Goal: Transaction & Acquisition: Purchase product/service

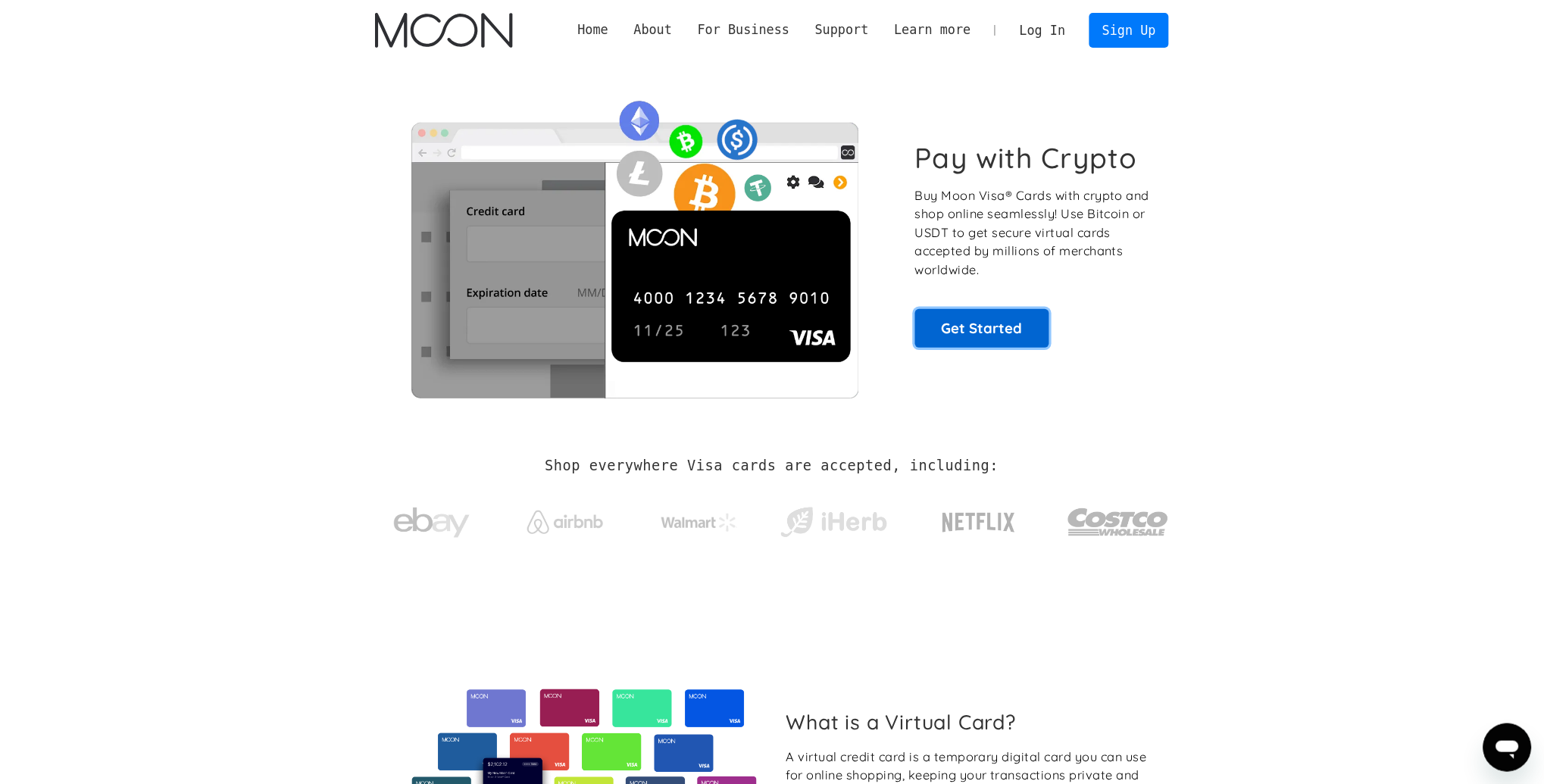
click at [975, 335] on link "Get Started" at bounding box center [982, 327] width 134 height 37
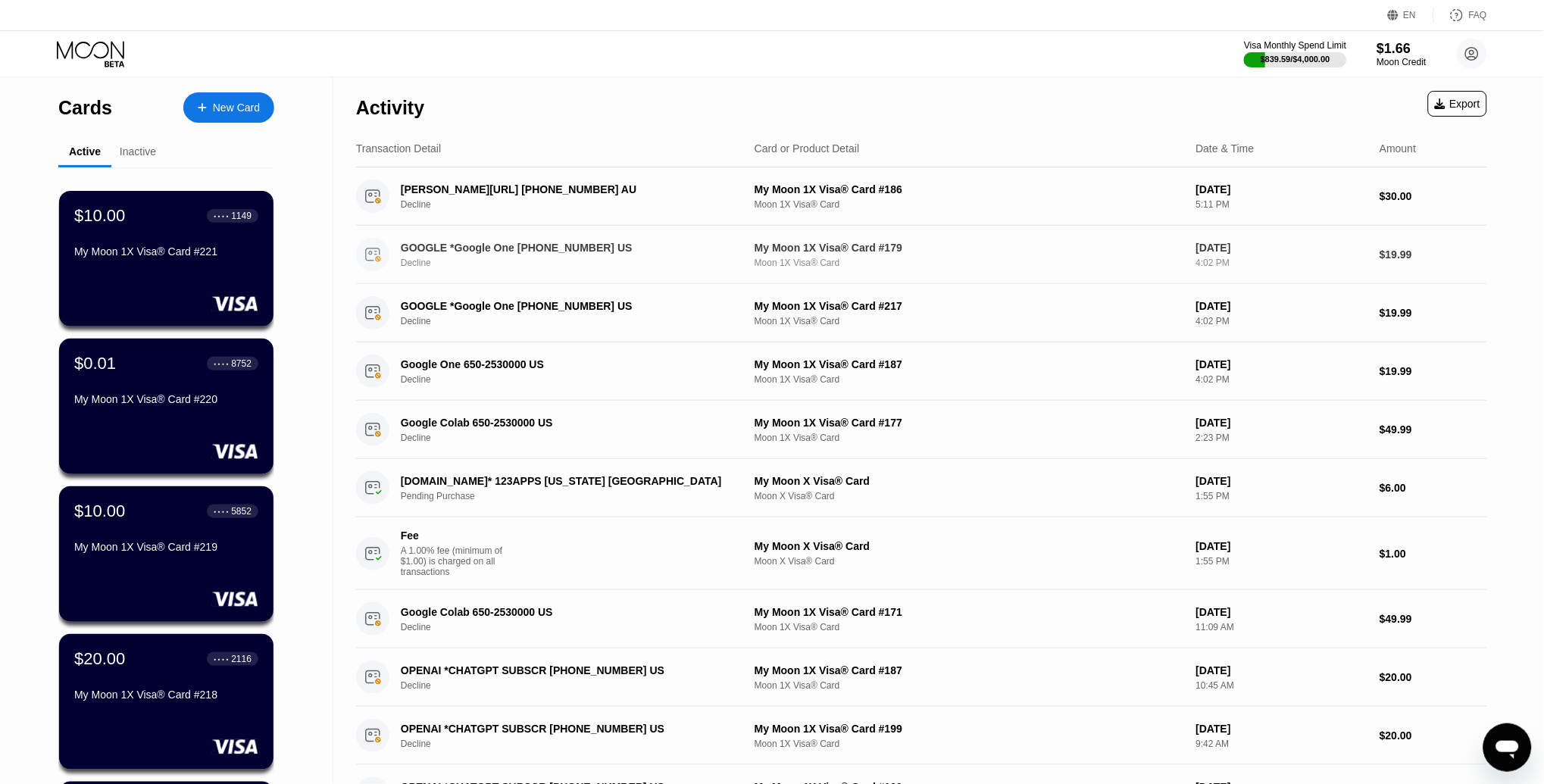
drag, startPoint x: 0, startPoint y: 0, endPoint x: 985, endPoint y: -65, distance: 987.1
click at [985, 0] on html "EN Language Select an item Save FAQ Visa Monthly Spend Limit $839.59 / $4,000.0…" at bounding box center [772, 392] width 1544 height 784
click at [1465, 52] on circle at bounding box center [1472, 54] width 31 height 31
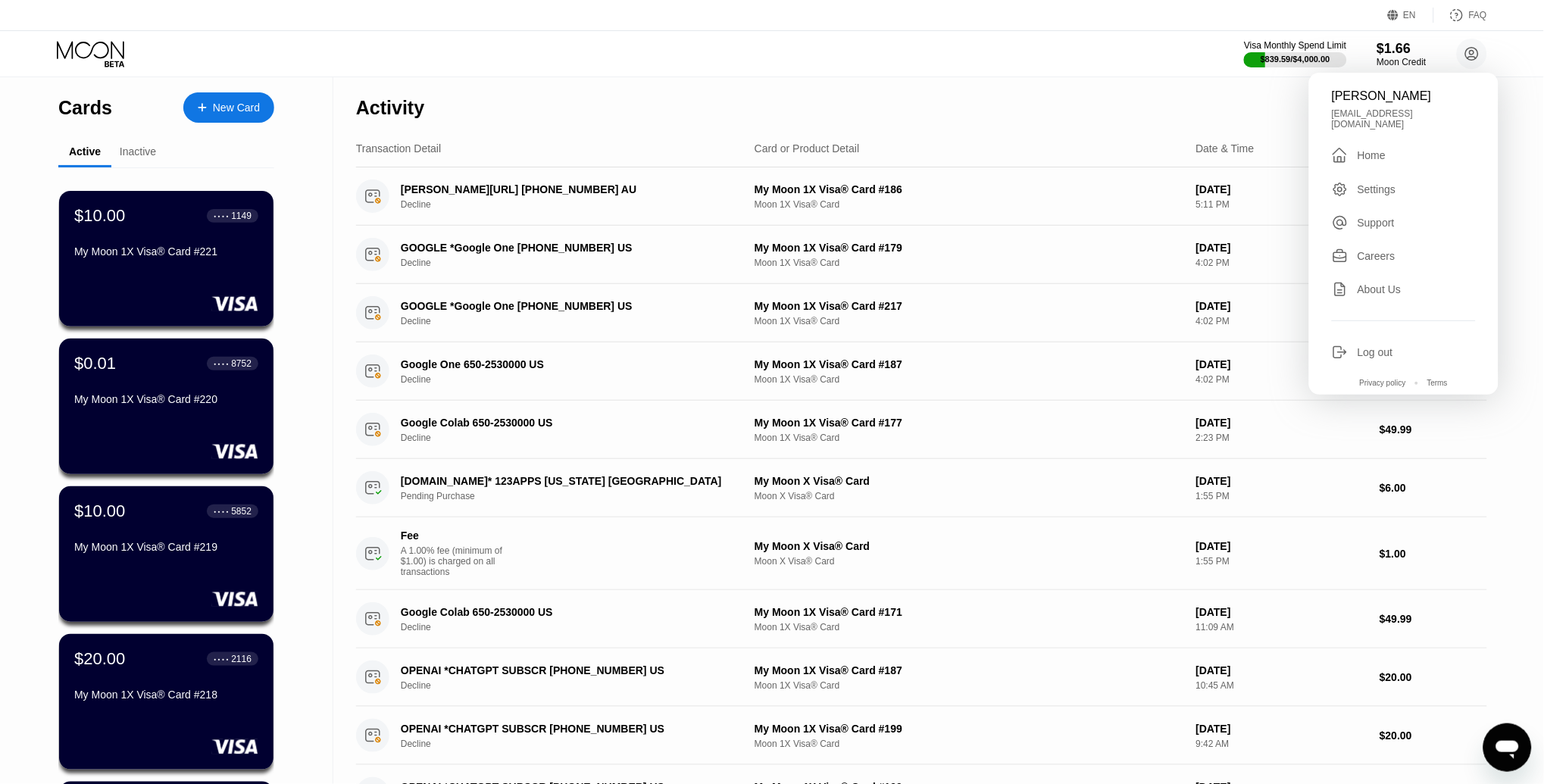
click at [1363, 183] on div "Settings" at bounding box center [1377, 189] width 38 height 12
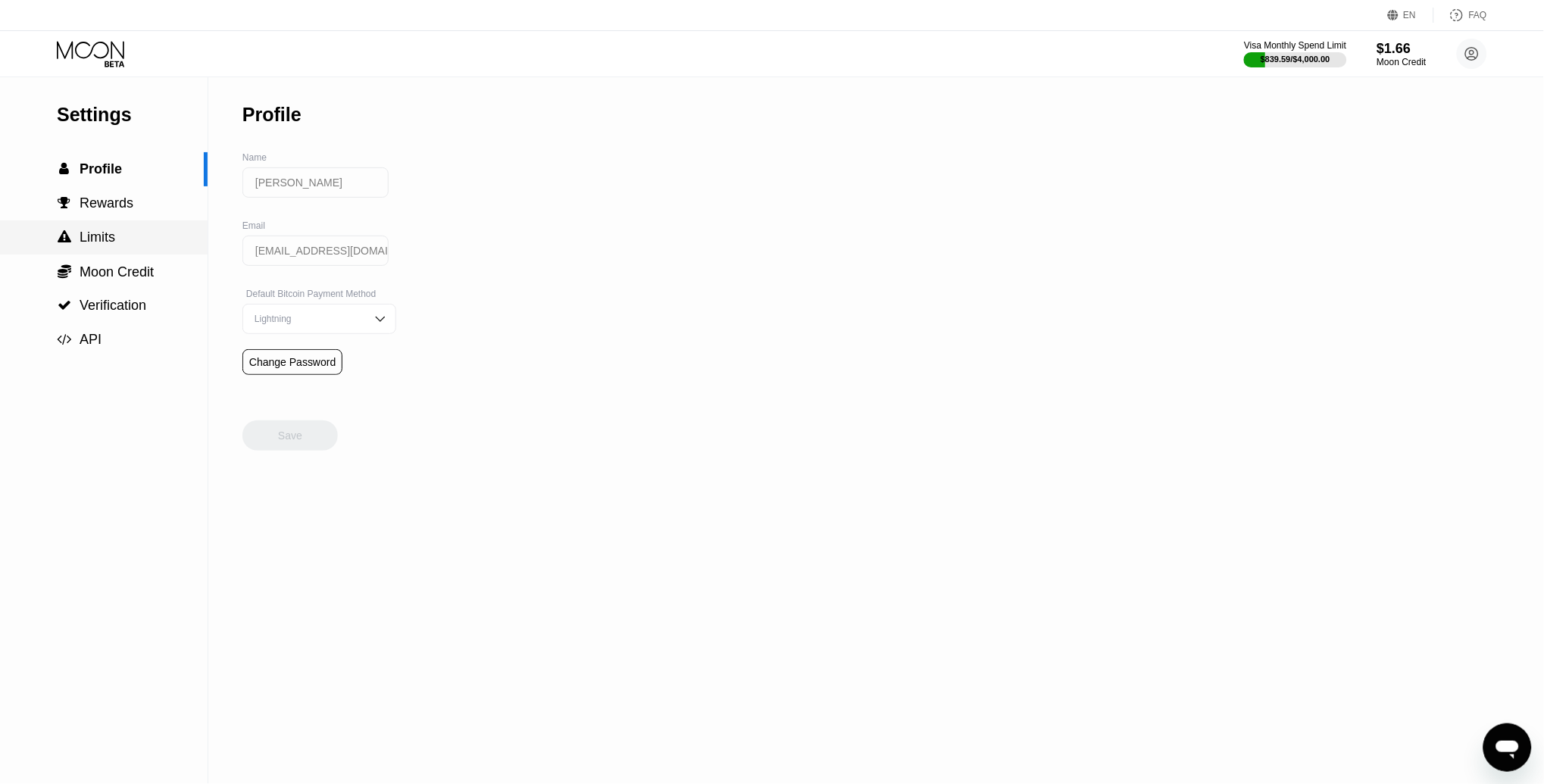
click at [88, 239] on span "Limits" at bounding box center [97, 237] width 36 height 15
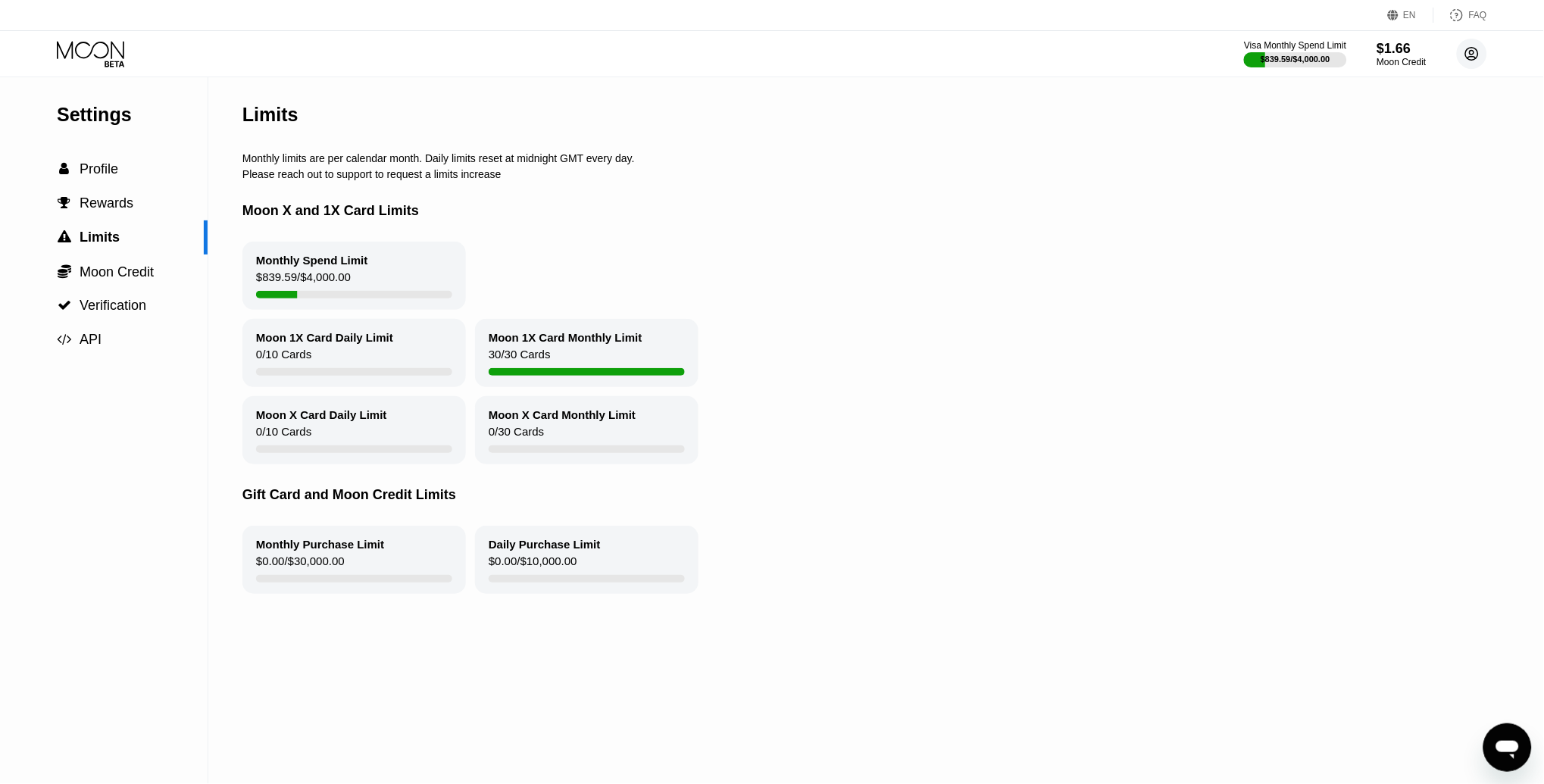
click at [1463, 47] on circle at bounding box center [1472, 54] width 31 height 31
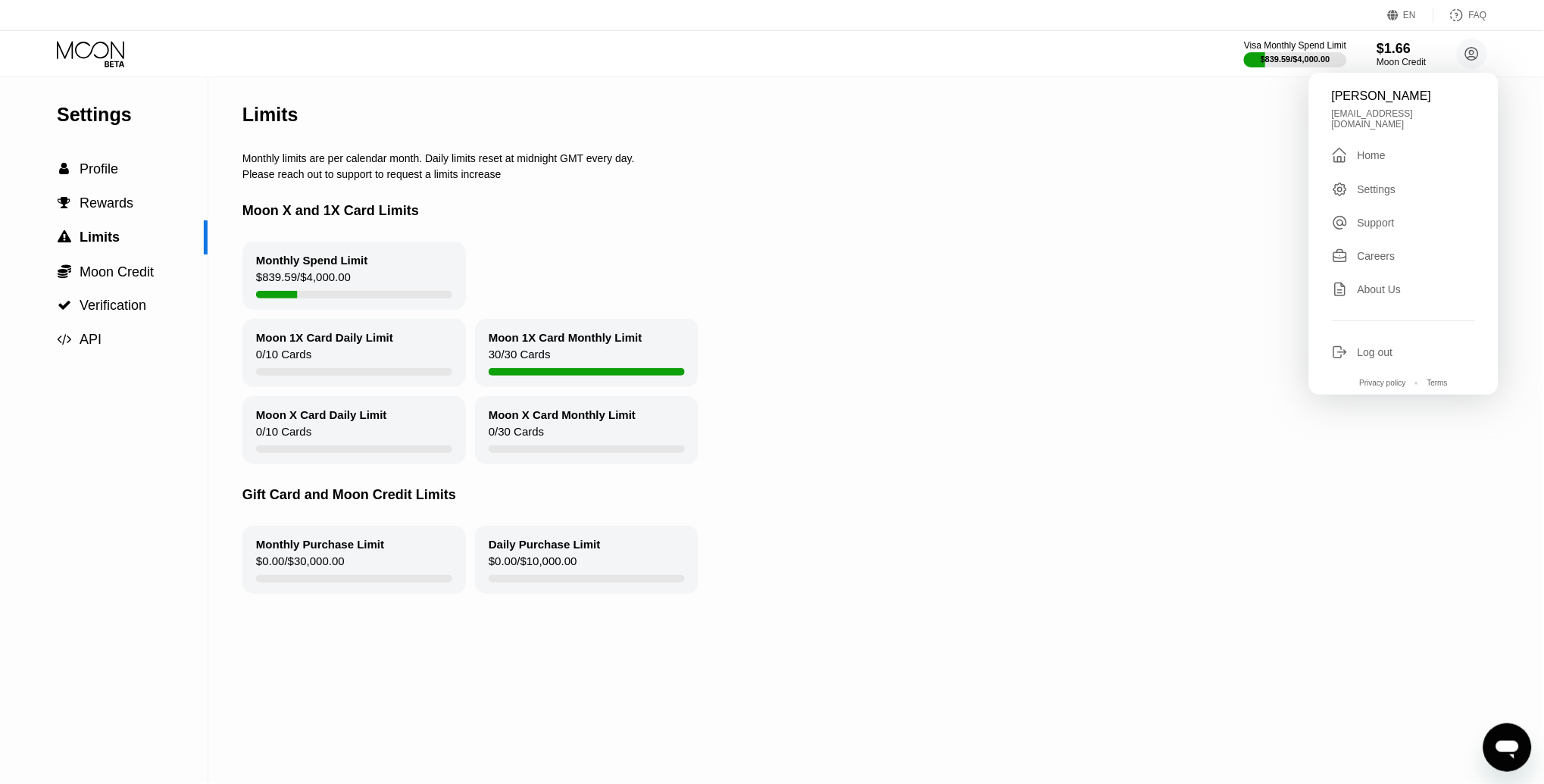
click at [1376, 346] on div "Log out" at bounding box center [1375, 352] width 36 height 12
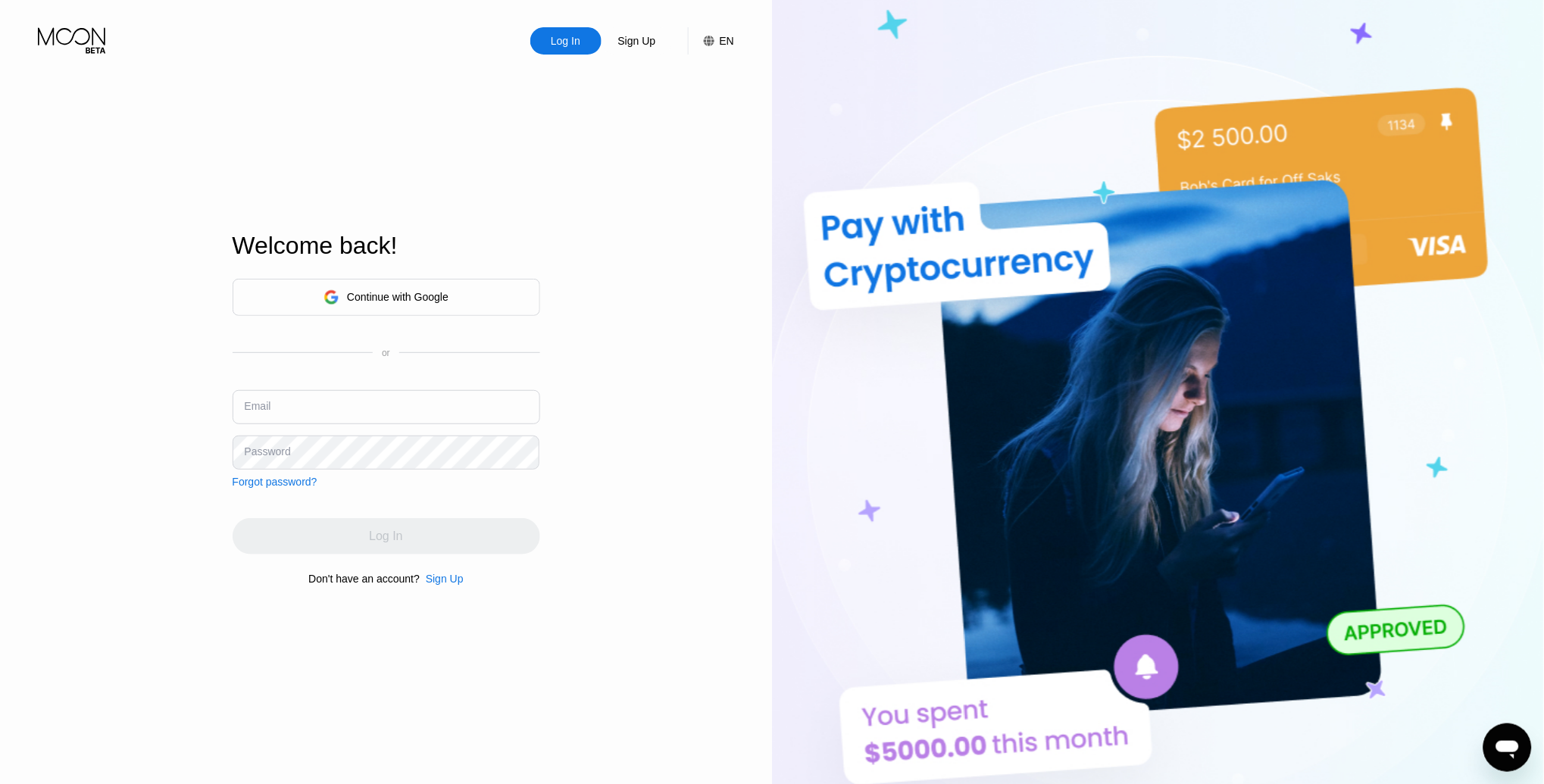
type input "noamgeorgette@gmail.com"
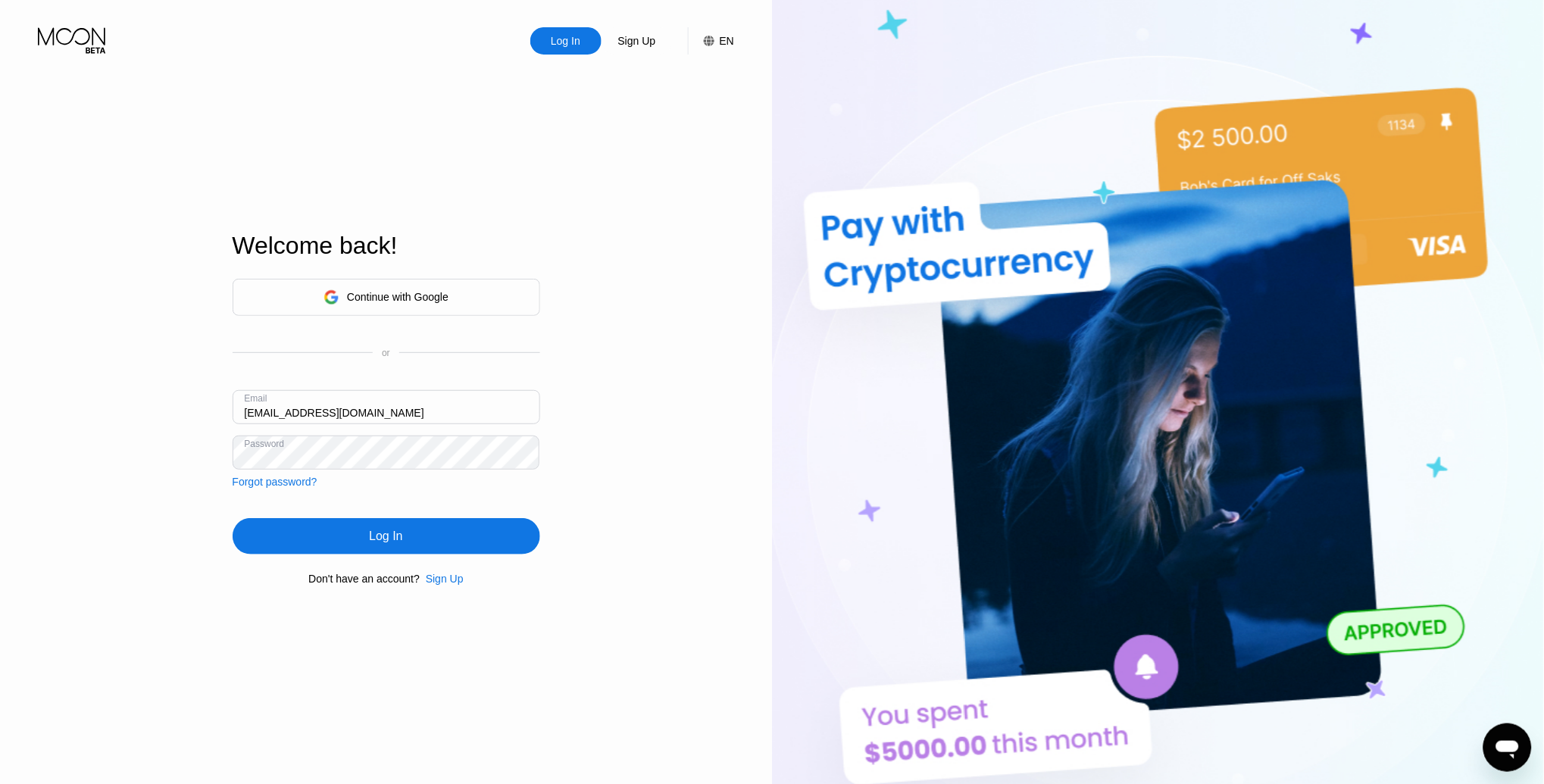
click at [120, 573] on div "Log In Sign Up EN Language Select an item Save Welcome back! Continue with Goog…" at bounding box center [386, 431] width 772 height 863
click at [289, 536] on div "Log In" at bounding box center [386, 536] width 307 height 36
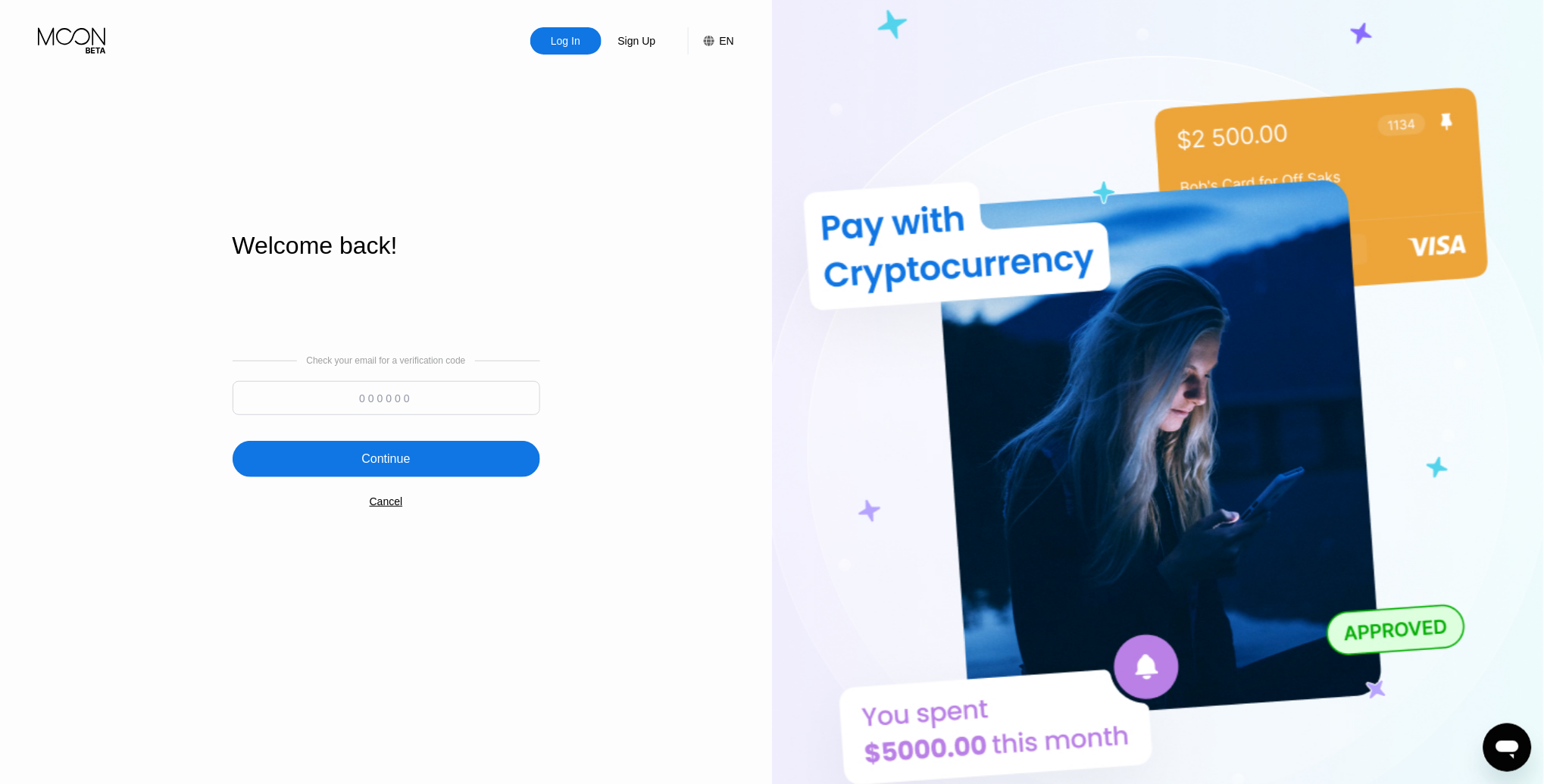
click at [382, 396] on input at bounding box center [386, 398] width 307 height 35
paste input "683603"
type input "683603"
click at [423, 468] on div "Continue" at bounding box center [386, 459] width 307 height 36
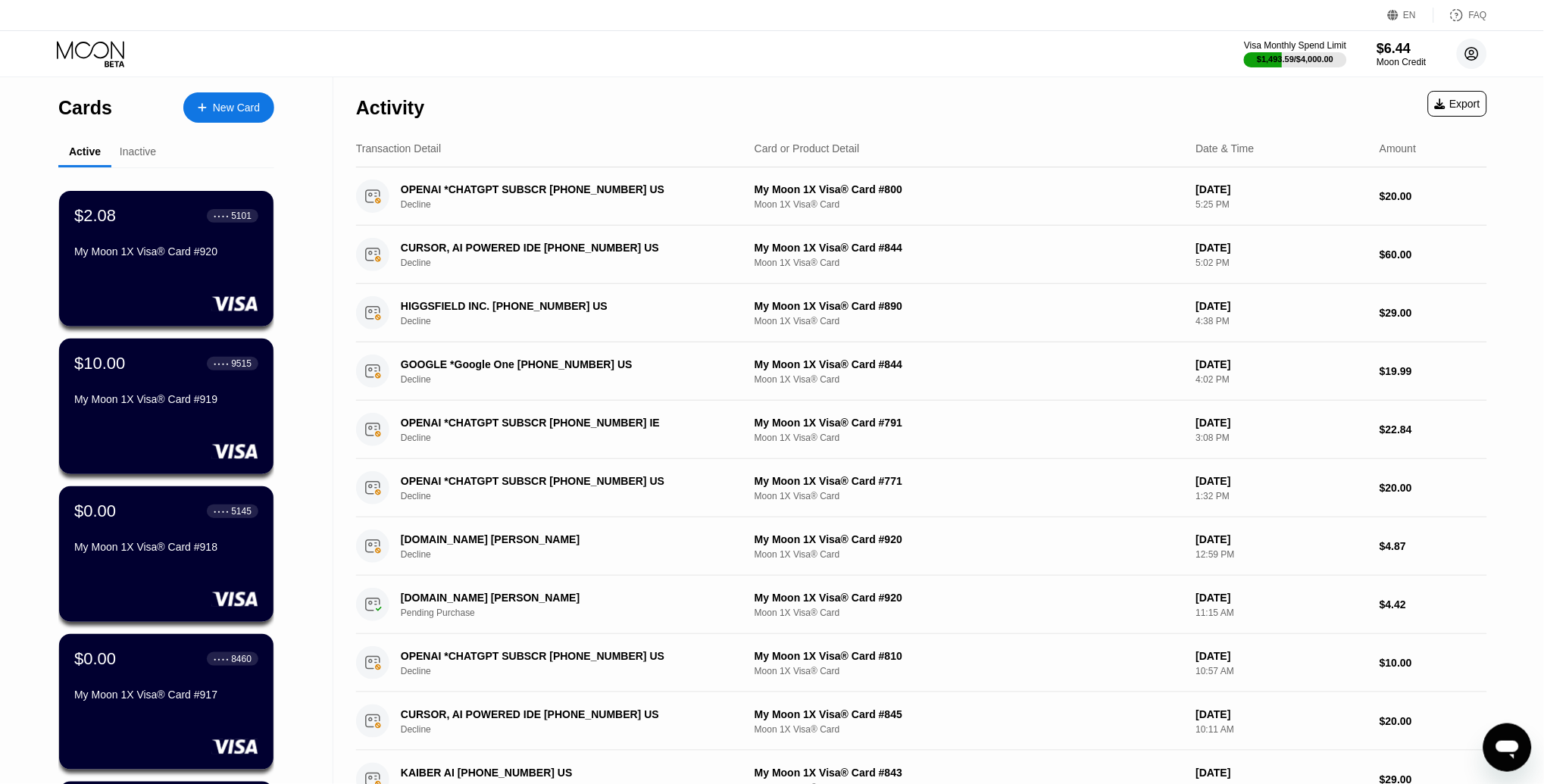
click at [1461, 52] on circle at bounding box center [1472, 54] width 31 height 31
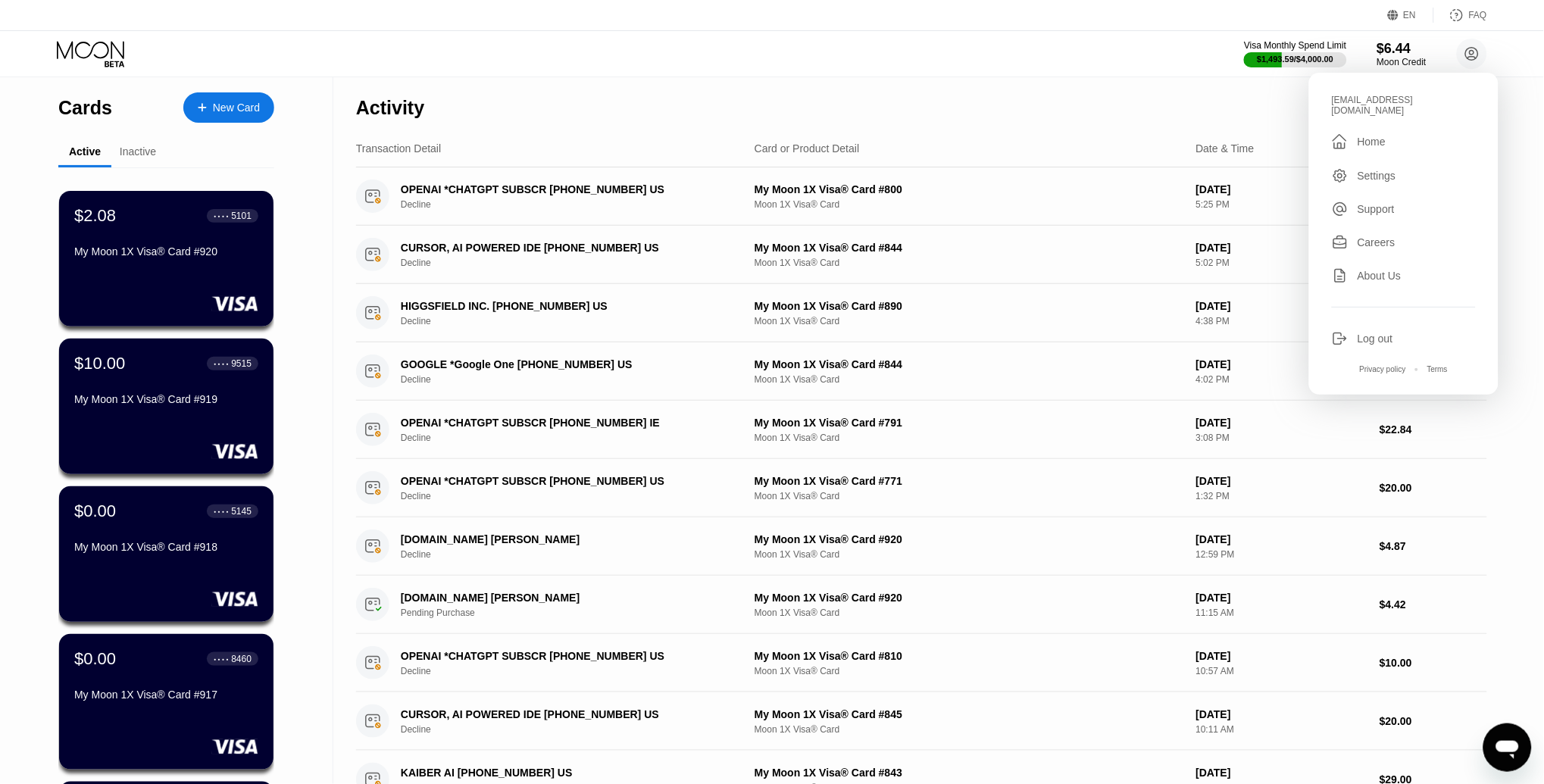
click at [1365, 170] on div "Settings" at bounding box center [1377, 176] width 38 height 12
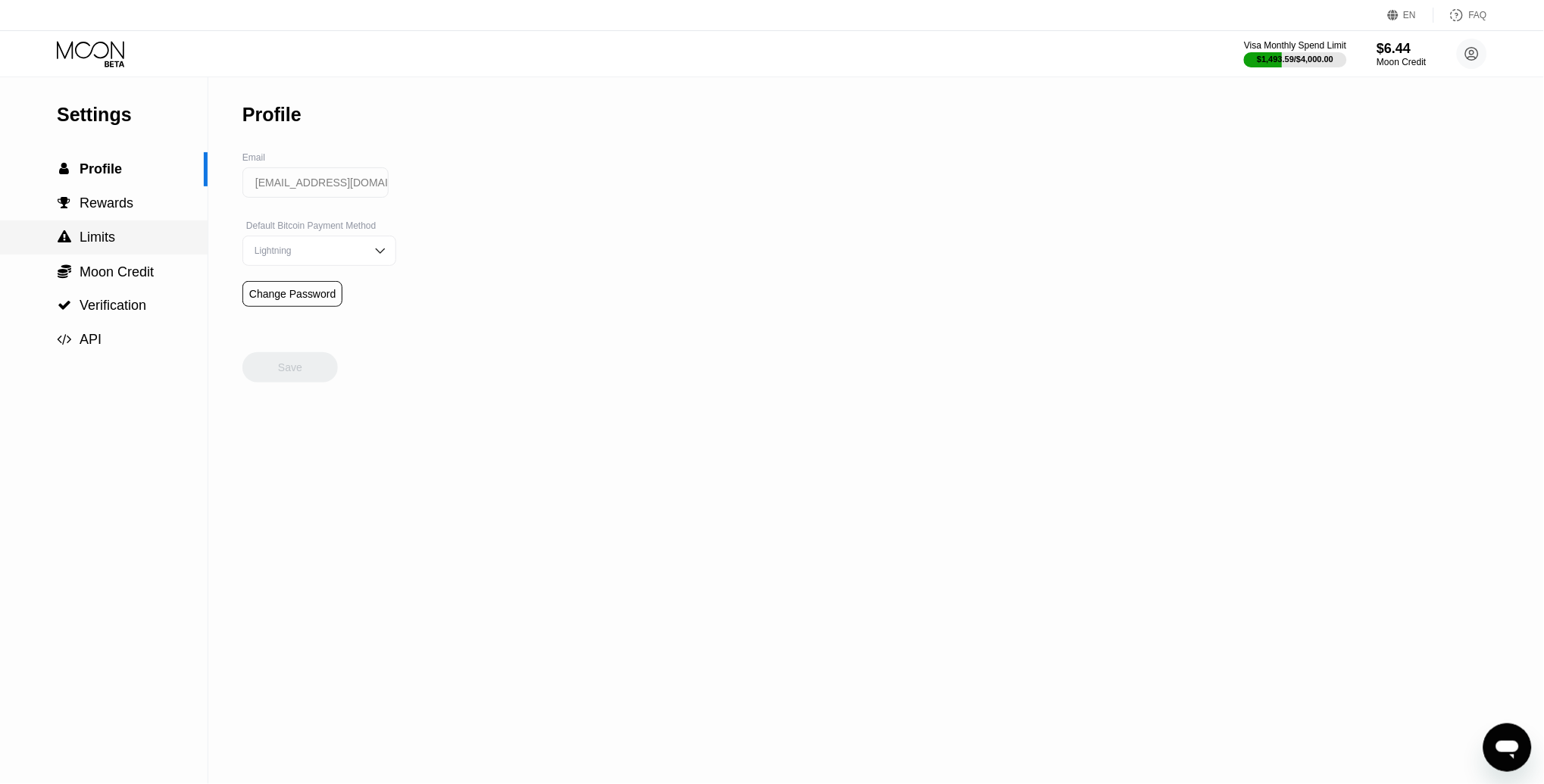
click at [113, 237] on span "Limits" at bounding box center [97, 237] width 36 height 15
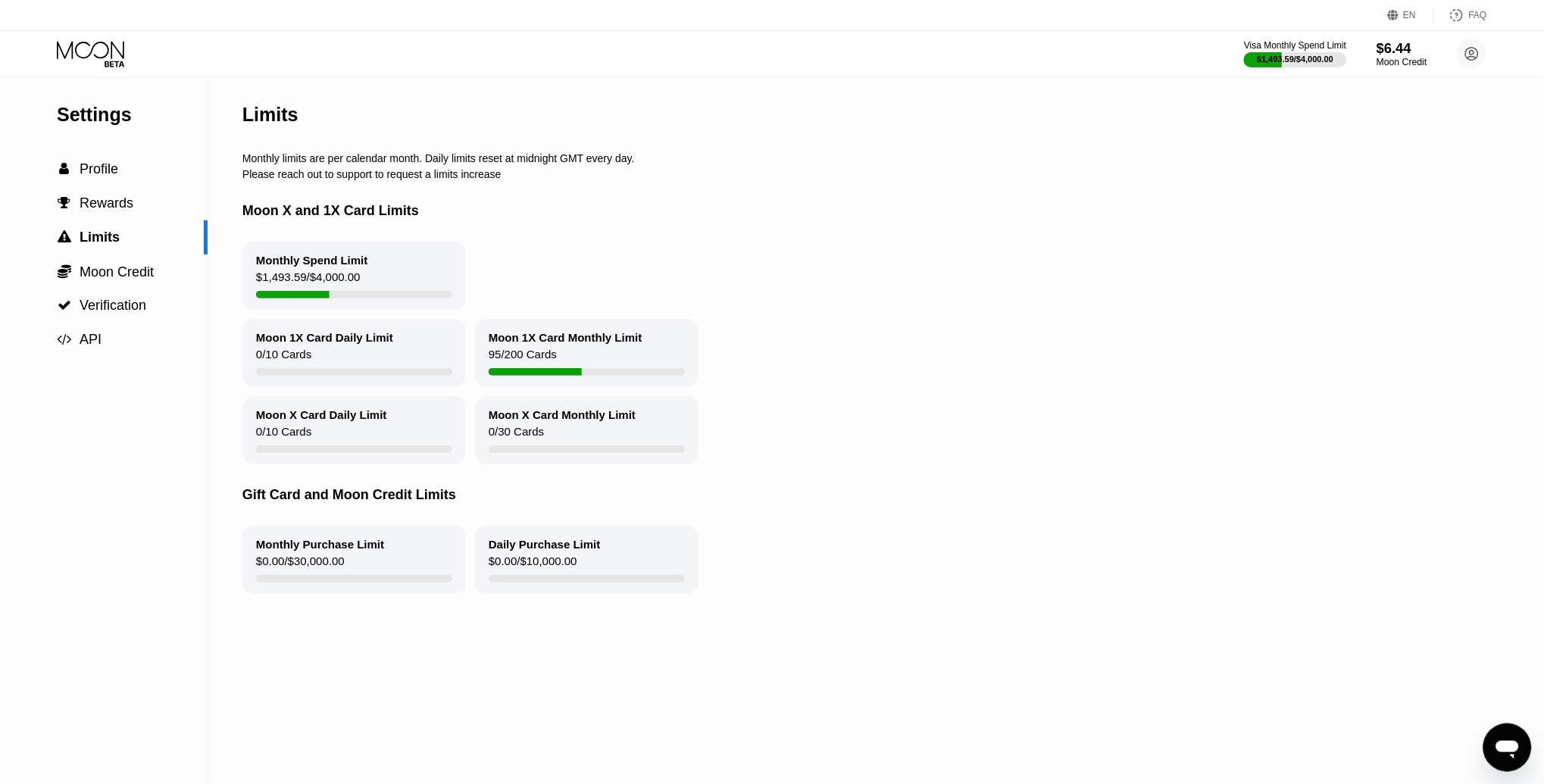
click at [1406, 53] on div "$6.44" at bounding box center [1401, 48] width 51 height 16
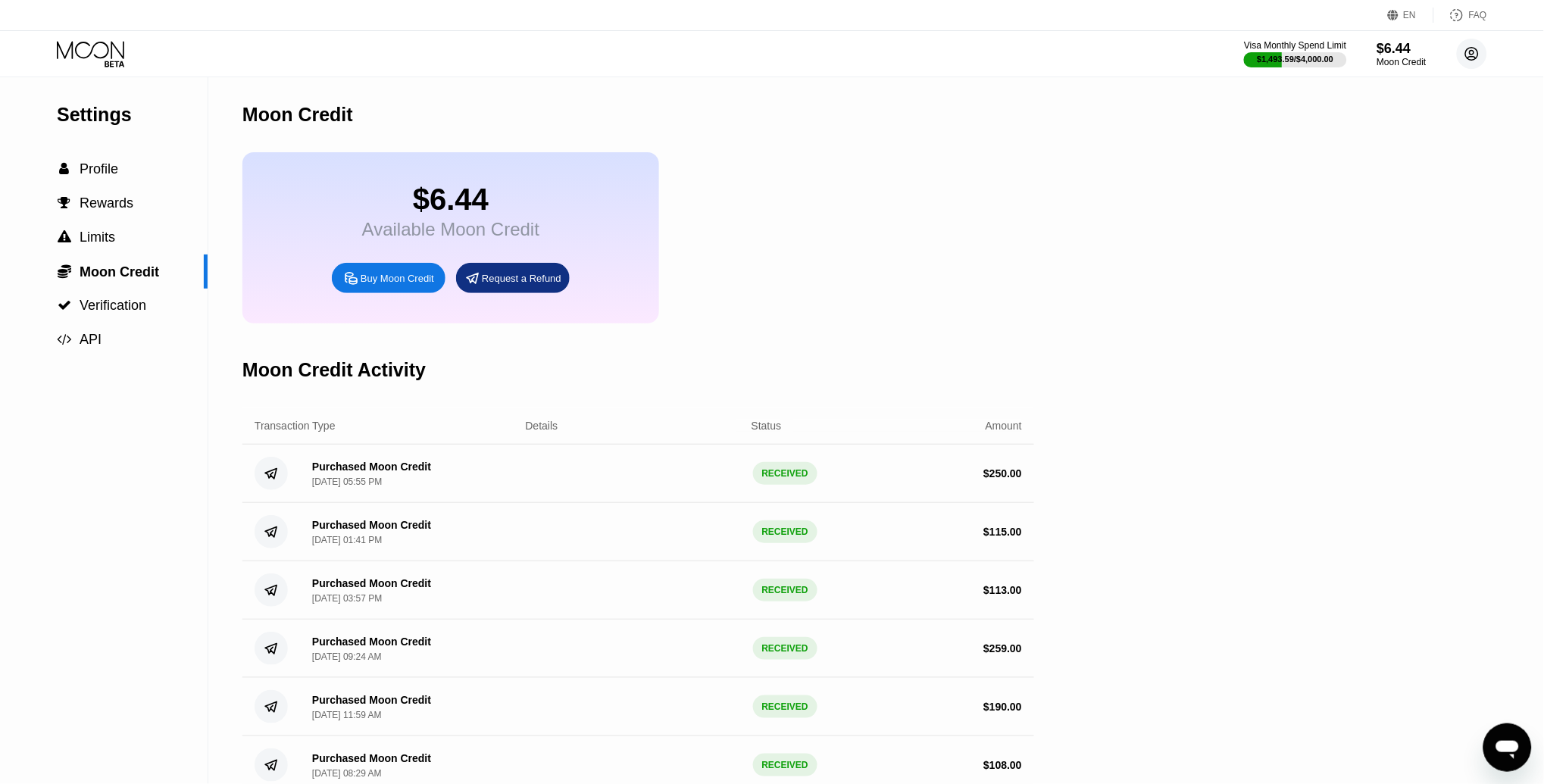
click at [1465, 52] on circle at bounding box center [1472, 54] width 31 height 31
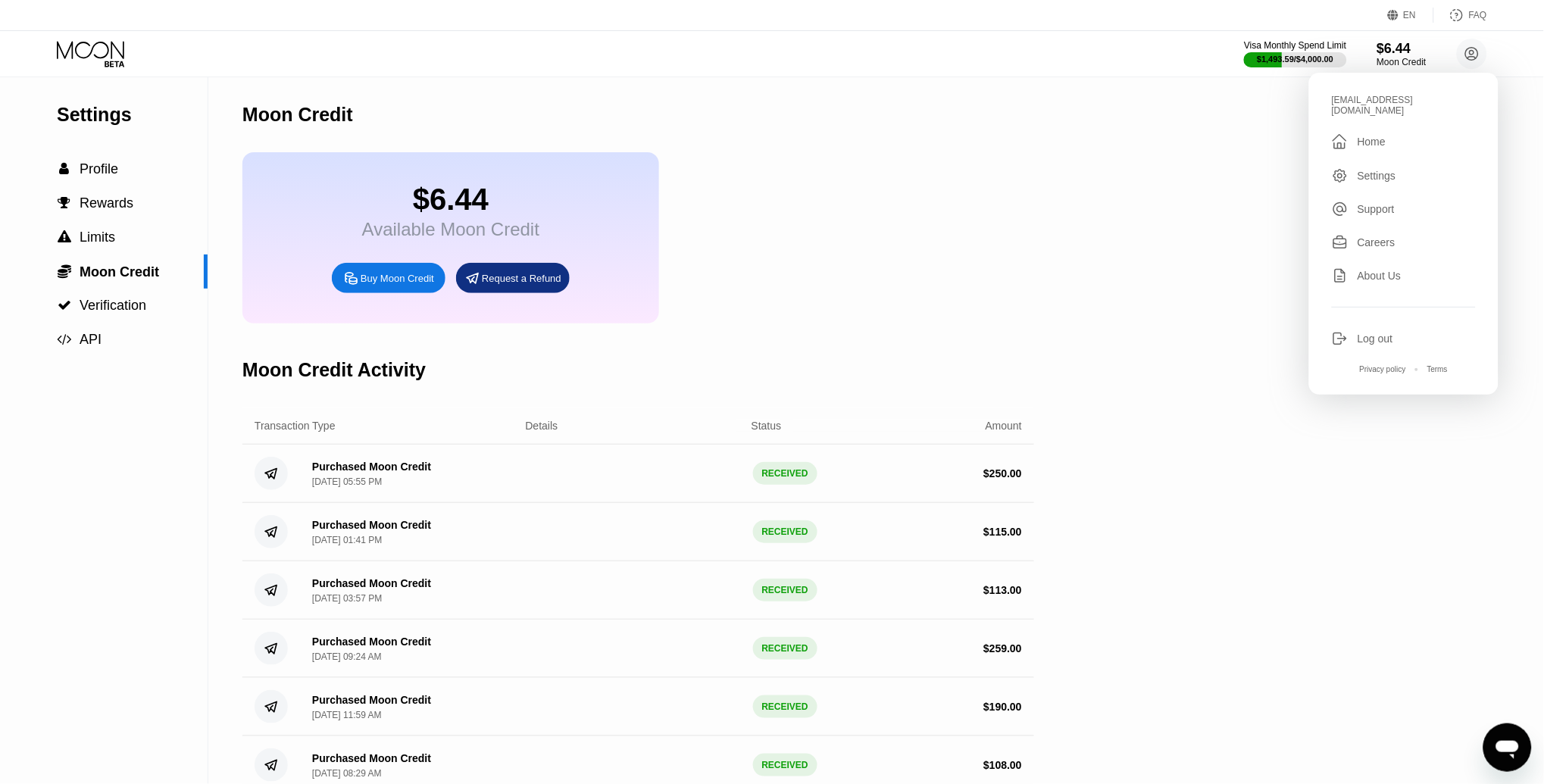
click at [784, 92] on div "Moon Credit" at bounding box center [638, 114] width 791 height 75
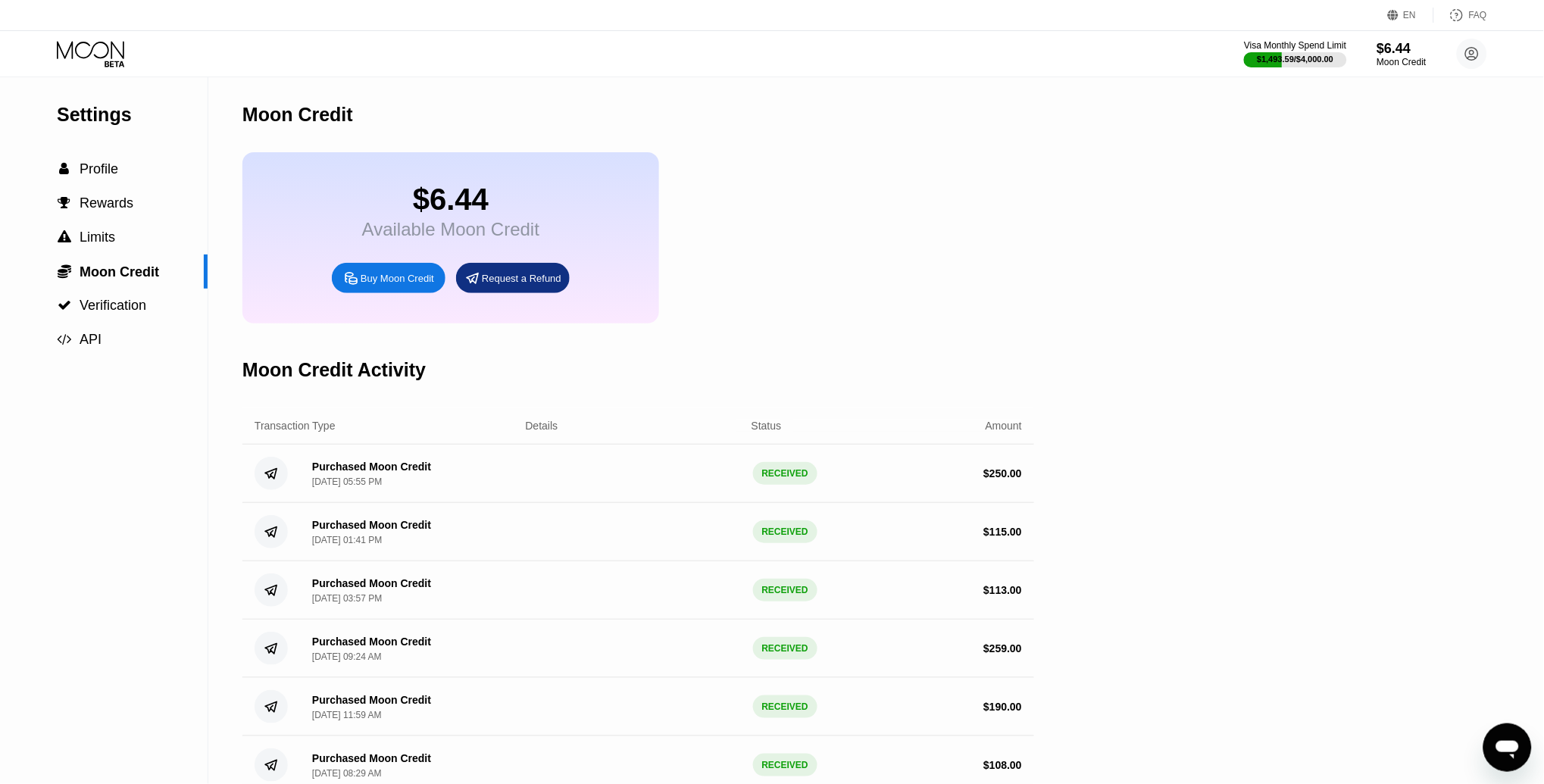
click at [386, 285] on div "Buy Moon Credit" at bounding box center [389, 278] width 113 height 31
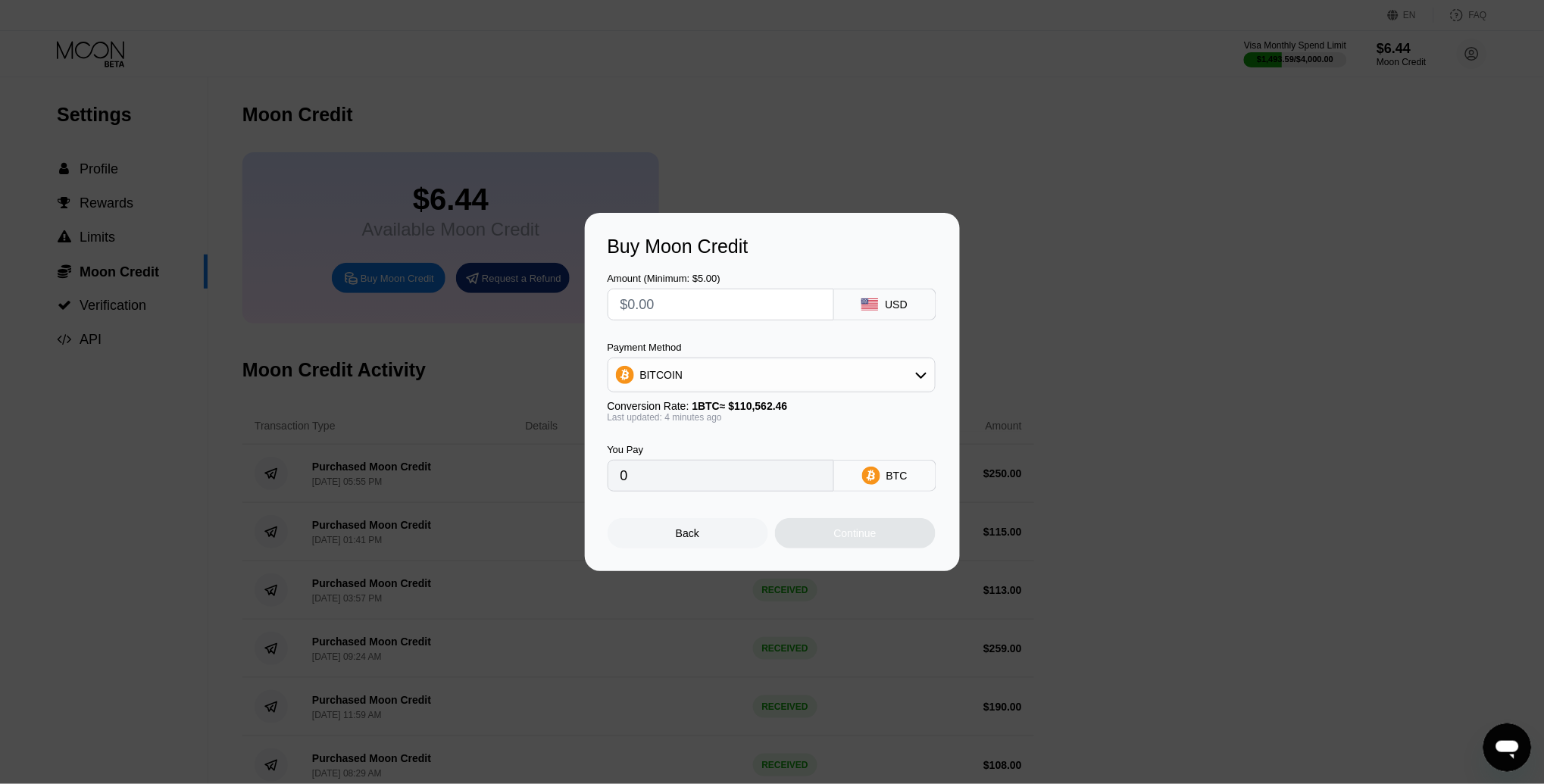
click at [661, 301] on input "text" at bounding box center [720, 304] width 201 height 31
type input "$22"
type input "0.00019914"
type input "$225"
type input "0.00203665"
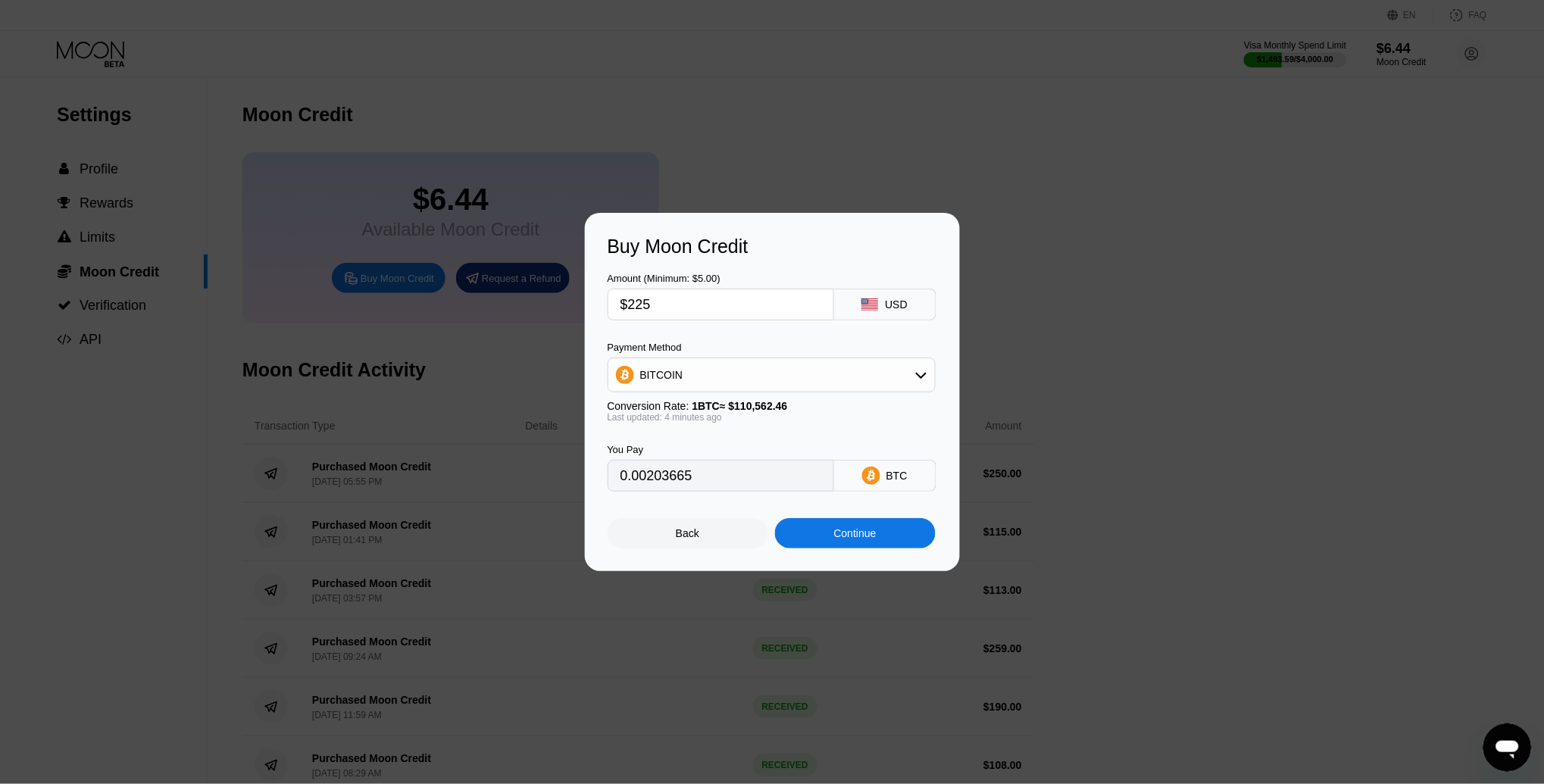
type input "$225"
click at [738, 378] on div "BITCOIN" at bounding box center [772, 375] width 326 height 31
click at [672, 457] on div "USDT on TRON" at bounding box center [771, 450] width 319 height 31
type input "227.27"
click at [693, 527] on div "Back" at bounding box center [688, 533] width 23 height 12
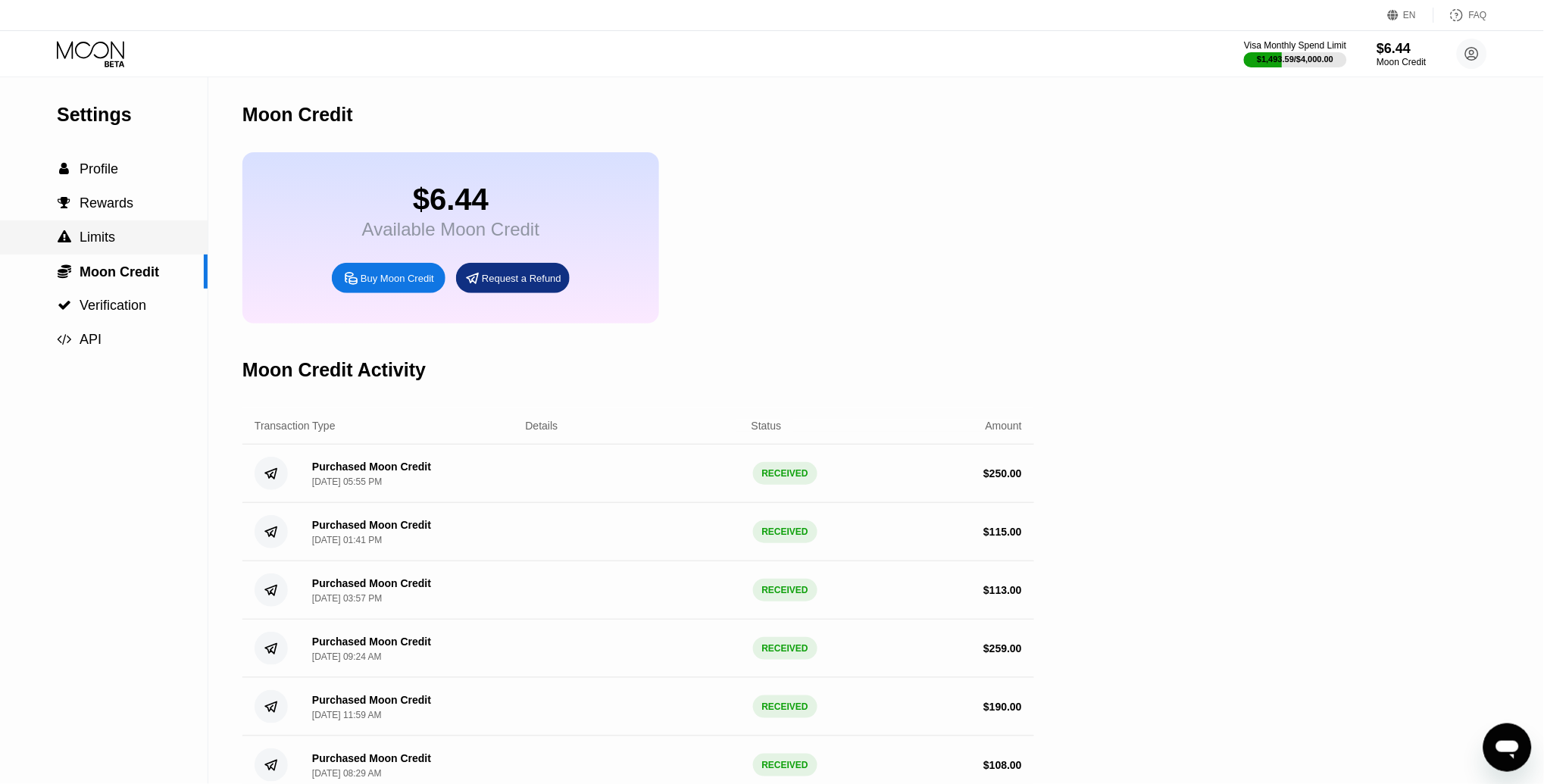
click at [99, 235] on span "Limits" at bounding box center [97, 237] width 36 height 15
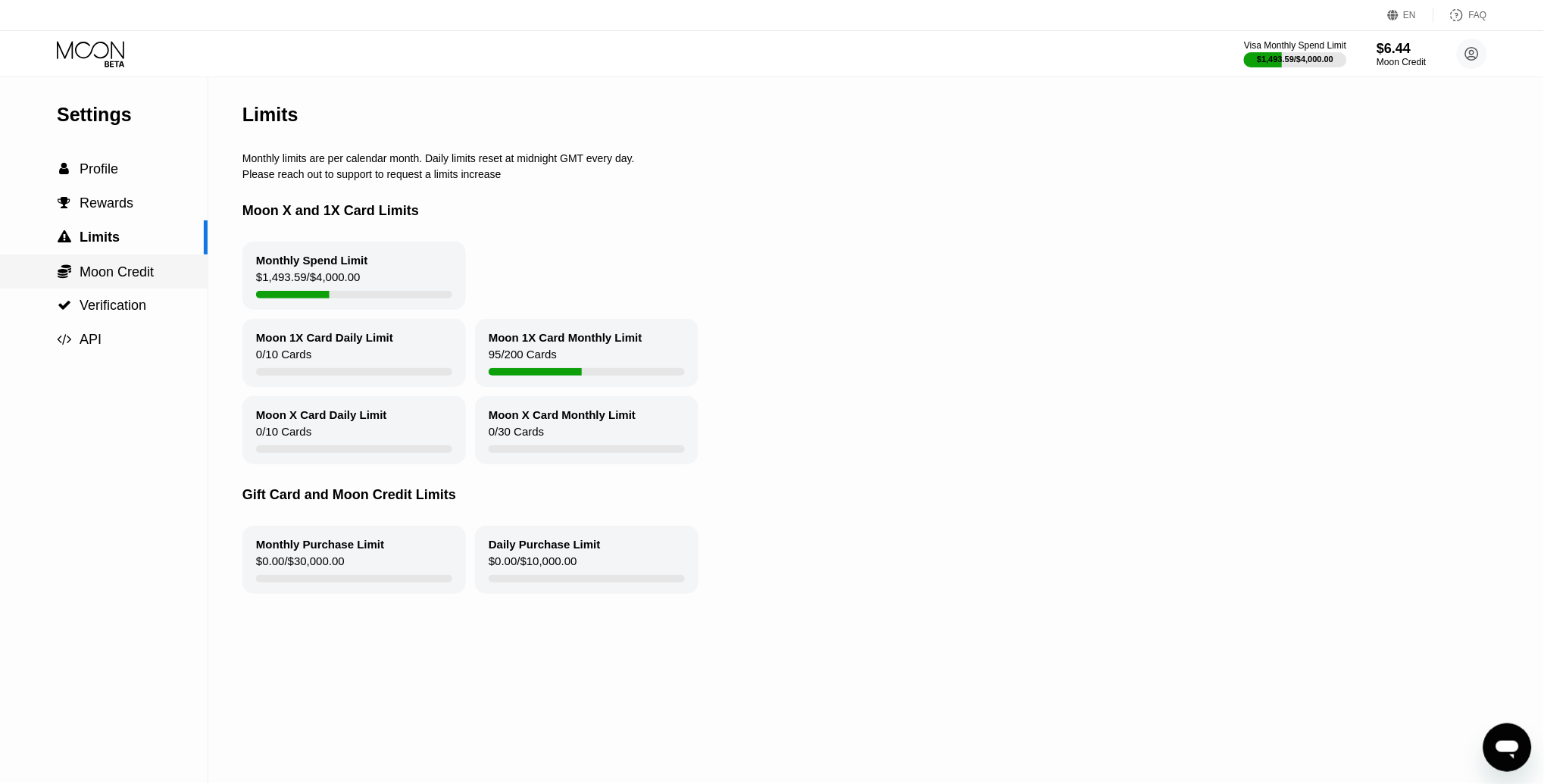
click at [106, 276] on span "Moon Credit" at bounding box center [116, 272] width 74 height 15
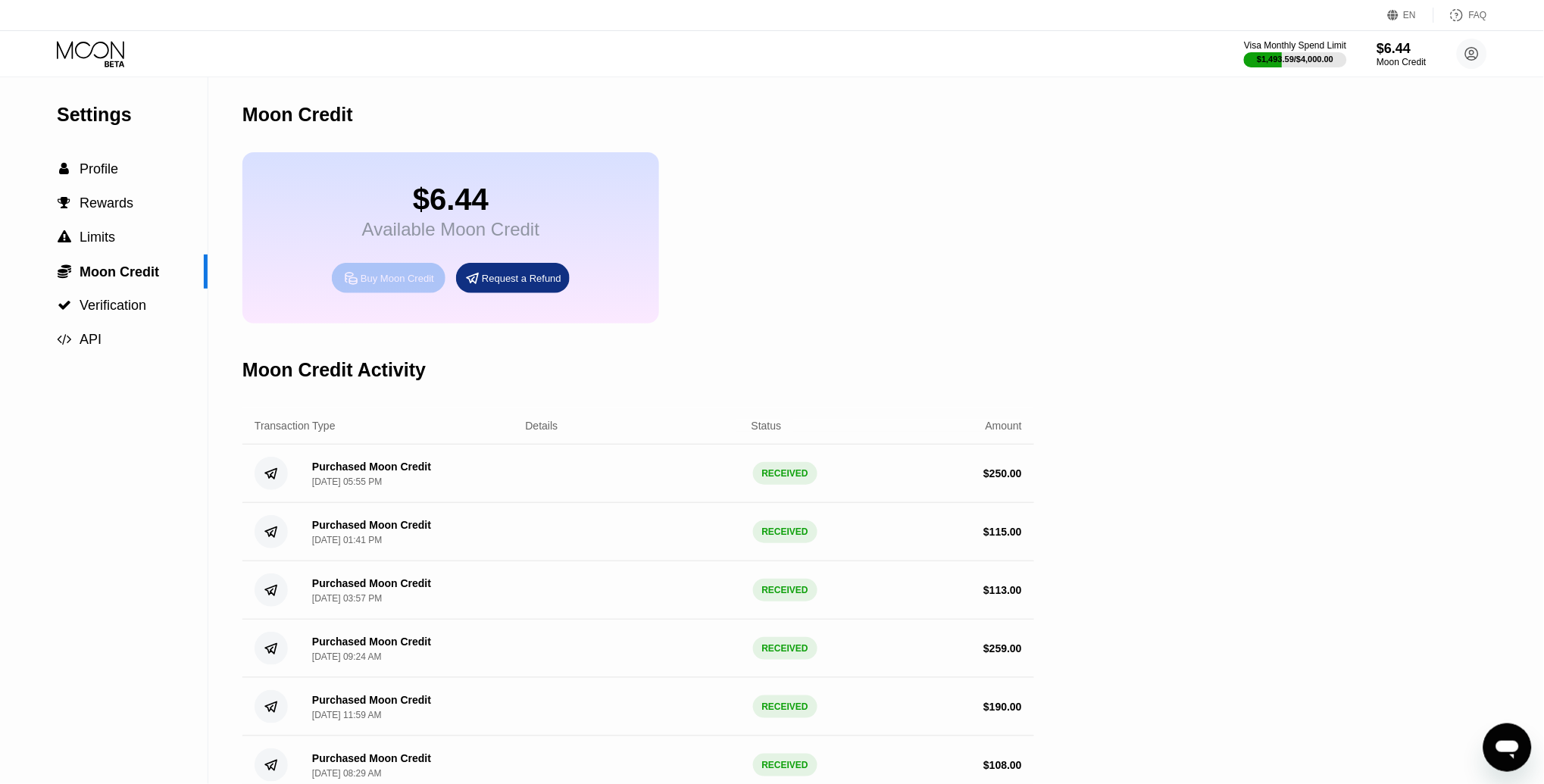
click at [372, 283] on div "Buy Moon Credit" at bounding box center [398, 277] width 74 height 12
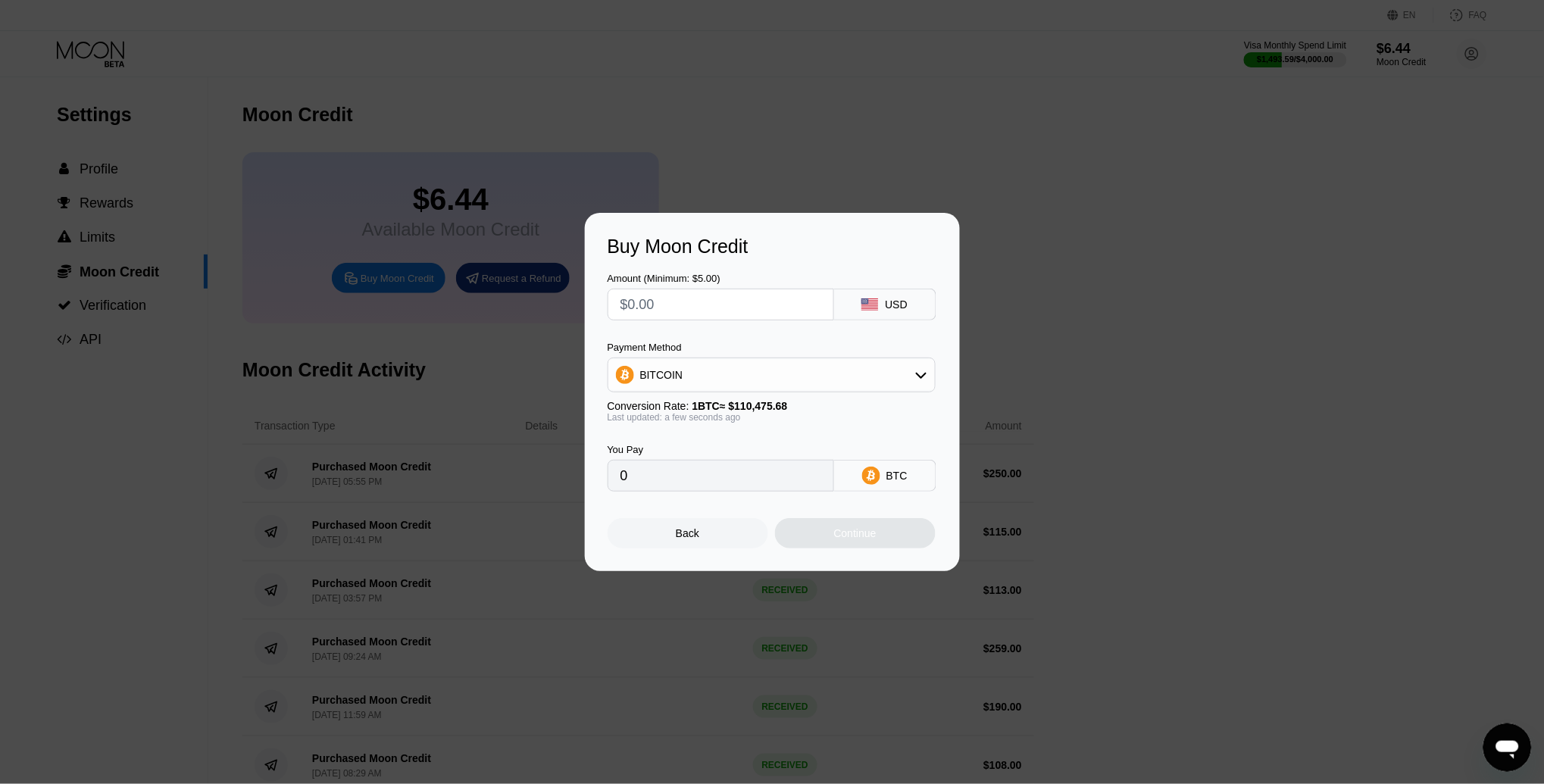
click at [673, 303] on input "text" at bounding box center [720, 304] width 201 height 31
type input "$2"
type input "0.00001811"
type input "$22"
type input "0.00019914"
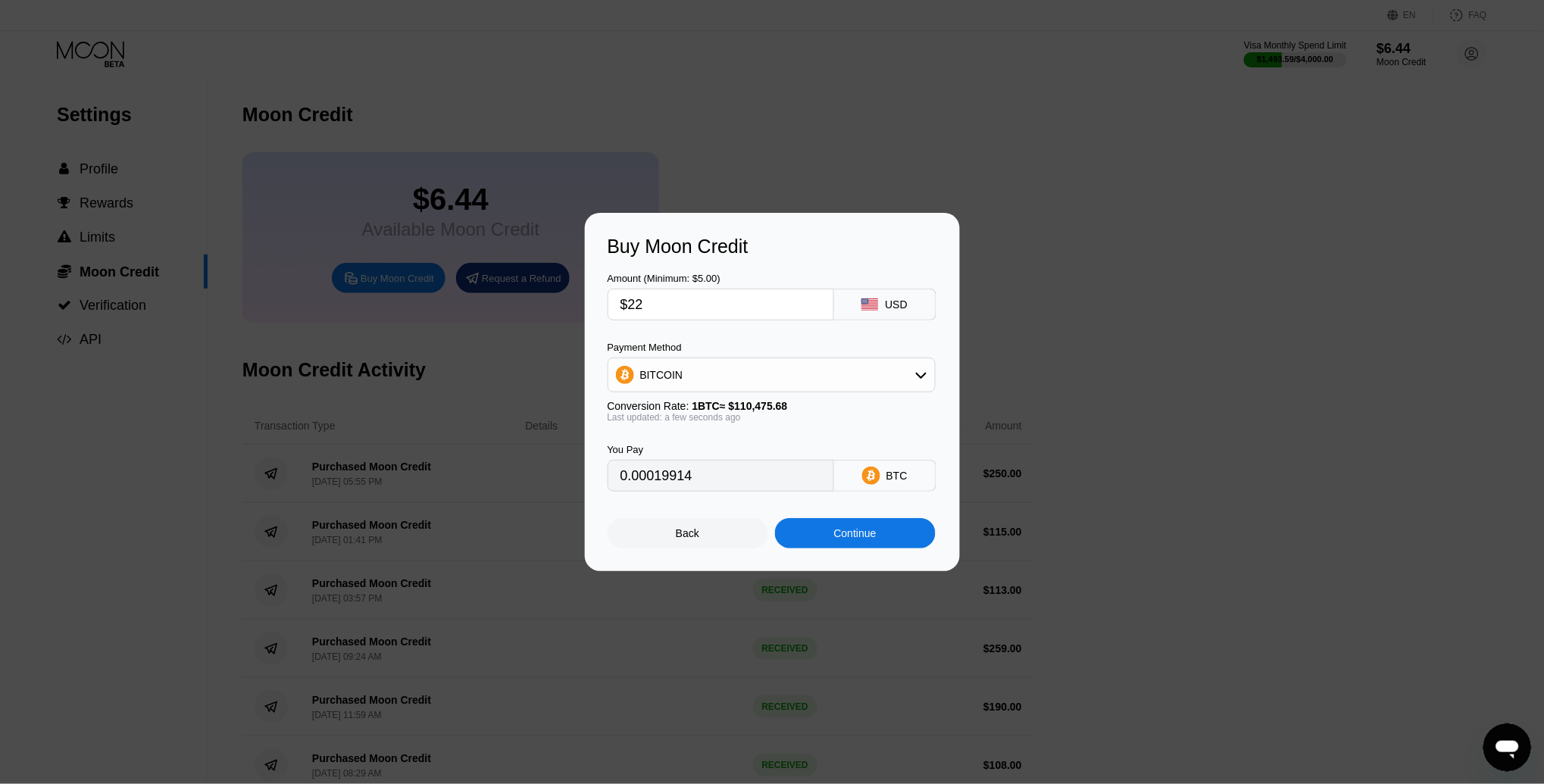
type input "$225"
type input "0.00203665"
type input "$225"
click at [708, 368] on div "BITCOIN" at bounding box center [772, 375] width 326 height 31
click at [684, 451] on span "USDT on TRON" at bounding box center [683, 449] width 77 height 12
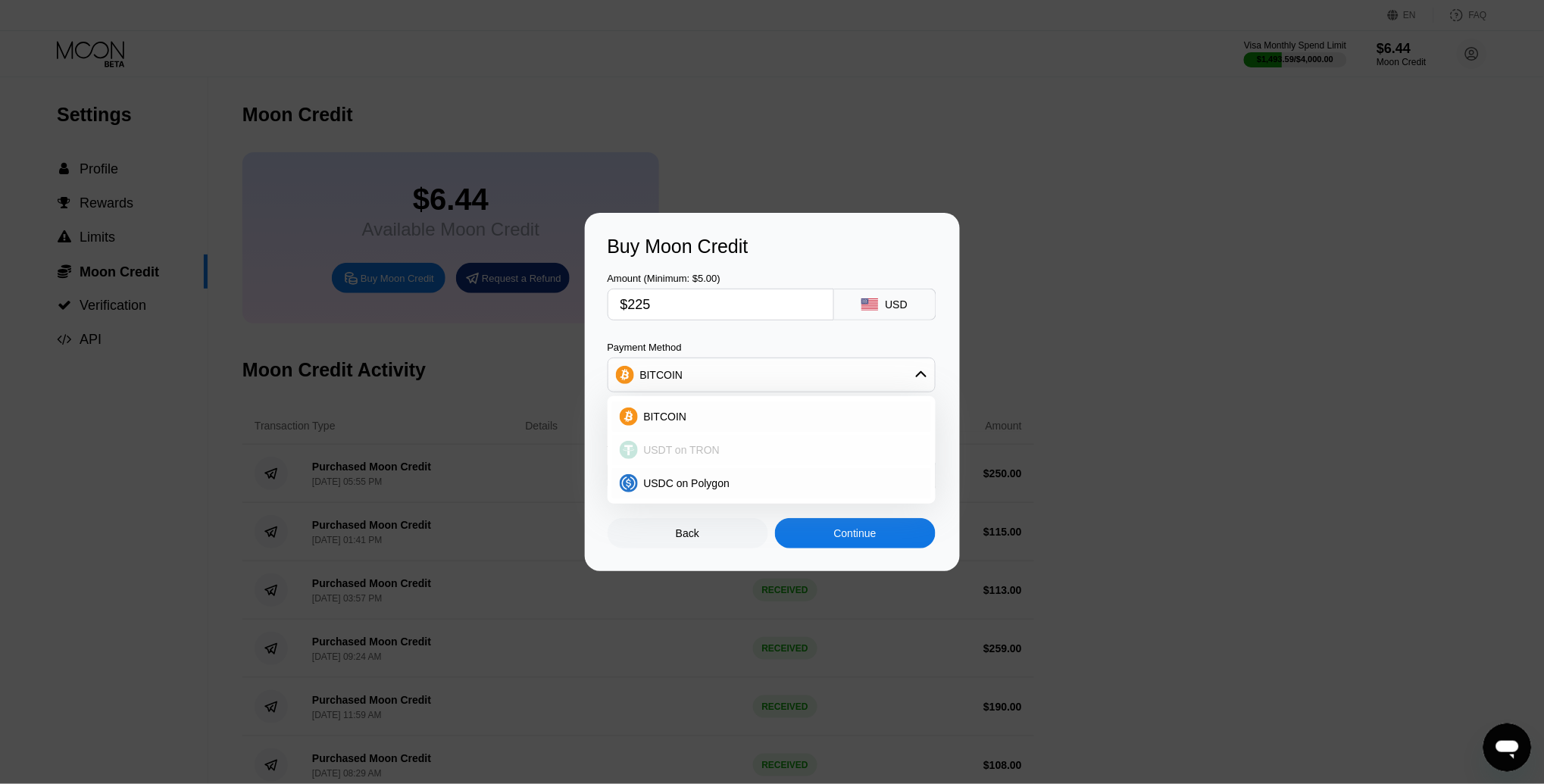
type input "227.27"
click at [892, 536] on div "Continue" at bounding box center [855, 534] width 160 height 31
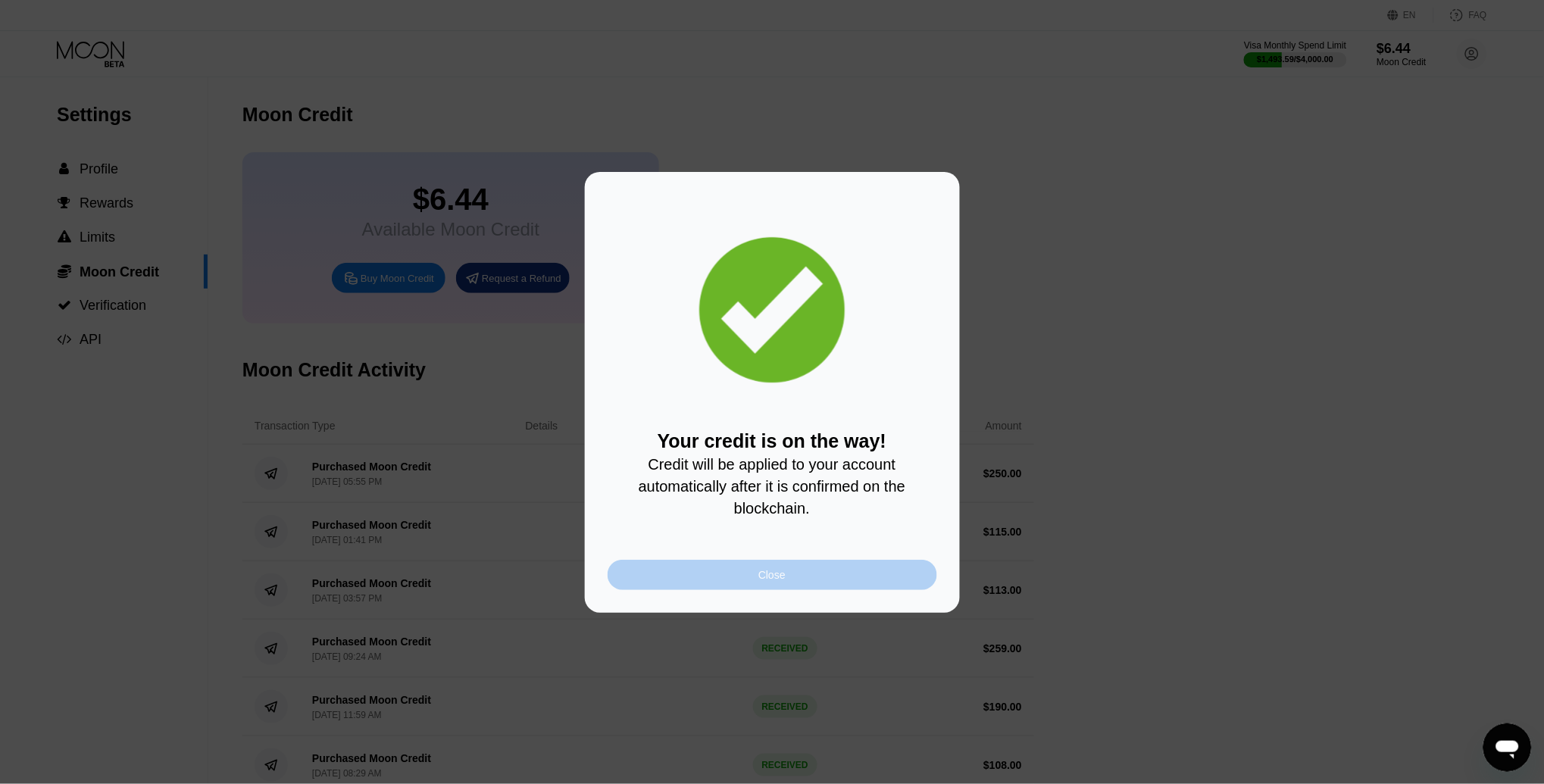
click at [796, 580] on div "Close" at bounding box center [772, 575] width 329 height 31
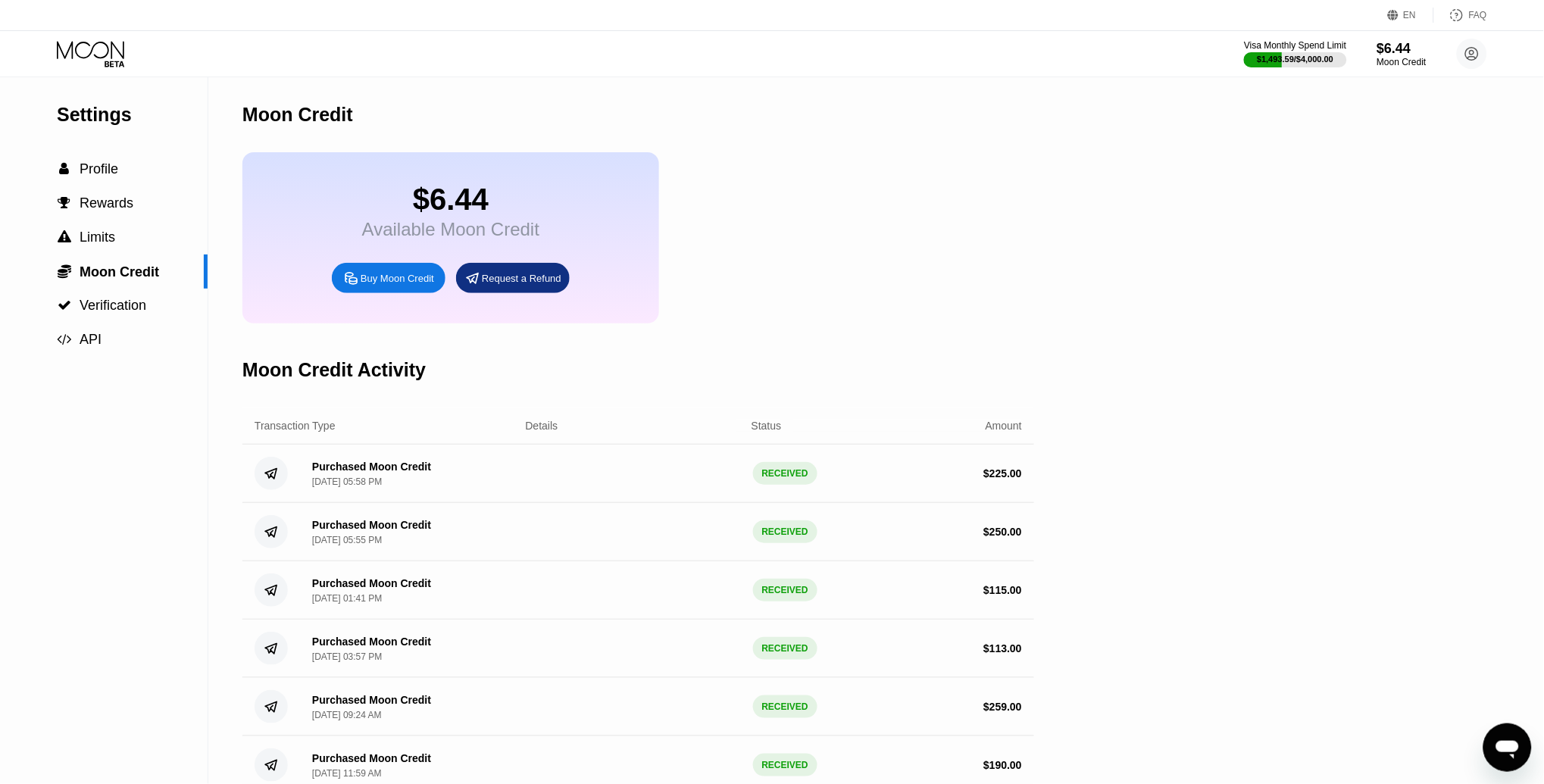
click at [84, 51] on icon at bounding box center [91, 55] width 70 height 27
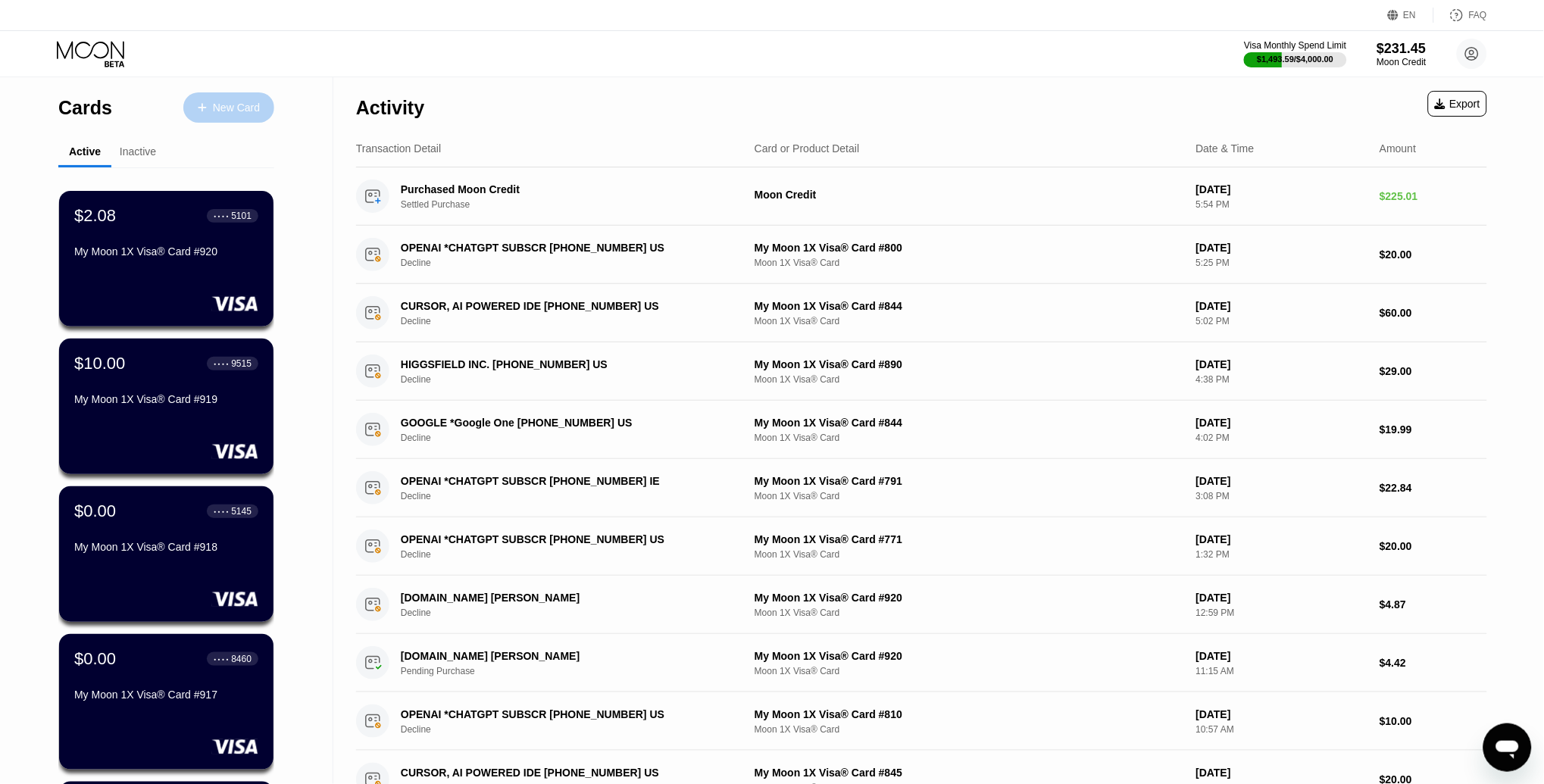
click at [221, 104] on div "New Card" at bounding box center [236, 107] width 47 height 12
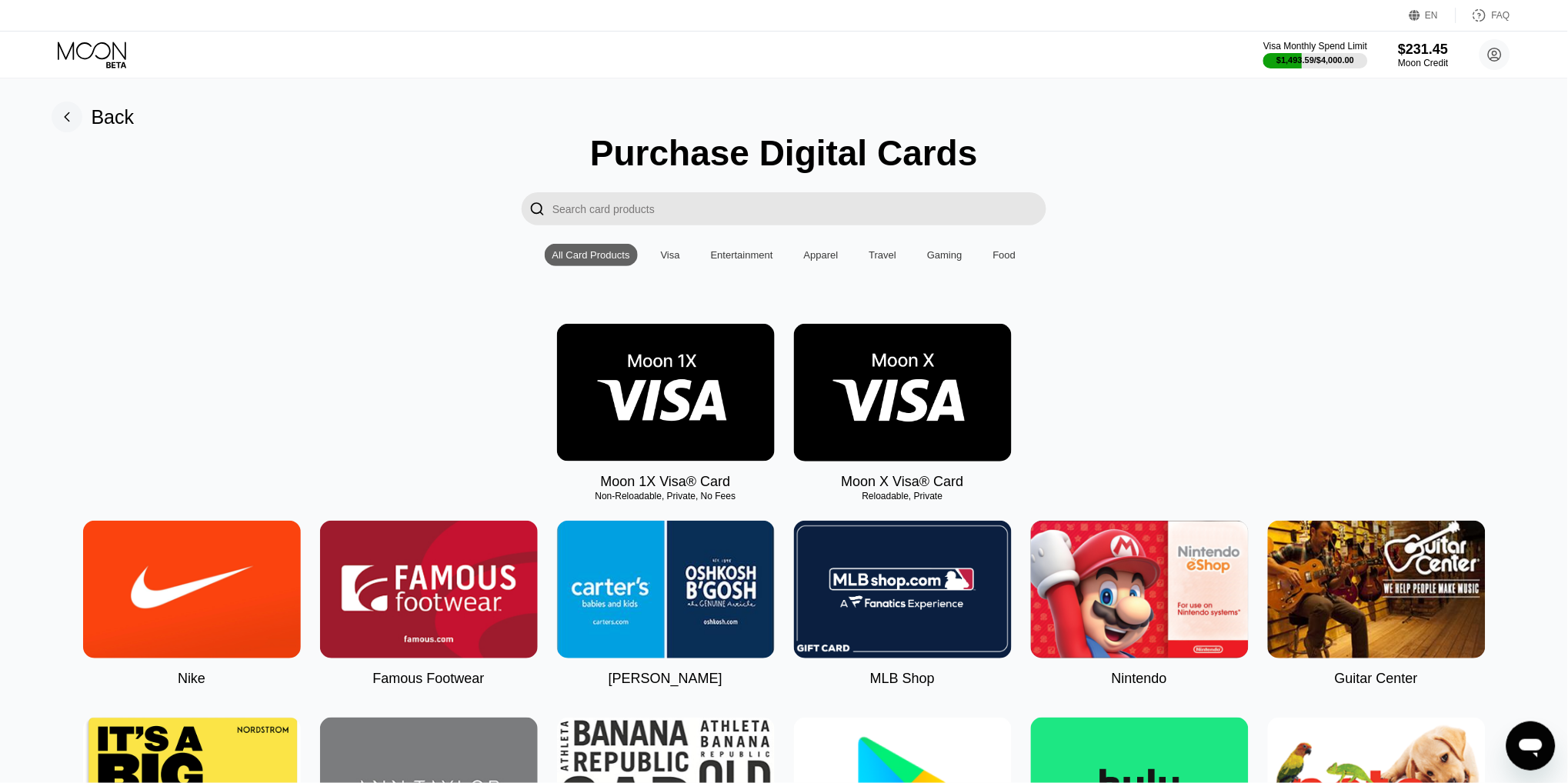
click at [717, 347] on img at bounding box center [665, 392] width 217 height 137
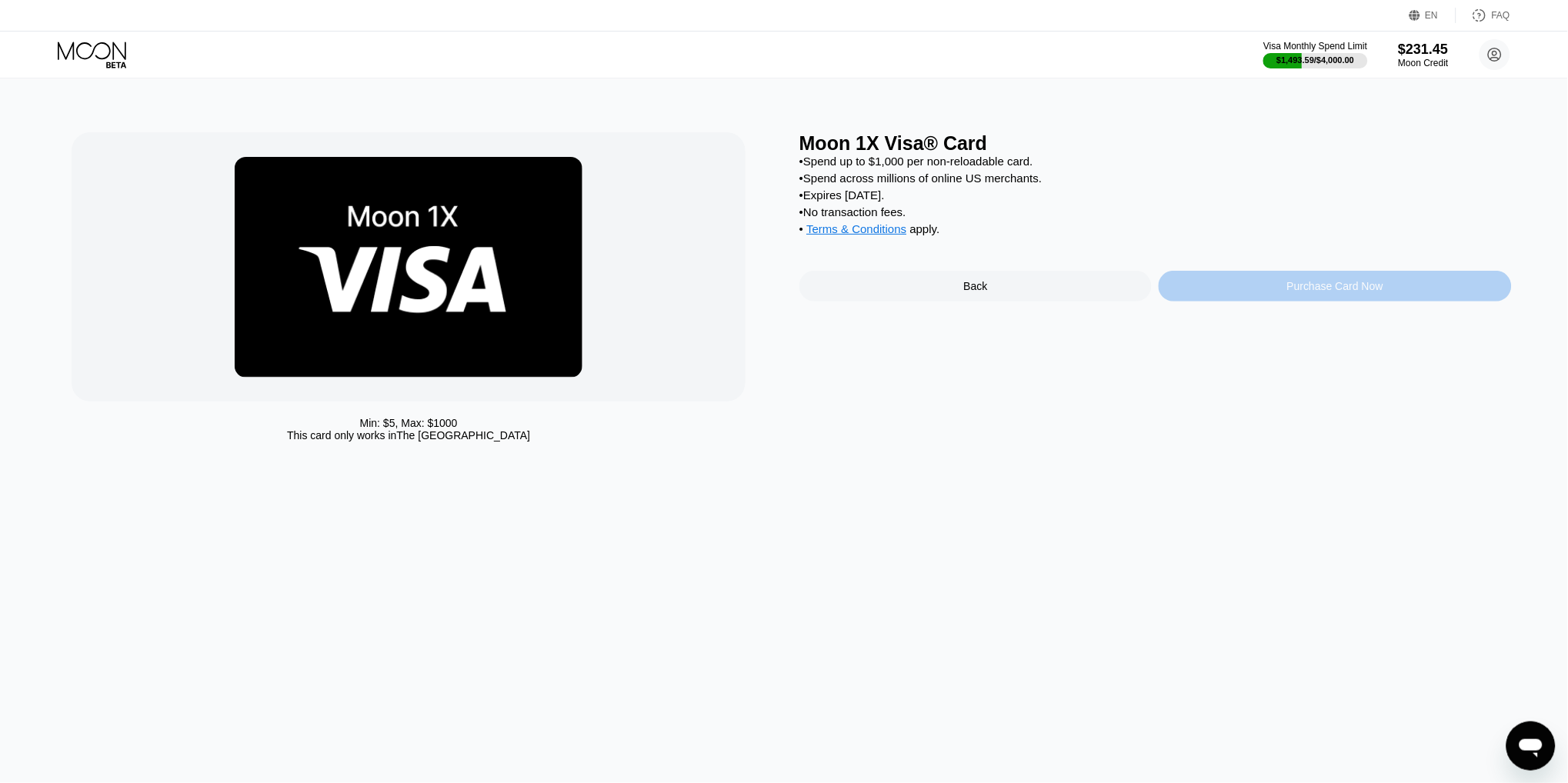
click at [1289, 275] on div "Purchase Card Now" at bounding box center [1334, 287] width 352 height 31
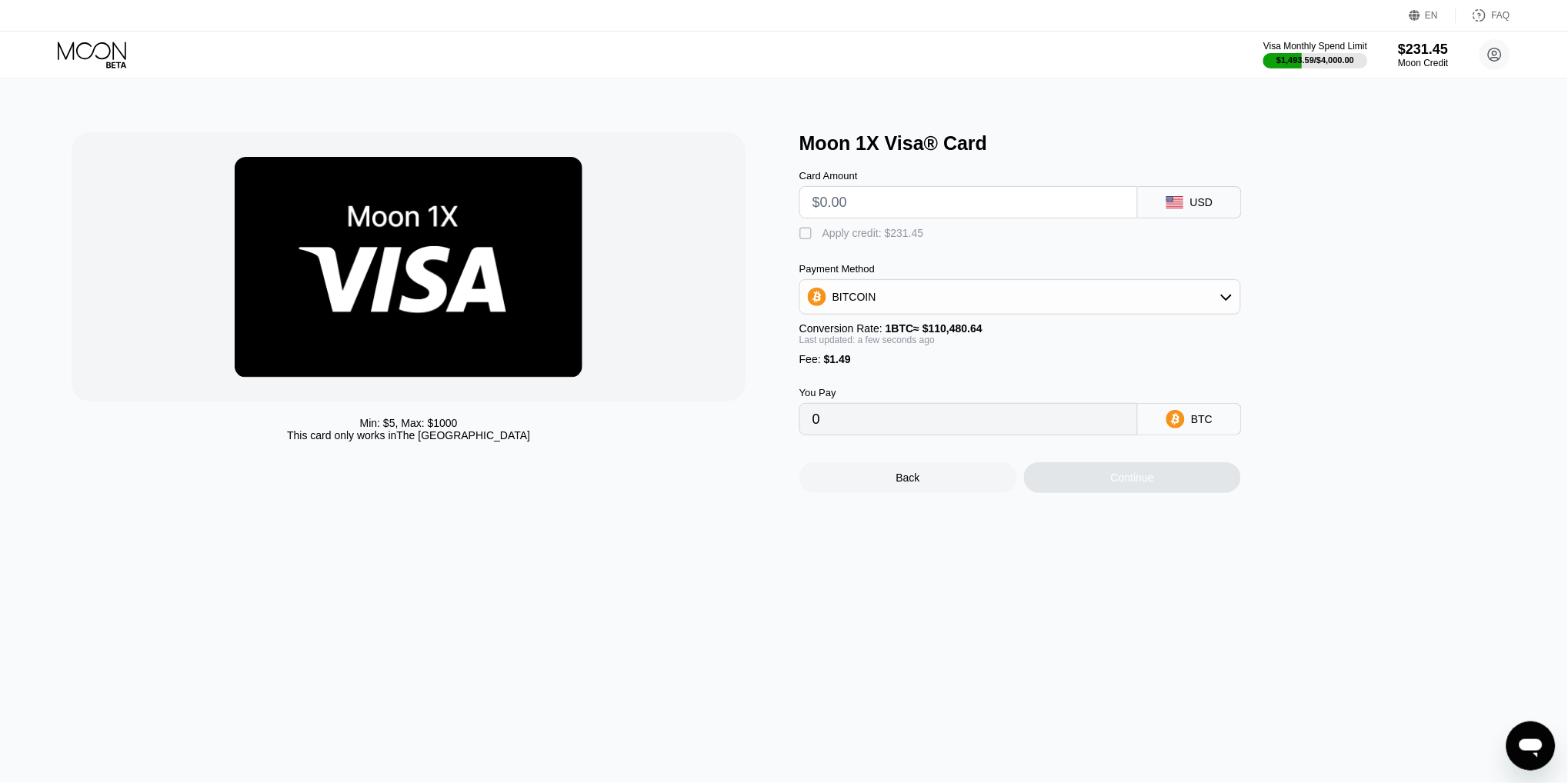
click at [866, 210] on input "text" at bounding box center [968, 203] width 312 height 31
type input "$20"
type input "0.00019452"
type input "$20"
click at [883, 222] on div " Apply credit: $21.49" at bounding box center [1045, 230] width 492 height 23
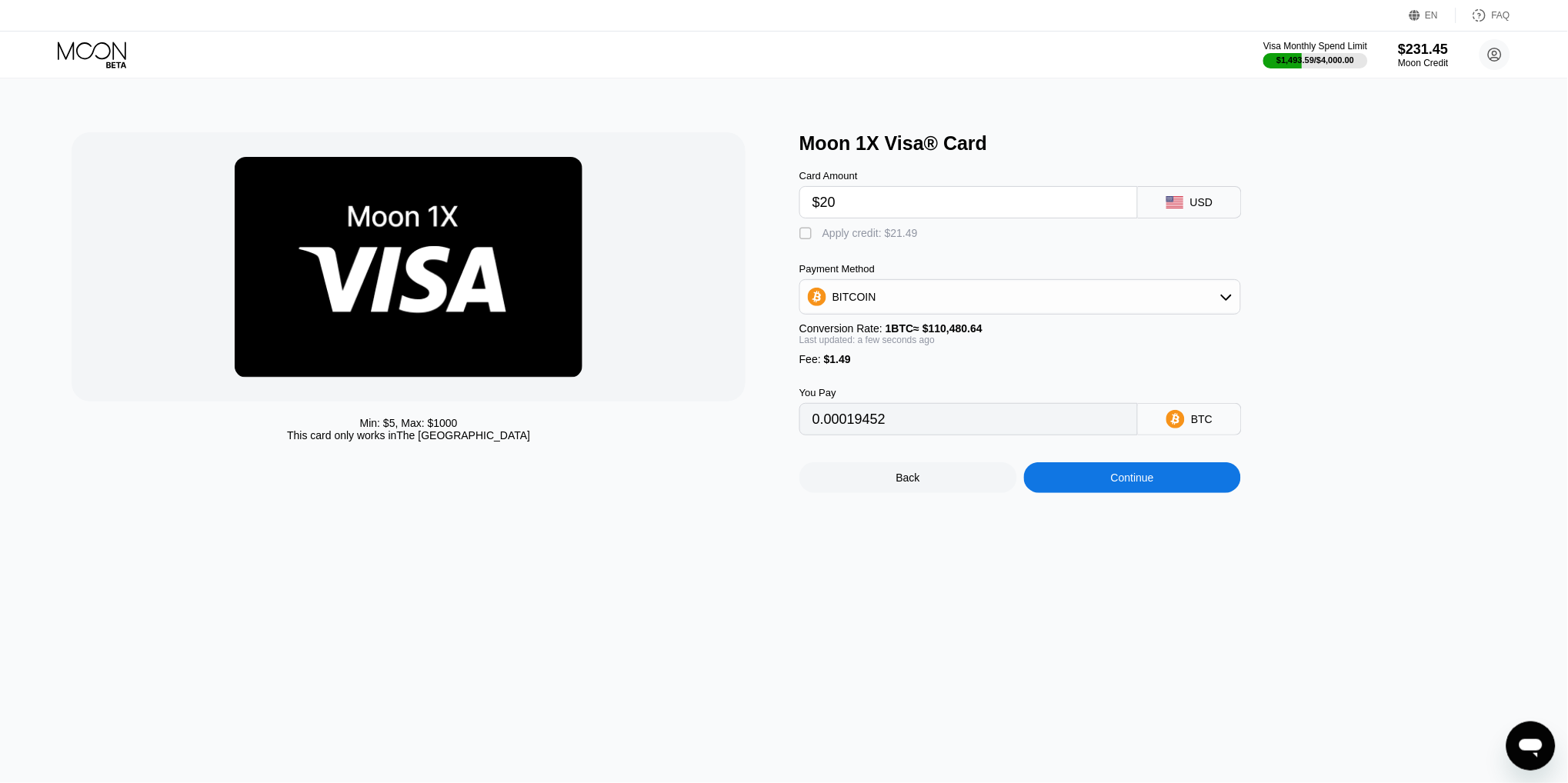
click at [883, 231] on div "Apply credit: $21.49" at bounding box center [870, 233] width 96 height 13
type input "0"
click at [1147, 480] on div "Continue" at bounding box center [1132, 478] width 43 height 13
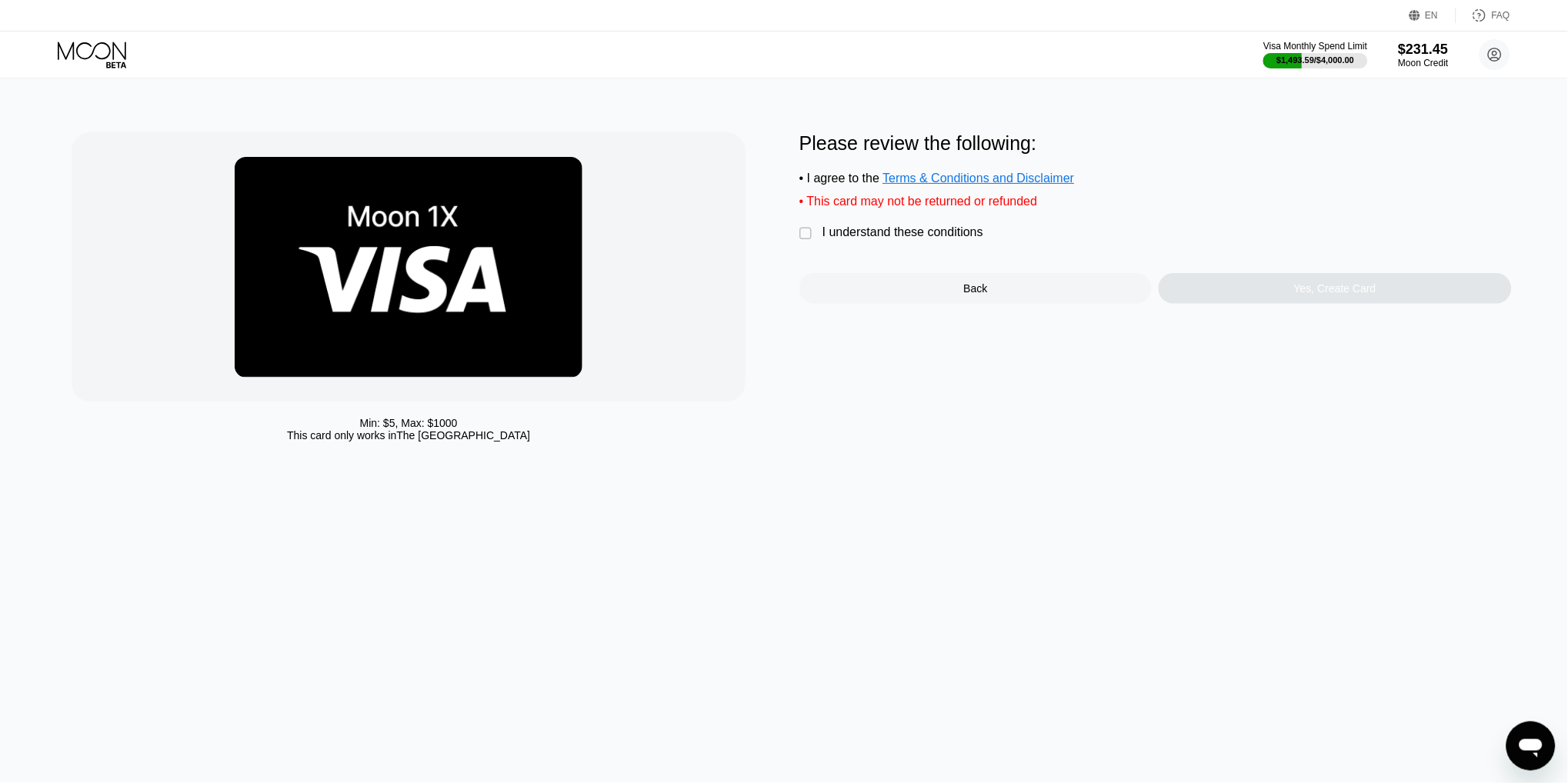
click at [870, 231] on div "I understand these conditions" at bounding box center [902, 232] width 161 height 14
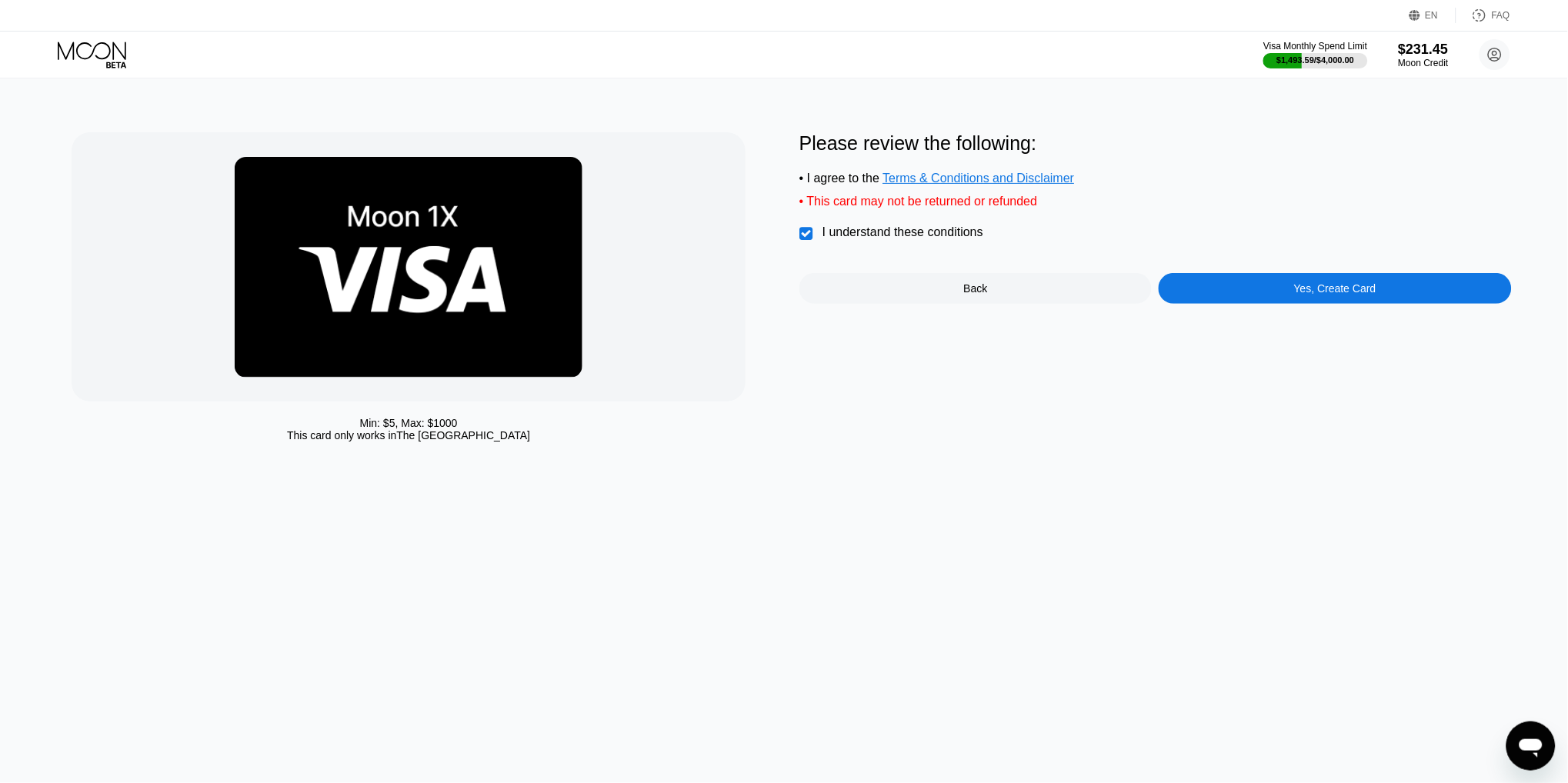
click at [1272, 283] on div "Yes, Create Card" at bounding box center [1334, 289] width 352 height 31
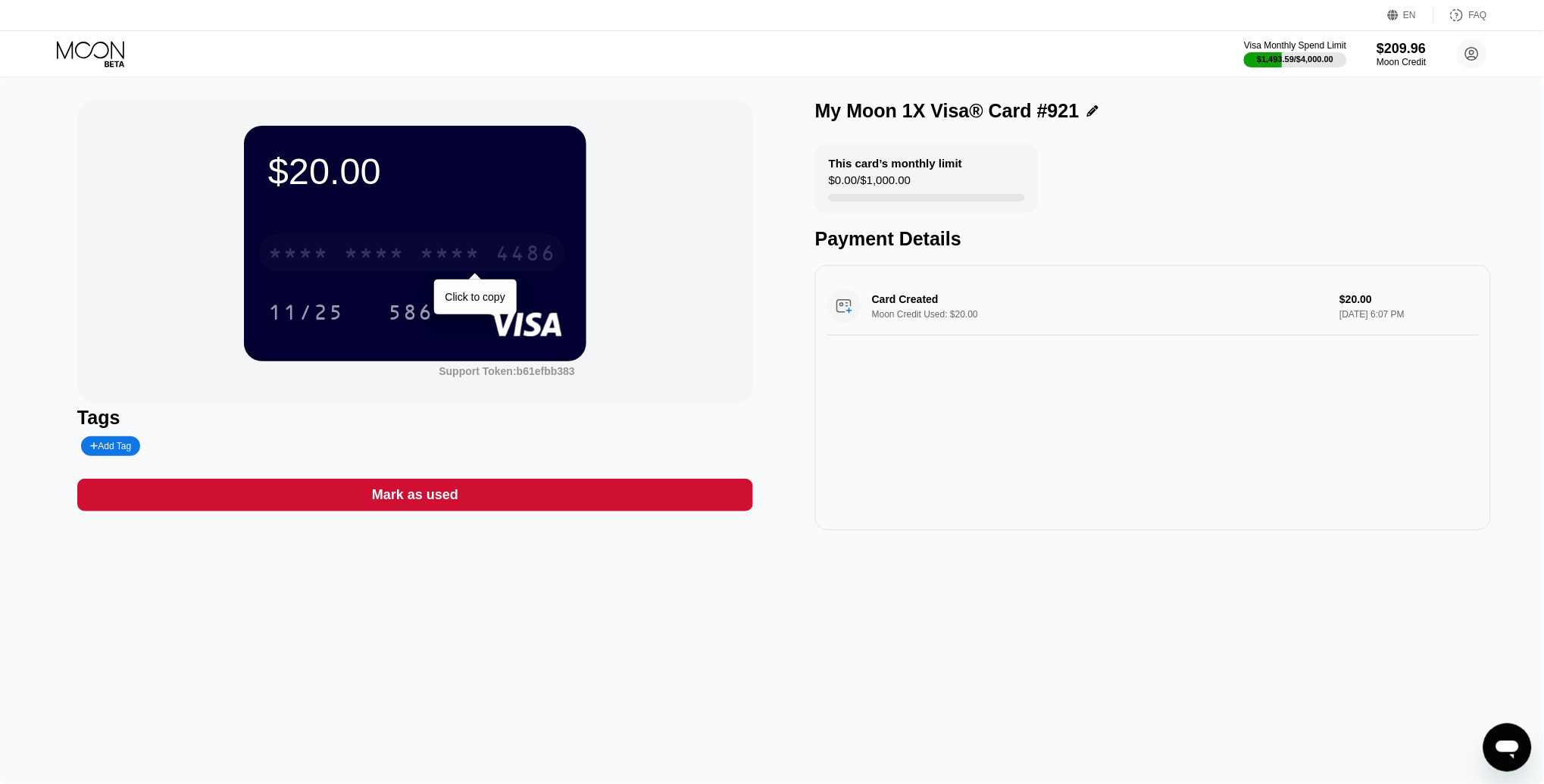
click at [417, 246] on div "* * * * * * * * * * * * 4486" at bounding box center [412, 252] width 306 height 37
click at [92, 52] on icon at bounding box center [91, 55] width 70 height 27
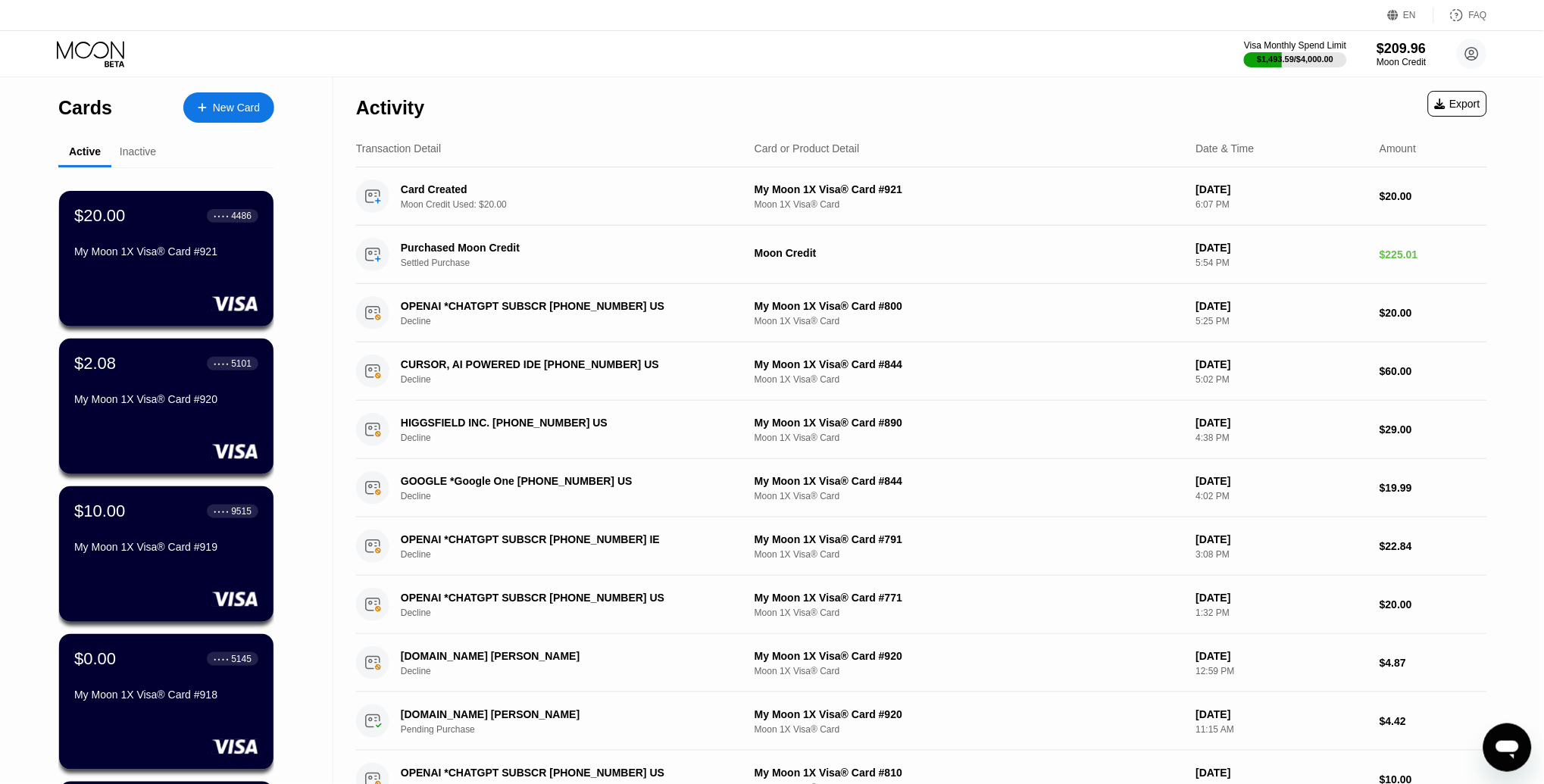
click at [213, 107] on div "New Card" at bounding box center [236, 107] width 47 height 12
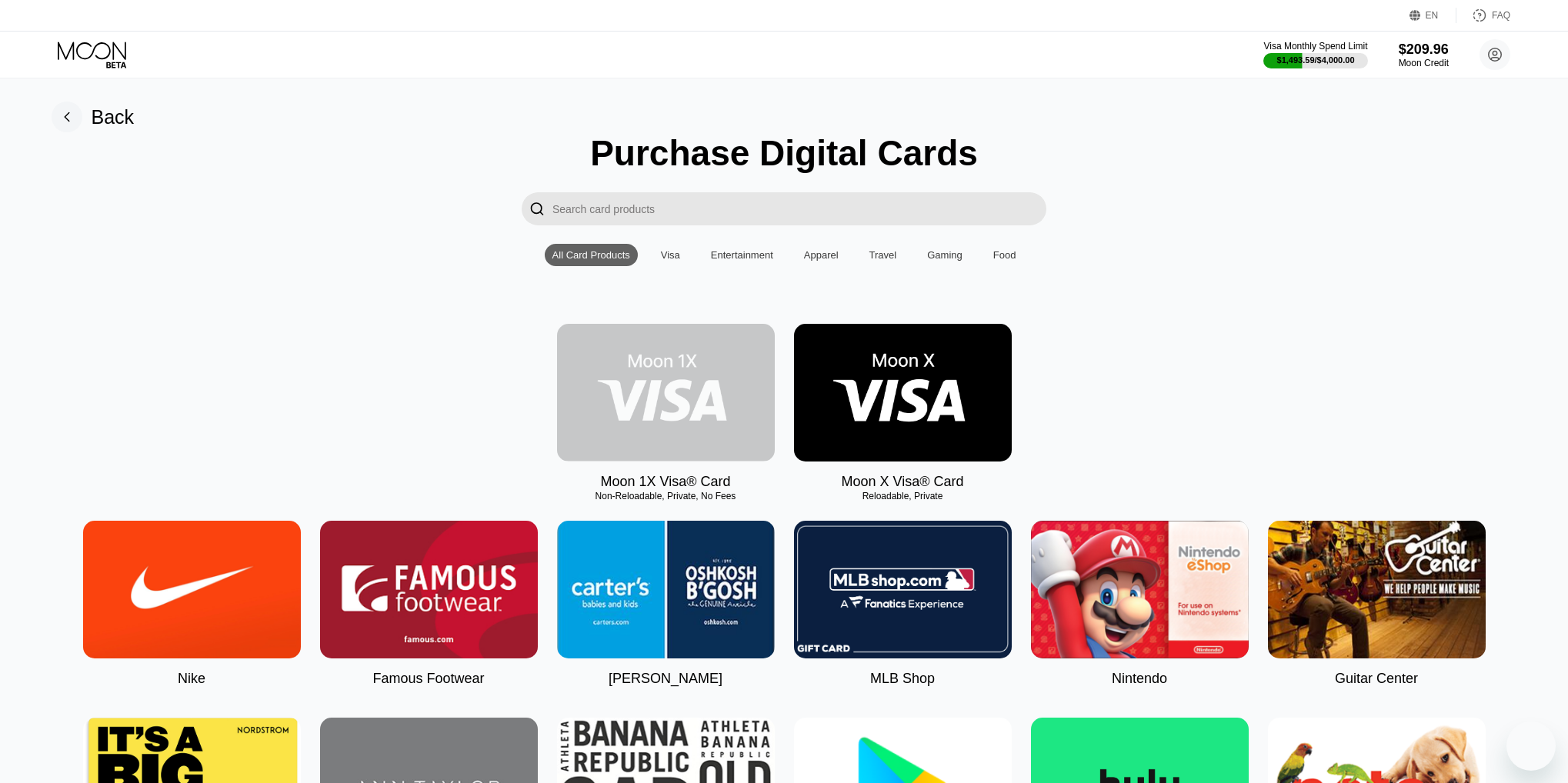
click at [702, 367] on img at bounding box center [665, 392] width 217 height 137
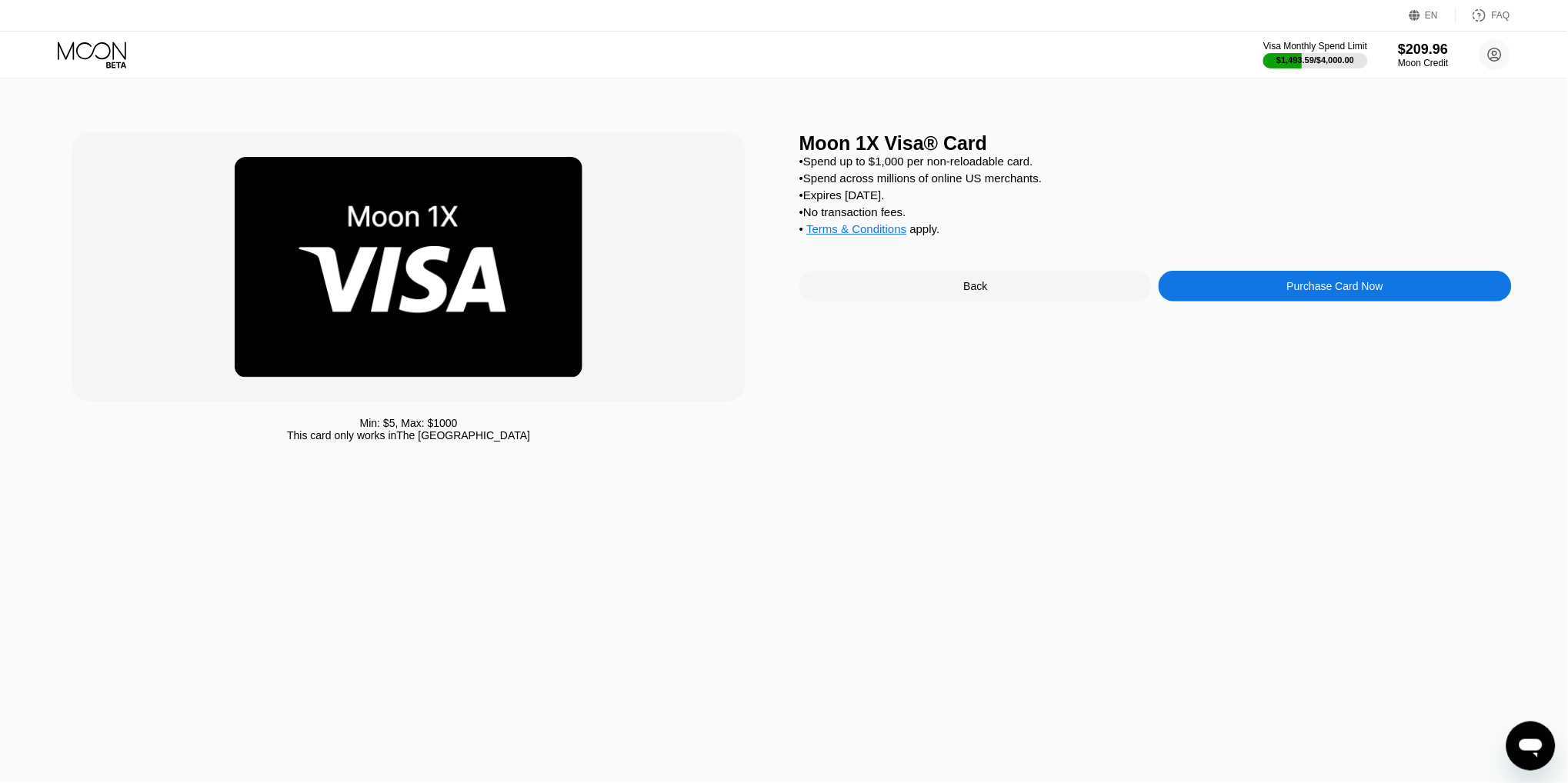
click at [1277, 279] on div "Purchase Card Now" at bounding box center [1334, 287] width 352 height 31
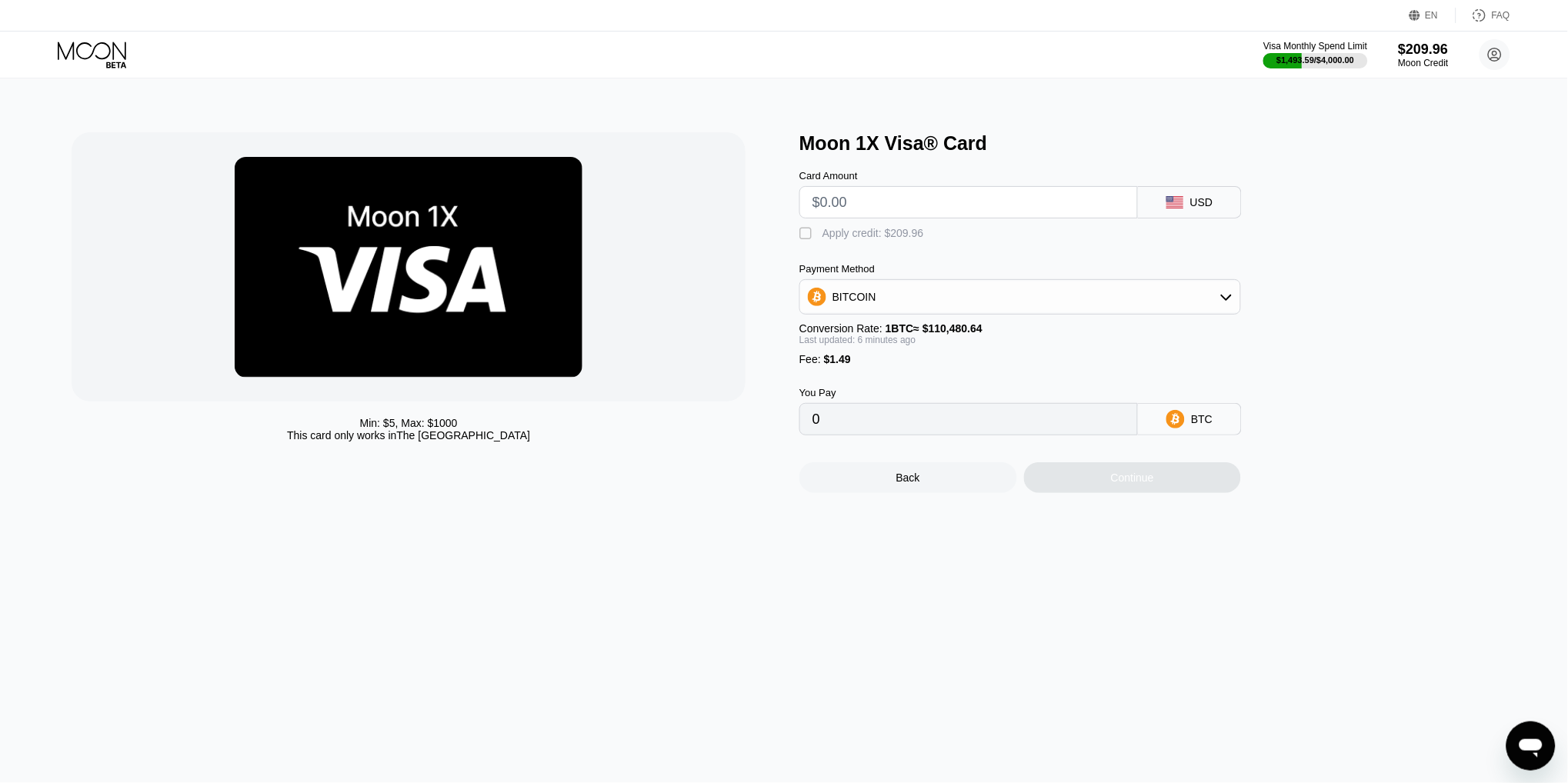
click at [824, 195] on input "text" at bounding box center [968, 203] width 312 height 31
type input "$30"
type input "0.00028503"
type input "$30"
click at [847, 230] on div "Apply credit: $31.49" at bounding box center [870, 233] width 96 height 13
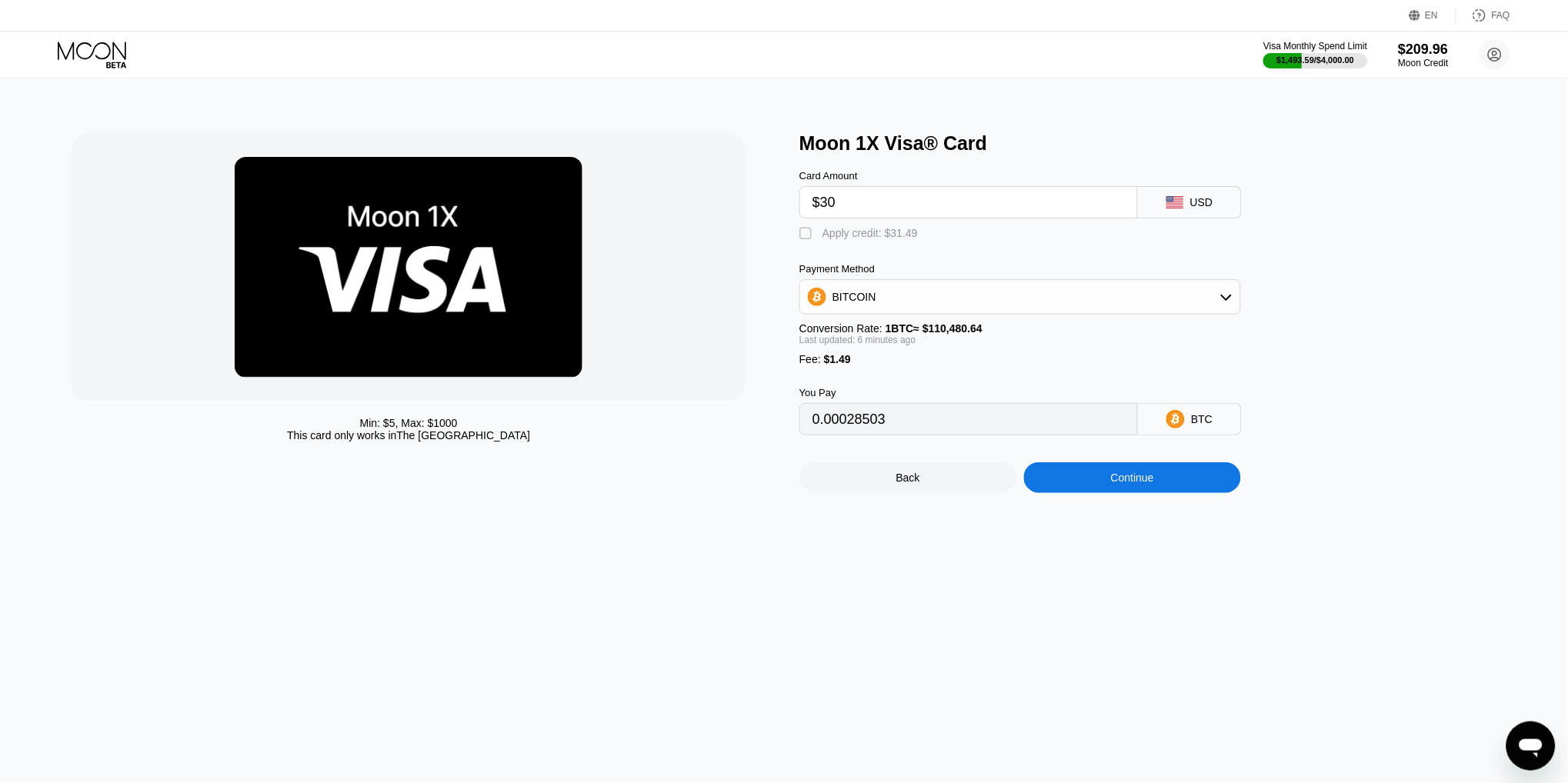
type input "0"
click at [1139, 472] on div "Continue" at bounding box center [1132, 478] width 43 height 13
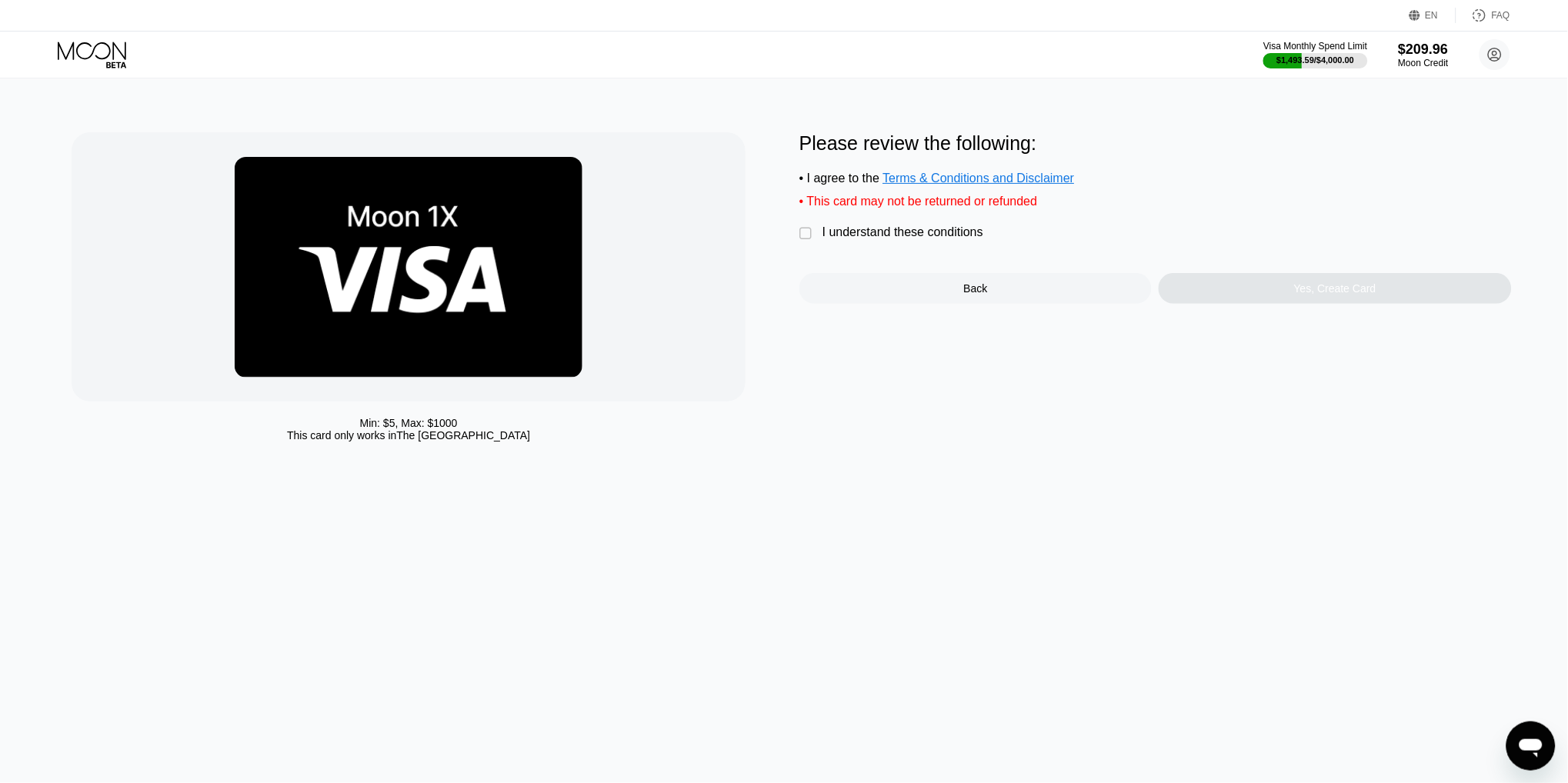
click at [915, 229] on div "I understand these conditions" at bounding box center [902, 232] width 161 height 14
click at [1212, 294] on div "Yes, Create Card" at bounding box center [1334, 289] width 352 height 31
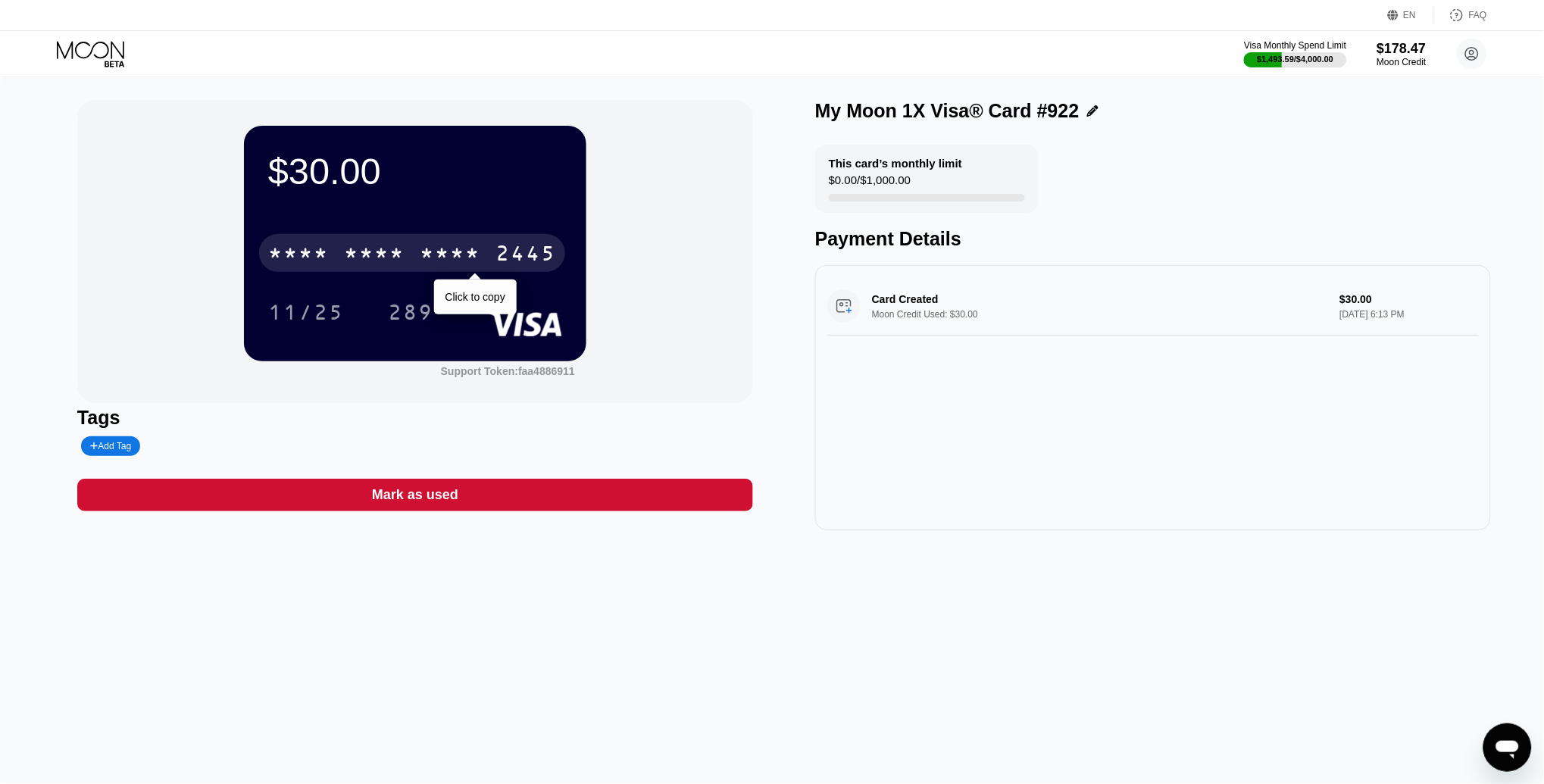
click at [506, 248] on div "2445" at bounding box center [525, 254] width 60 height 24
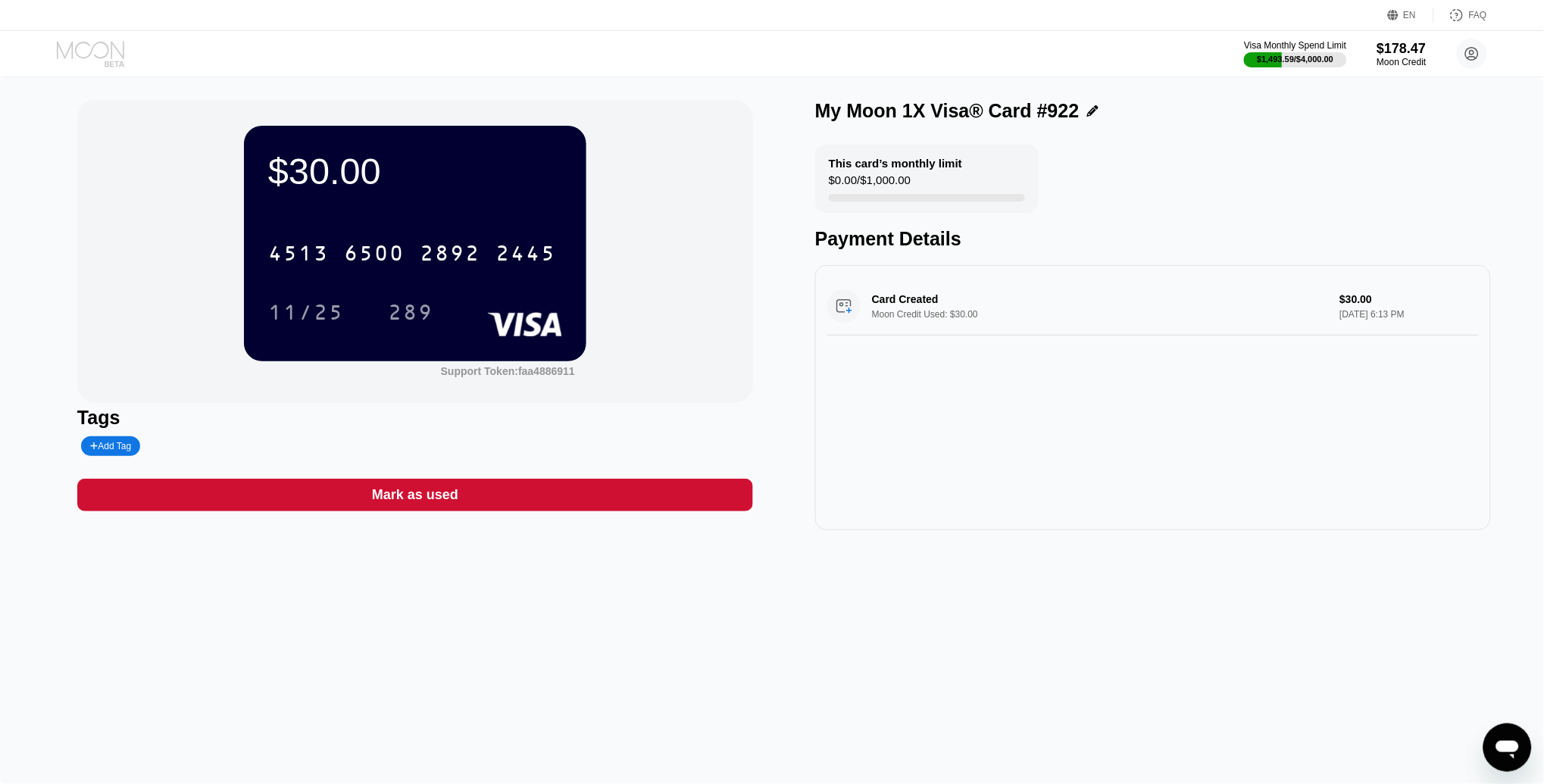
click at [80, 48] on icon at bounding box center [91, 55] width 70 height 27
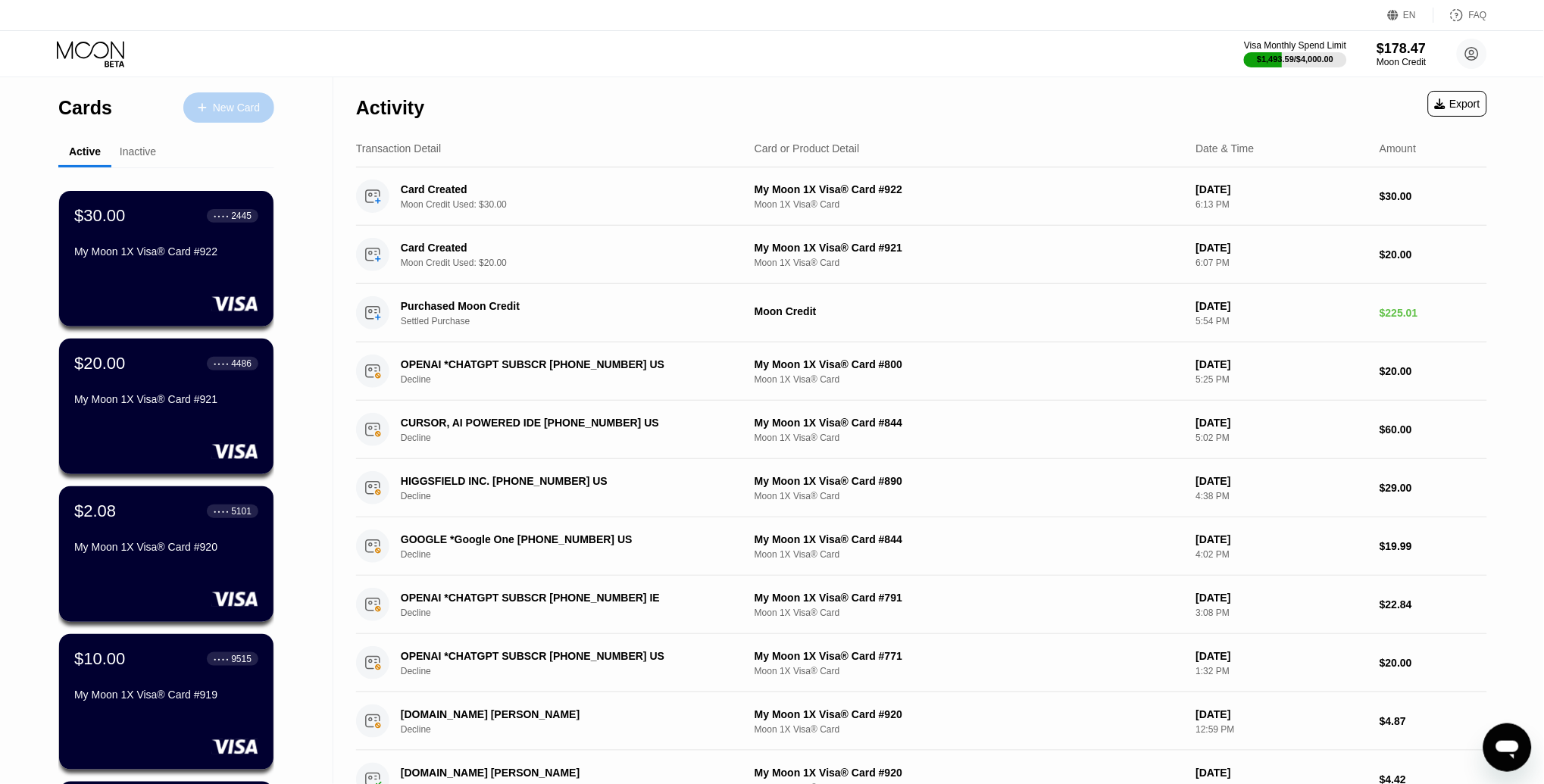
click at [220, 119] on div "New Card" at bounding box center [229, 107] width 91 height 31
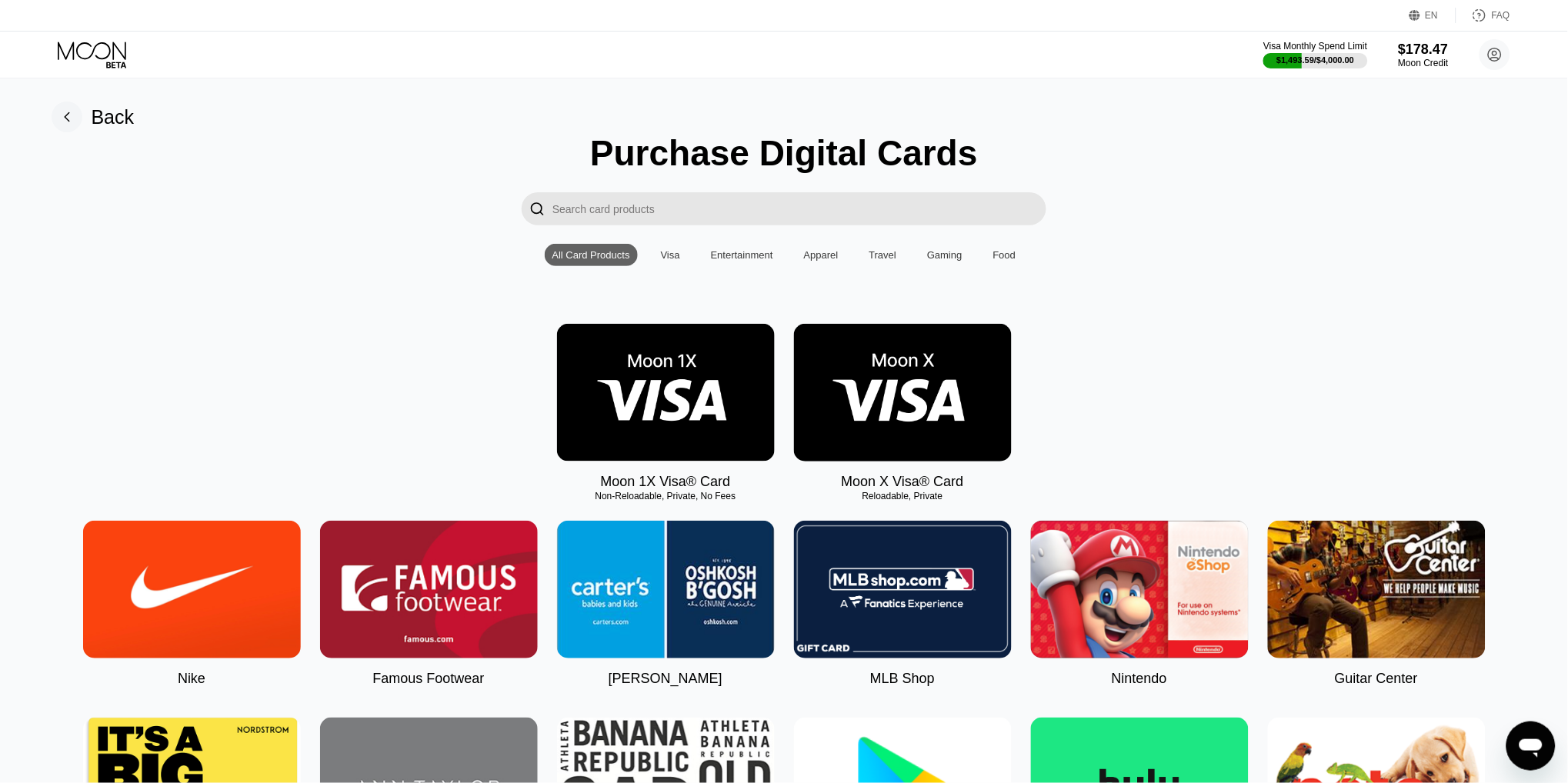
click at [689, 362] on img at bounding box center [665, 392] width 217 height 137
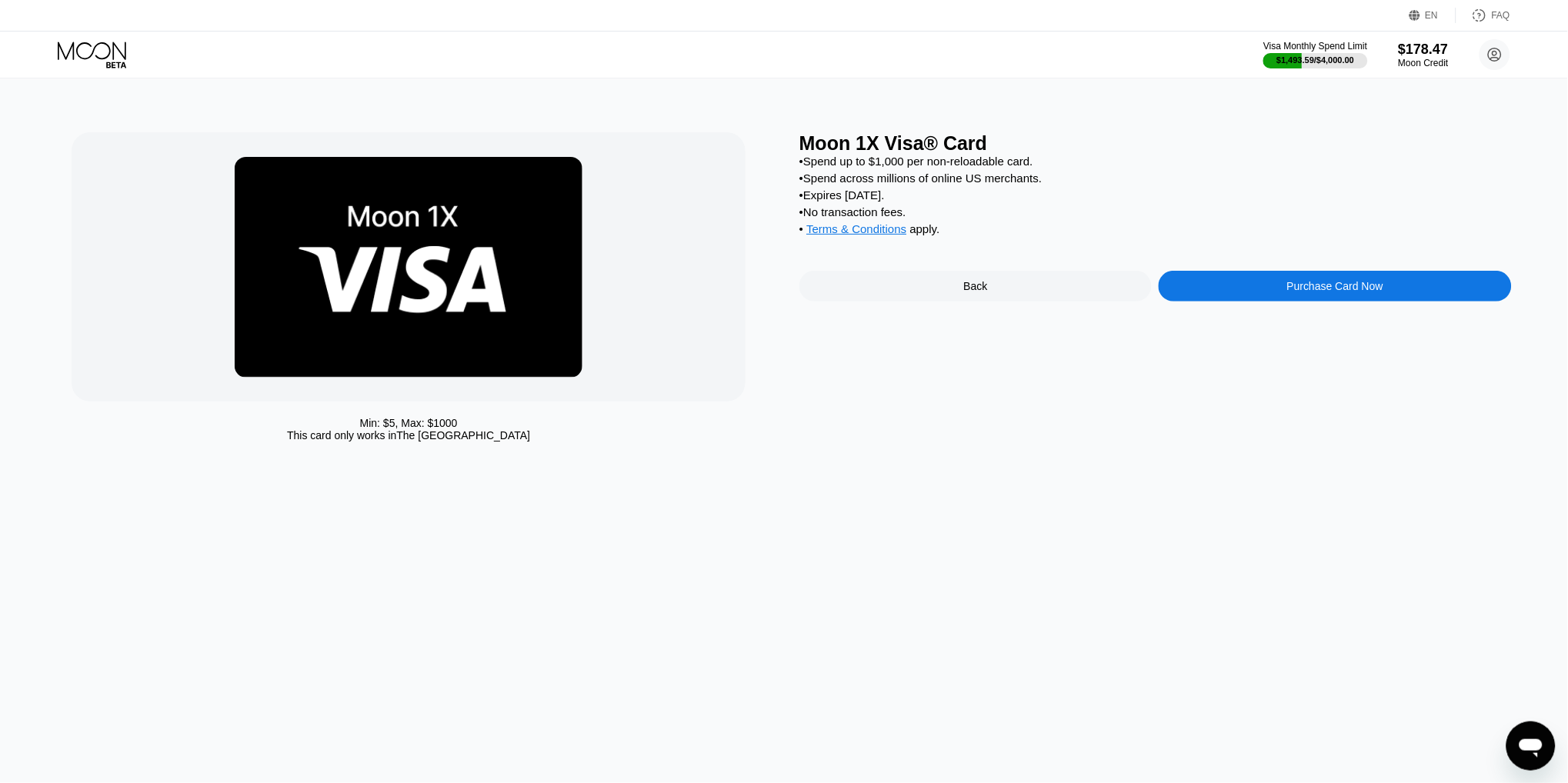
click at [1256, 289] on div "Purchase Card Now" at bounding box center [1334, 287] width 352 height 31
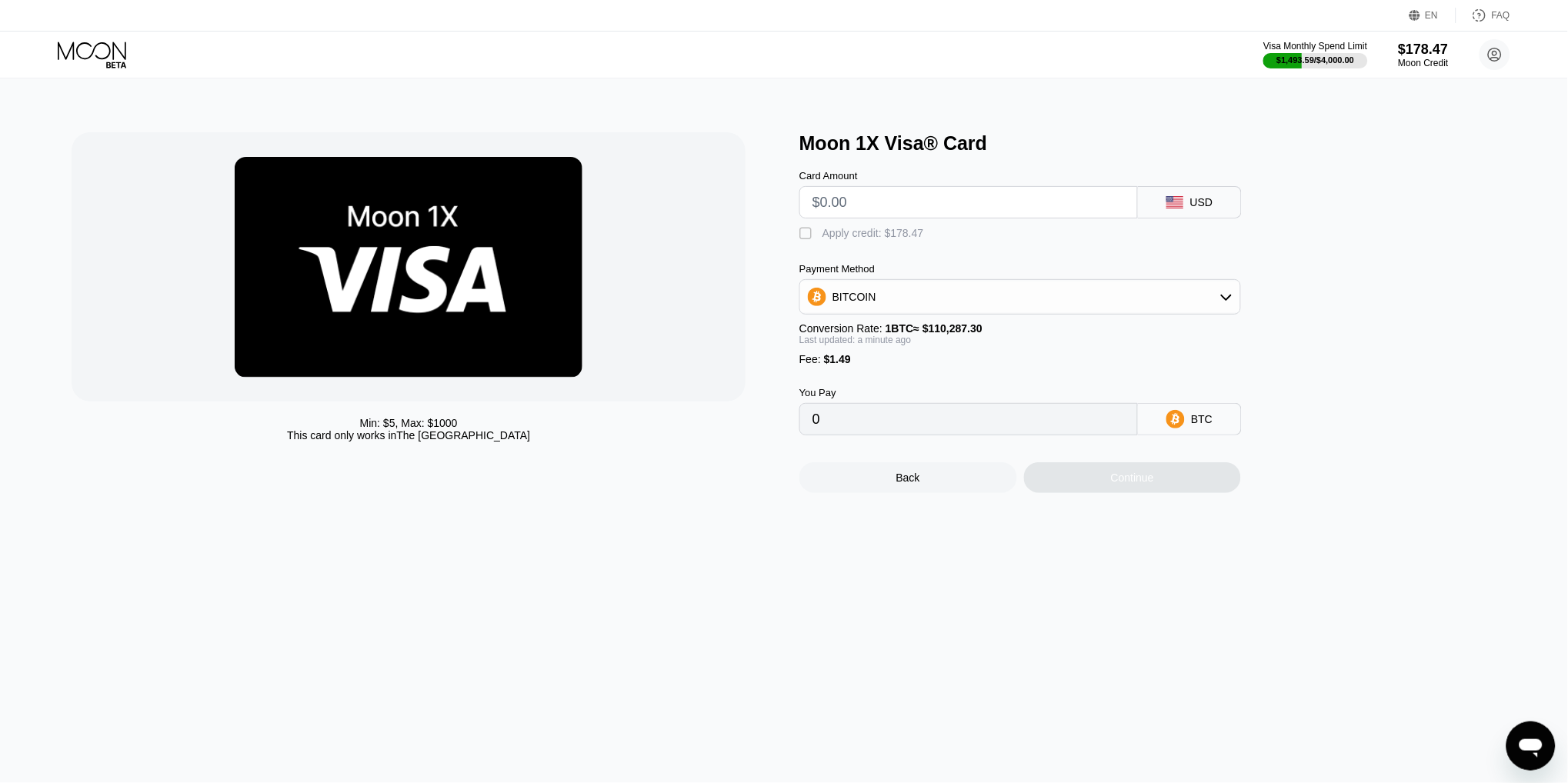
click at [852, 206] on input "text" at bounding box center [968, 203] width 312 height 31
type input "$1"
type input "0.00002258"
type input "$15"
type input "0.00014952"
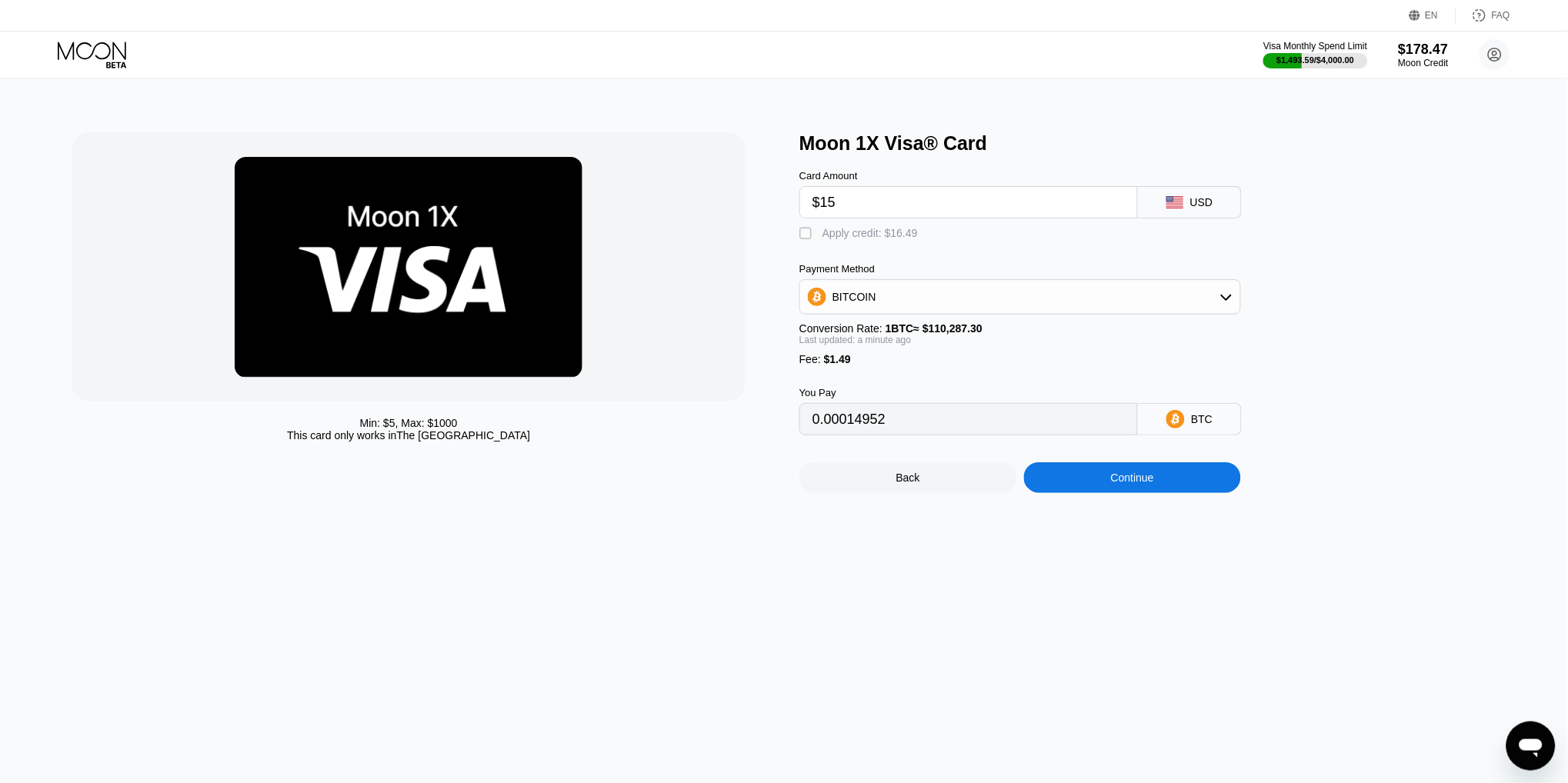
type input "$15"
click at [897, 231] on div "Apply credit: $16.49" at bounding box center [870, 233] width 96 height 13
type input "0"
click at [1132, 468] on div "Continue" at bounding box center [1132, 478] width 217 height 31
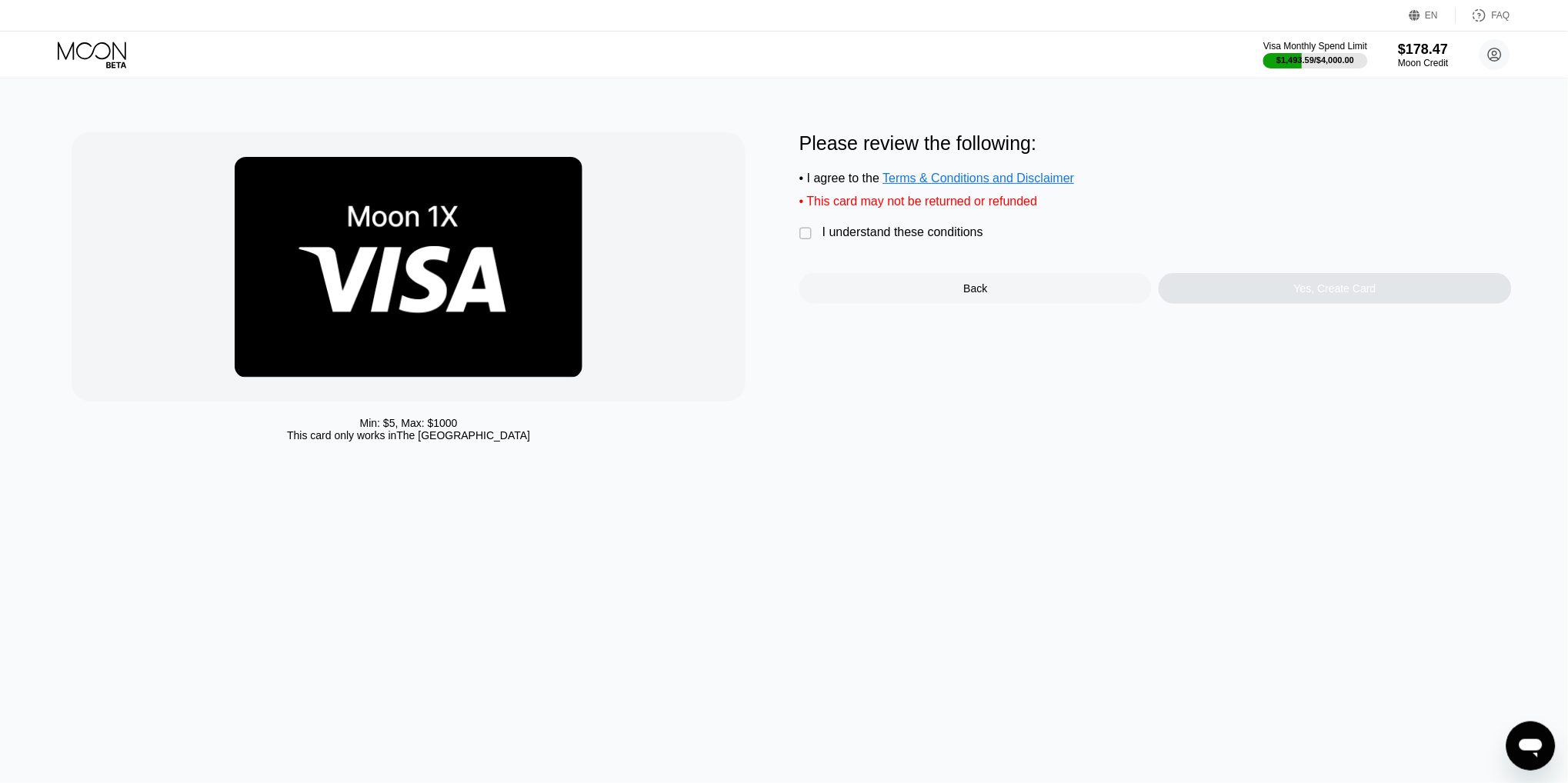
drag, startPoint x: 861, startPoint y: 231, endPoint x: 1229, endPoint y: 279, distance: 371.1
click at [1229, 279] on div "Please review the following: • I agree to the Terms & Conditions and Disclaimer…" at bounding box center [1156, 218] width 713 height 172
click at [938, 231] on div "I understand these conditions" at bounding box center [902, 232] width 161 height 14
click at [1285, 294] on div "Yes, Create Card" at bounding box center [1334, 289] width 352 height 31
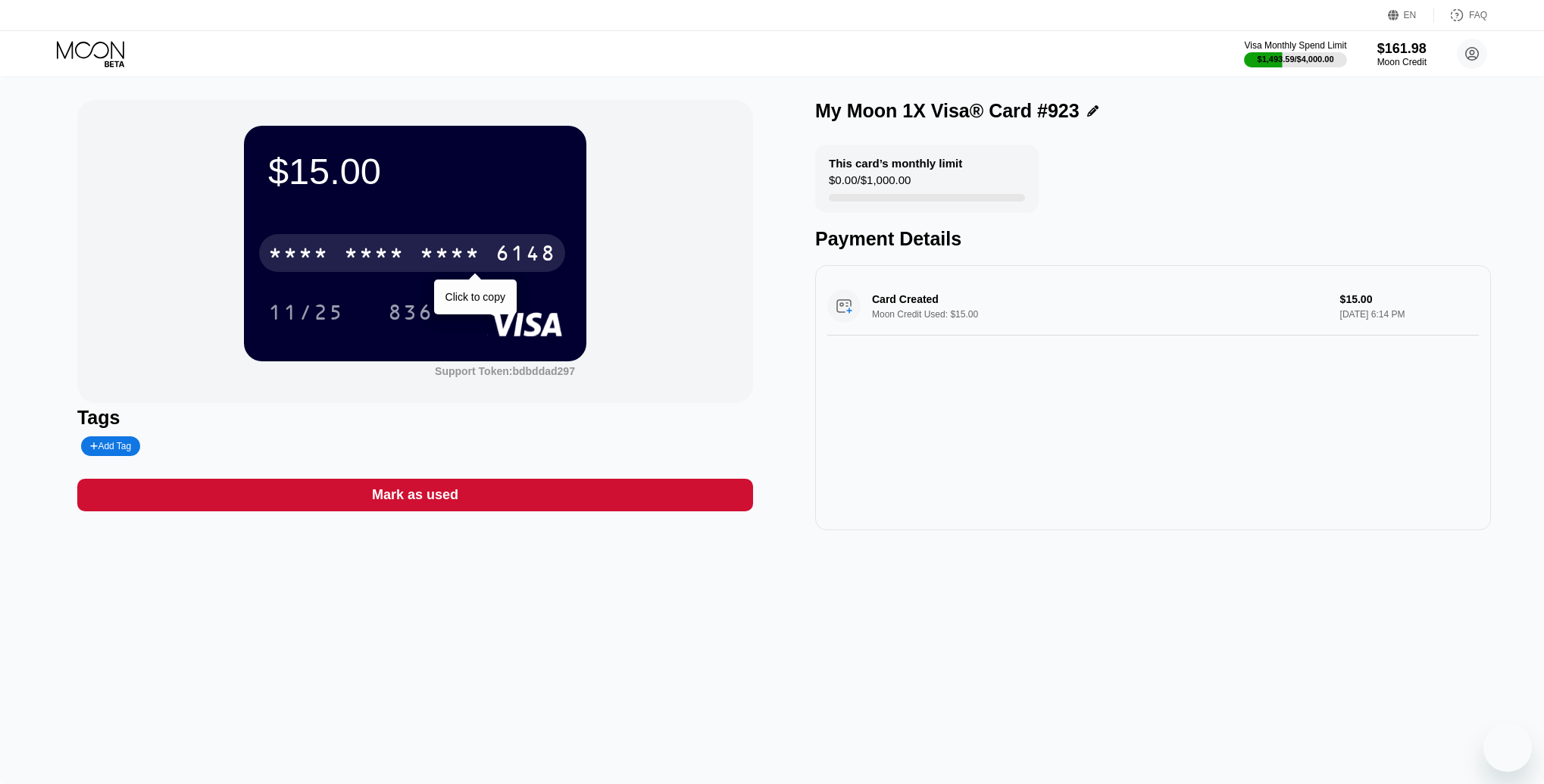
click at [523, 263] on div "6148" at bounding box center [525, 254] width 60 height 24
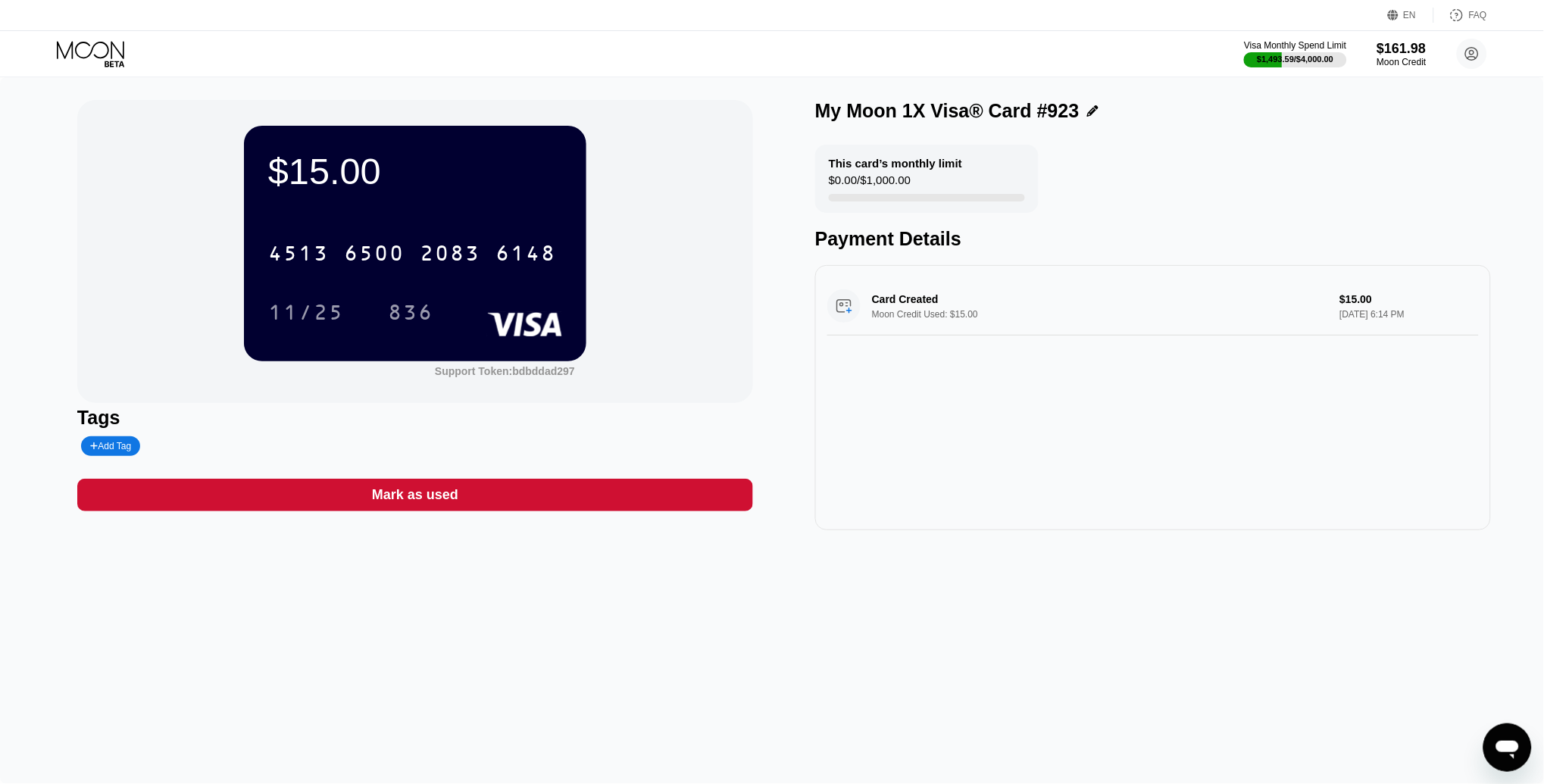
click at [91, 51] on icon at bounding box center [90, 50] width 67 height 17
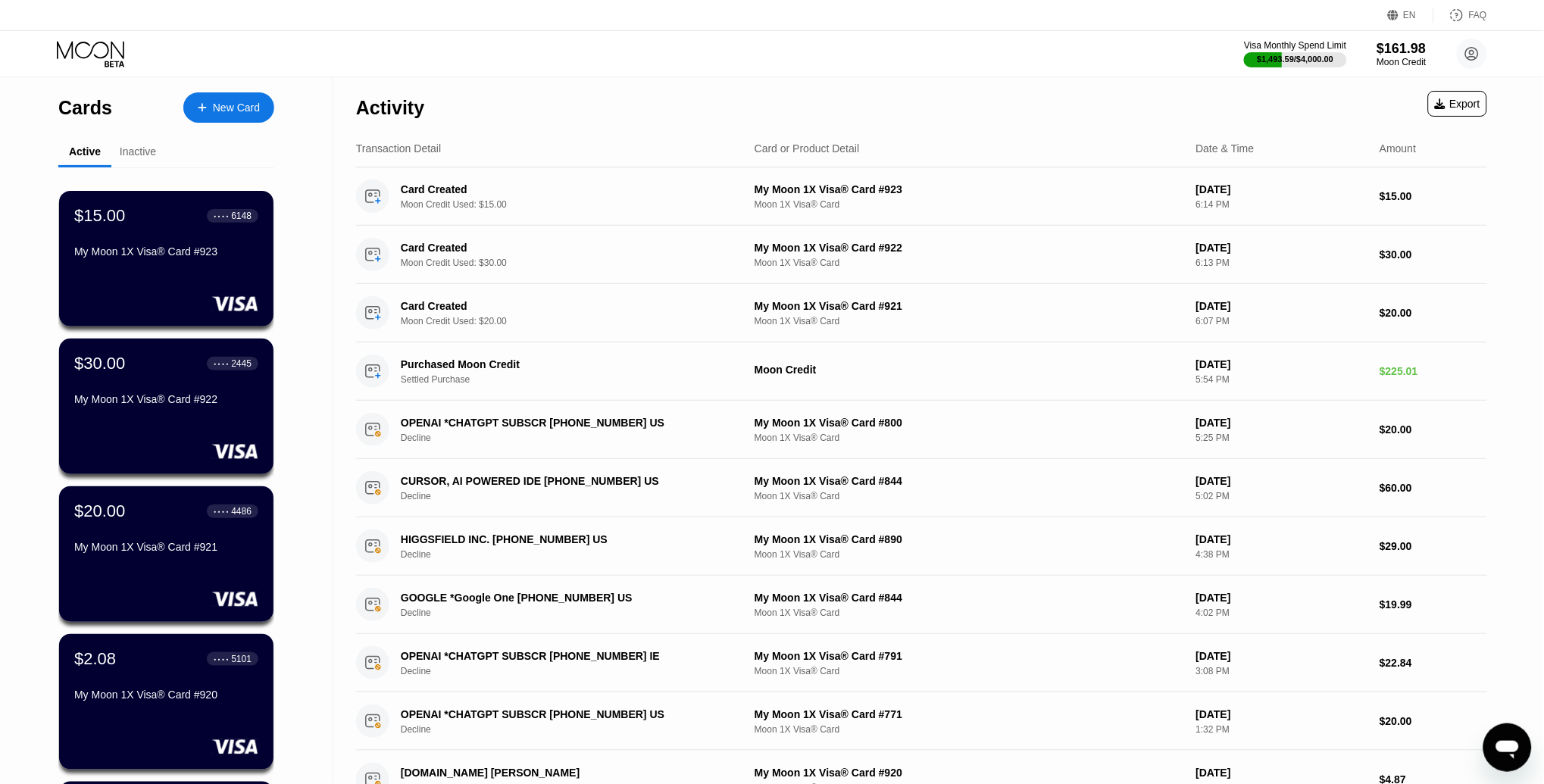
click at [240, 109] on div "New Card" at bounding box center [236, 107] width 47 height 12
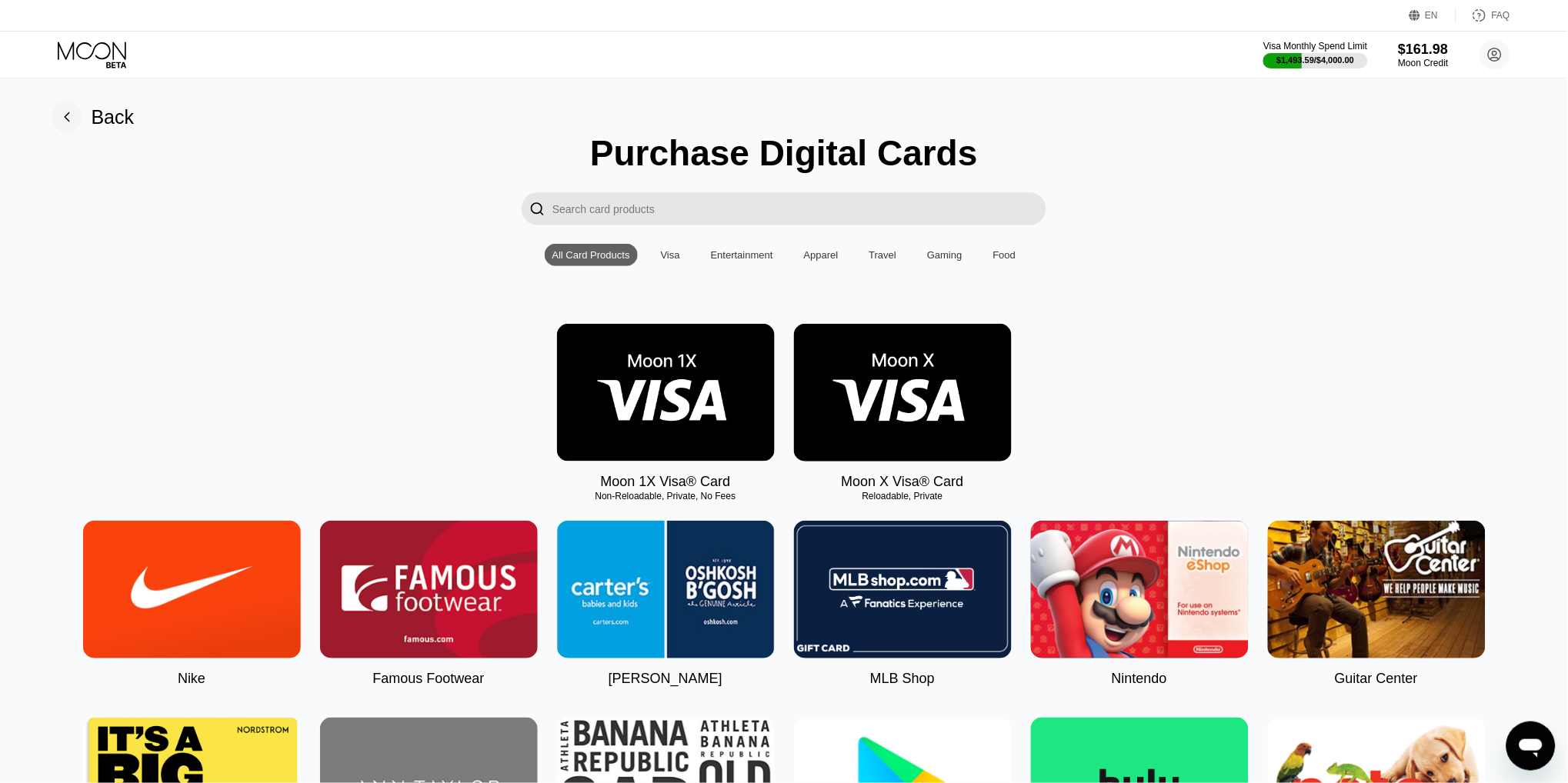
click at [659, 360] on img at bounding box center [665, 392] width 217 height 137
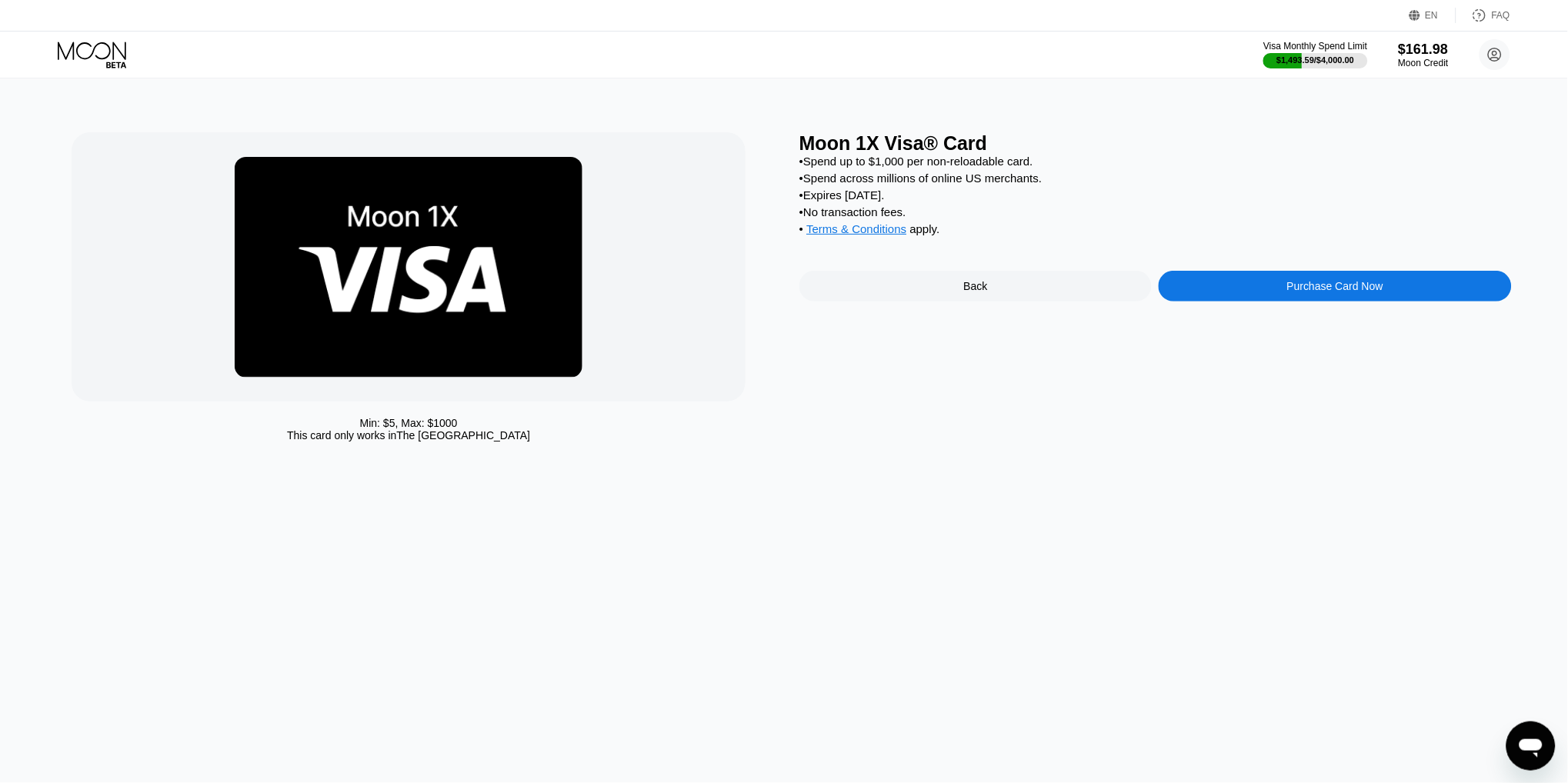
click at [1353, 276] on div "Purchase Card Now" at bounding box center [1334, 287] width 352 height 31
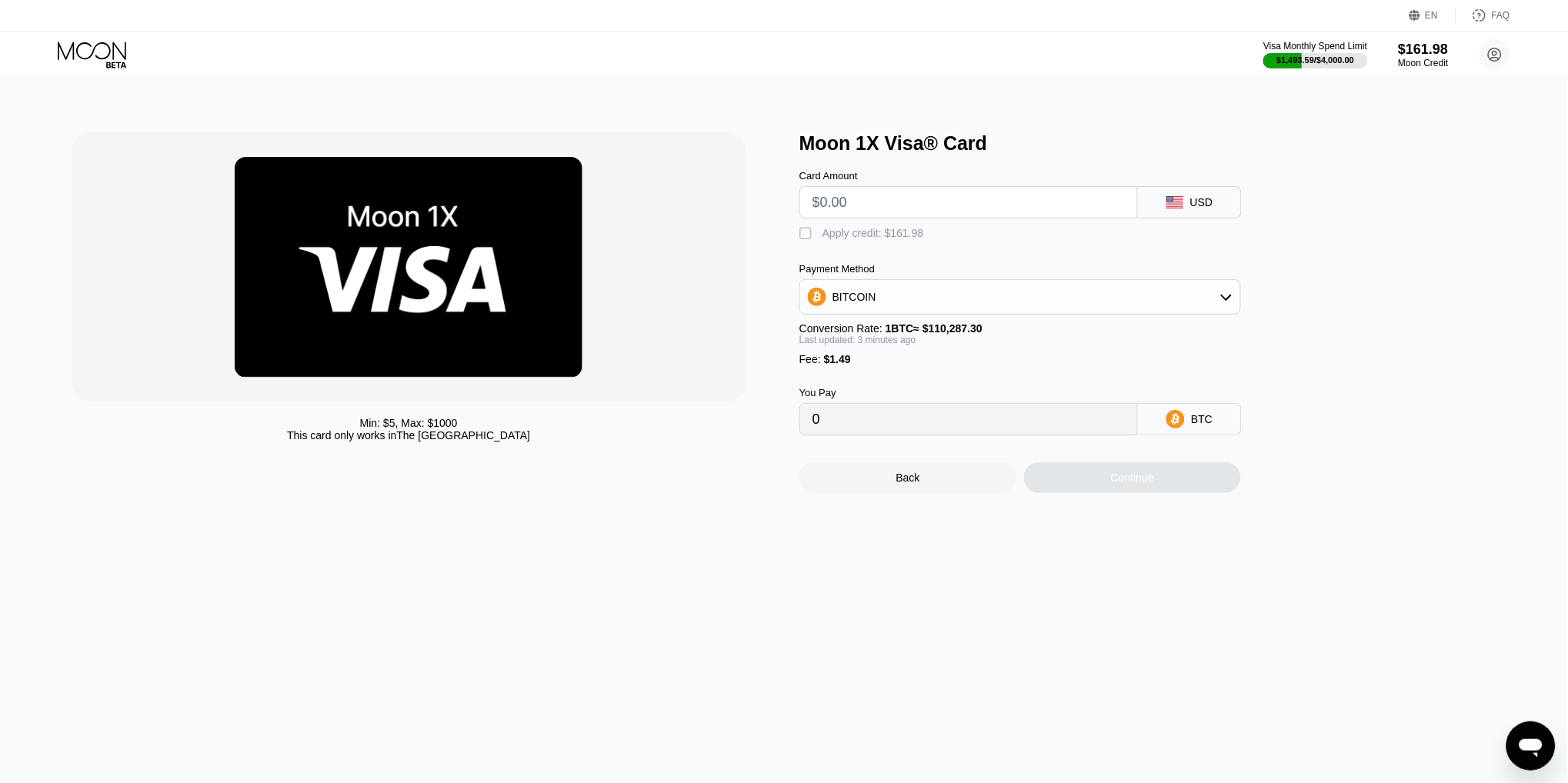
click at [946, 210] on input "text" at bounding box center [968, 203] width 312 height 31
type input "$30"
type input "0.00028543"
type input "$30"
click at [807, 238] on div "" at bounding box center [807, 234] width 16 height 16
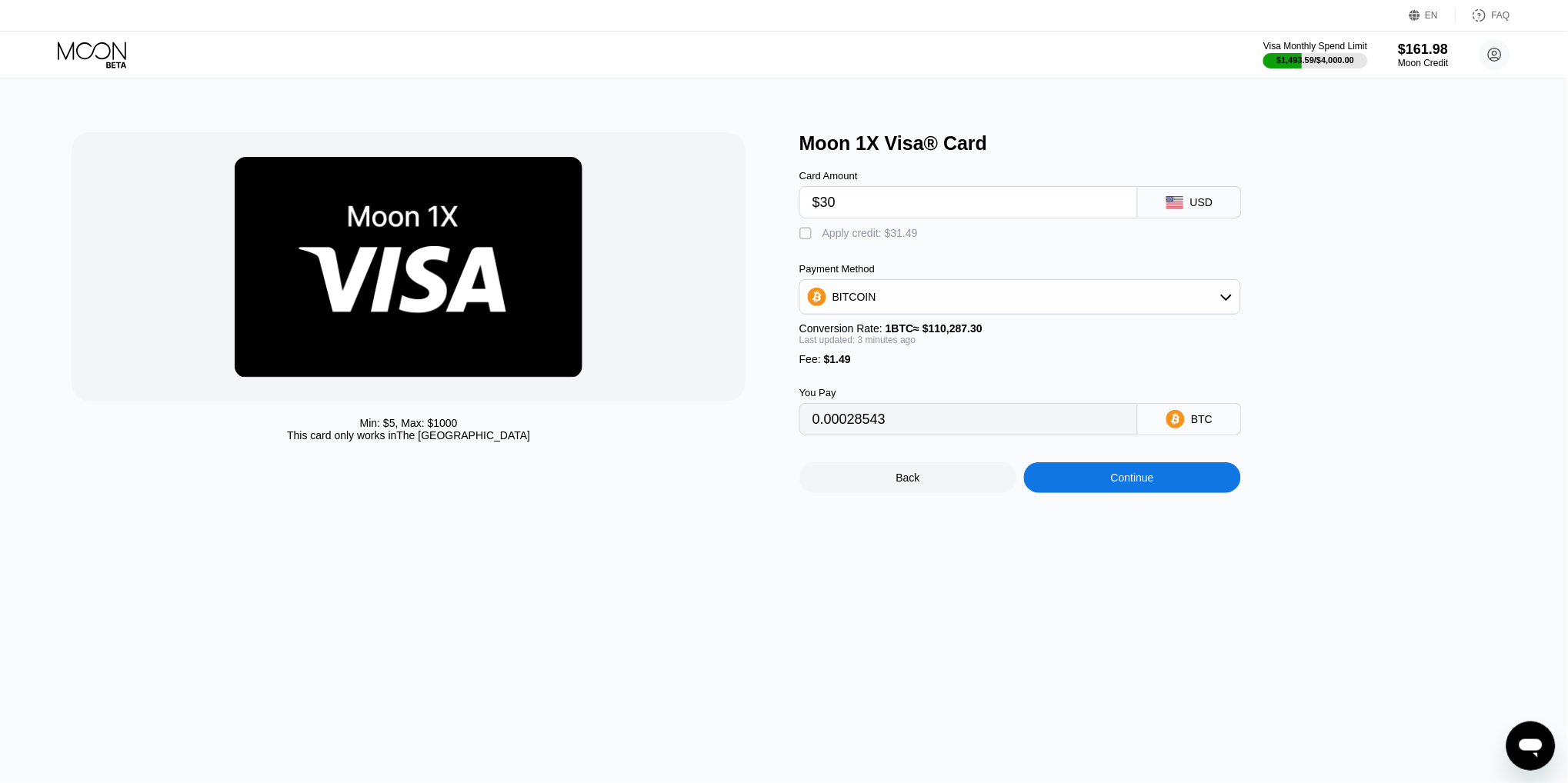
type input "0"
click at [1099, 476] on div "Continue" at bounding box center [1132, 478] width 217 height 31
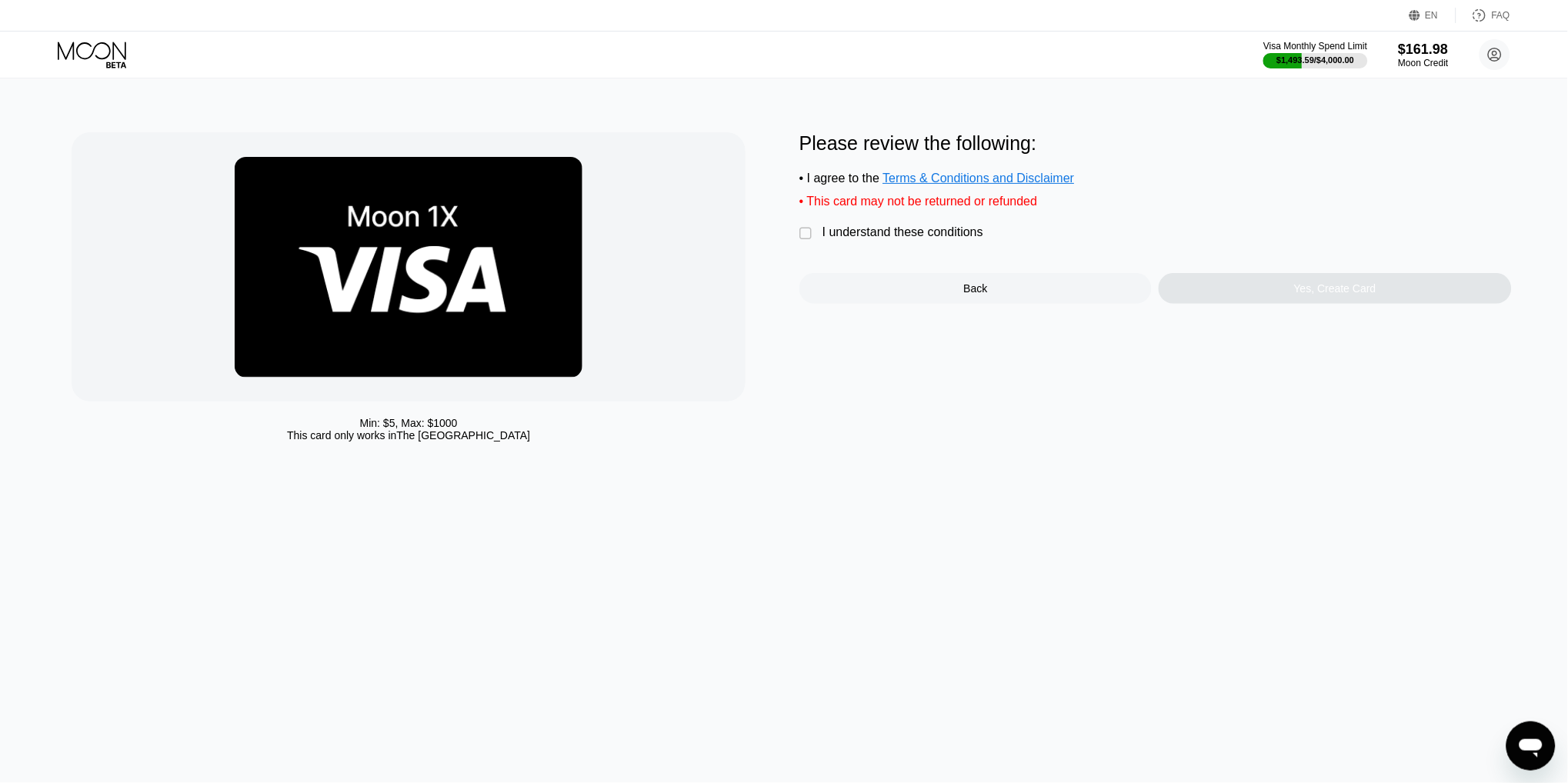
click at [871, 235] on div "I understand these conditions" at bounding box center [902, 232] width 161 height 14
click at [1217, 297] on div "Yes, Create Card" at bounding box center [1334, 289] width 352 height 31
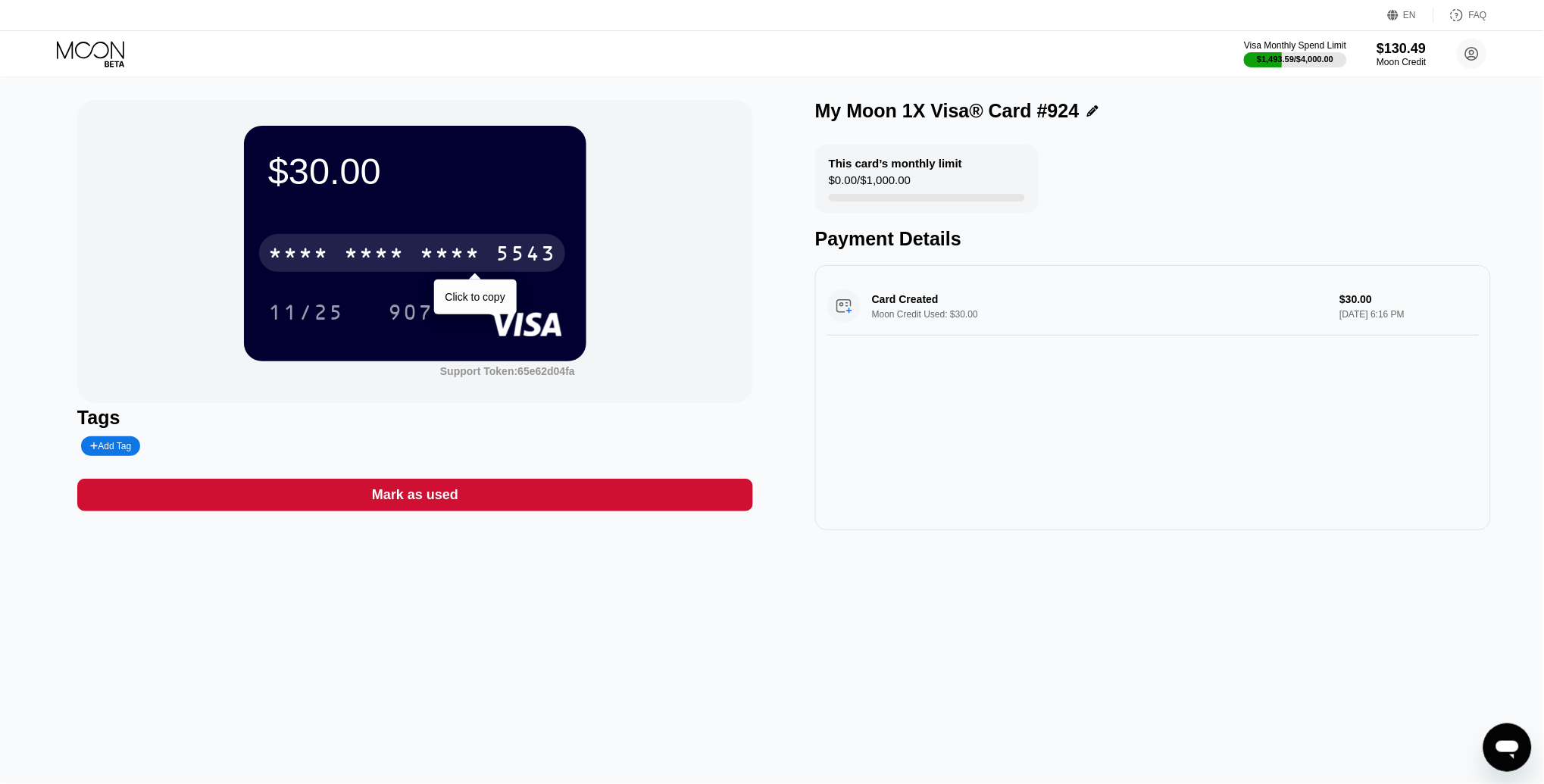
click at [450, 246] on div "* * * *" at bounding box center [449, 254] width 60 height 24
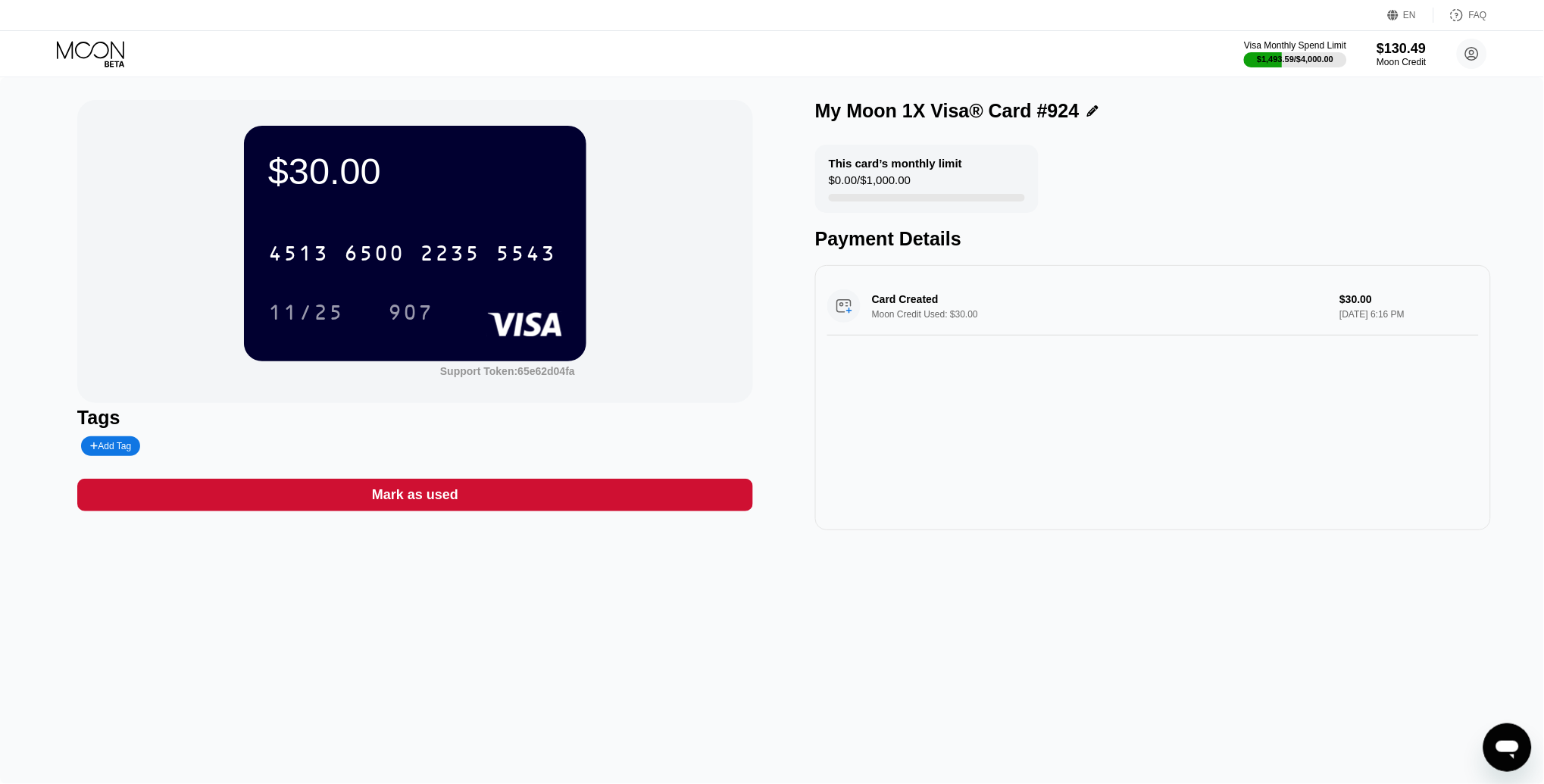
click at [81, 59] on icon at bounding box center [91, 55] width 70 height 27
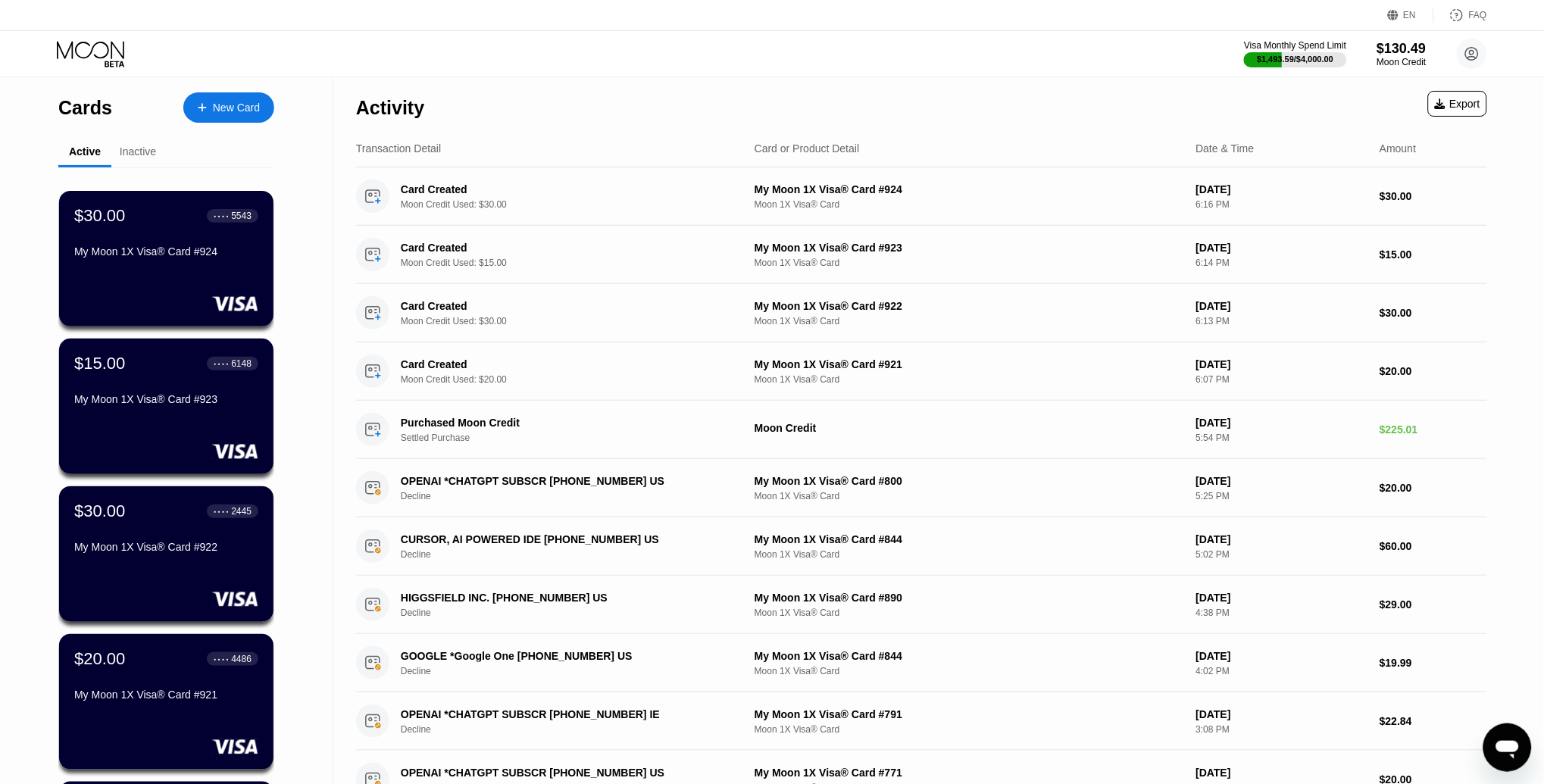
click at [238, 104] on div "New Card" at bounding box center [236, 107] width 47 height 12
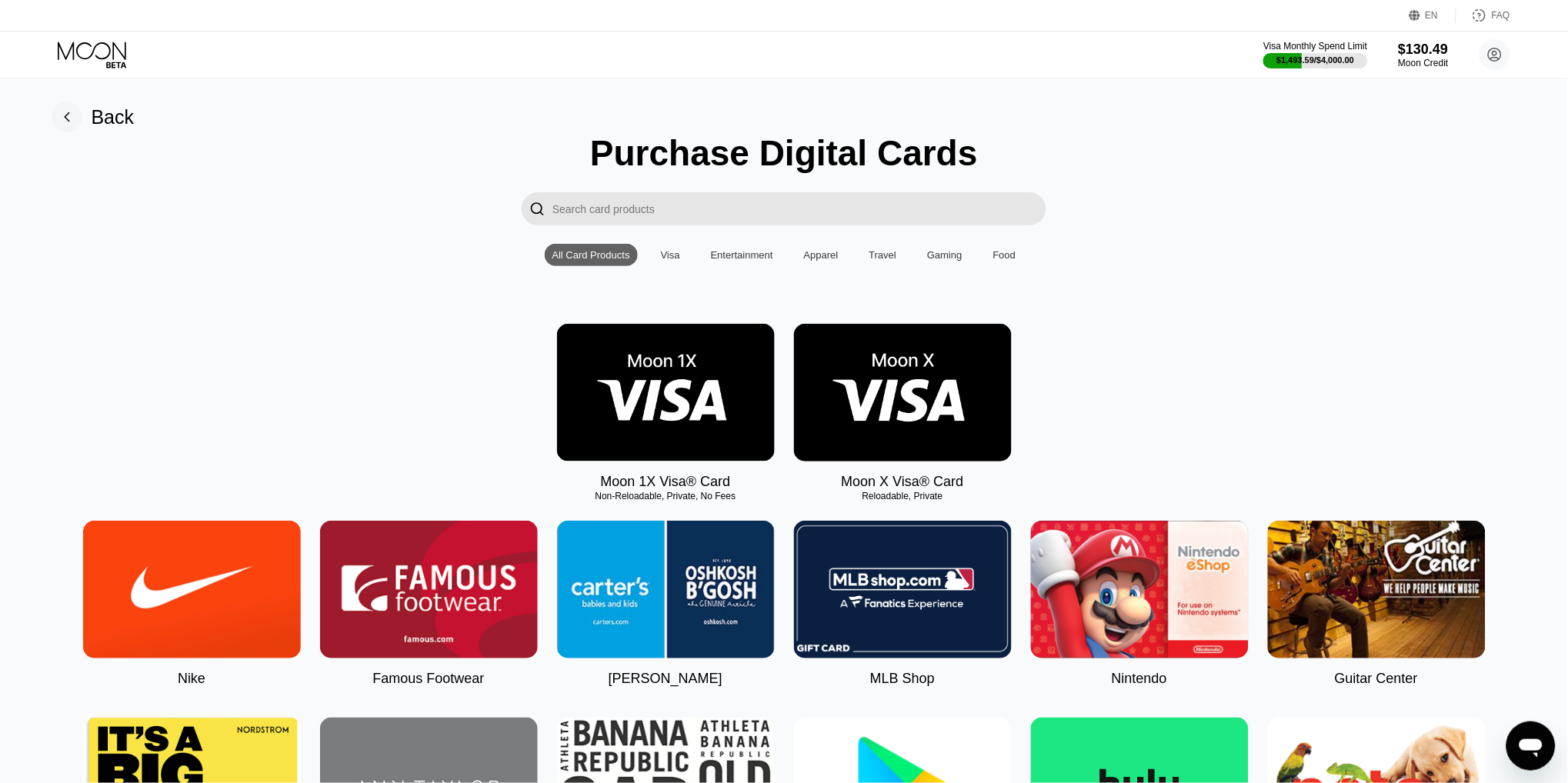
click at [725, 349] on img at bounding box center [665, 392] width 217 height 137
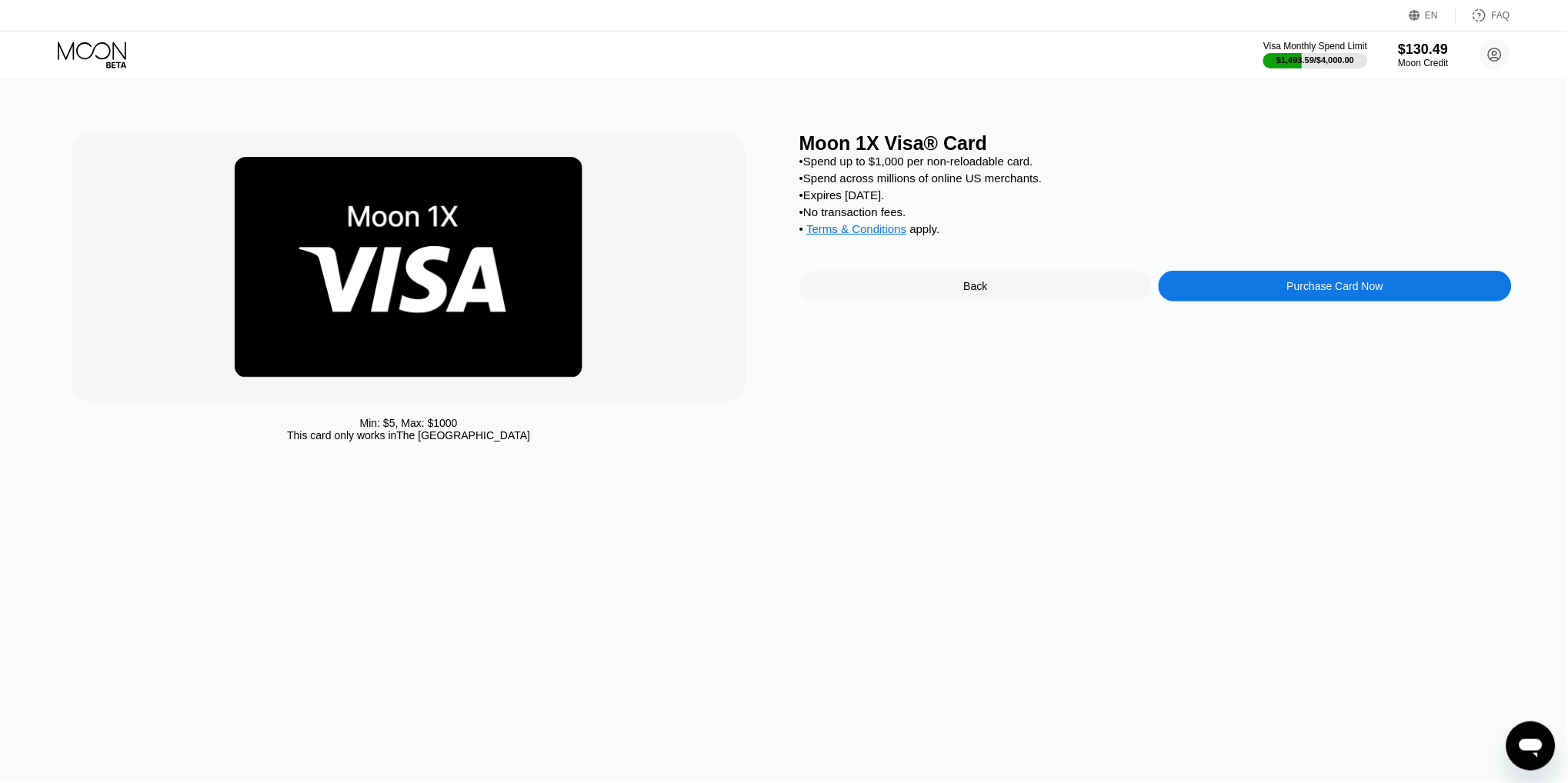
click at [1260, 281] on div "Purchase Card Now" at bounding box center [1334, 287] width 352 height 31
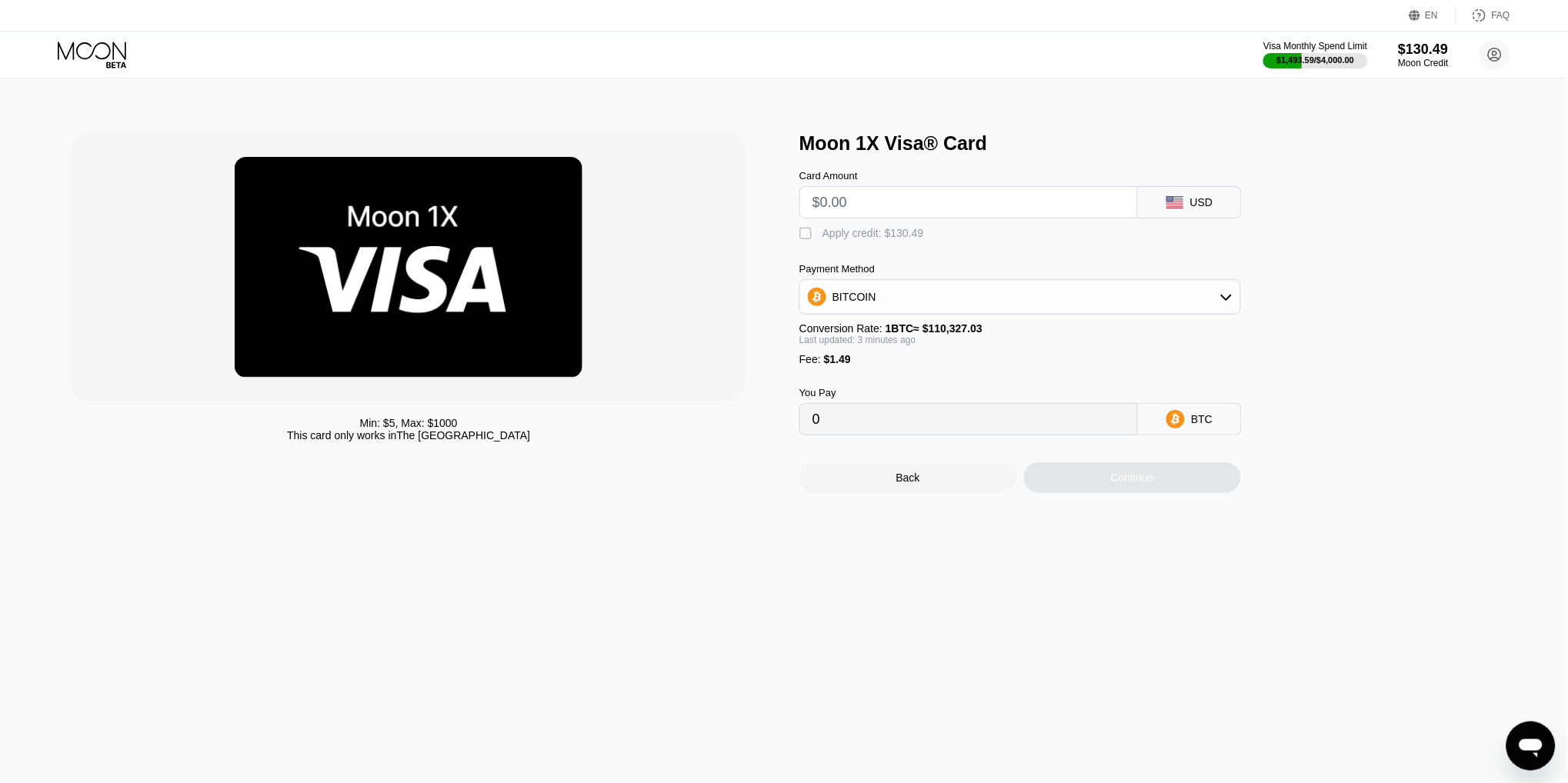
click at [962, 209] on input "text" at bounding box center [968, 203] width 312 height 31
type input "$1"
type input "0.00002257"
type input "$10"
type input "0.00010418"
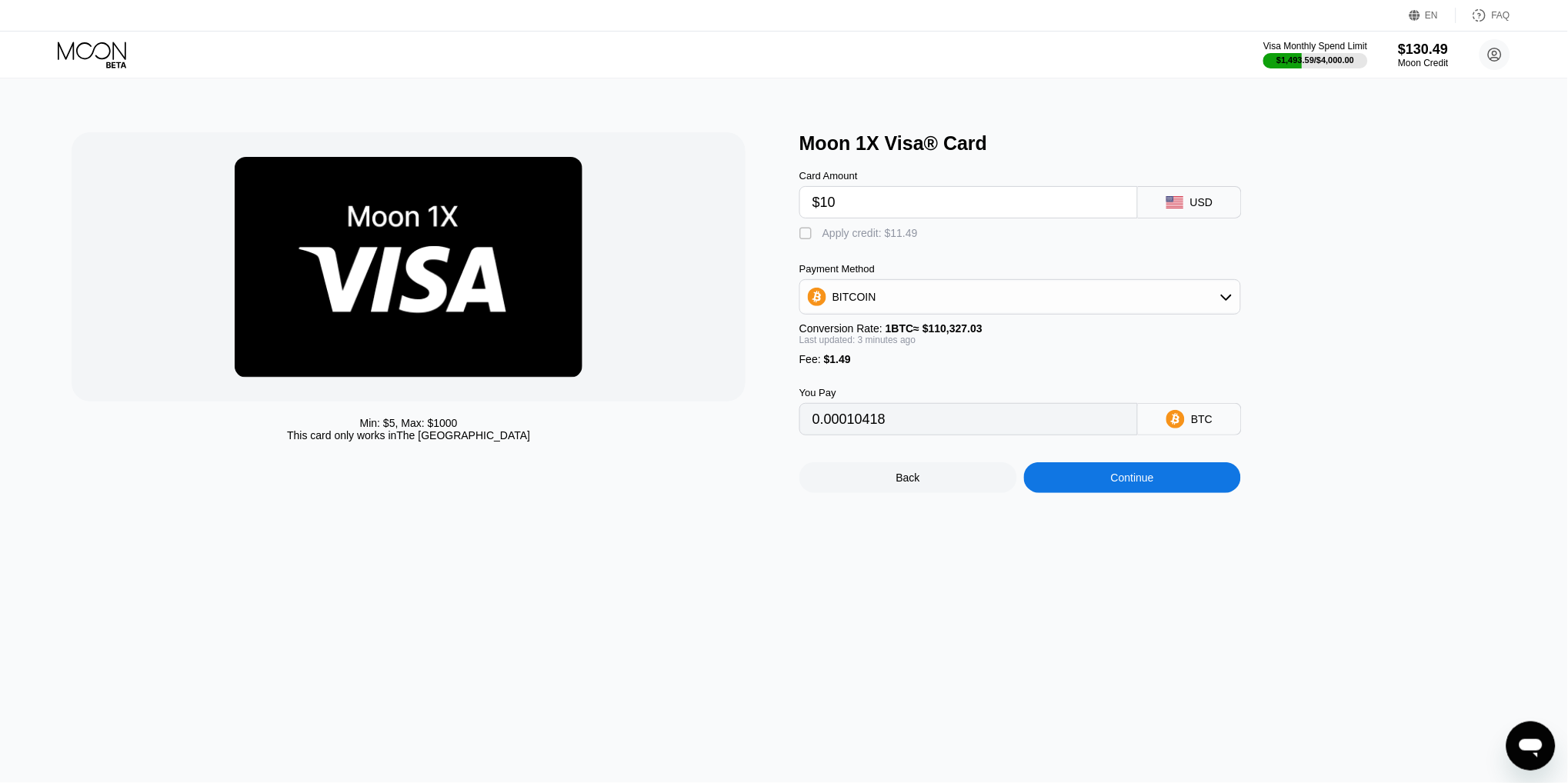
type input "$10"
click at [889, 231] on div "Apply credit: $11.49" at bounding box center [870, 233] width 96 height 13
type input "0"
click at [1135, 472] on div "Continue" at bounding box center [1132, 478] width 43 height 13
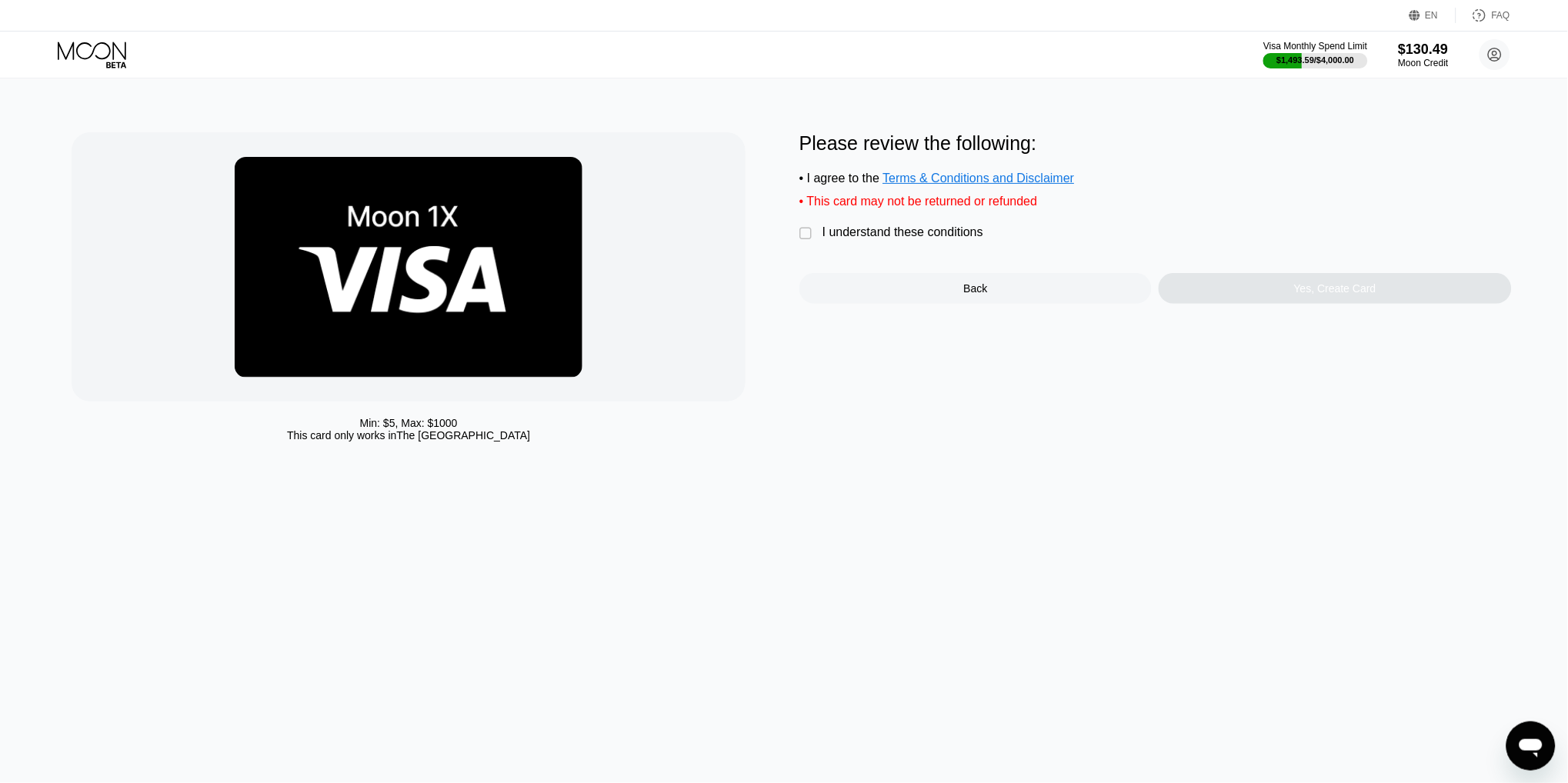
click at [910, 229] on div "I understand these conditions" at bounding box center [902, 232] width 161 height 14
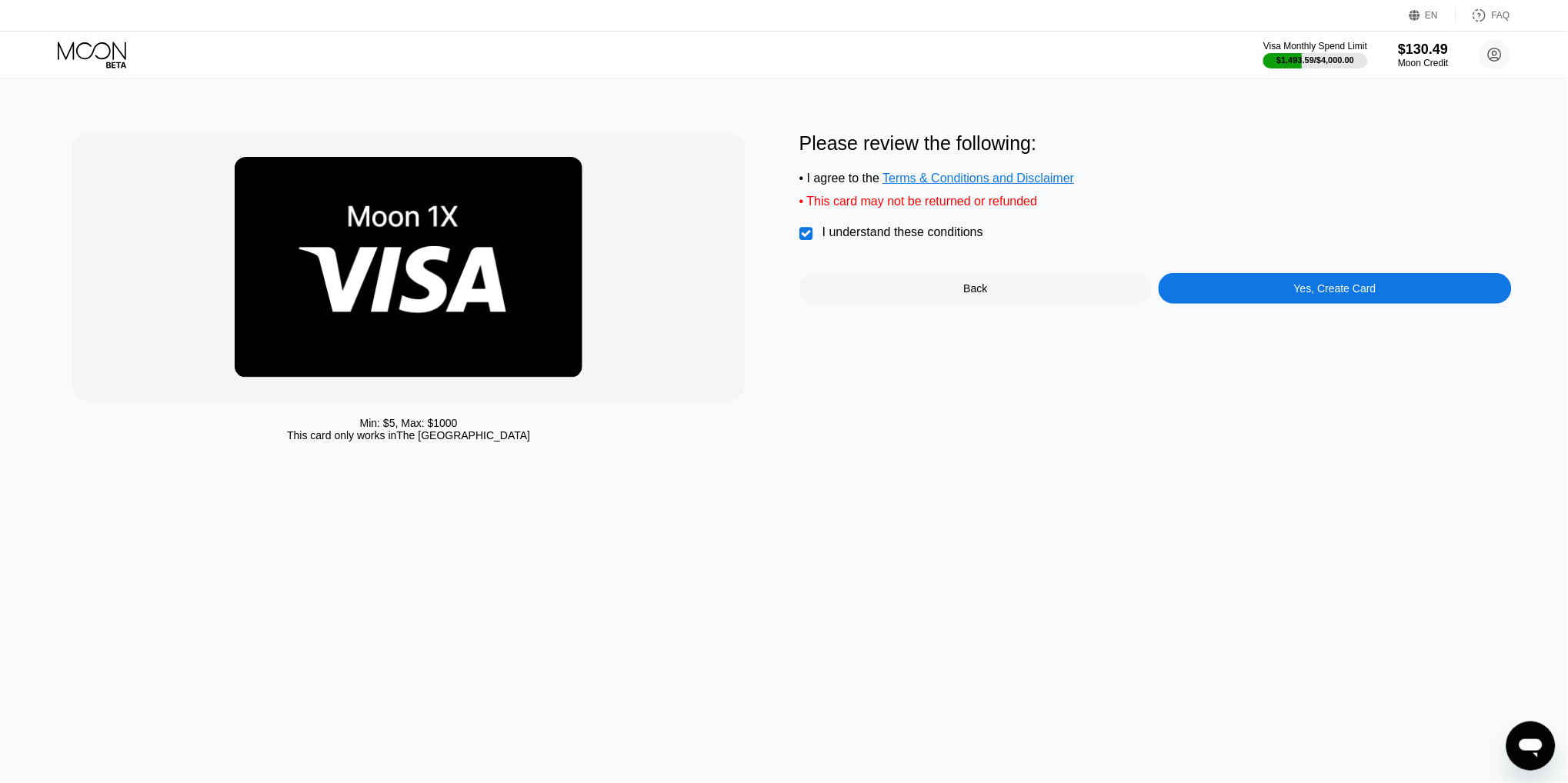
click at [1255, 296] on div "Yes, Create Card" at bounding box center [1334, 289] width 352 height 31
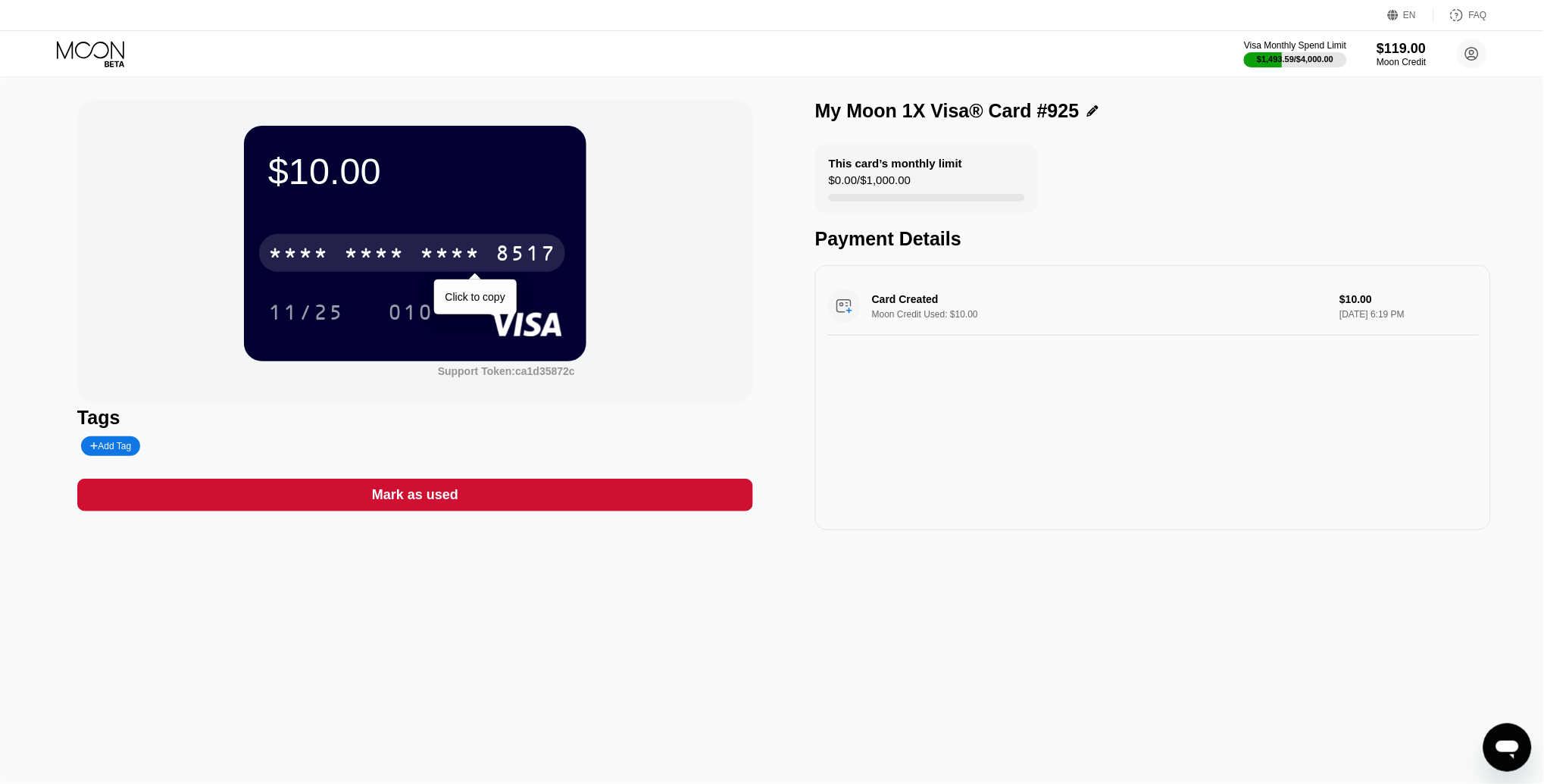
click at [487, 250] on div "* * * * * * * * * * * * 8517" at bounding box center [412, 252] width 306 height 37
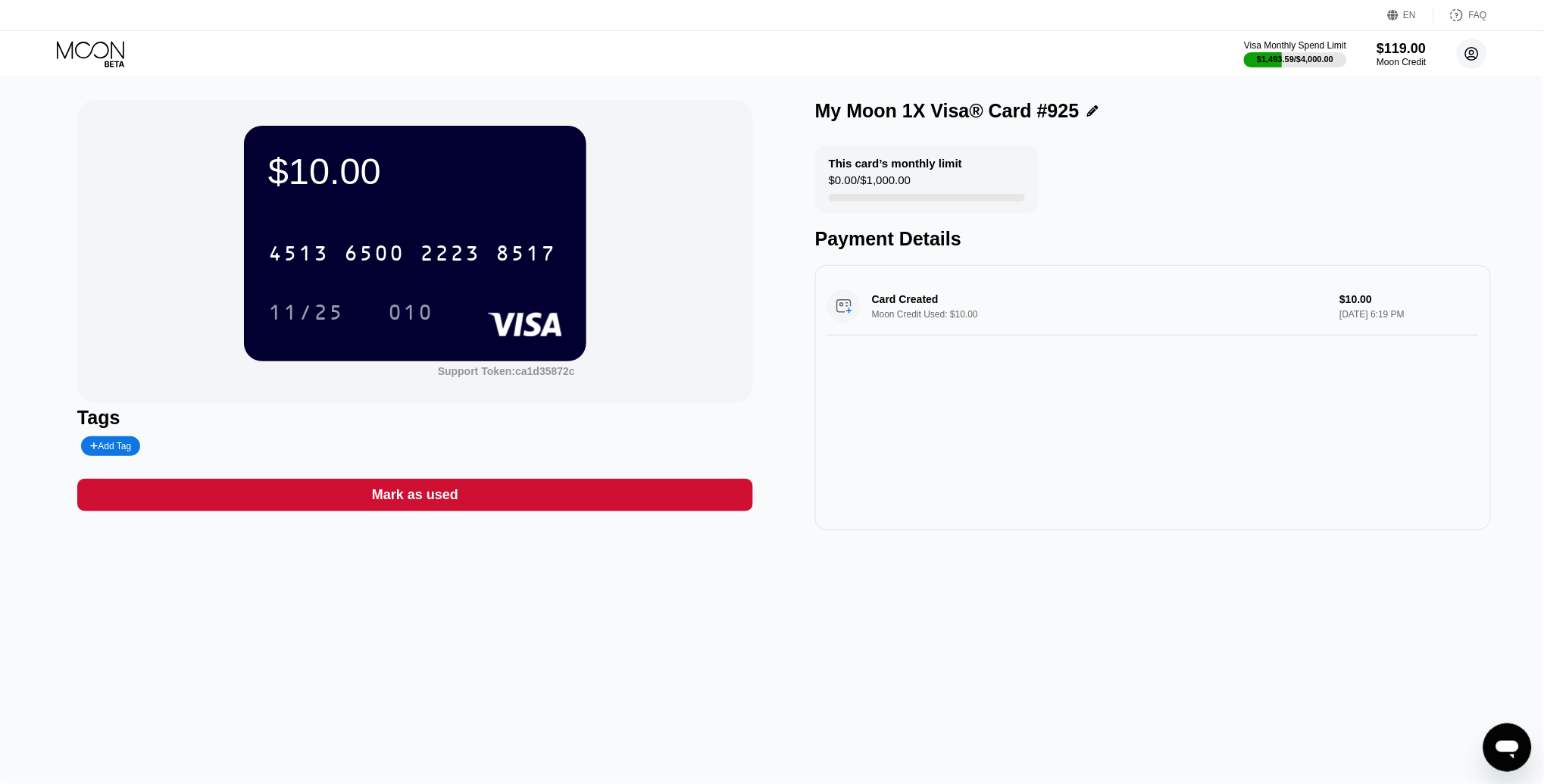
click at [1476, 57] on icon at bounding box center [1472, 54] width 9 height 9
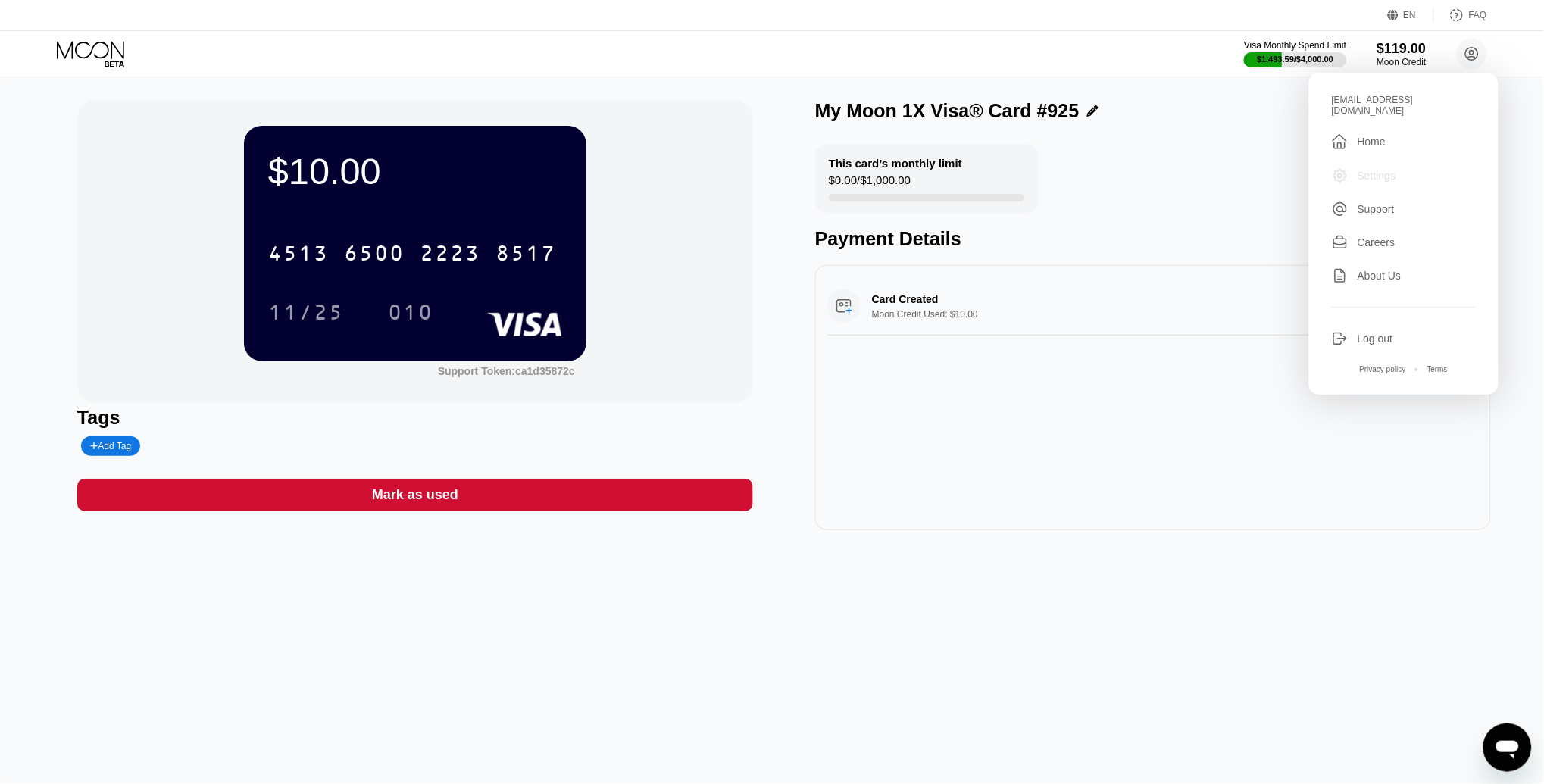
click at [1383, 170] on div "Settings" at bounding box center [1377, 176] width 38 height 12
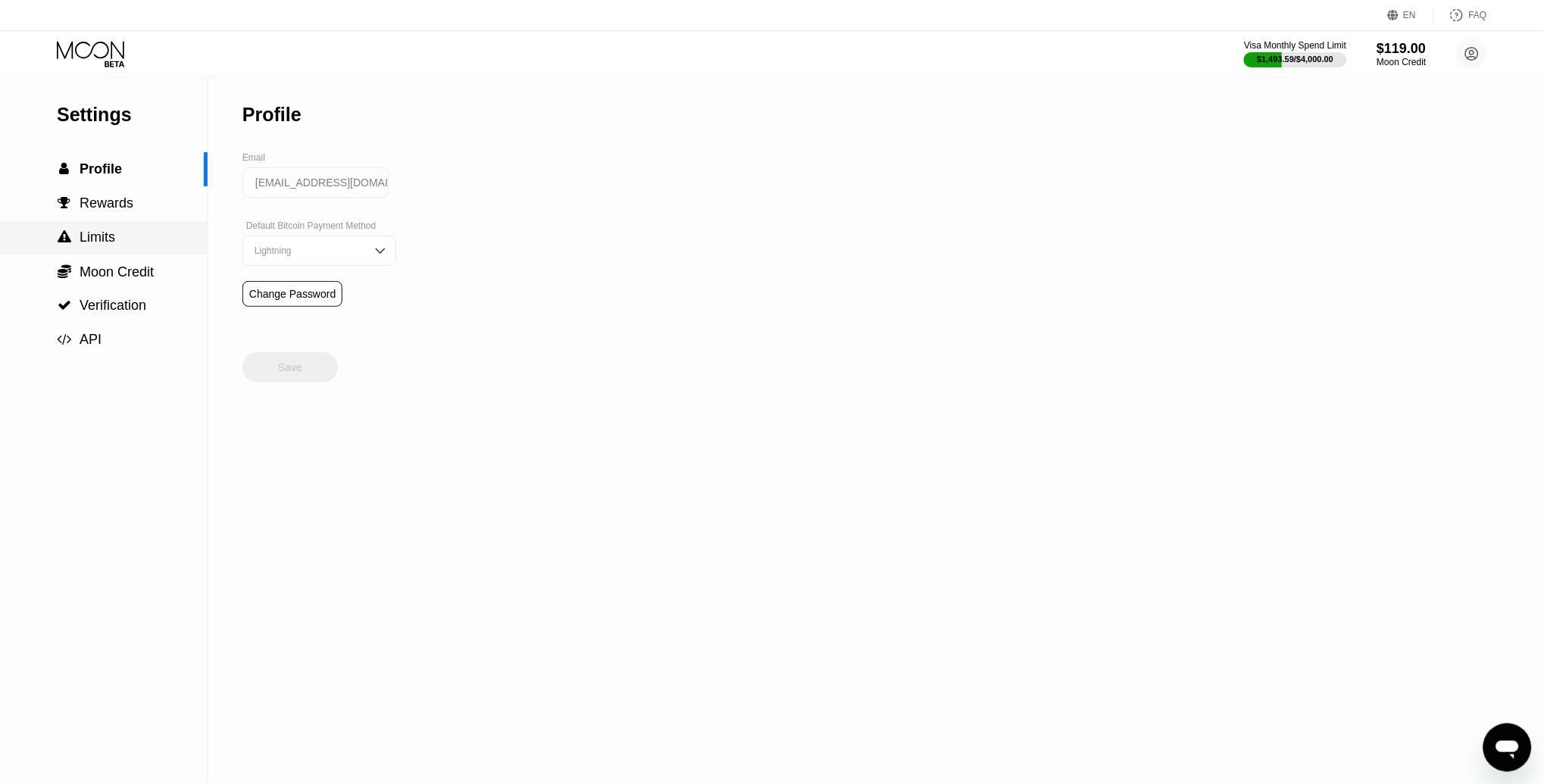
click at [112, 249] on div " Limits" at bounding box center [104, 238] width 207 height 35
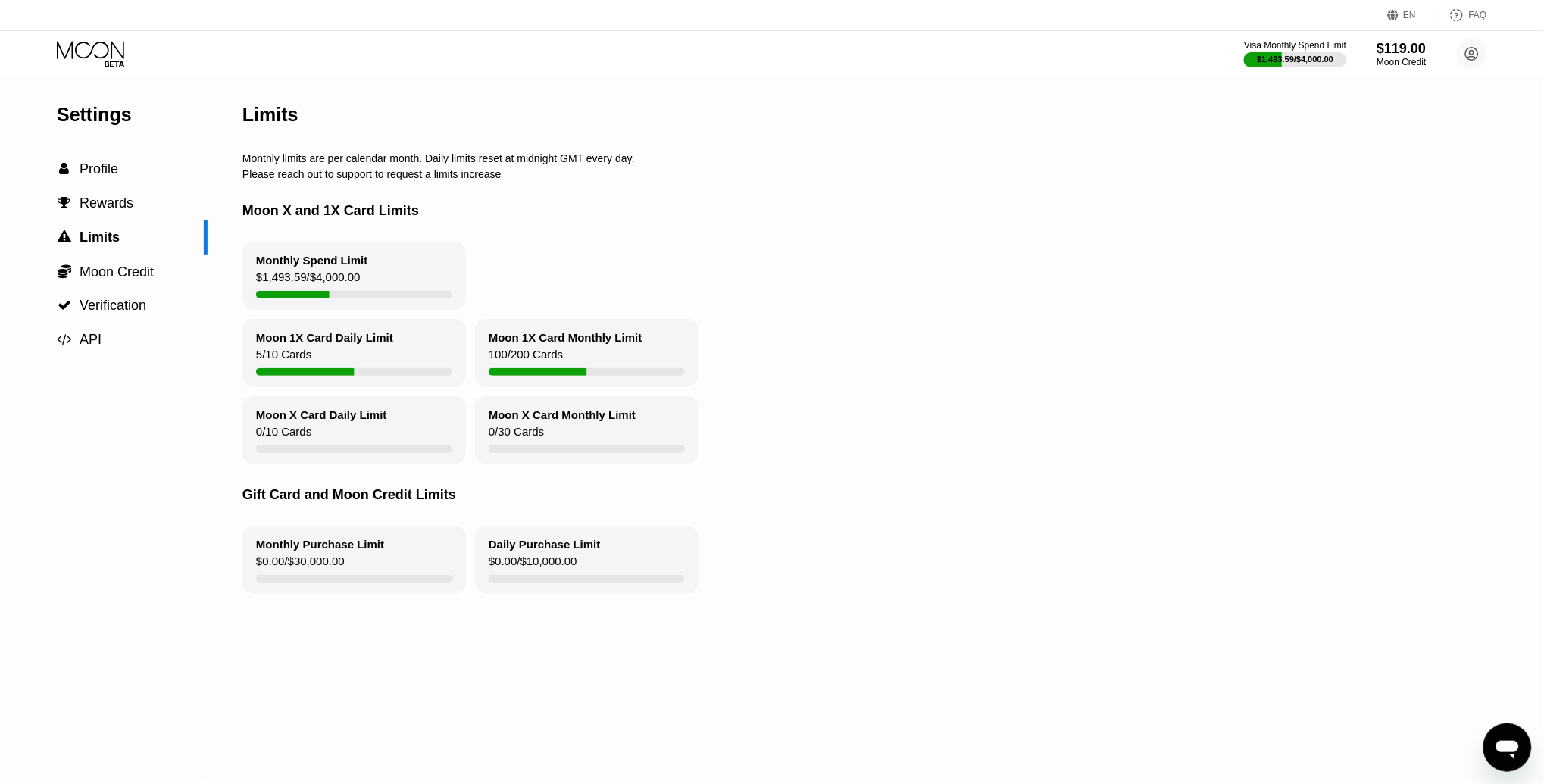
click at [106, 54] on icon at bounding box center [91, 55] width 70 height 27
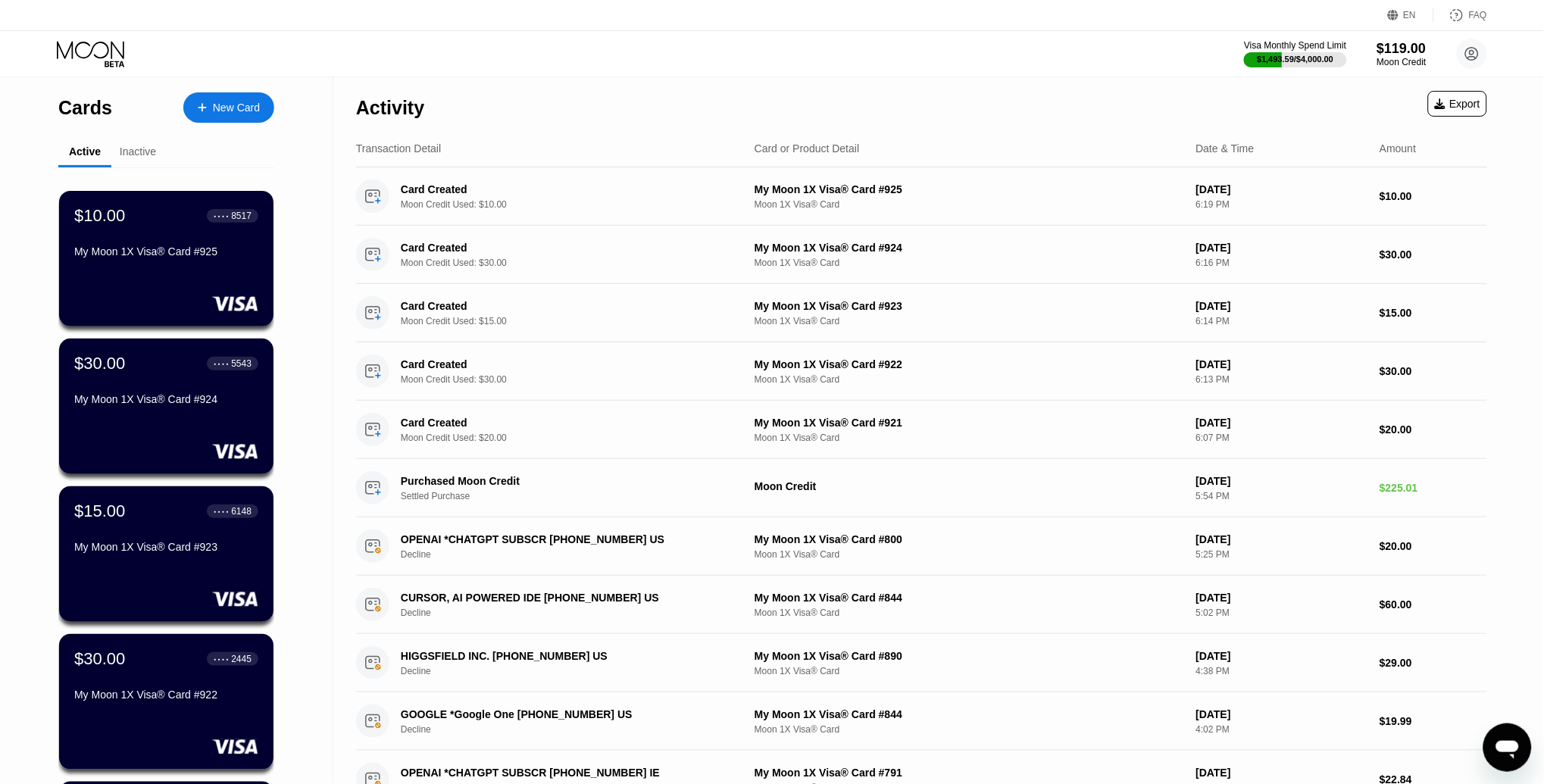
click at [217, 110] on div "New Card" at bounding box center [236, 107] width 47 height 12
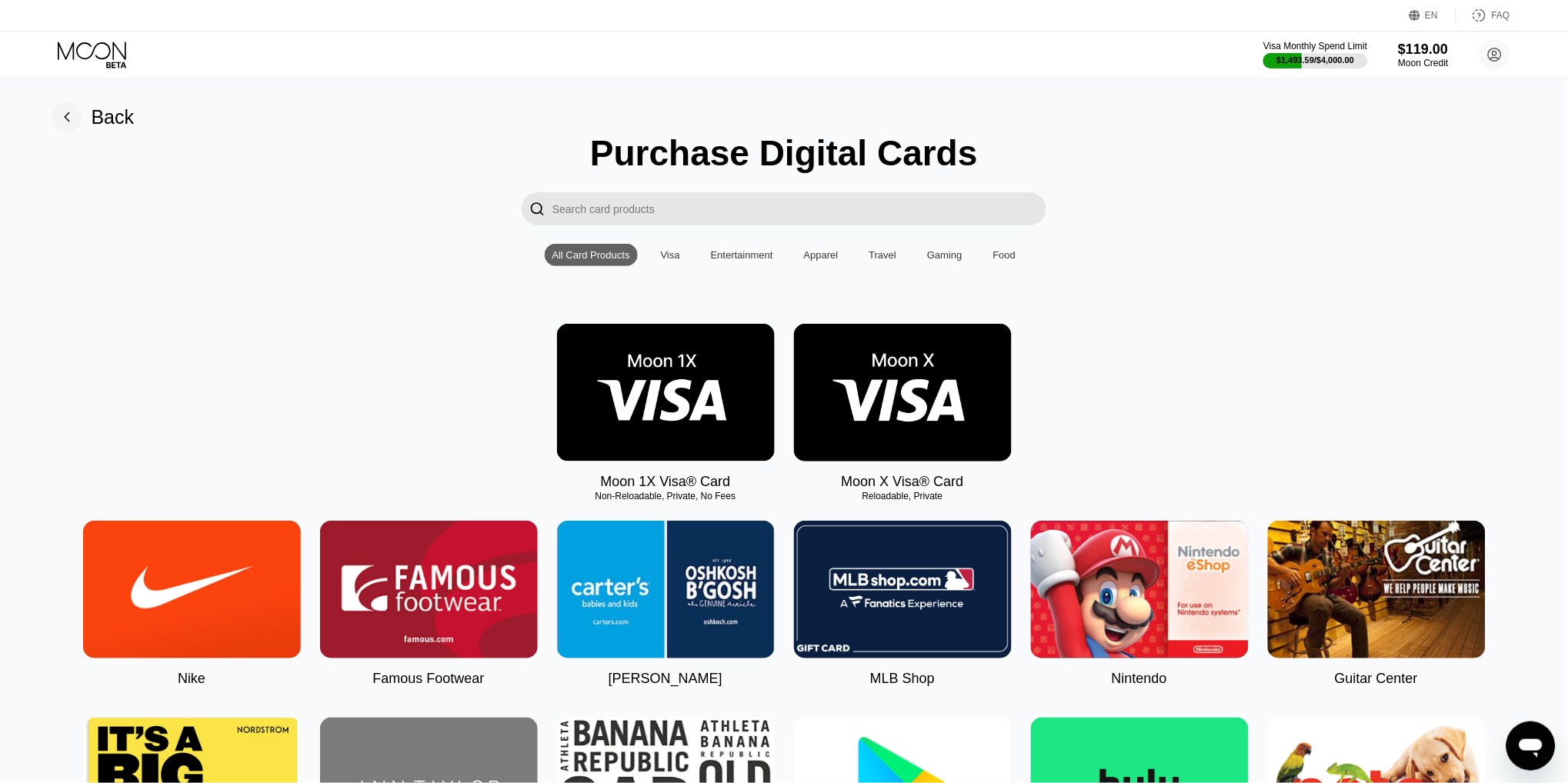
click at [691, 369] on img at bounding box center [665, 392] width 217 height 137
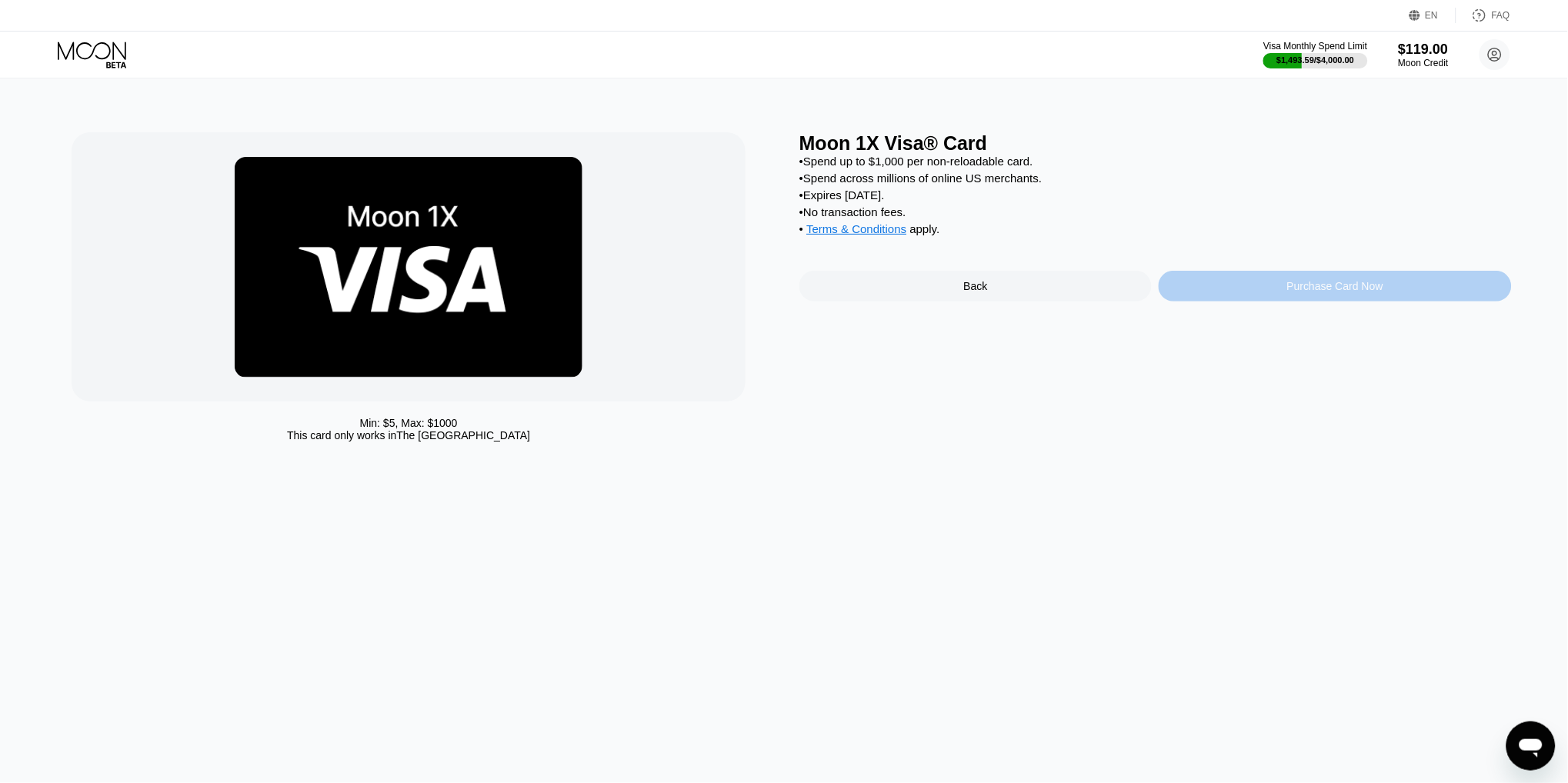
click at [1323, 289] on div "Purchase Card Now" at bounding box center [1335, 286] width 97 height 13
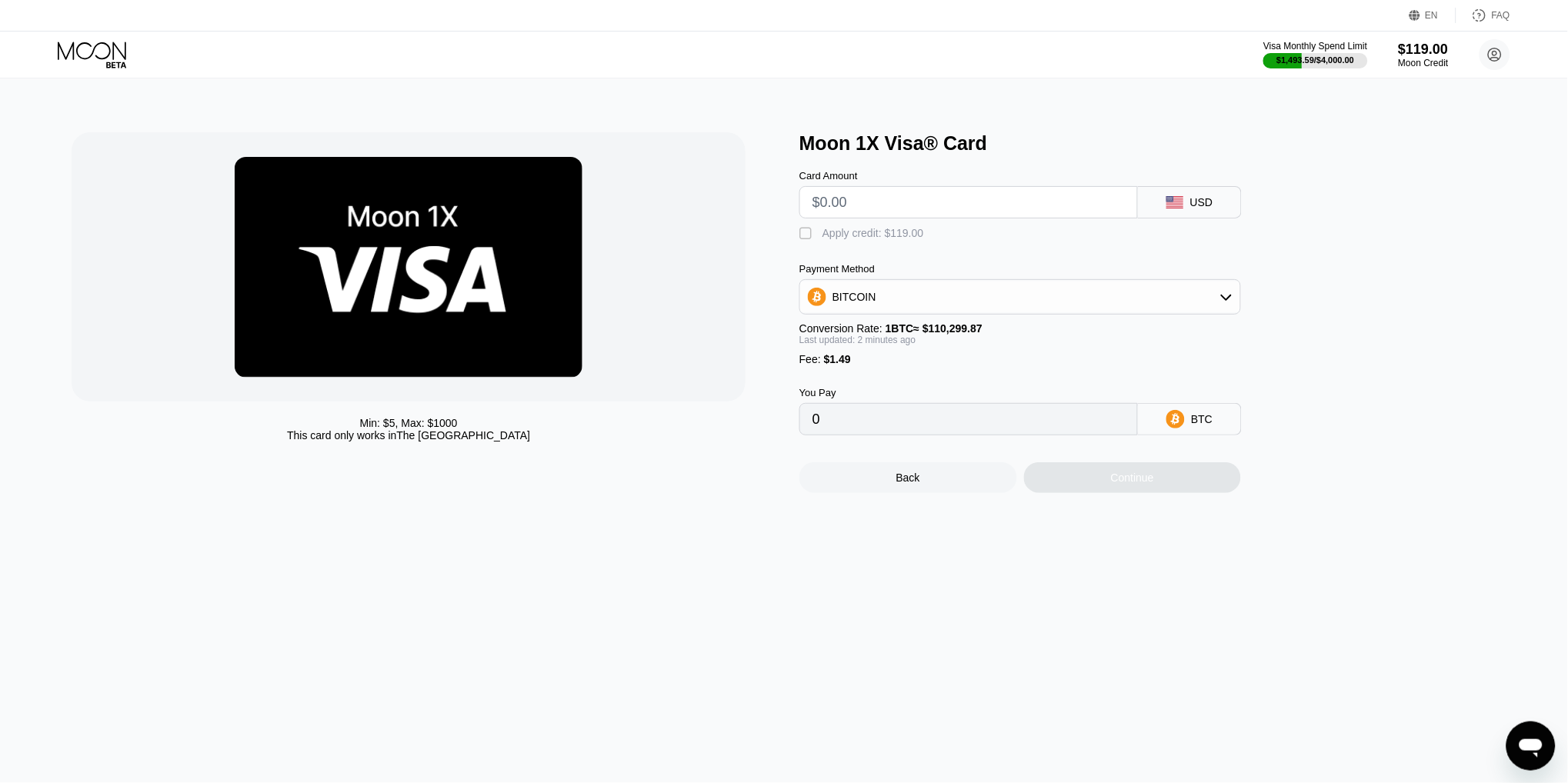
click at [882, 202] on input "text" at bounding box center [968, 203] width 312 height 31
type input "$45"
type input "0.00042149"
type input "$45"
click at [903, 231] on div "Apply credit: $46.49" at bounding box center [870, 233] width 96 height 13
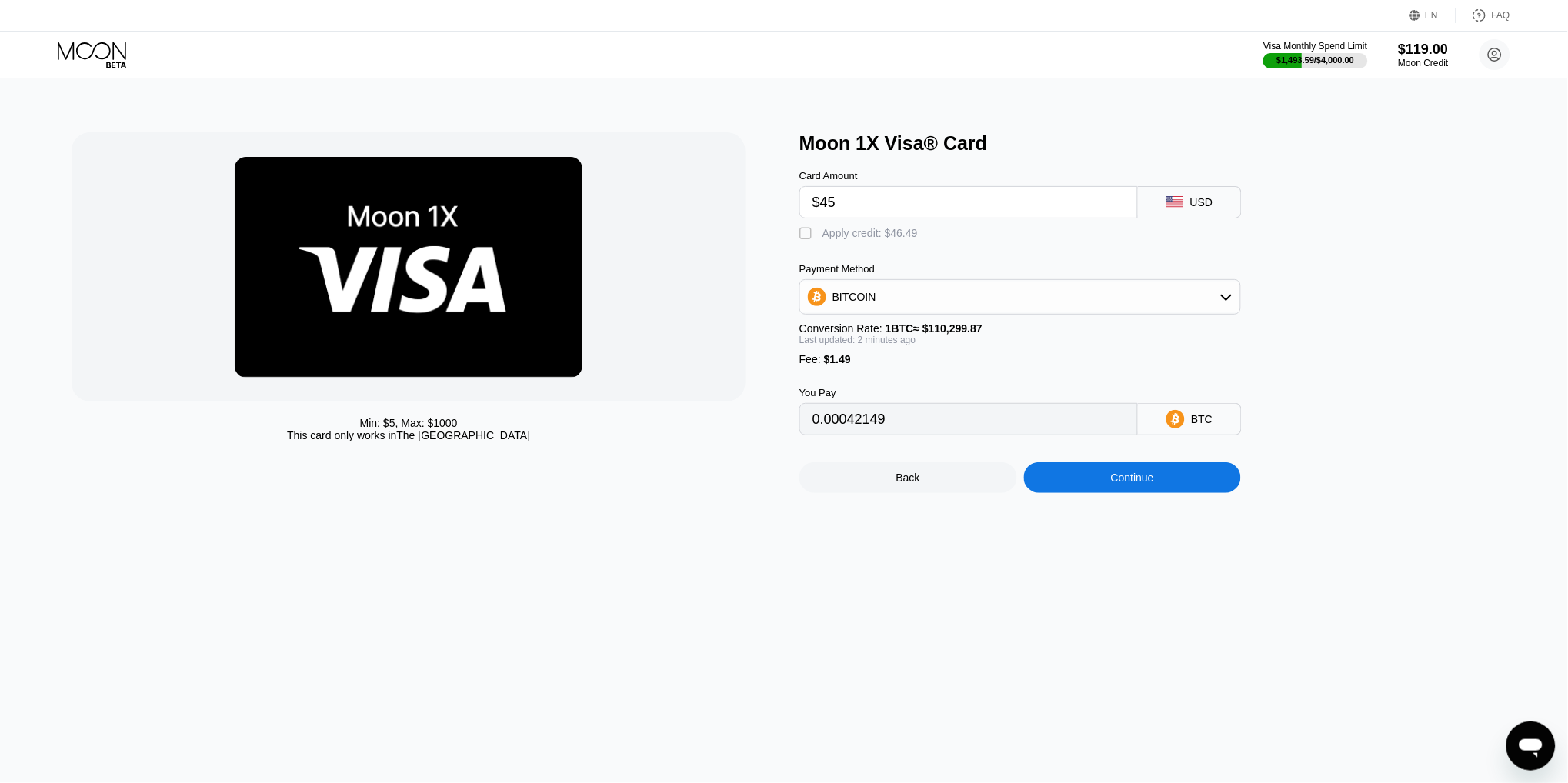
type input "0"
click at [1132, 474] on div "Continue" at bounding box center [1132, 478] width 43 height 13
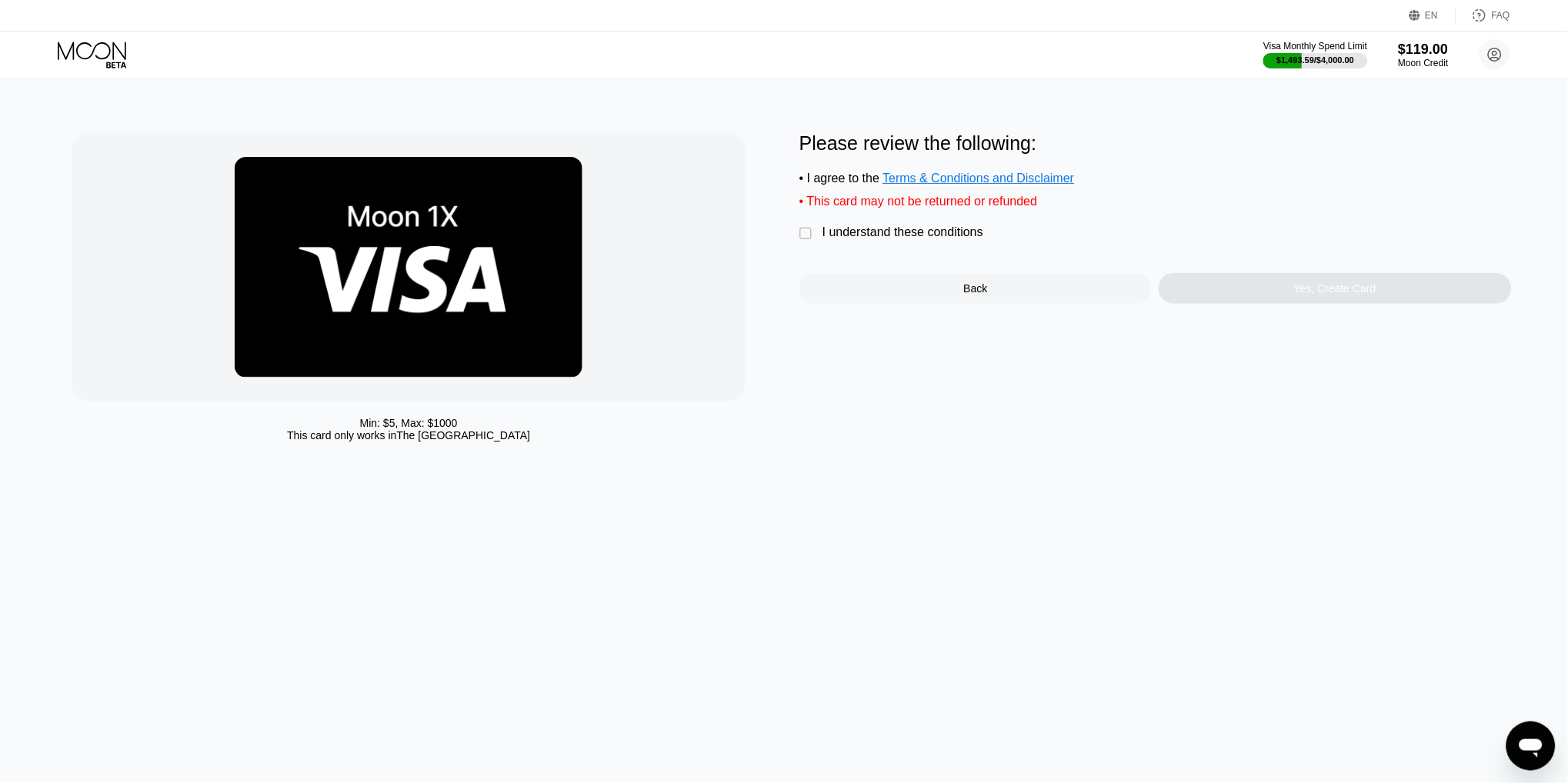
click at [904, 231] on div "I understand these conditions" at bounding box center [902, 232] width 161 height 14
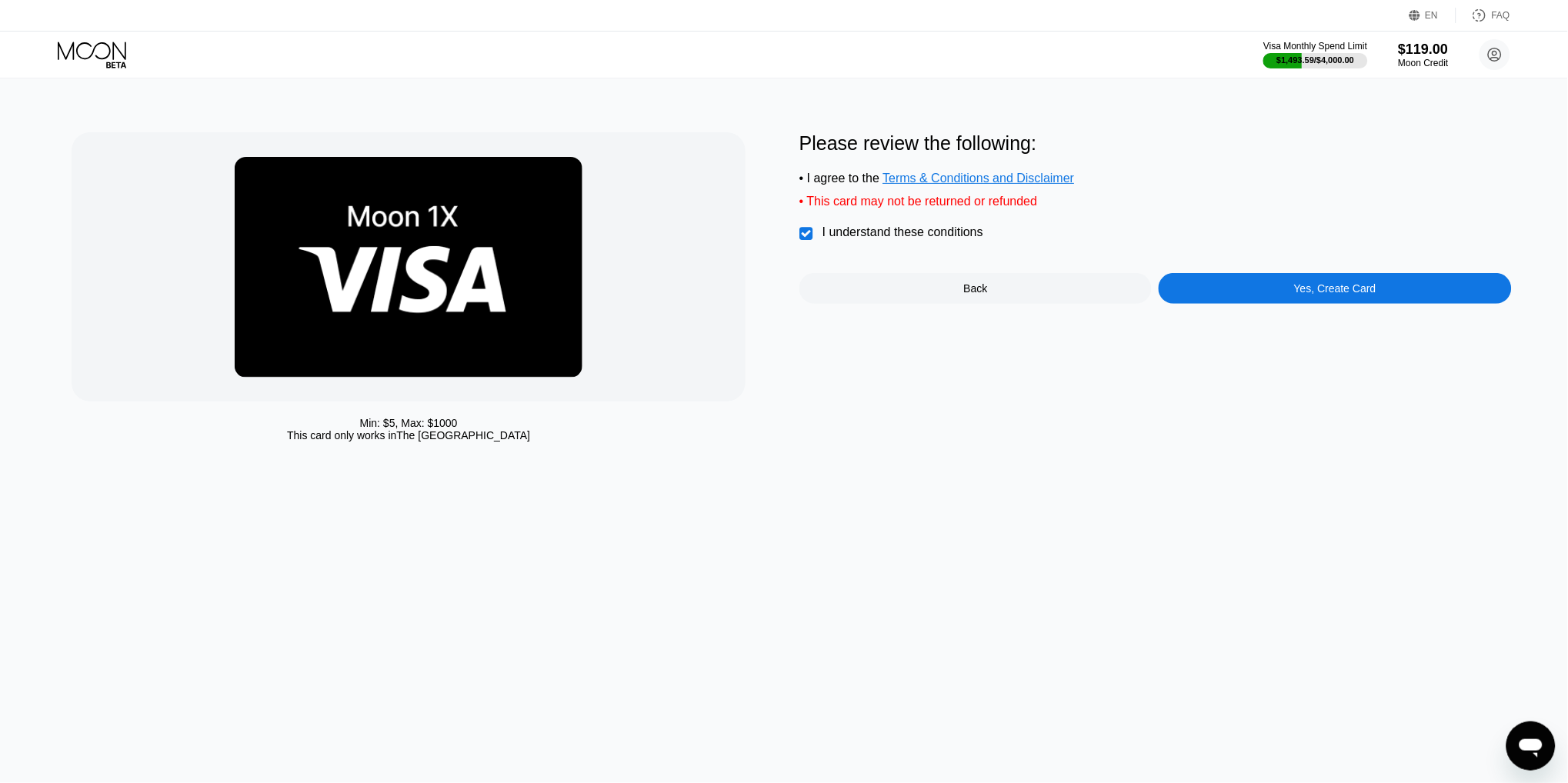
click at [1216, 289] on div "Yes, Create Card" at bounding box center [1334, 289] width 352 height 31
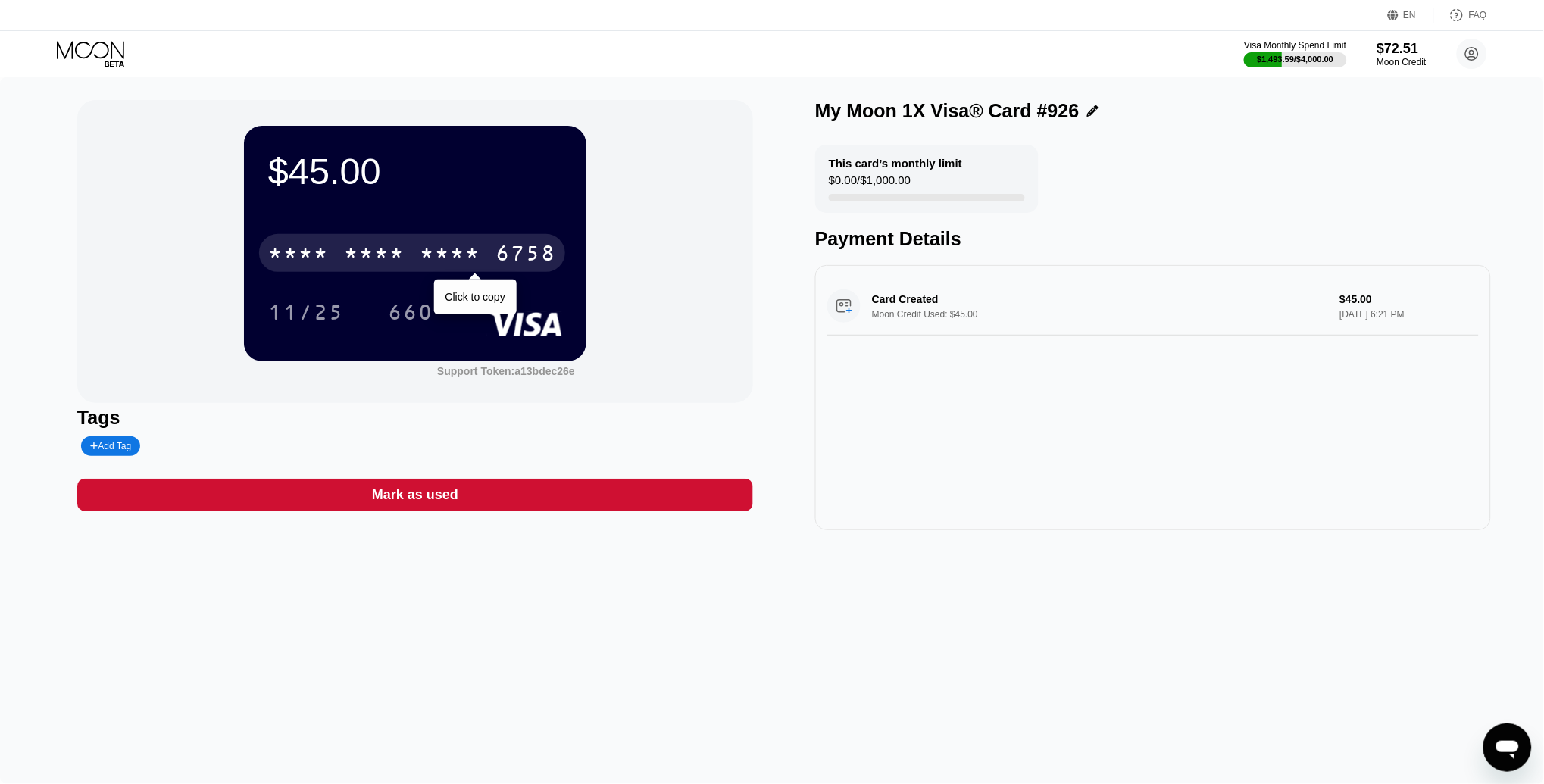
click at [495, 250] on div "* * * * * * * * * * * * 6758" at bounding box center [412, 252] width 306 height 37
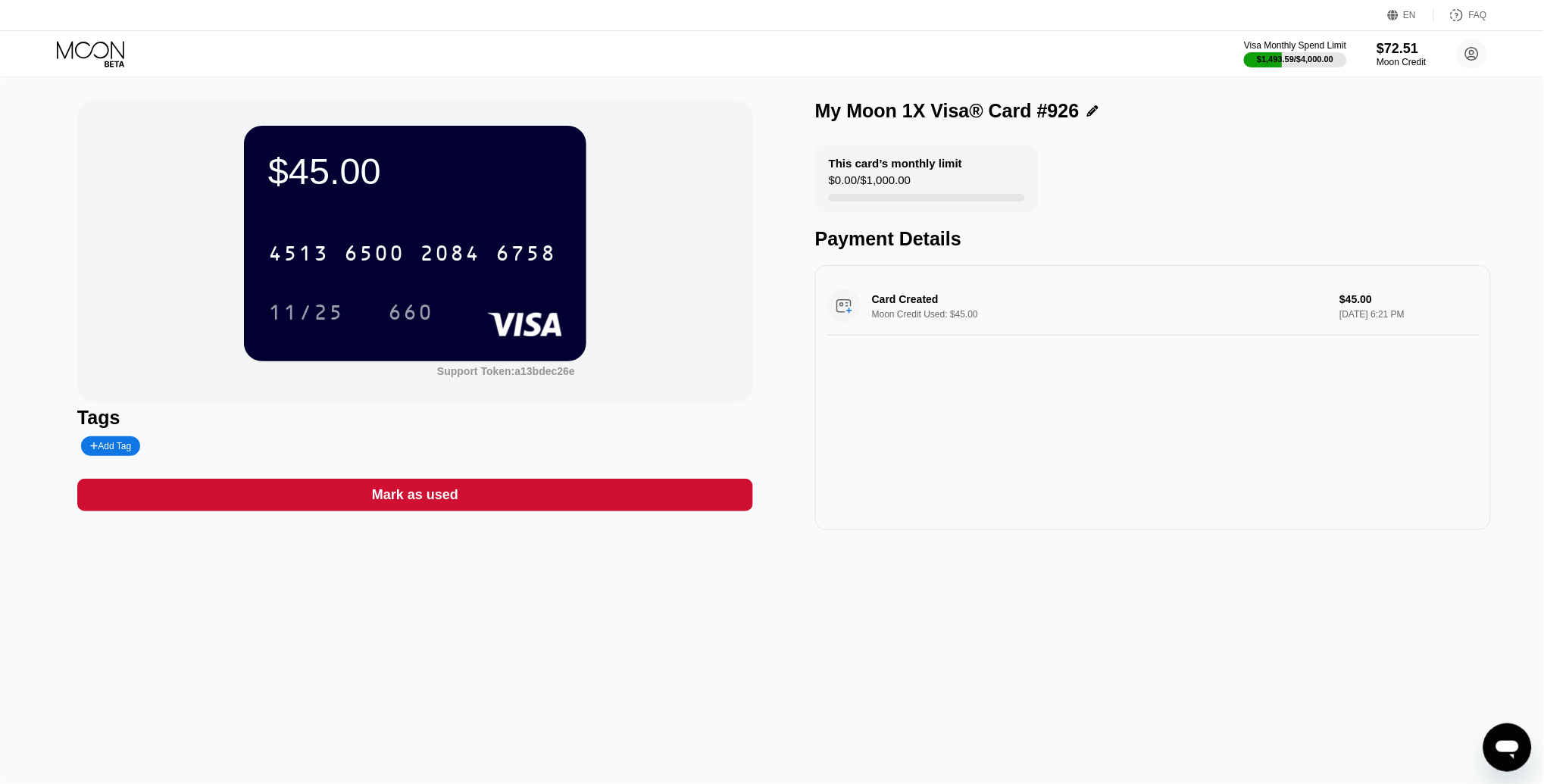
click at [79, 61] on icon at bounding box center [91, 55] width 70 height 27
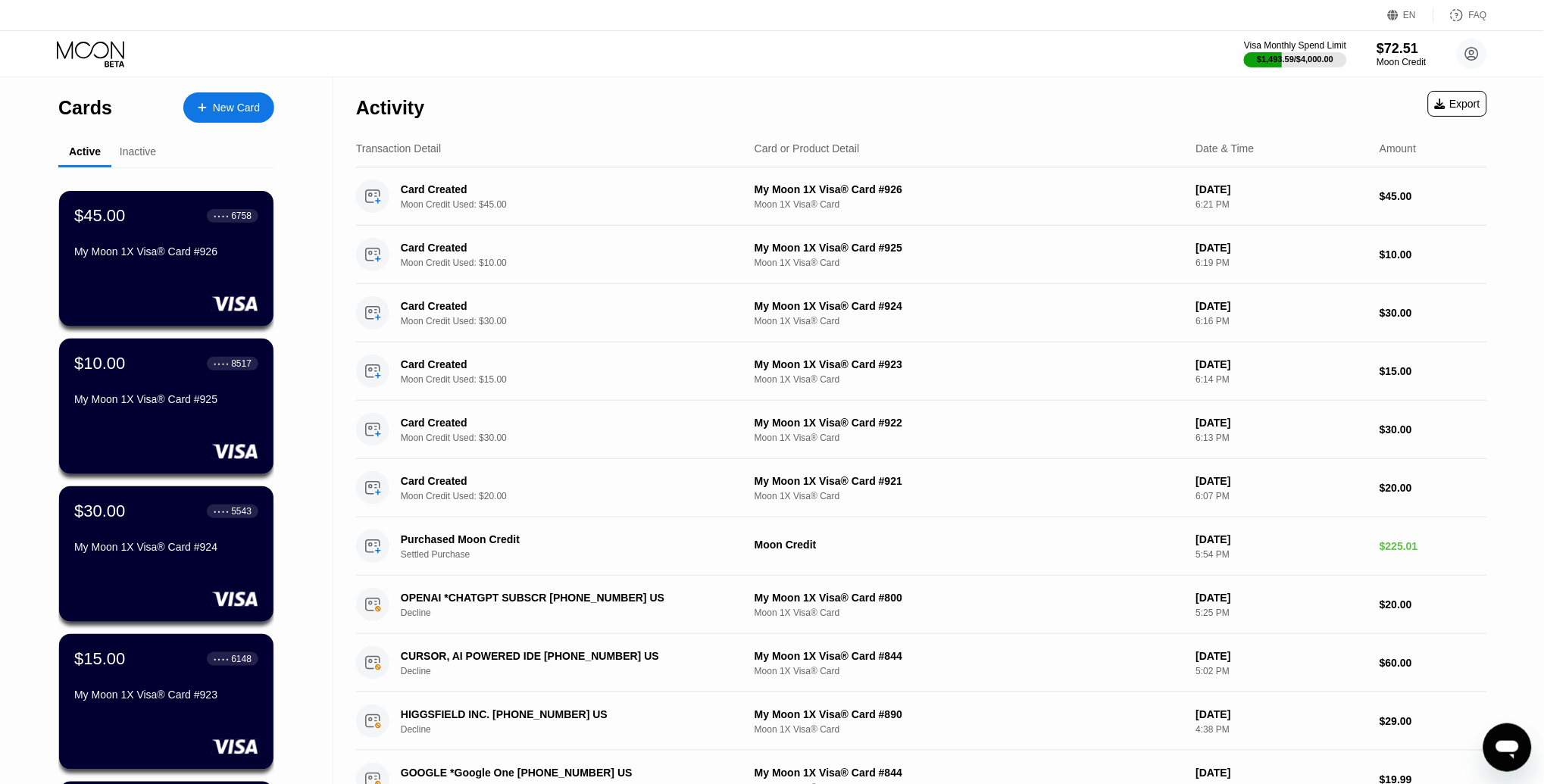
click at [232, 117] on div "New Card" at bounding box center [229, 107] width 91 height 31
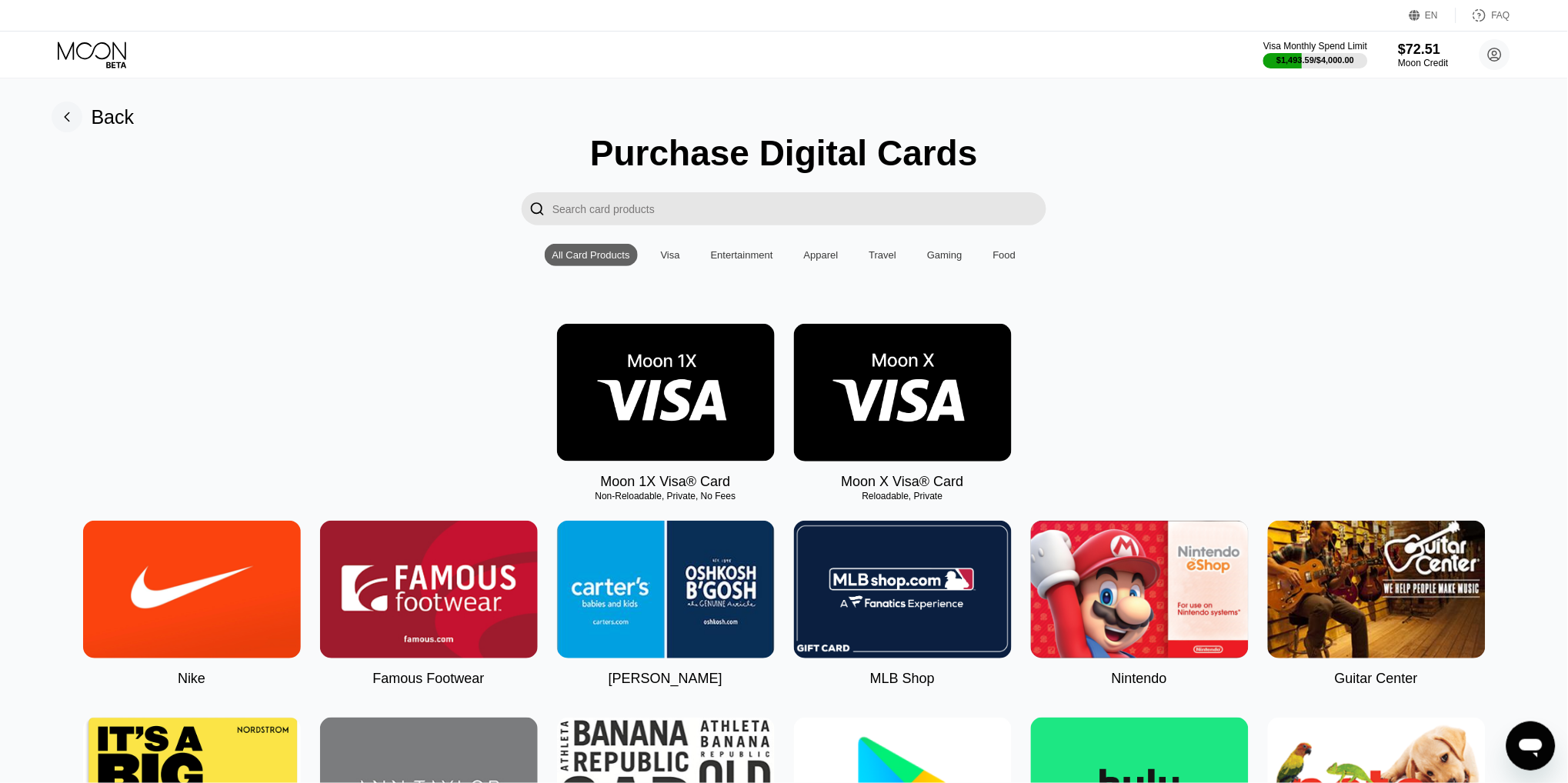
click at [687, 343] on img at bounding box center [665, 392] width 217 height 137
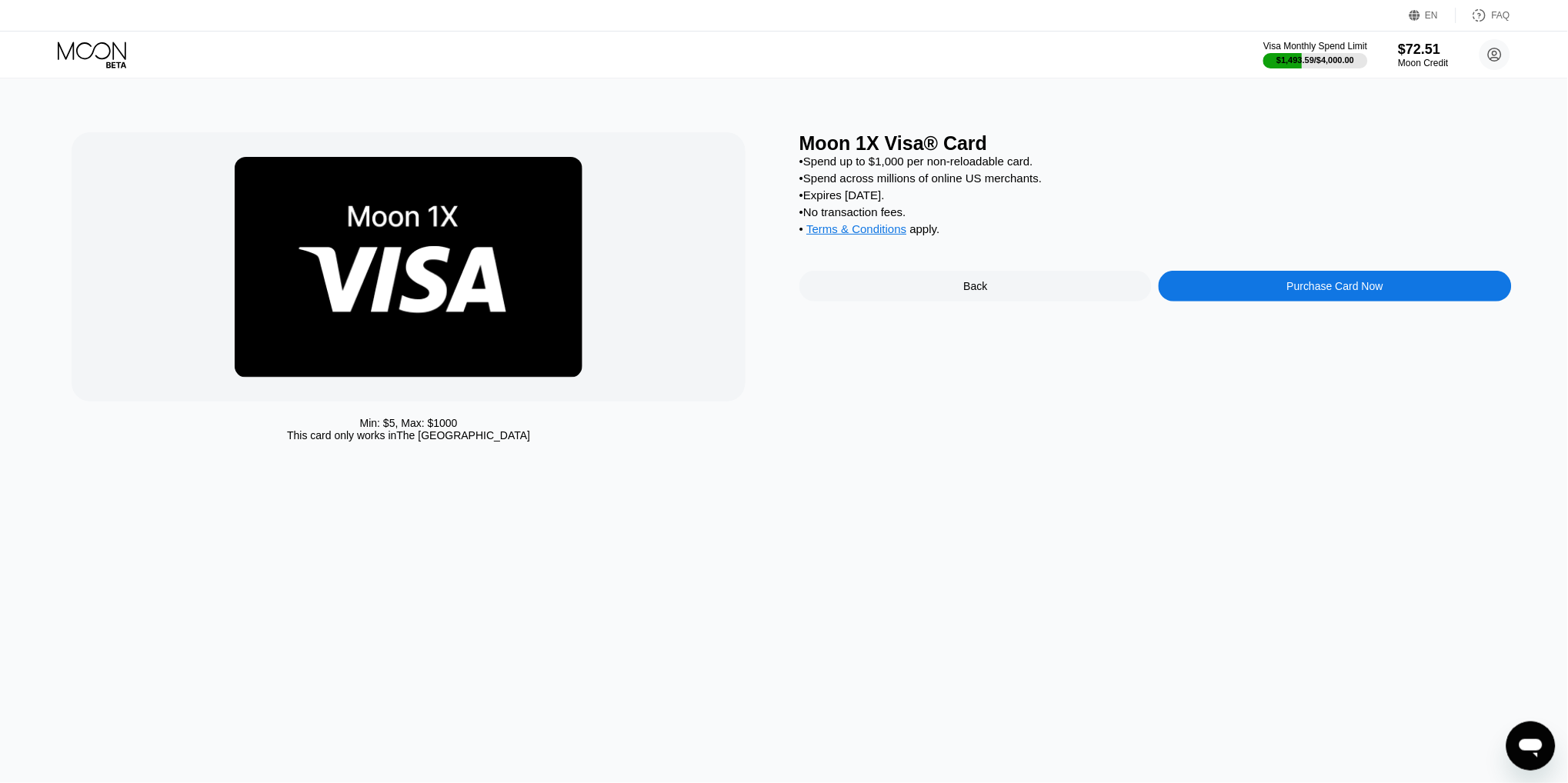
click at [1194, 294] on div "Purchase Card Now" at bounding box center [1334, 287] width 352 height 31
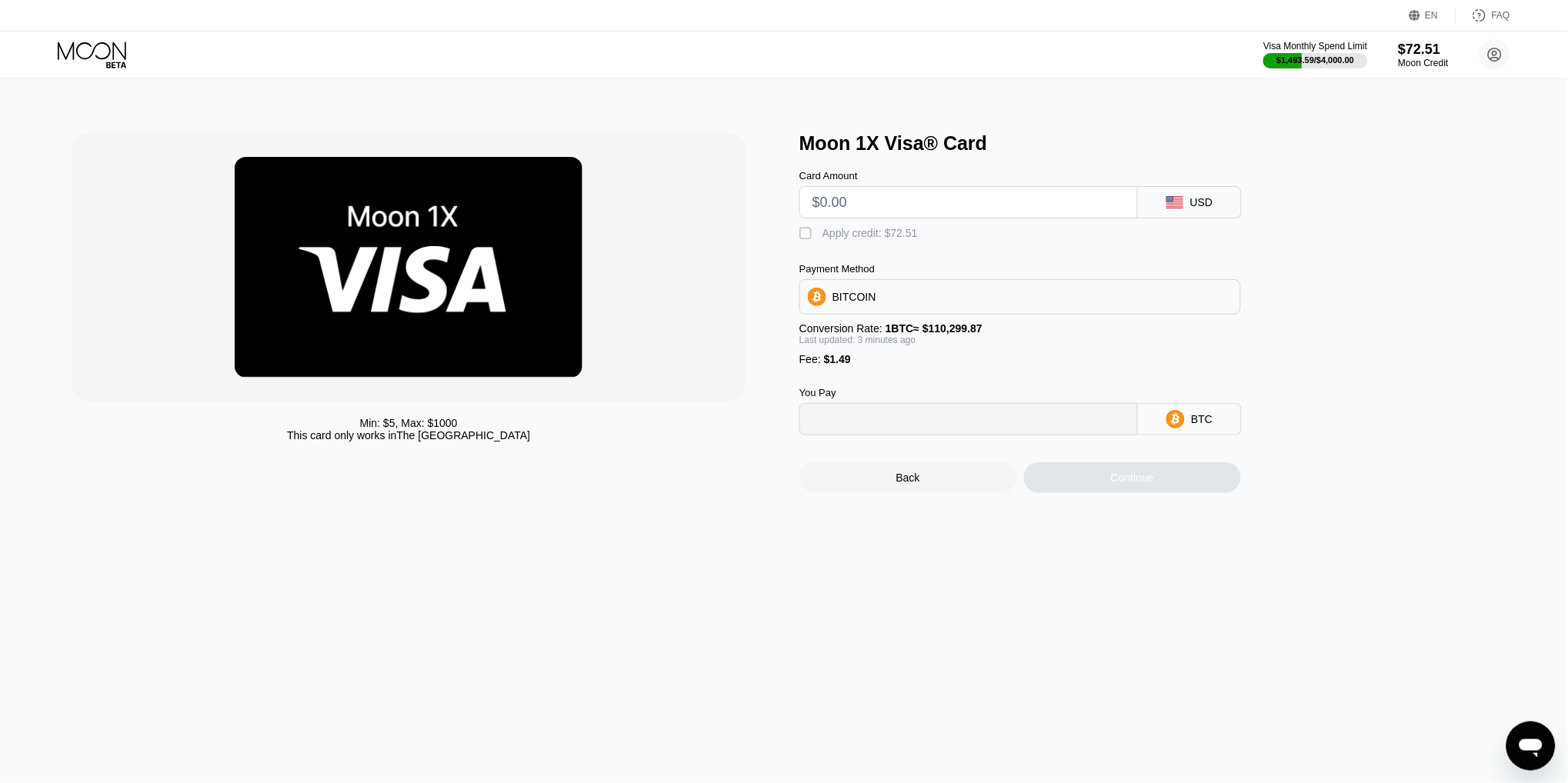
type input "0"
click at [826, 200] on input "text" at bounding box center [968, 203] width 312 height 31
type input "$10"
type input "0.00010418"
type input "$10"
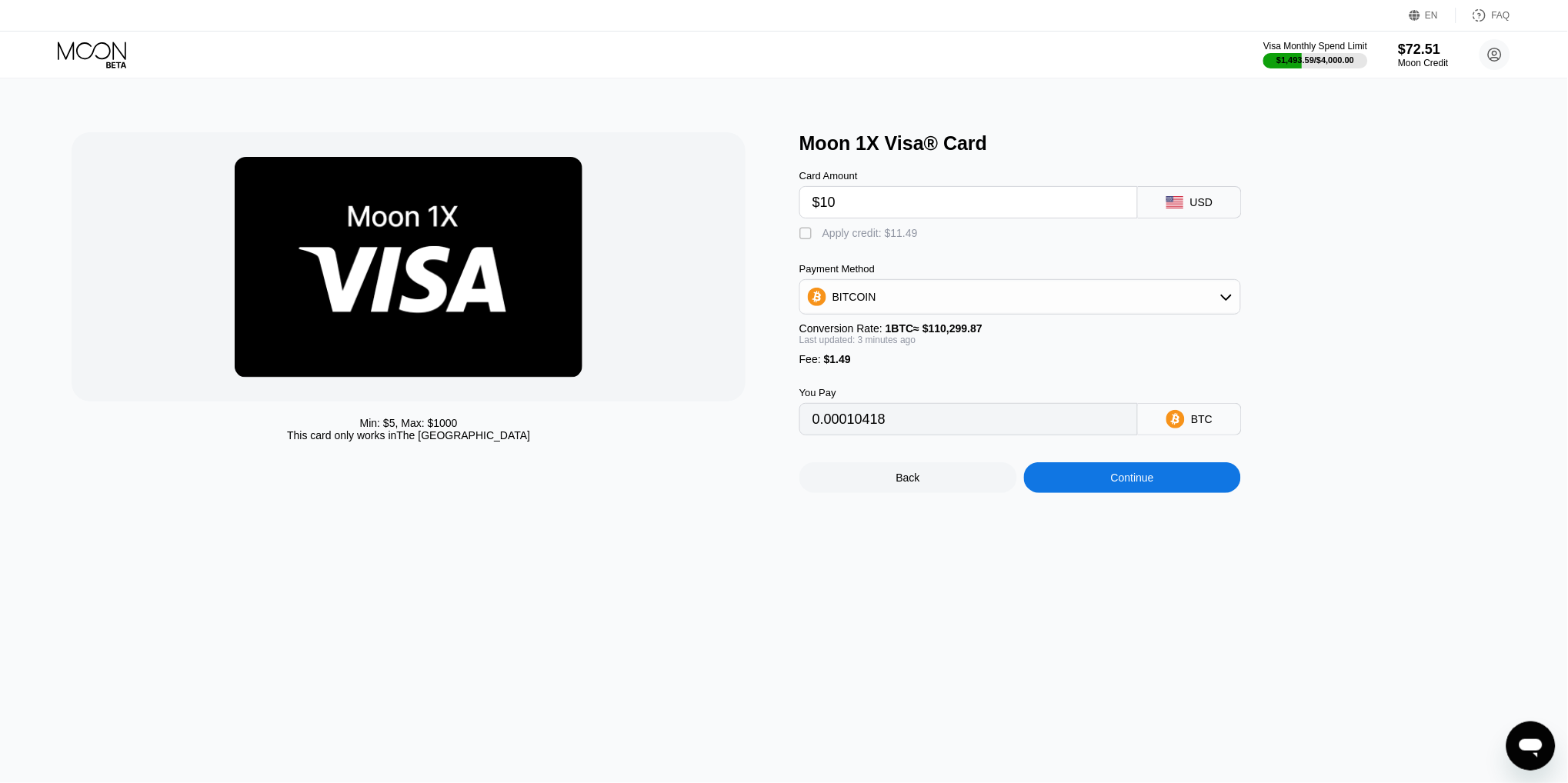
click at [855, 232] on div "Apply credit: $11.49" at bounding box center [870, 233] width 96 height 13
type input "0"
click at [1153, 477] on div "Continue" at bounding box center [1132, 478] width 43 height 13
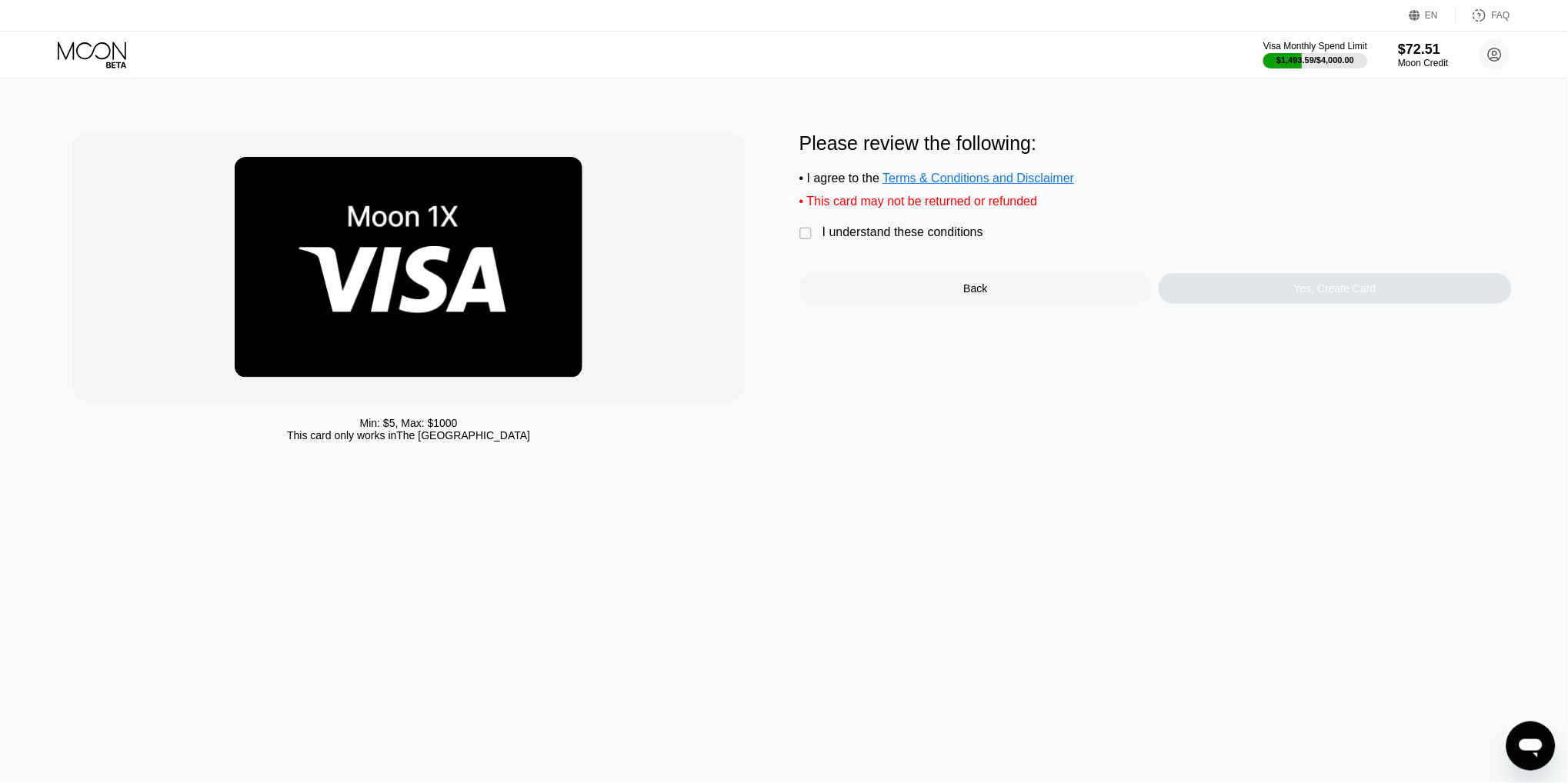
click at [853, 237] on div "I understand these conditions" at bounding box center [902, 232] width 161 height 14
click at [1282, 285] on div "Yes, Create Card" at bounding box center [1334, 289] width 352 height 31
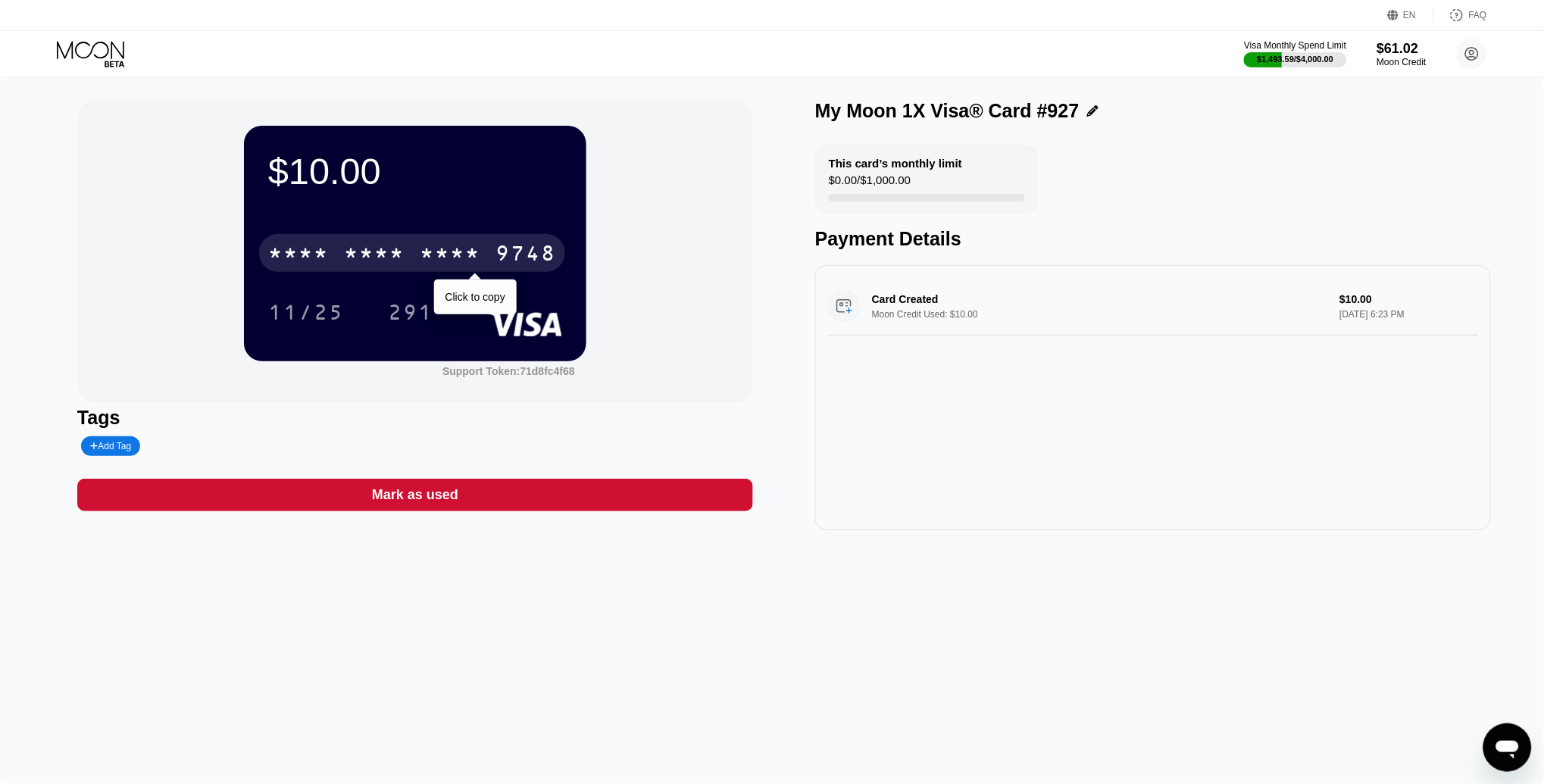
click at [507, 248] on div "9748" at bounding box center [525, 254] width 60 height 24
click at [522, 252] on div "9748" at bounding box center [525, 254] width 60 height 24
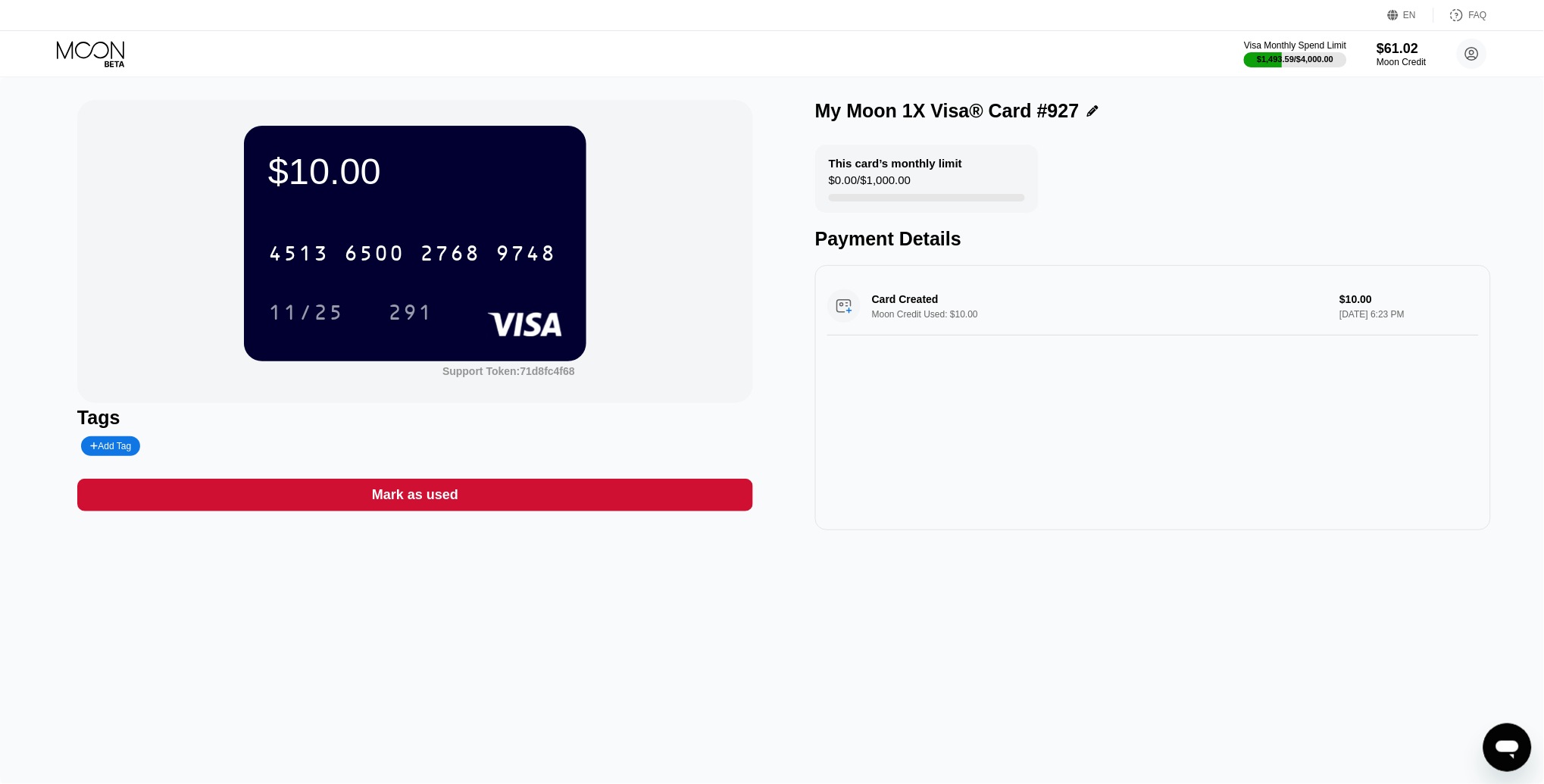
click at [80, 59] on icon at bounding box center [91, 55] width 70 height 27
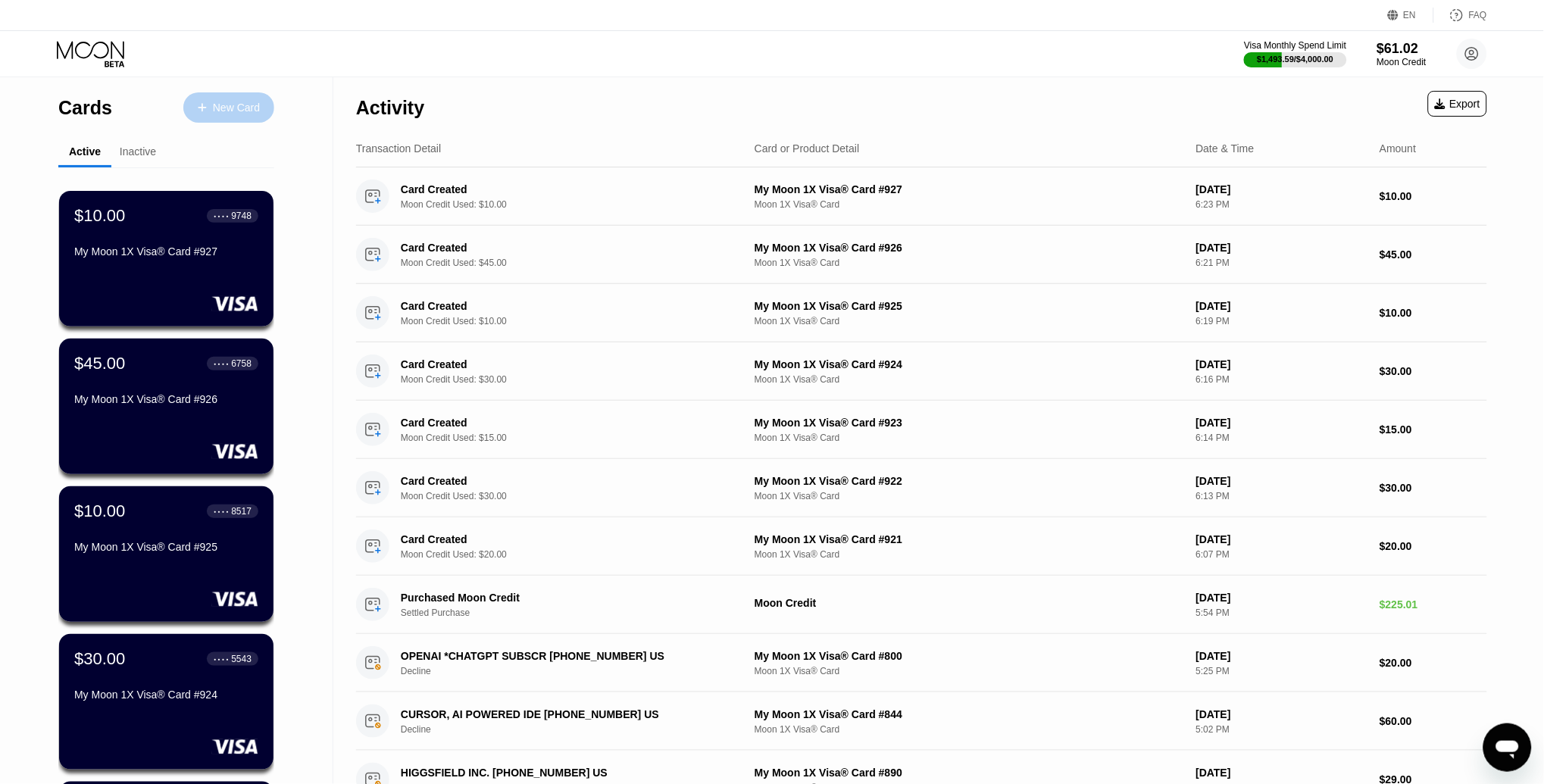
click at [220, 105] on div "New Card" at bounding box center [236, 107] width 47 height 12
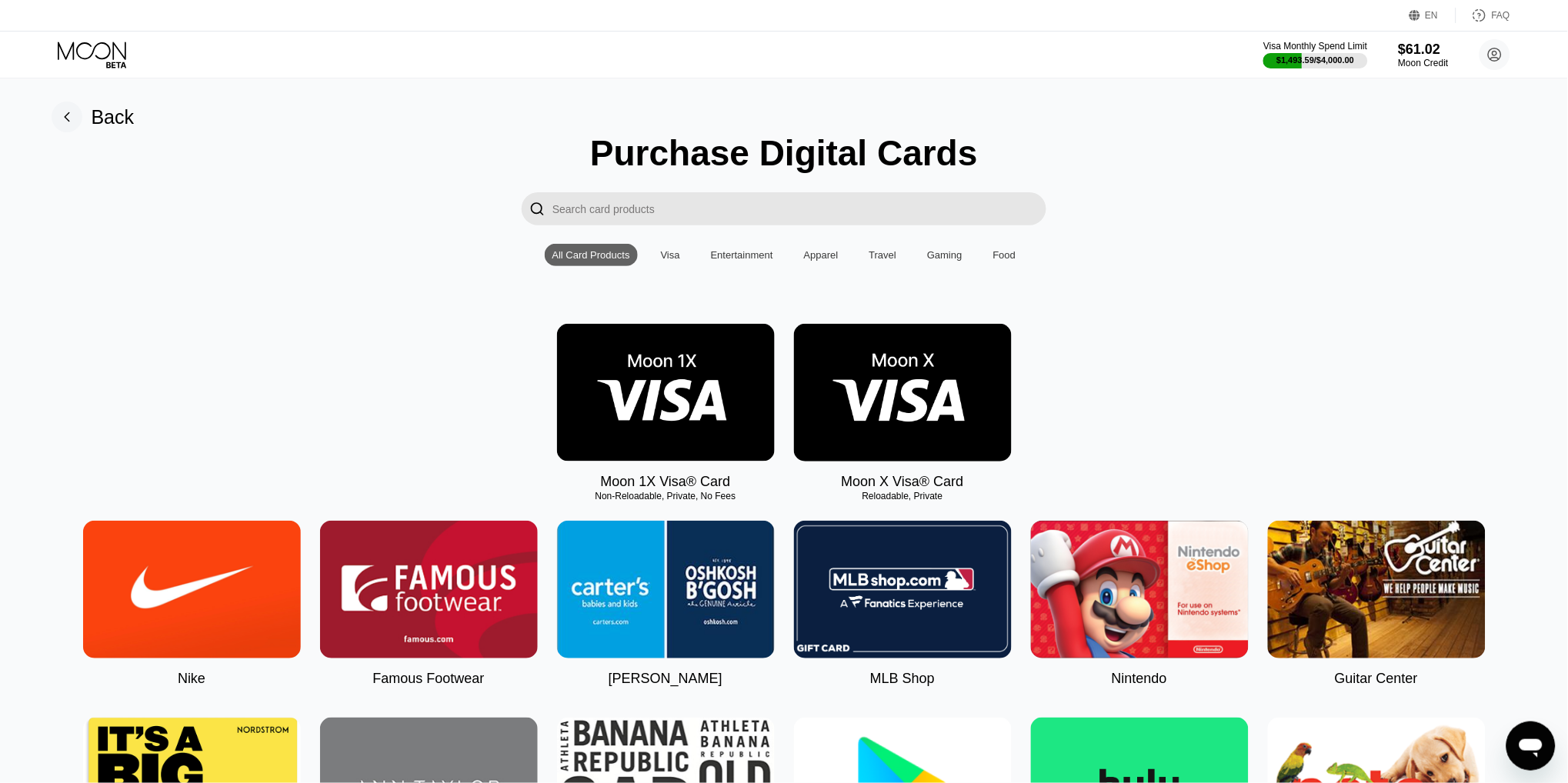
click at [689, 387] on img at bounding box center [665, 392] width 217 height 137
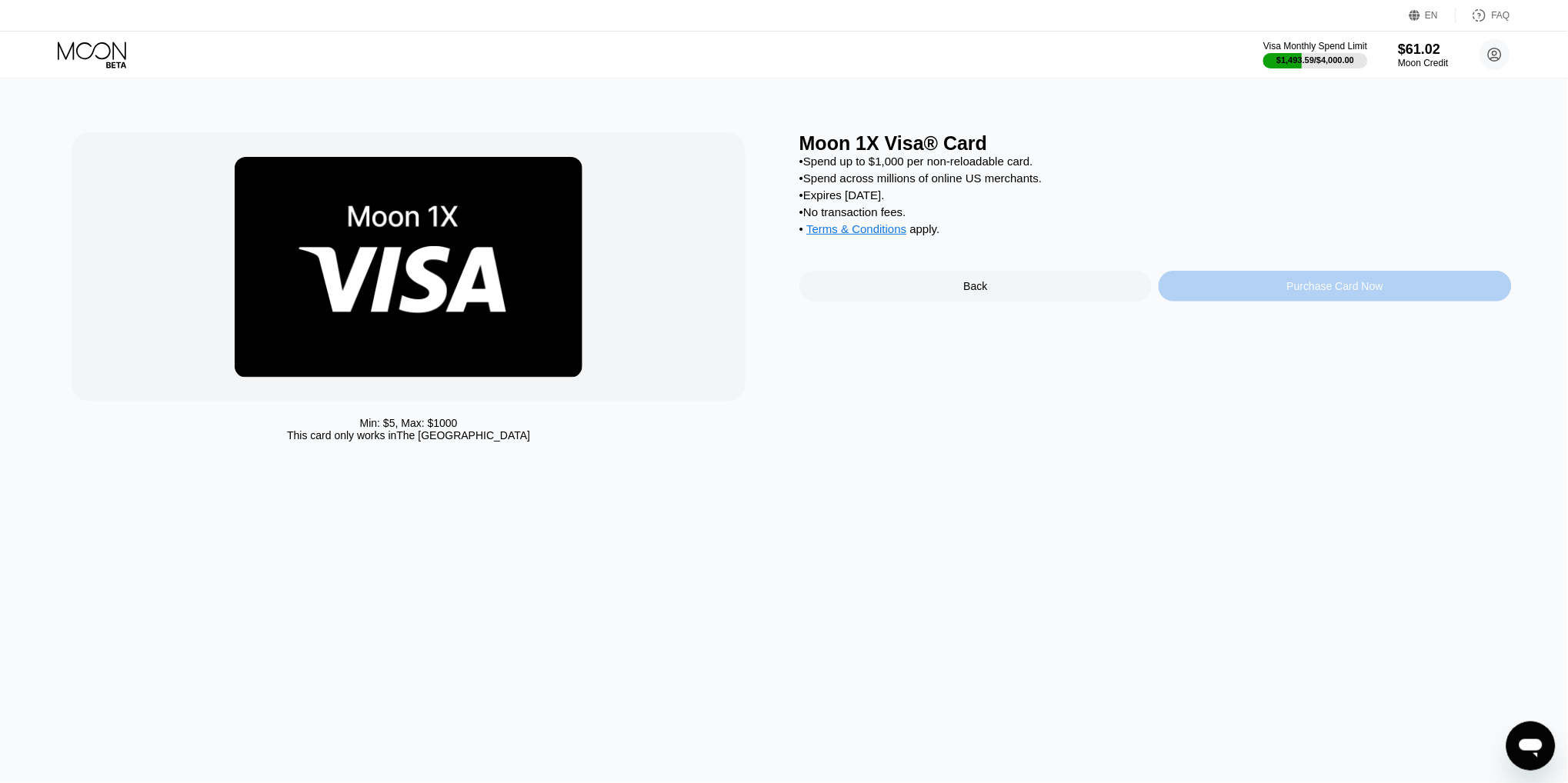
click at [1243, 290] on div "Purchase Card Now" at bounding box center [1334, 287] width 352 height 31
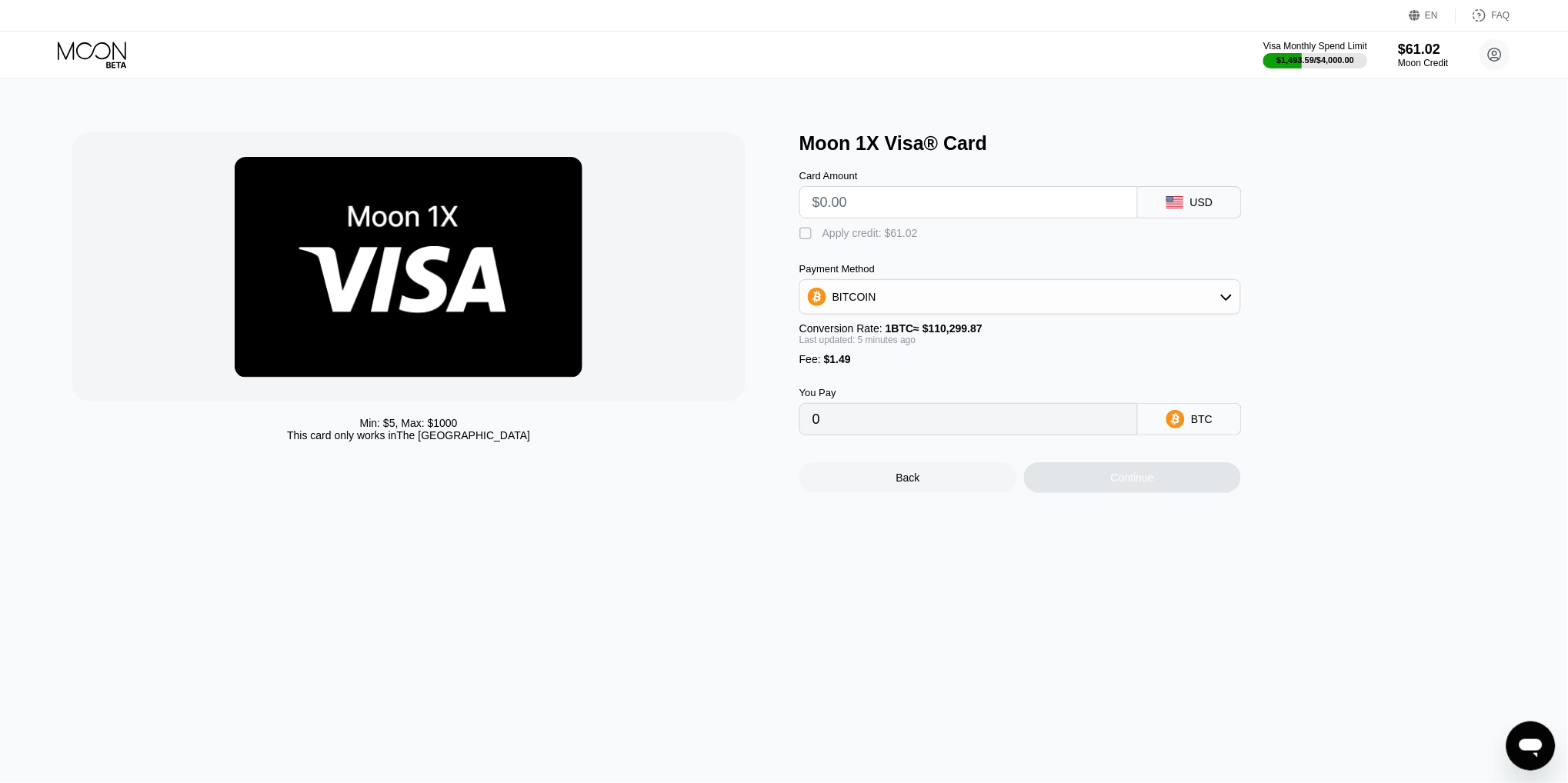
click at [858, 207] on input "text" at bounding box center [968, 203] width 312 height 31
type input "$15"
type input "0.00014990"
type input "$15"
click at [883, 232] on div "Apply credit: $16.49" at bounding box center [870, 233] width 96 height 13
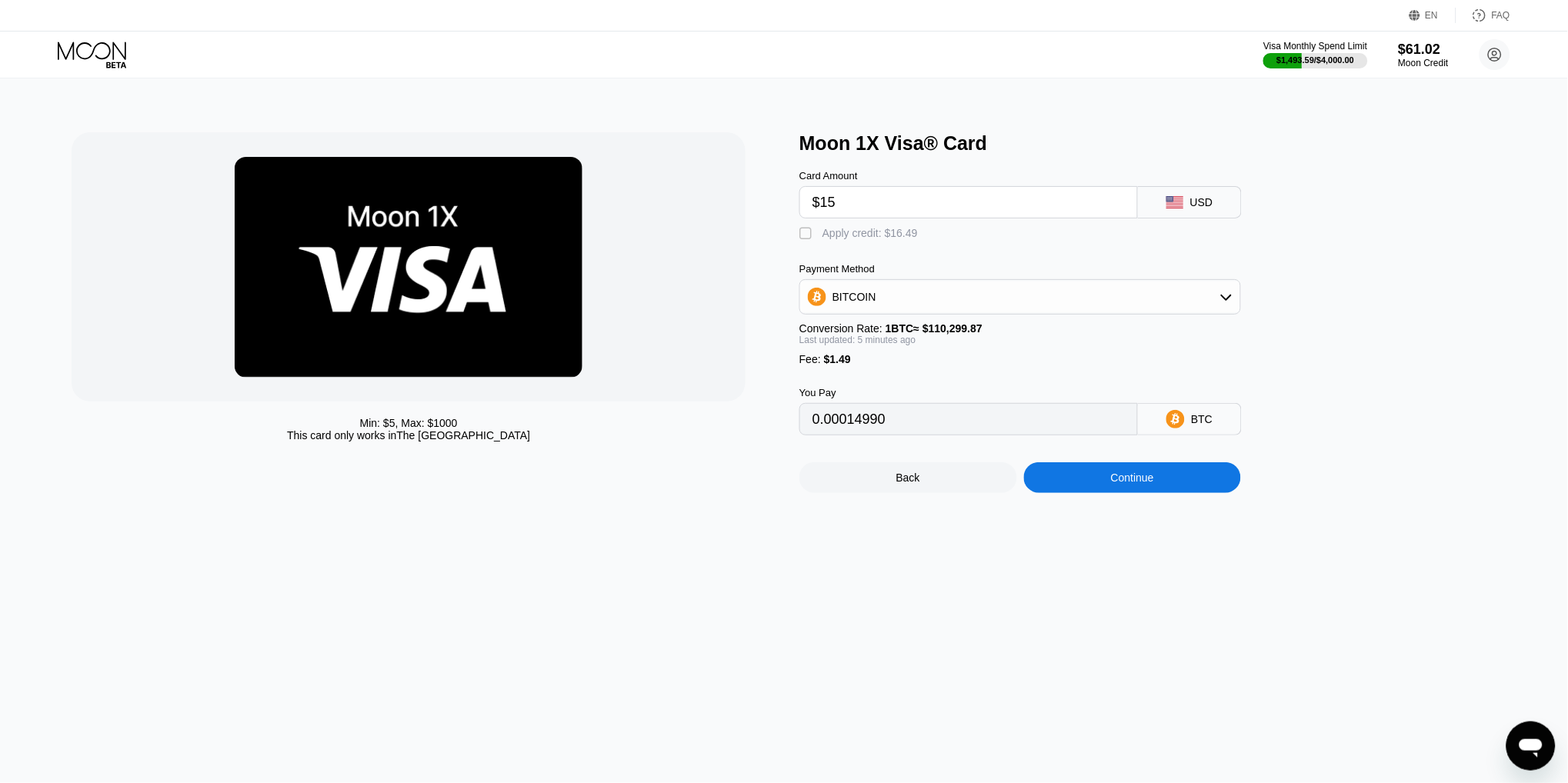
type input "0"
click at [1124, 476] on div "Continue" at bounding box center [1132, 478] width 43 height 13
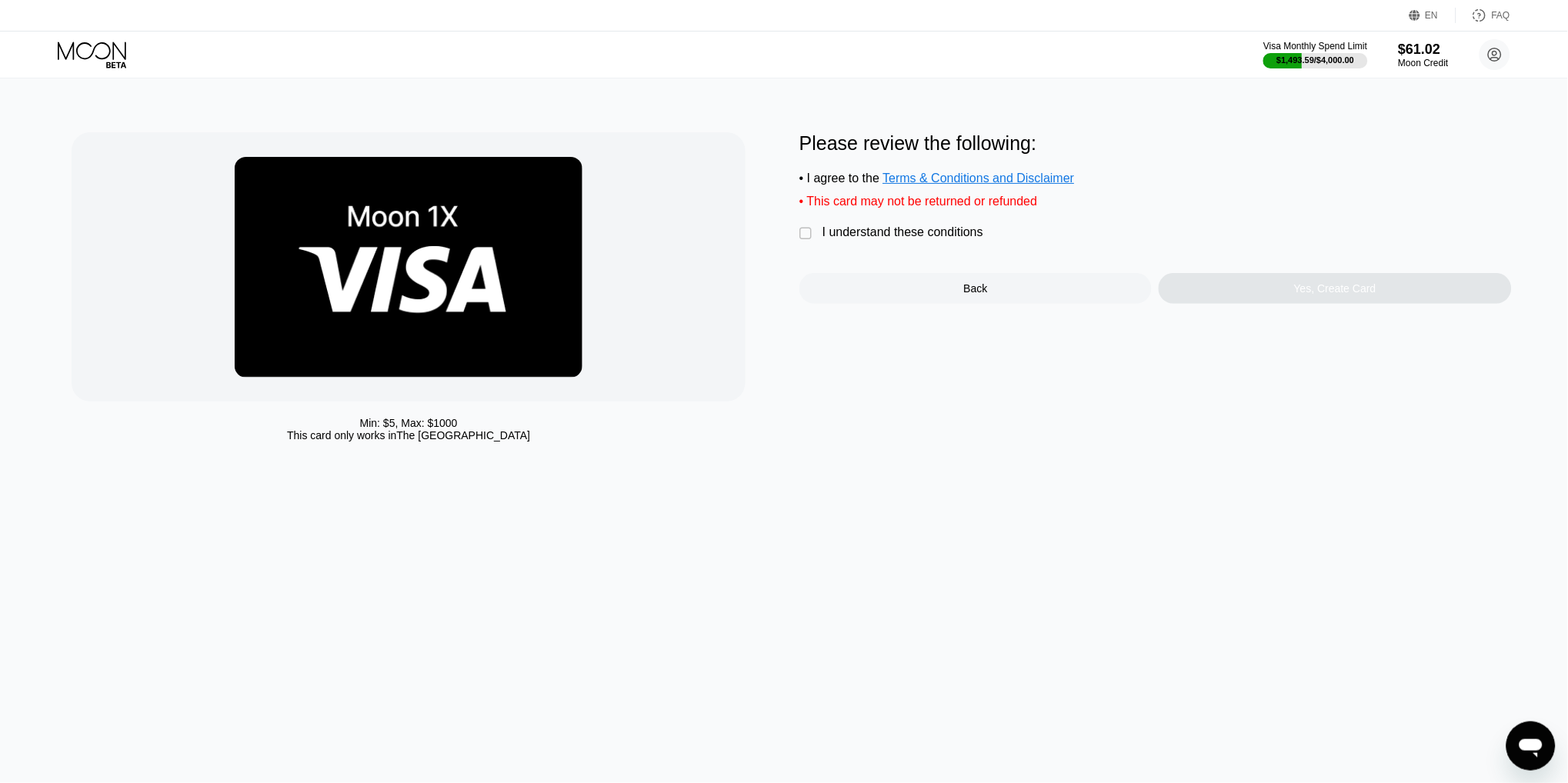
click at [929, 229] on div "I understand these conditions" at bounding box center [902, 232] width 161 height 14
click at [1363, 290] on div "Yes, Create Card" at bounding box center [1335, 289] width 82 height 13
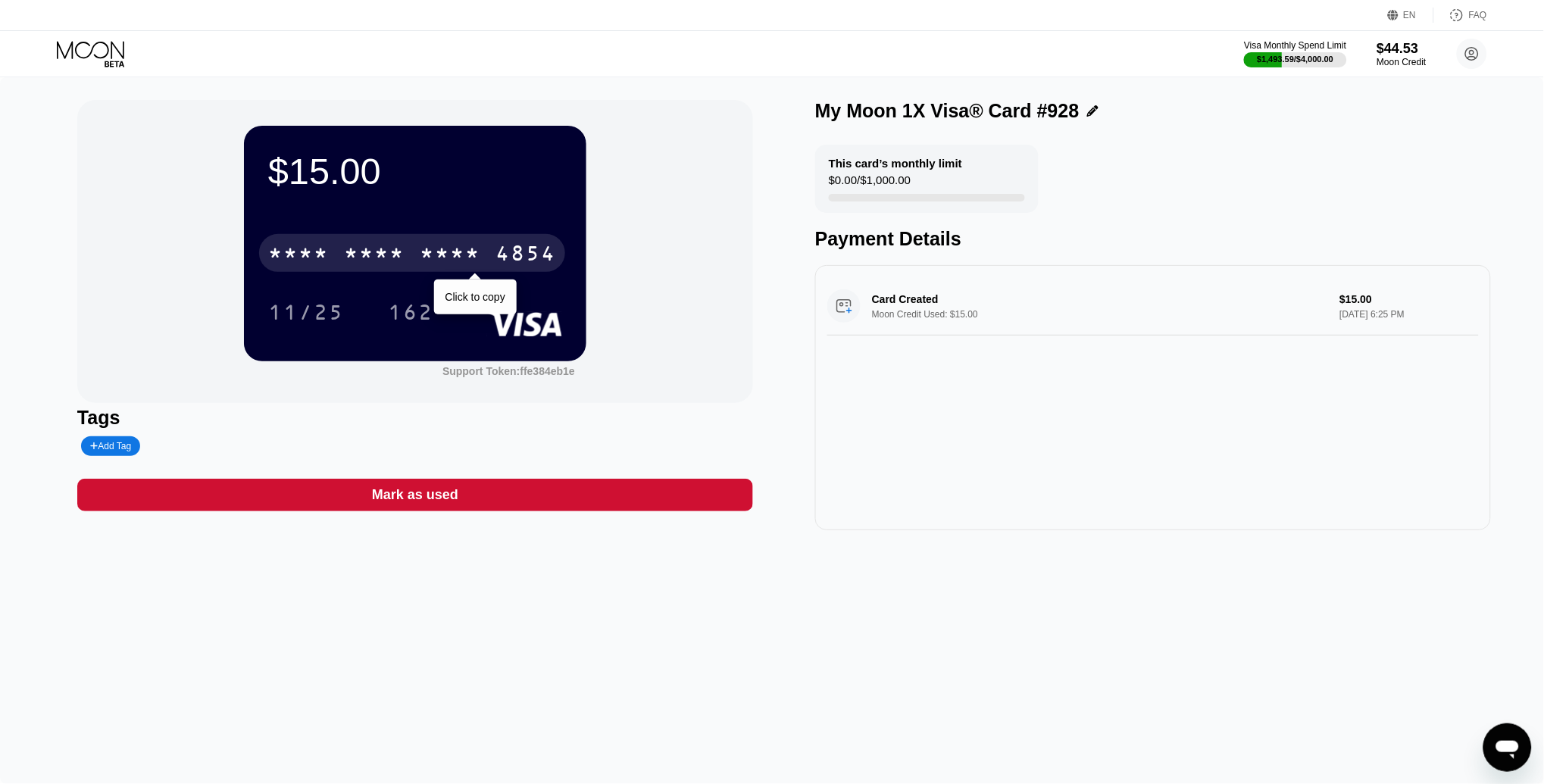
click at [507, 259] on div "4854" at bounding box center [525, 254] width 60 height 24
click at [488, 249] on div "4513 6500 2959 4854" at bounding box center [412, 252] width 306 height 37
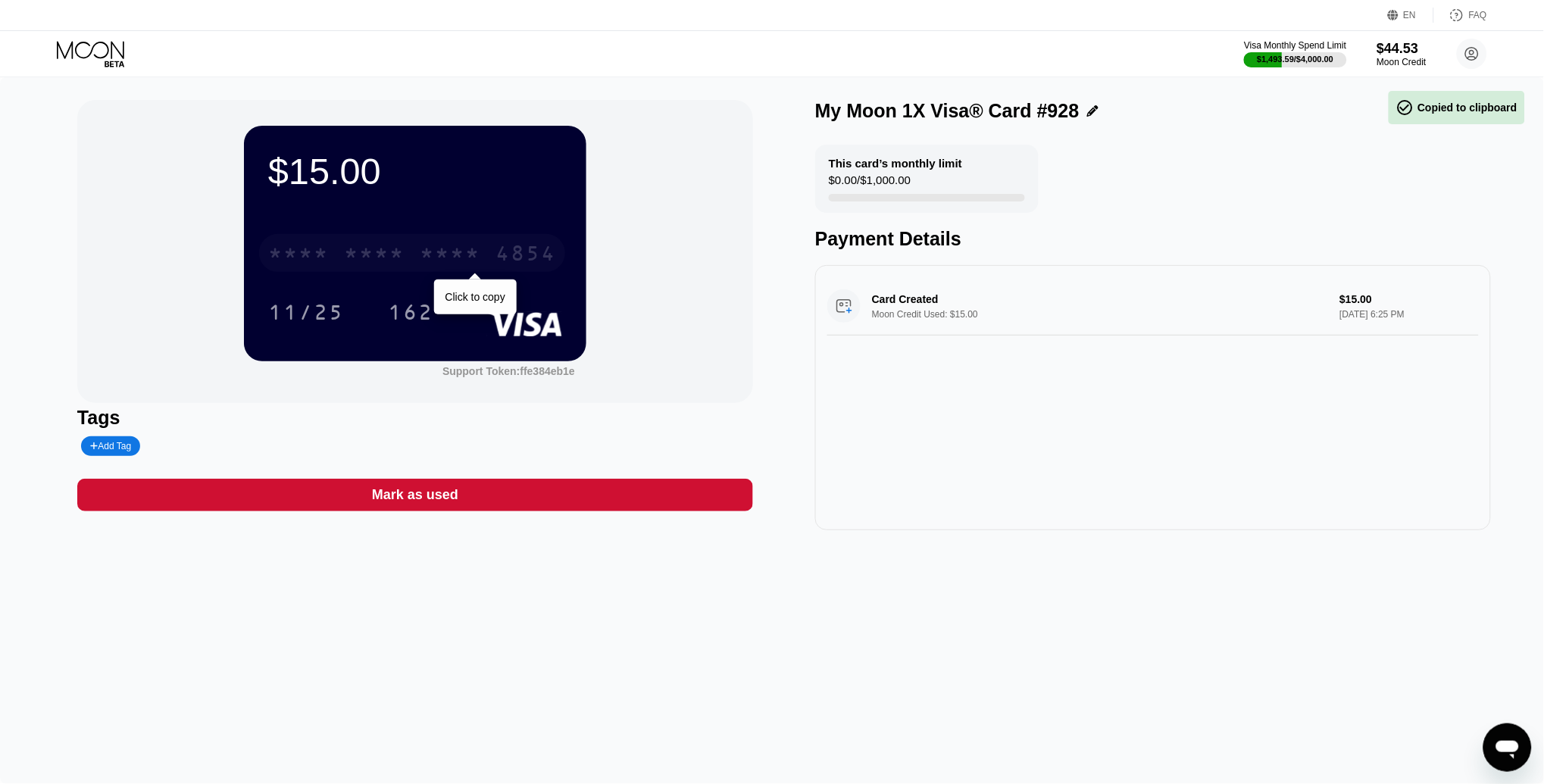
click at [488, 249] on div "* * * * * * * * * * * * 4854" at bounding box center [412, 252] width 306 height 37
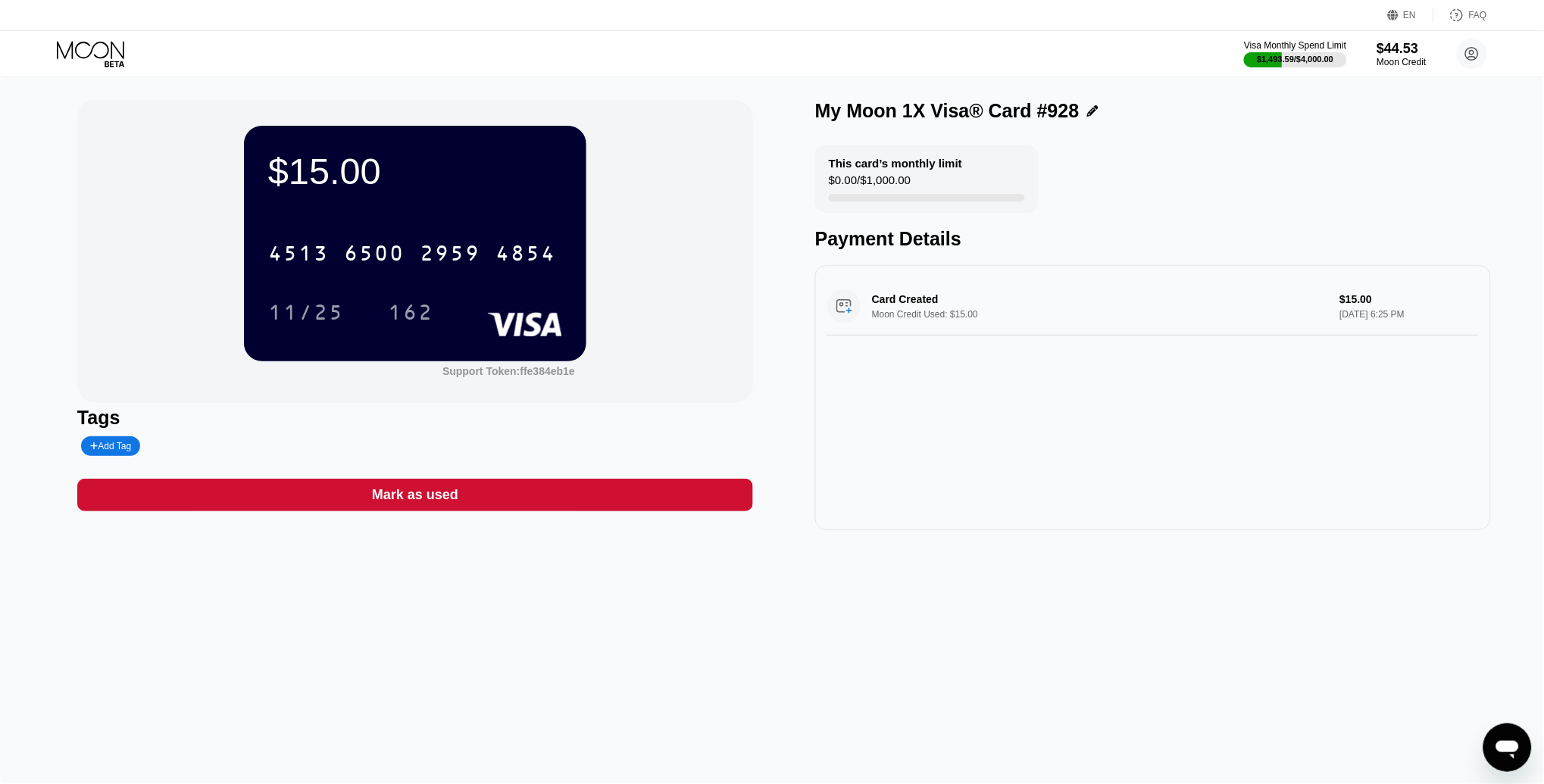
click at [83, 48] on icon at bounding box center [91, 55] width 70 height 27
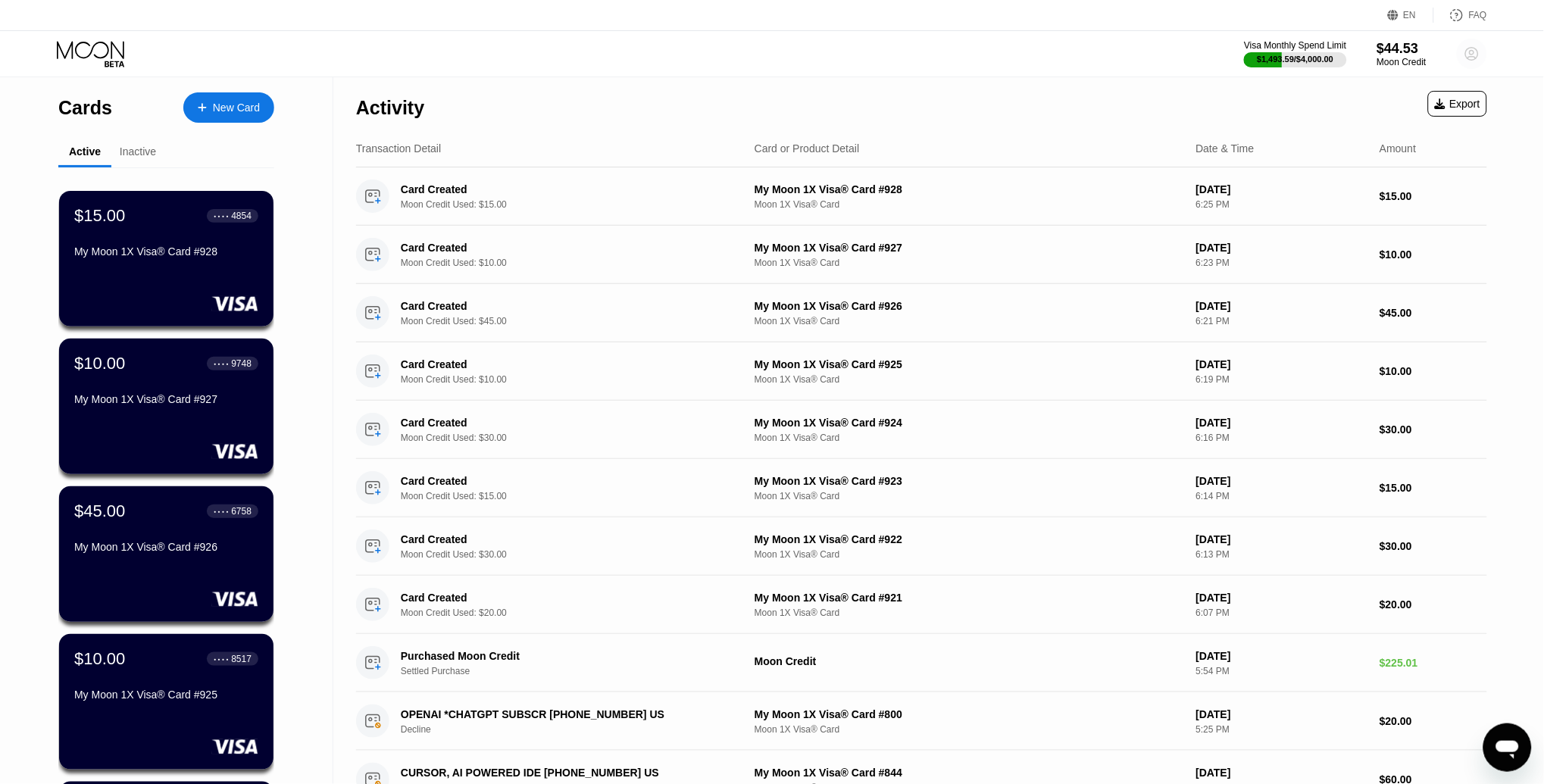
click at [1477, 54] on circle at bounding box center [1472, 54] width 31 height 31
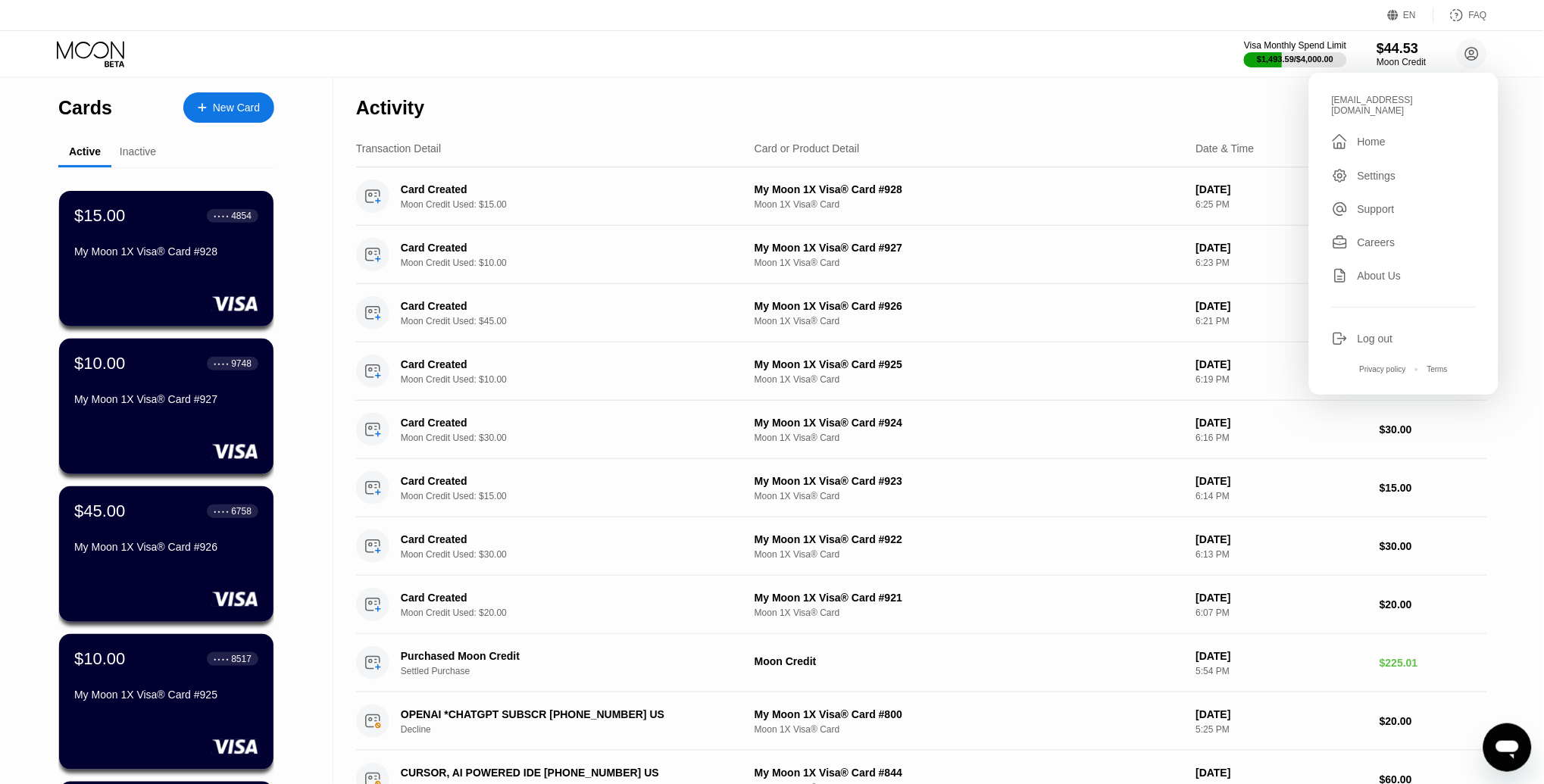
click at [1365, 170] on div "Settings" at bounding box center [1377, 176] width 38 height 12
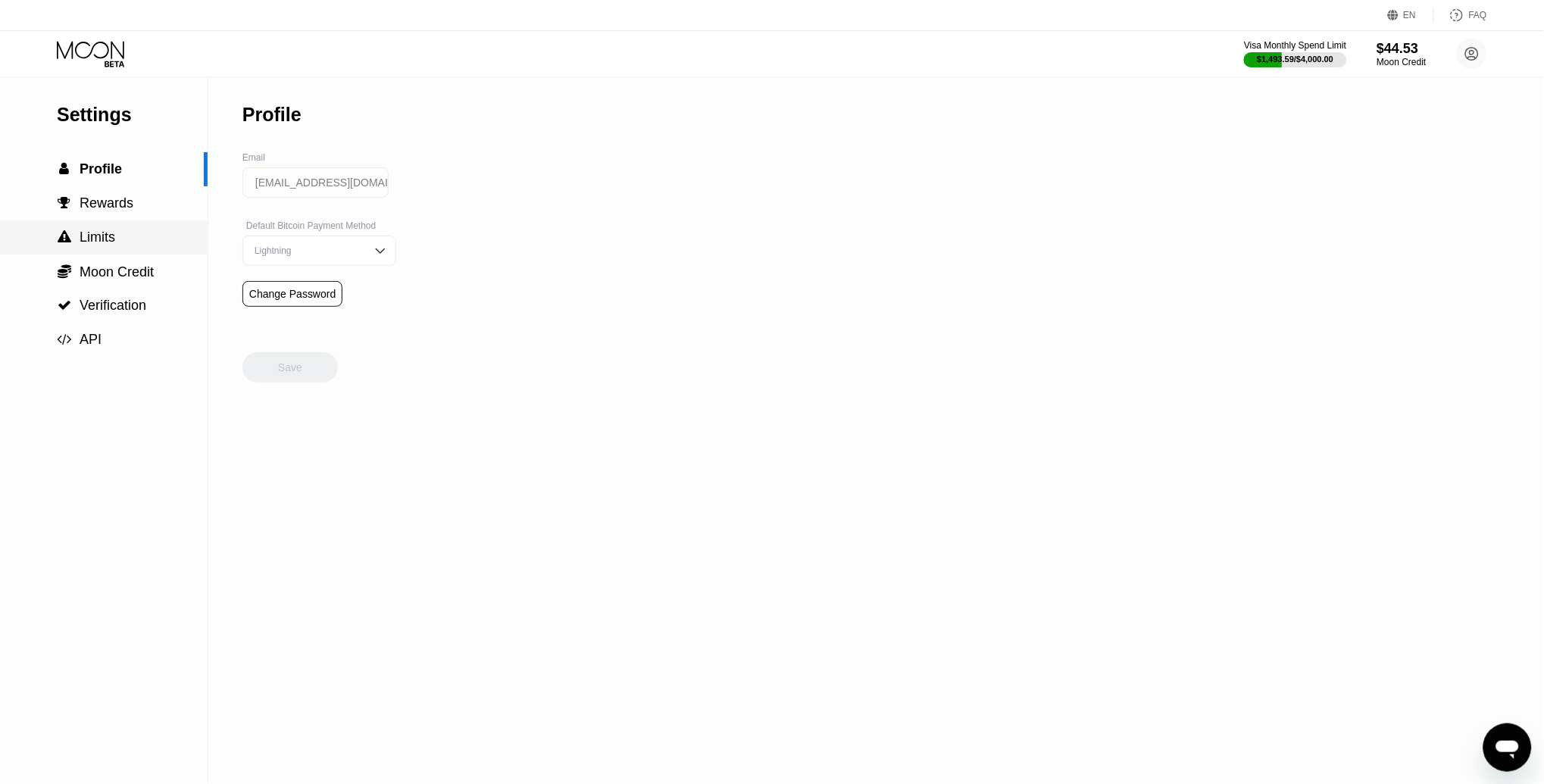
click at [119, 229] on div " Limits" at bounding box center [104, 237] width 207 height 16
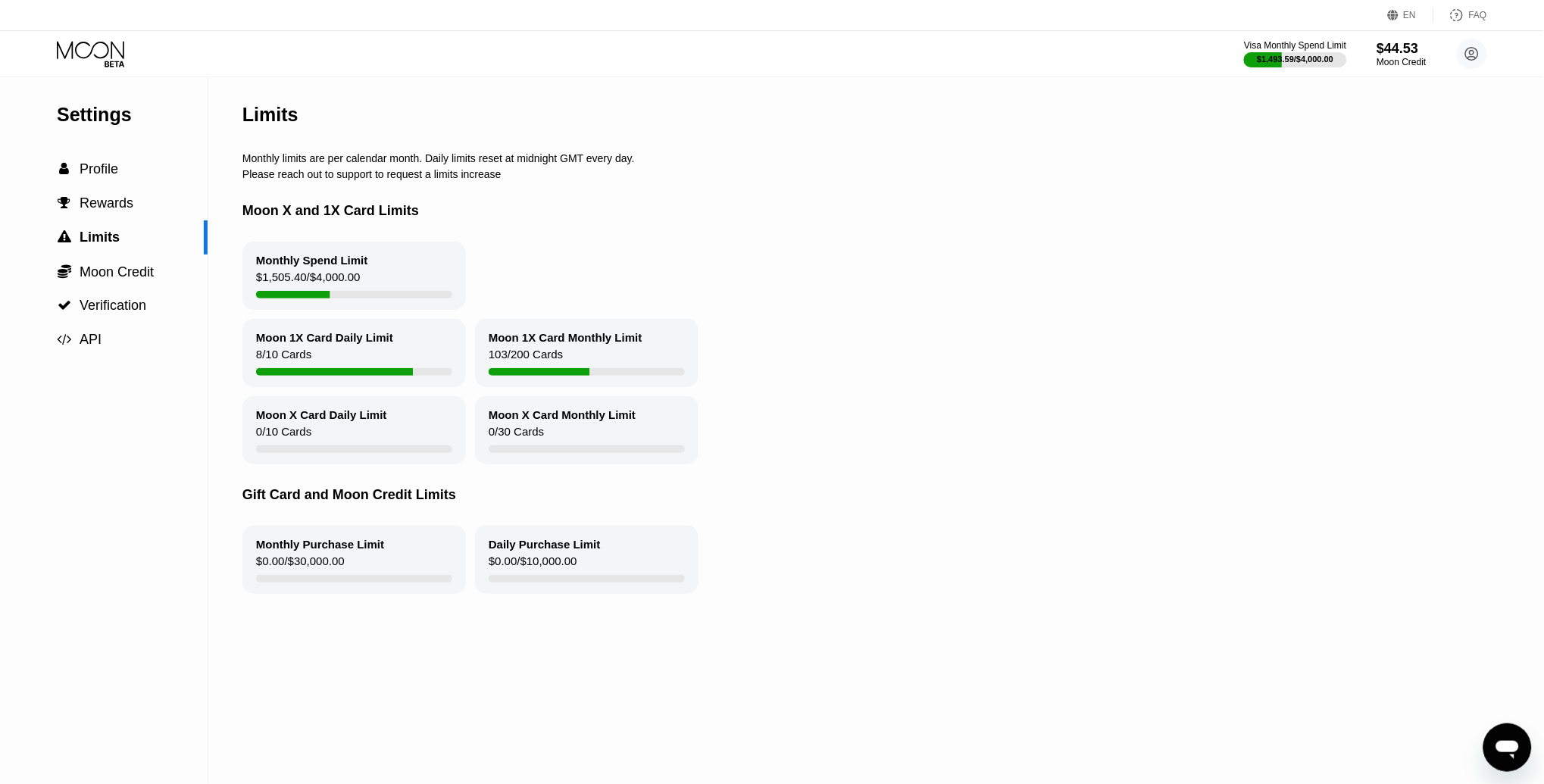
click at [106, 59] on icon at bounding box center [91, 55] width 70 height 27
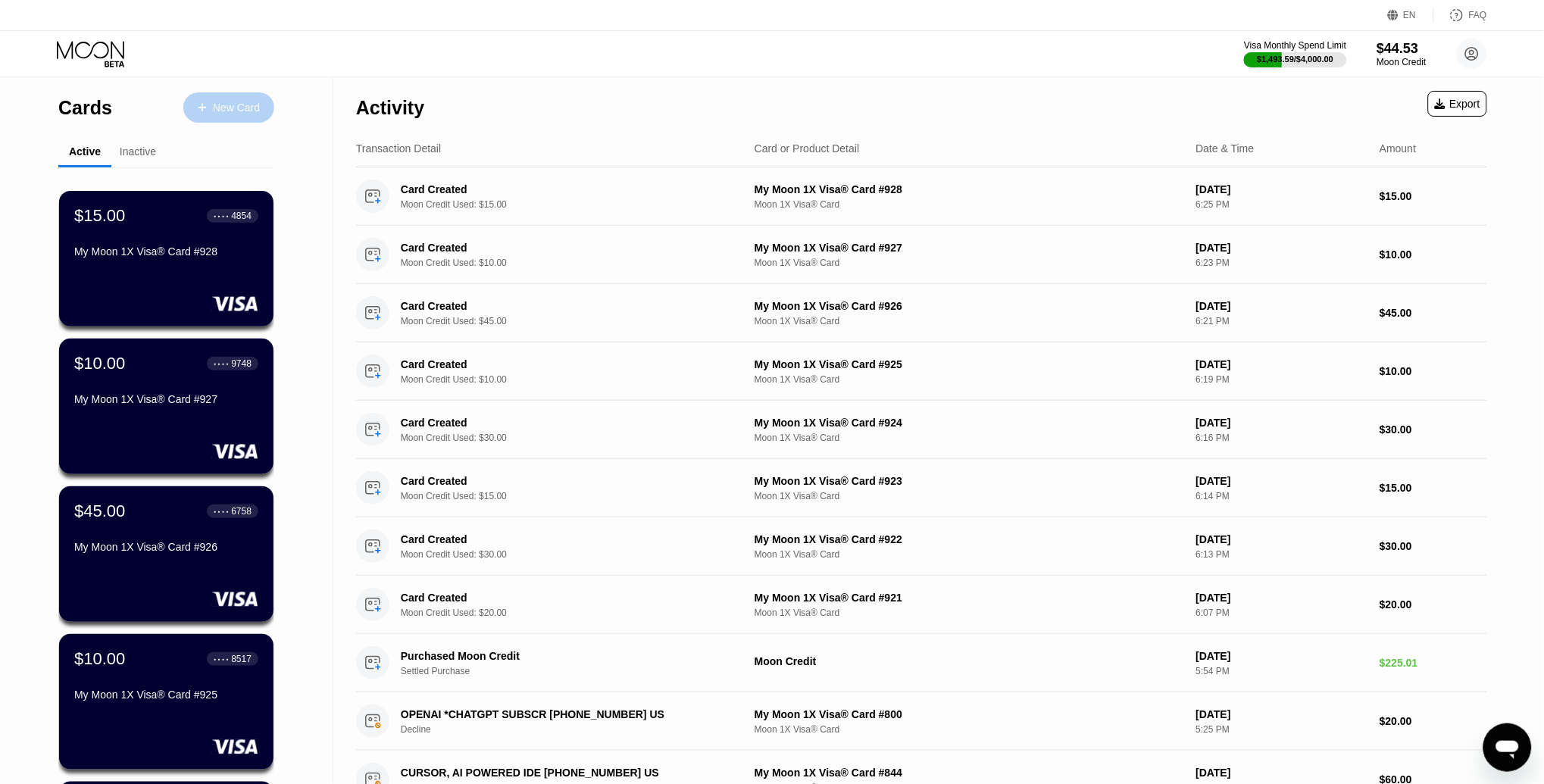
click at [239, 116] on div "New Card" at bounding box center [229, 107] width 91 height 31
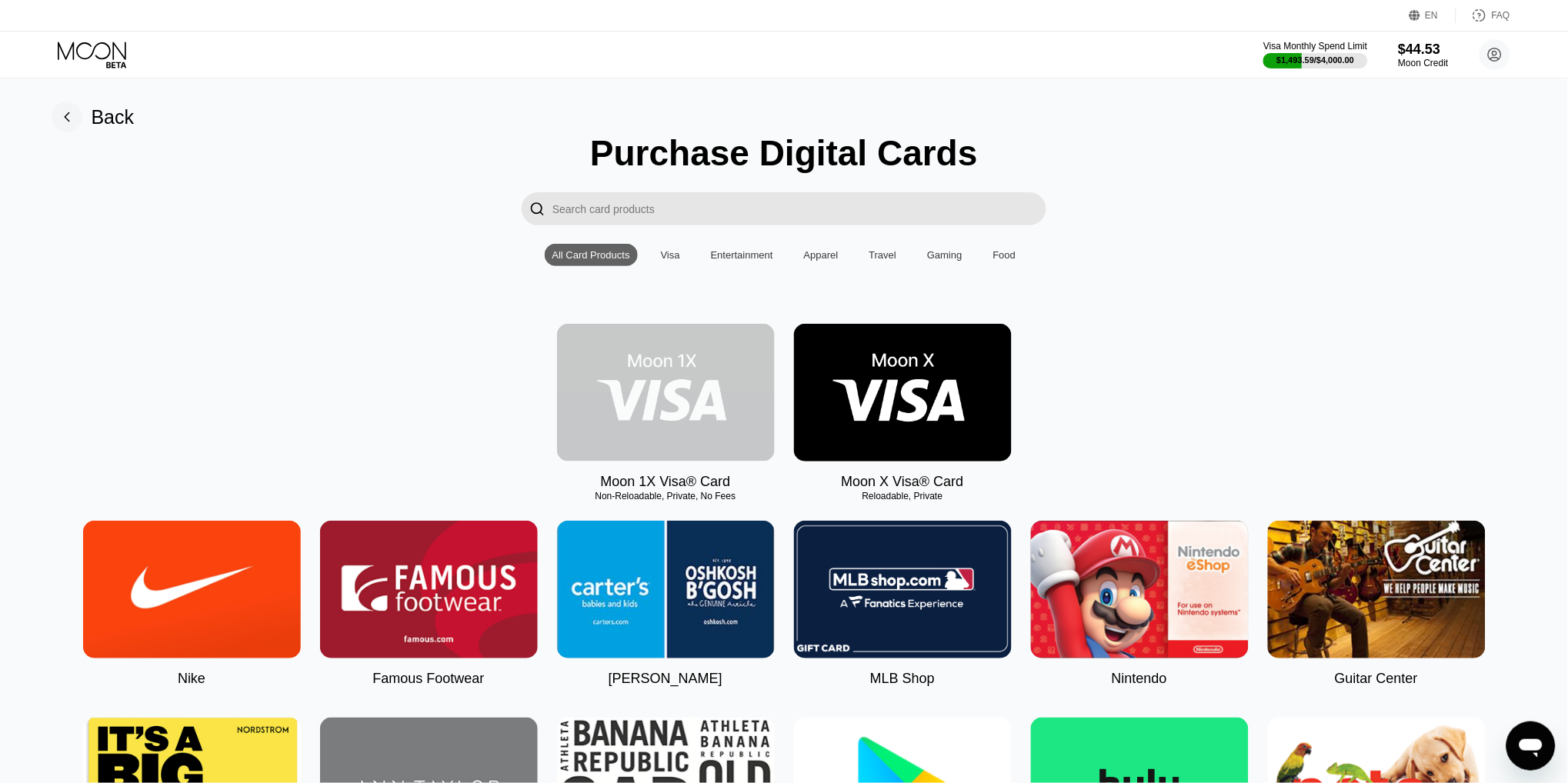
click at [687, 376] on img at bounding box center [665, 392] width 217 height 137
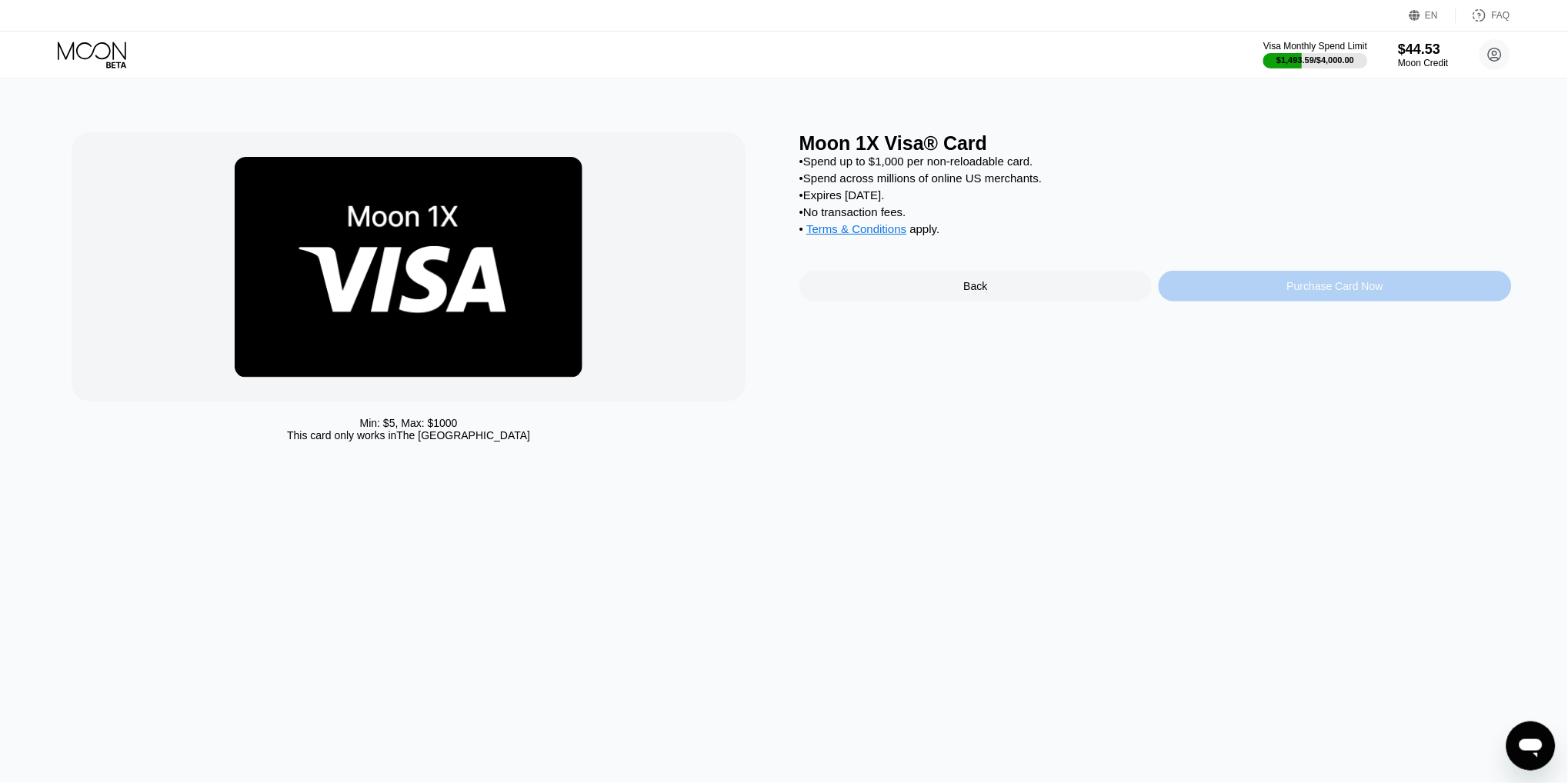
click at [1246, 293] on div "Purchase Card Now" at bounding box center [1334, 287] width 352 height 31
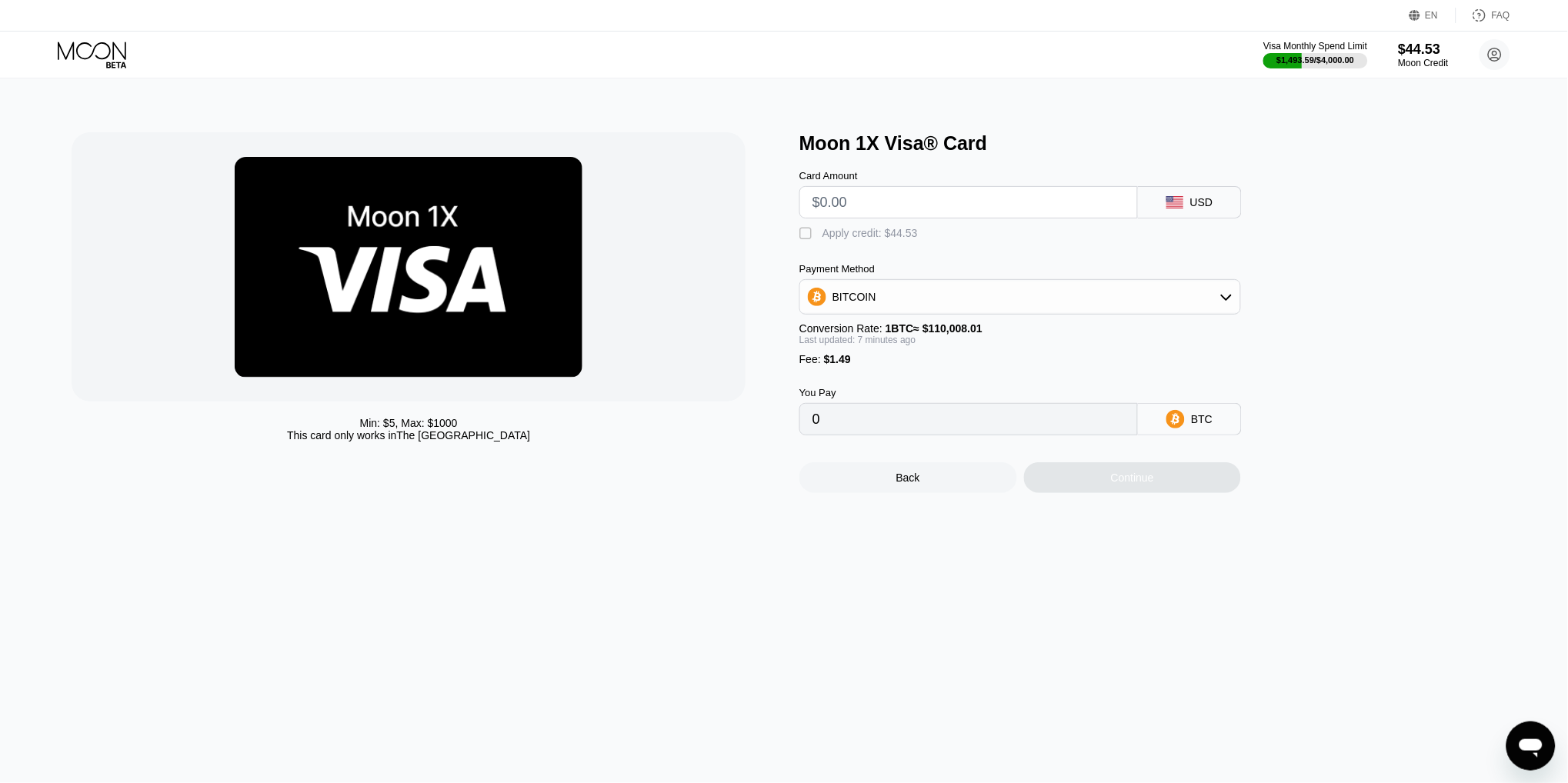
click at [833, 200] on input "text" at bounding box center [968, 203] width 312 height 31
type input "$21"
type input "0.00020450"
type input "$21"
click at [857, 235] on div "Apply credit: $22.49" at bounding box center [870, 233] width 96 height 13
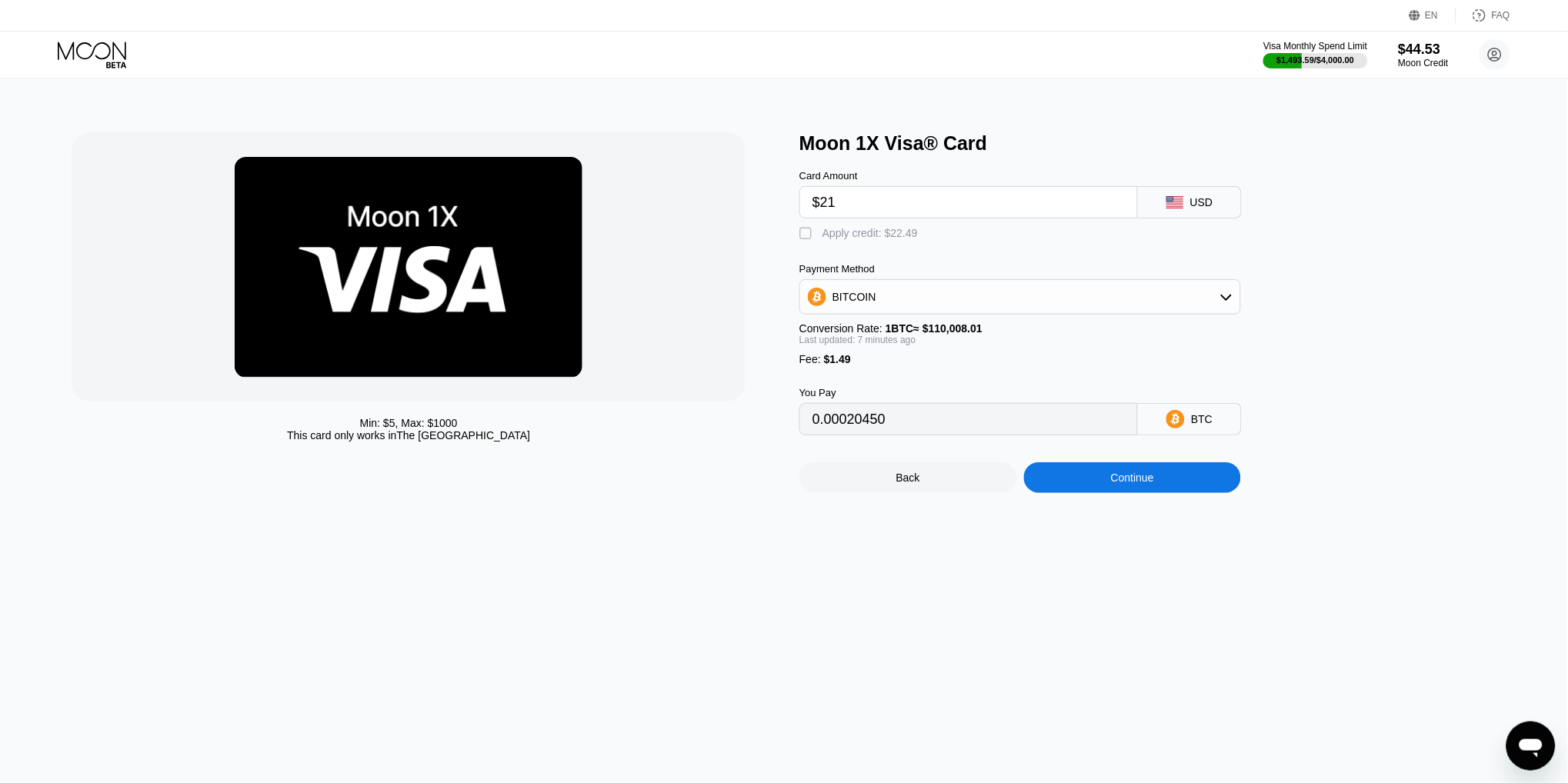
type input "0"
click at [1165, 481] on div "Continue" at bounding box center [1132, 478] width 217 height 31
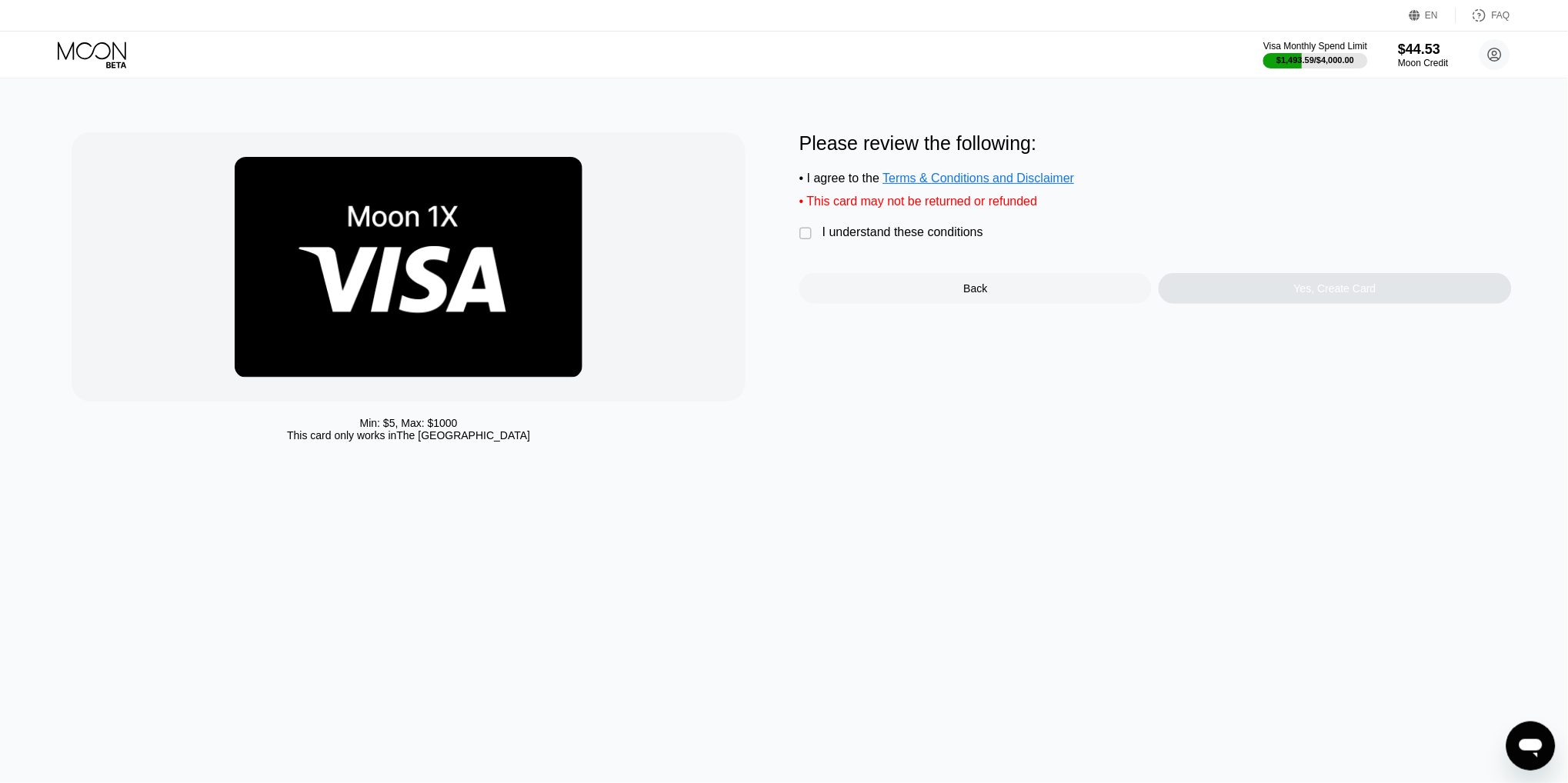
click at [862, 226] on div "I understand these conditions" at bounding box center [902, 232] width 161 height 14
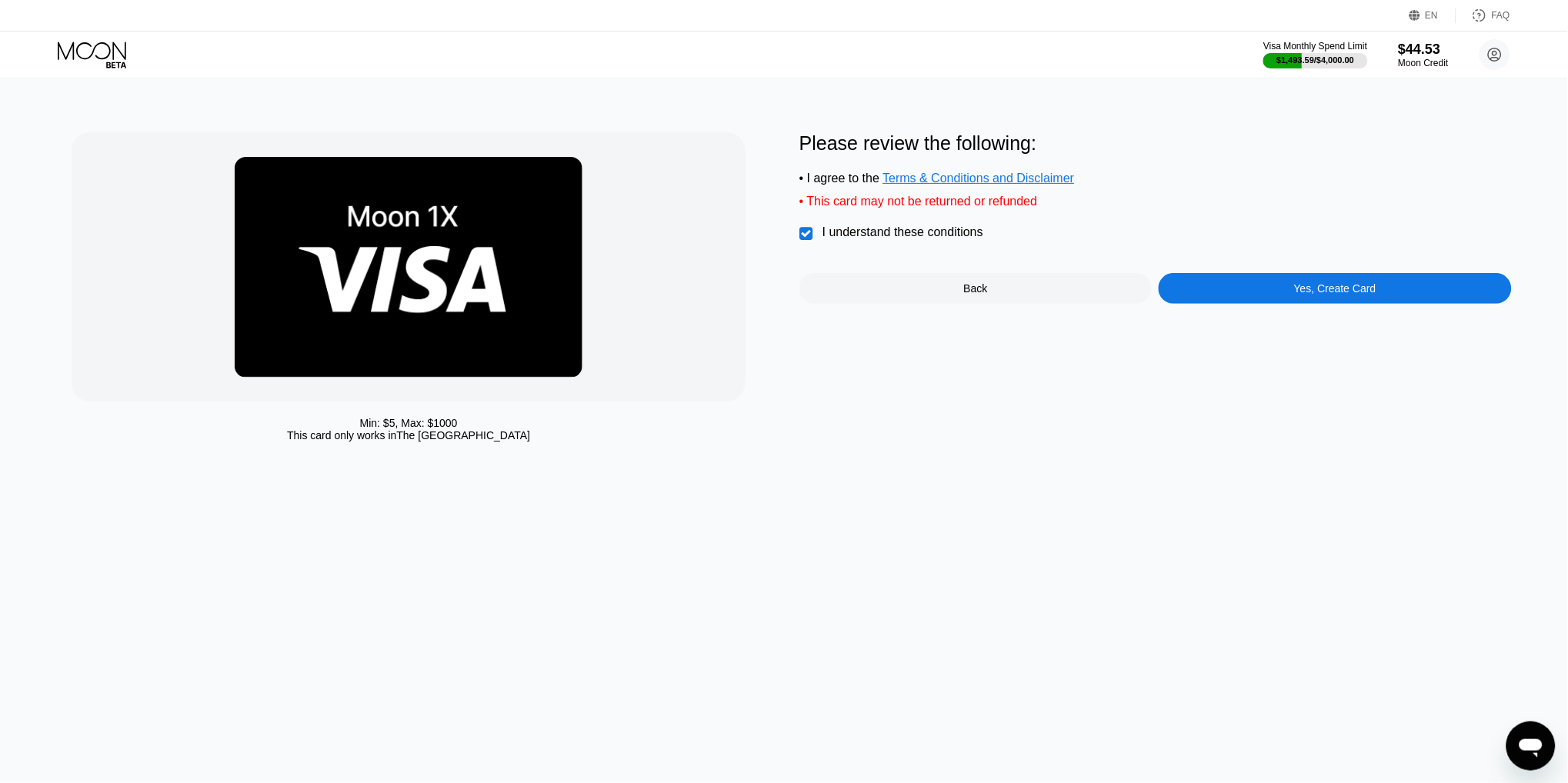
click at [1230, 291] on div "Yes, Create Card" at bounding box center [1334, 289] width 352 height 31
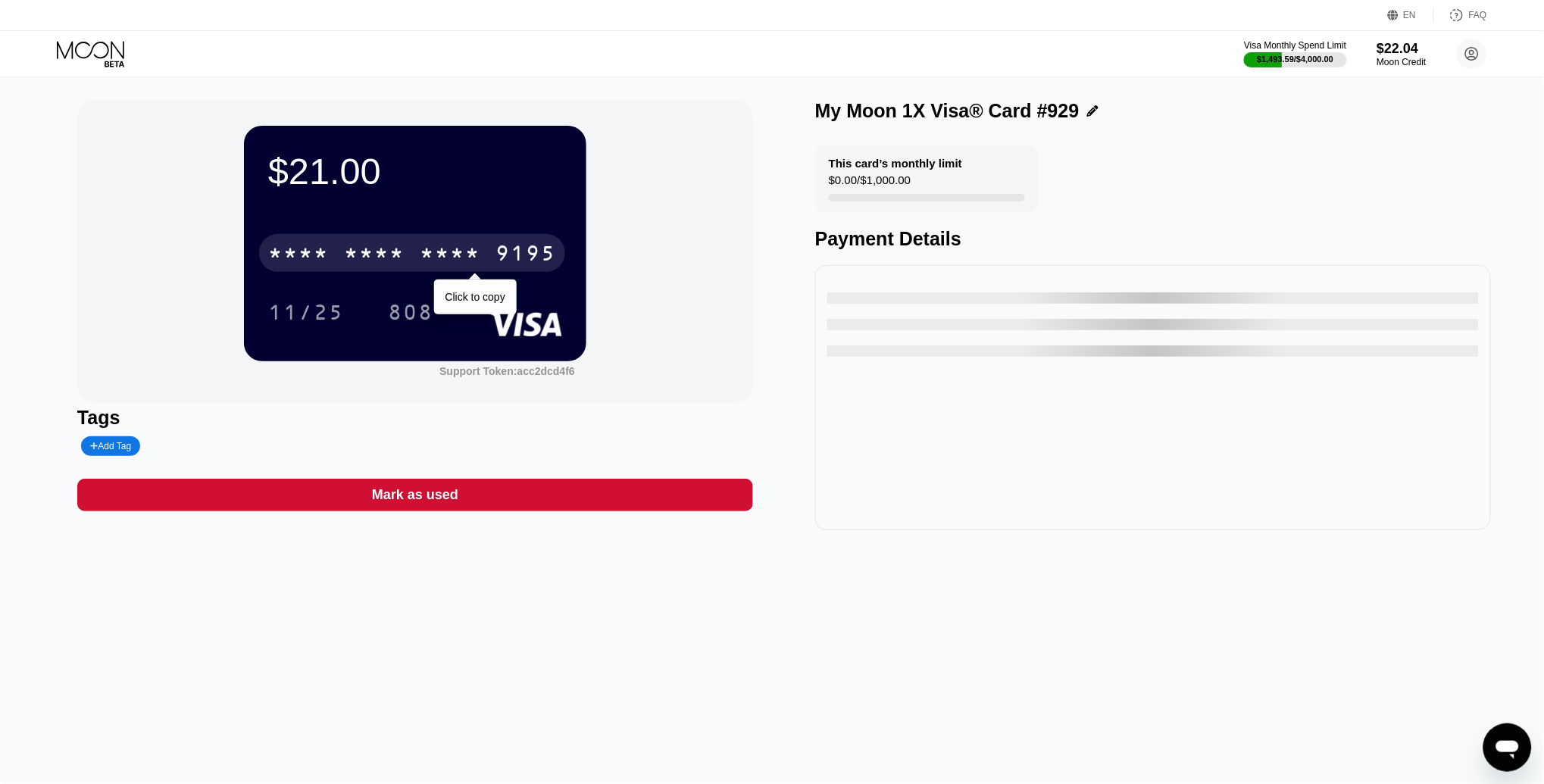
click at [445, 254] on div "* * * *" at bounding box center [449, 254] width 60 height 24
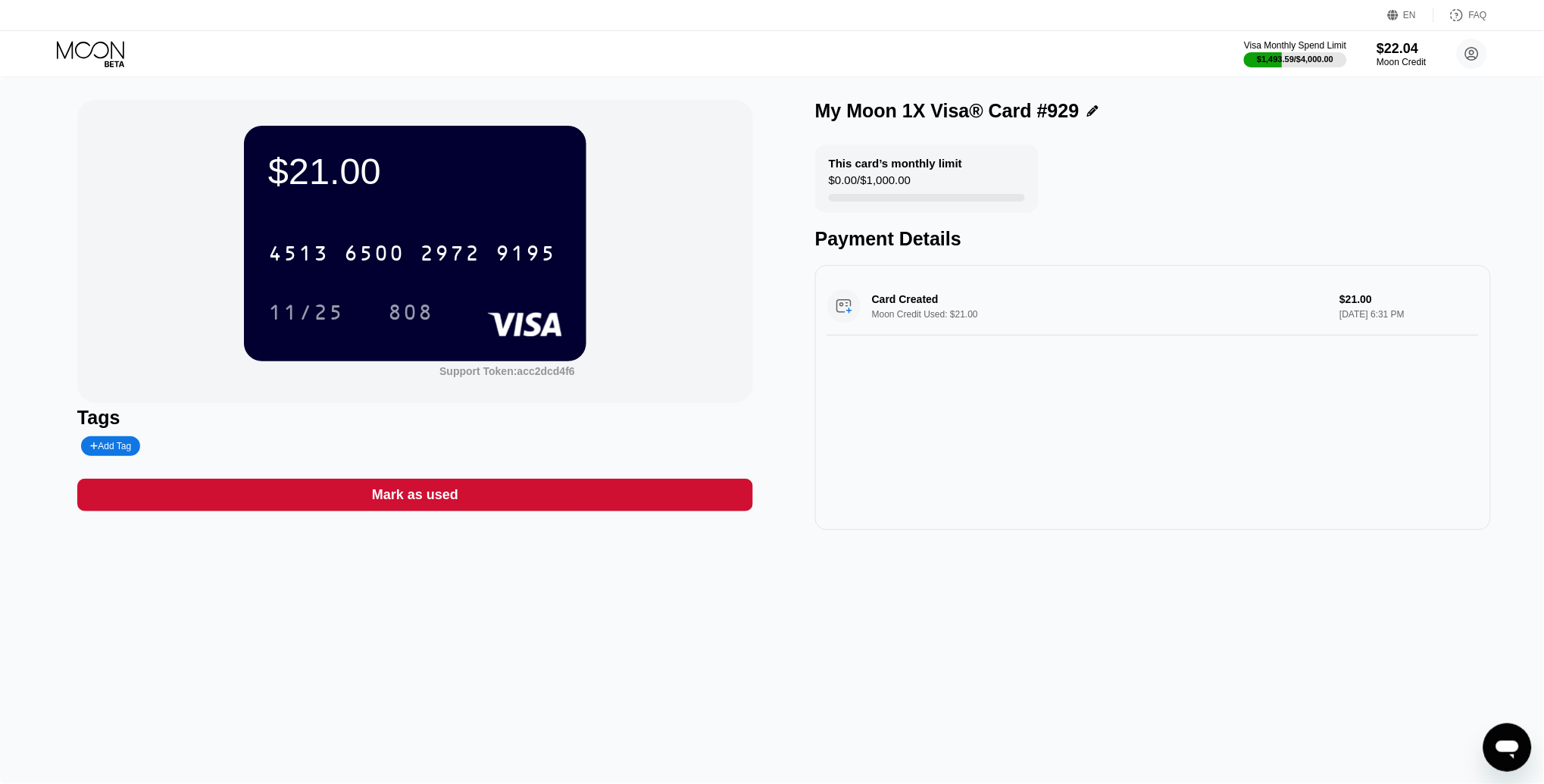
click at [86, 48] on icon at bounding box center [91, 55] width 70 height 27
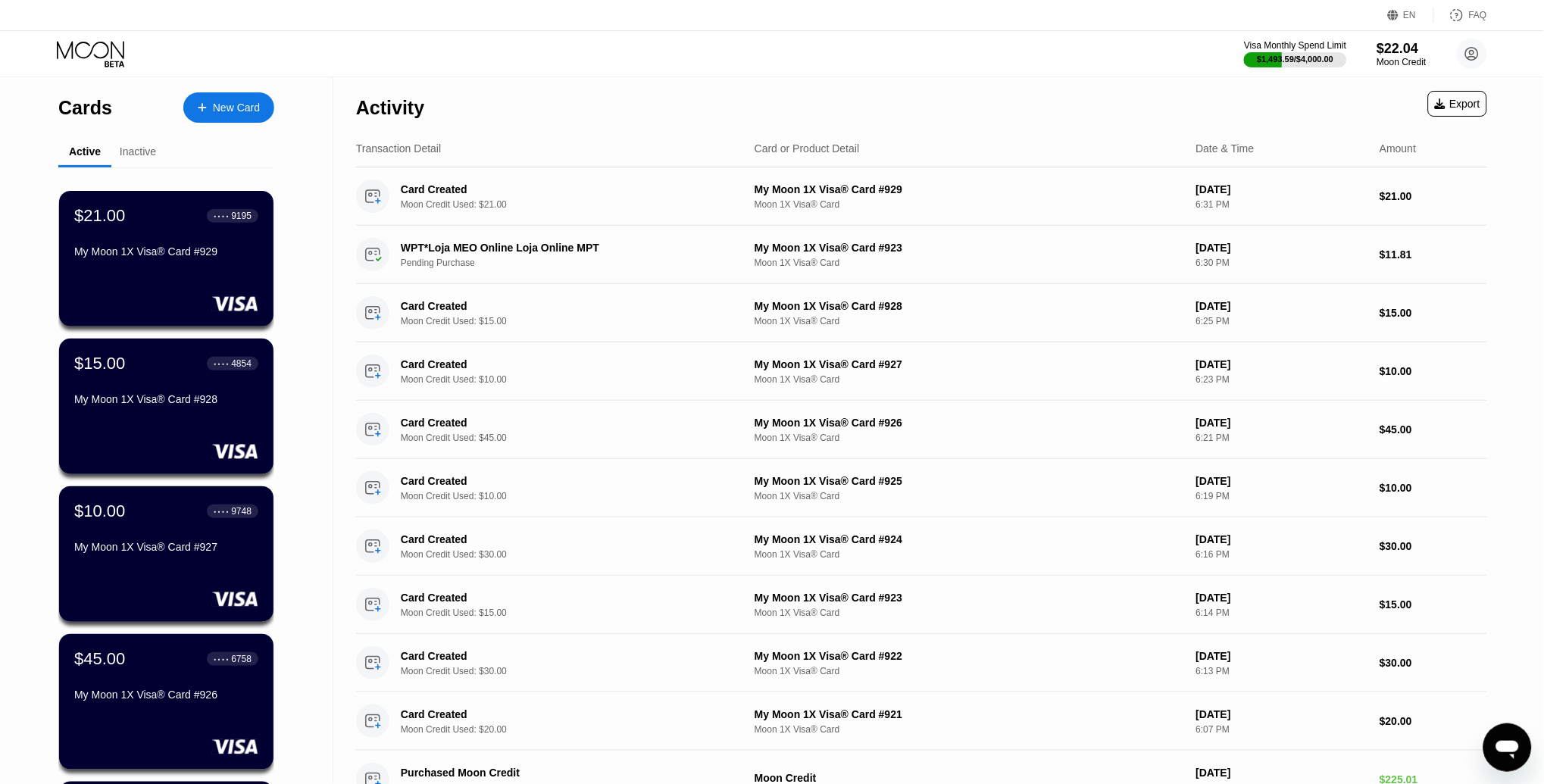
click at [234, 113] on div "New Card" at bounding box center [229, 107] width 91 height 31
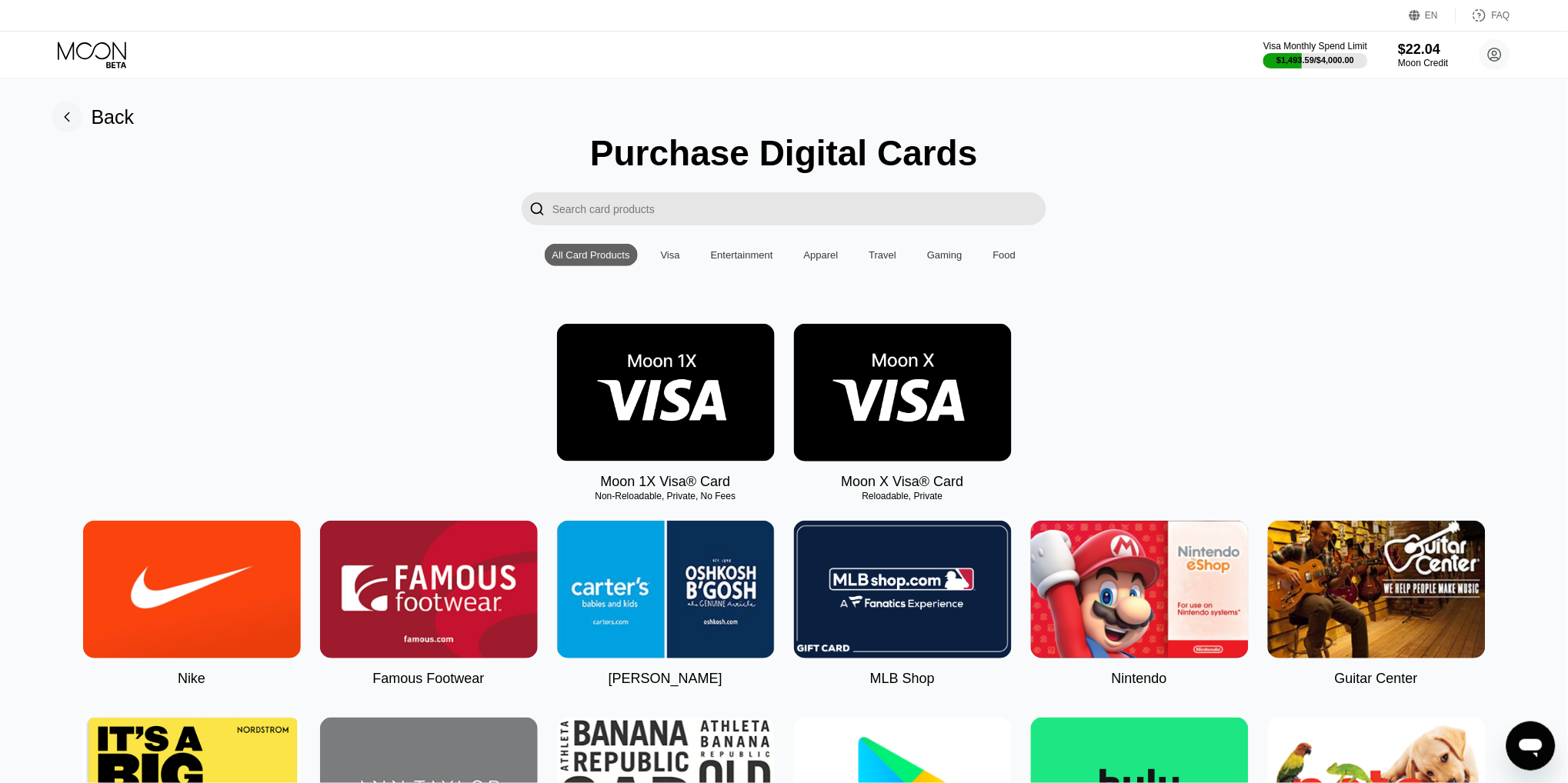
click at [698, 376] on img at bounding box center [665, 392] width 217 height 137
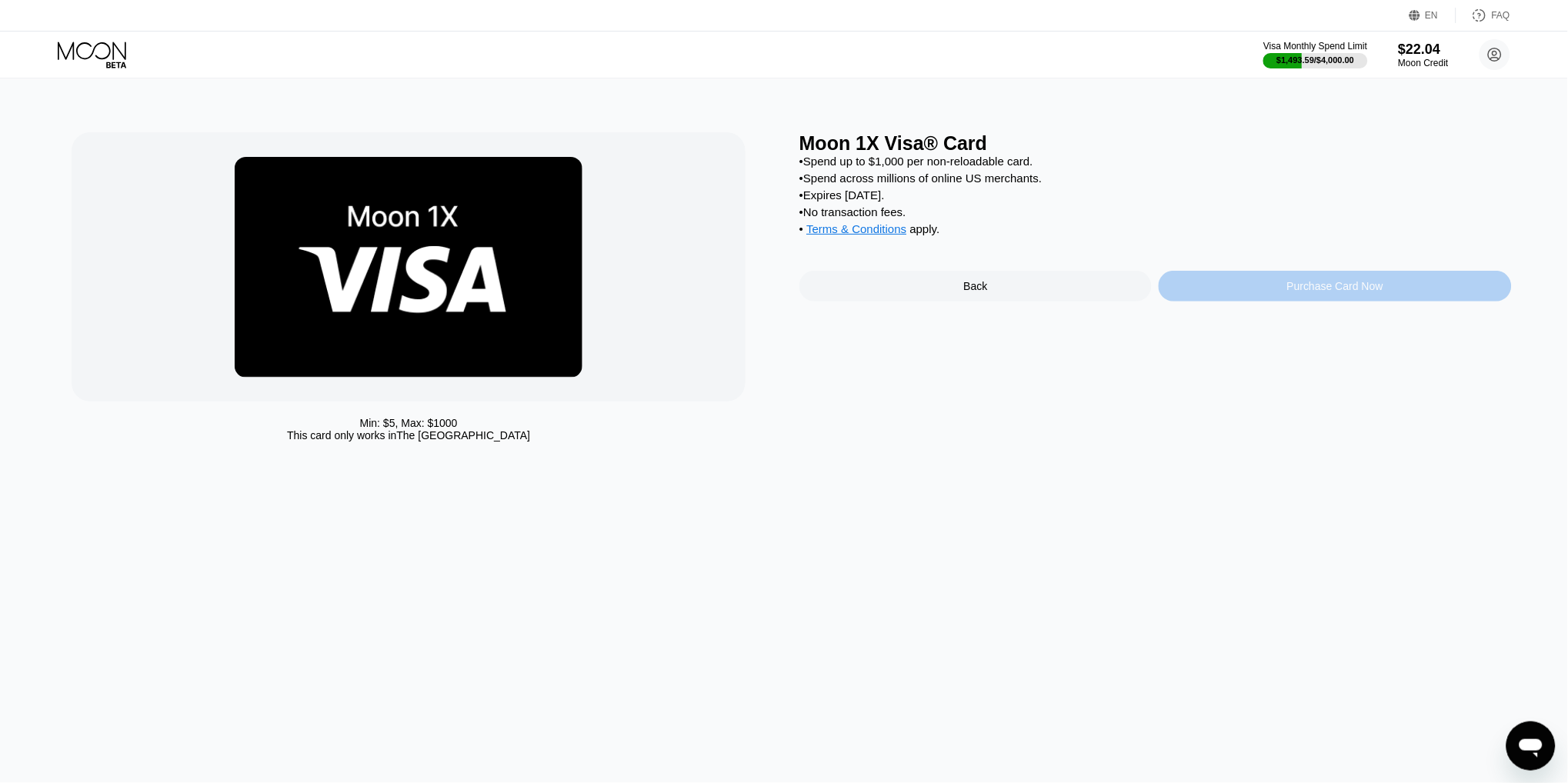
click at [1274, 276] on div "Purchase Card Now" at bounding box center [1334, 287] width 352 height 31
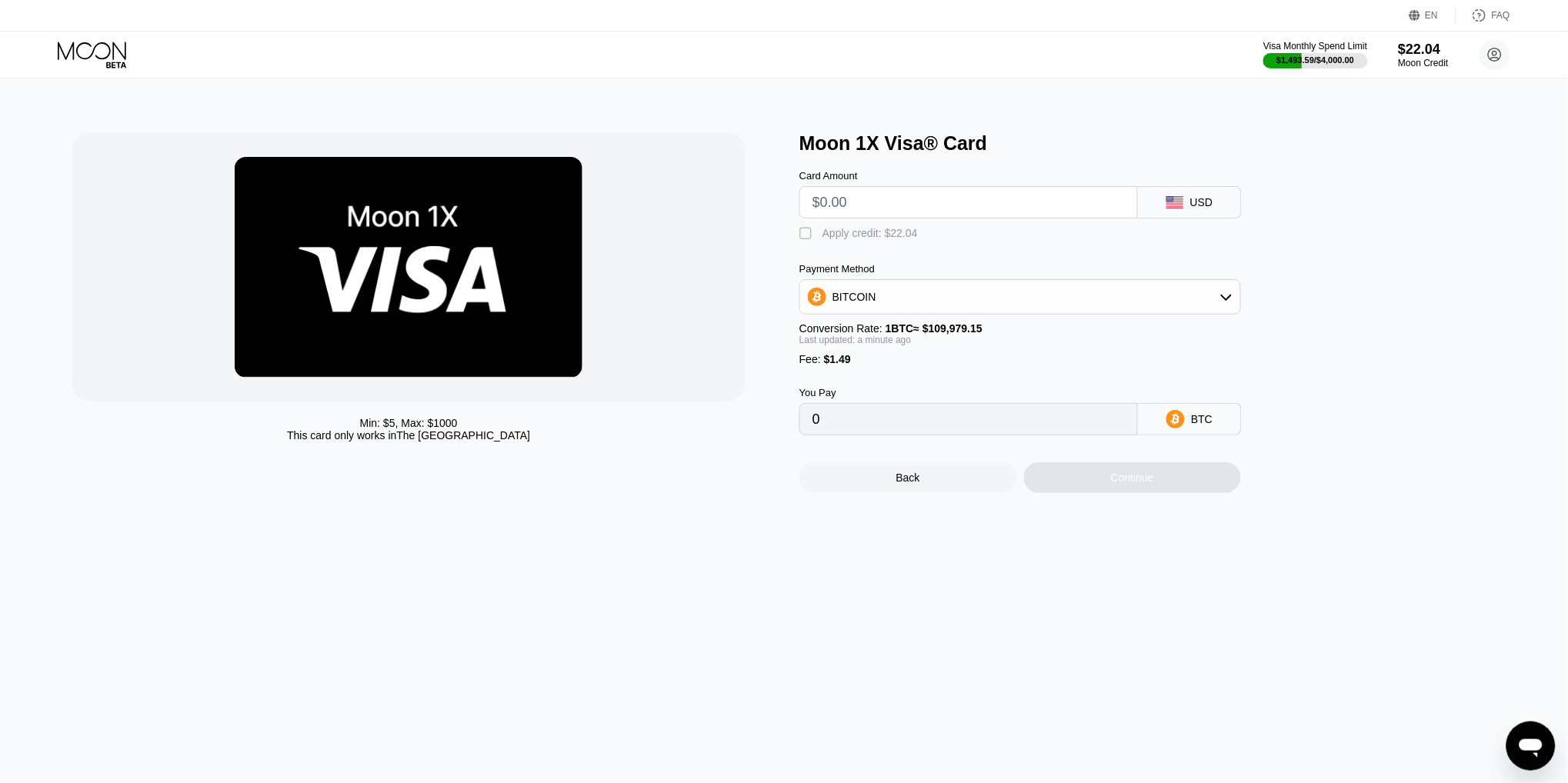
click at [935, 208] on input "text" at bounding box center [968, 203] width 312 height 31
type input "$1"
type input "0.00002265"
type input "0"
type input "$20"
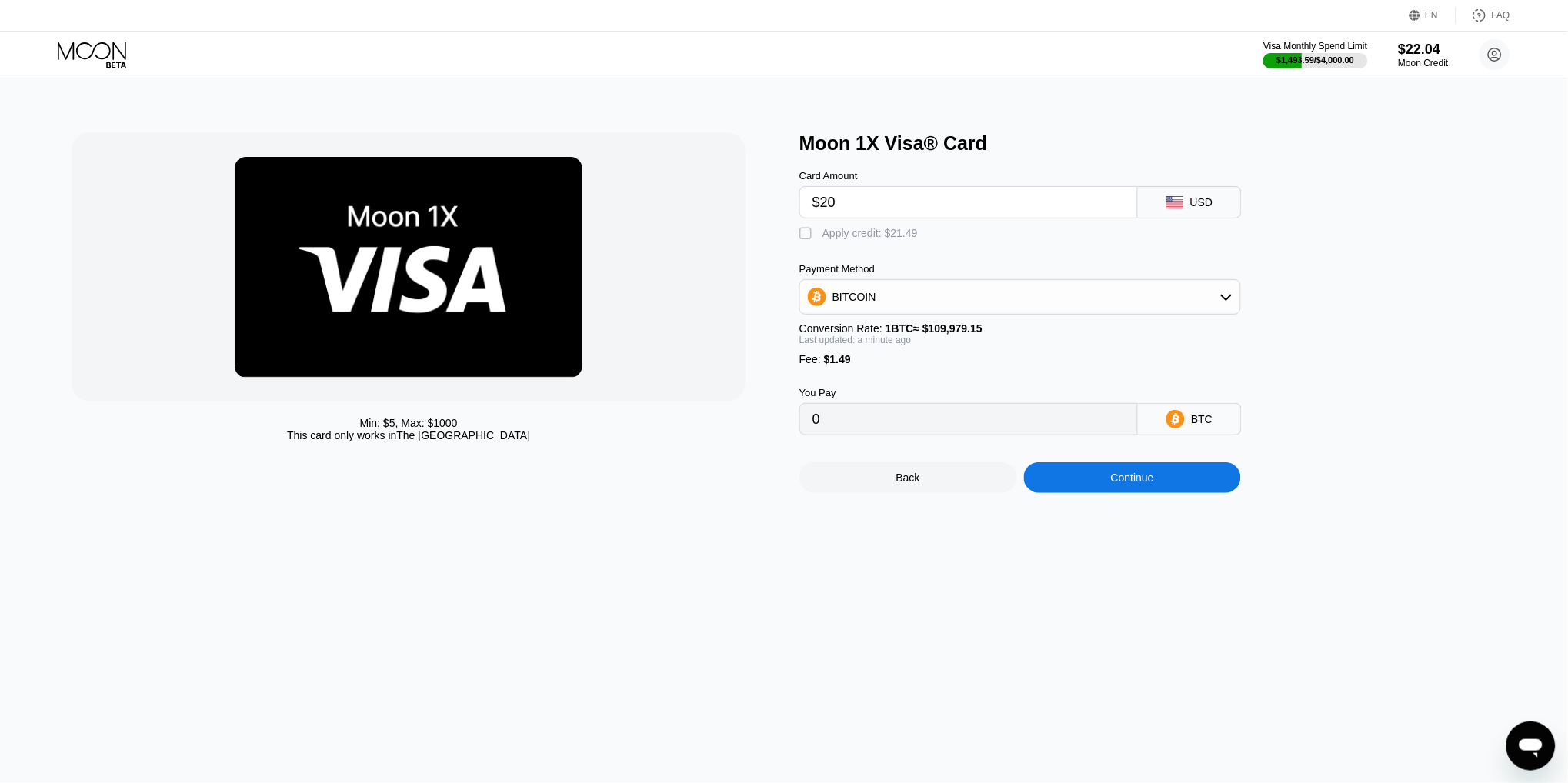
type input "0.00019541"
type input "$20"
click at [873, 232] on div "Apply credit: $21.49" at bounding box center [870, 233] width 96 height 13
type input "0"
click at [1135, 483] on div "Continue" at bounding box center [1132, 478] width 217 height 31
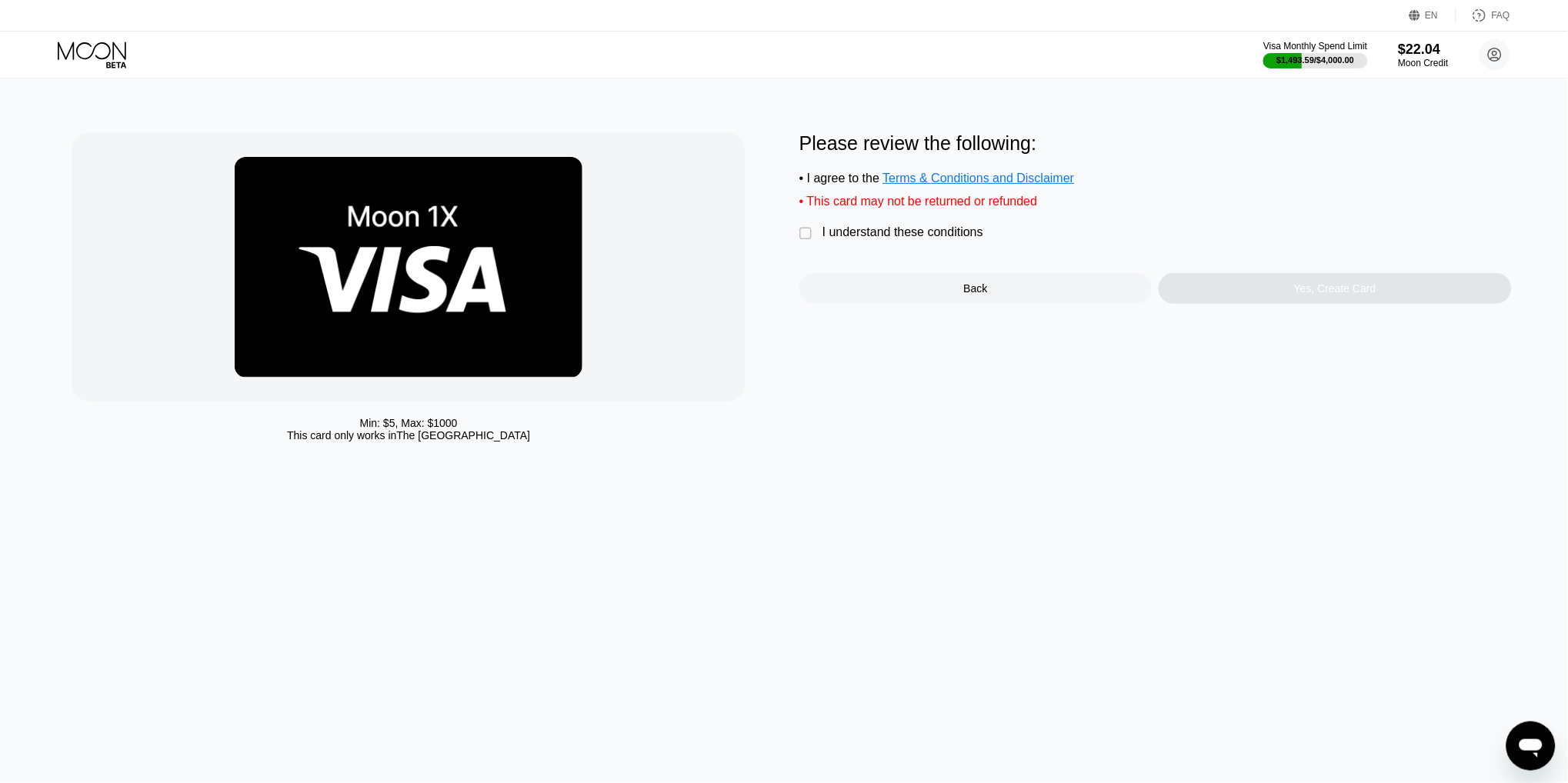
click at [905, 233] on div "I understand these conditions" at bounding box center [902, 232] width 161 height 14
click at [1267, 292] on div "Yes, Create Card" at bounding box center [1334, 289] width 352 height 31
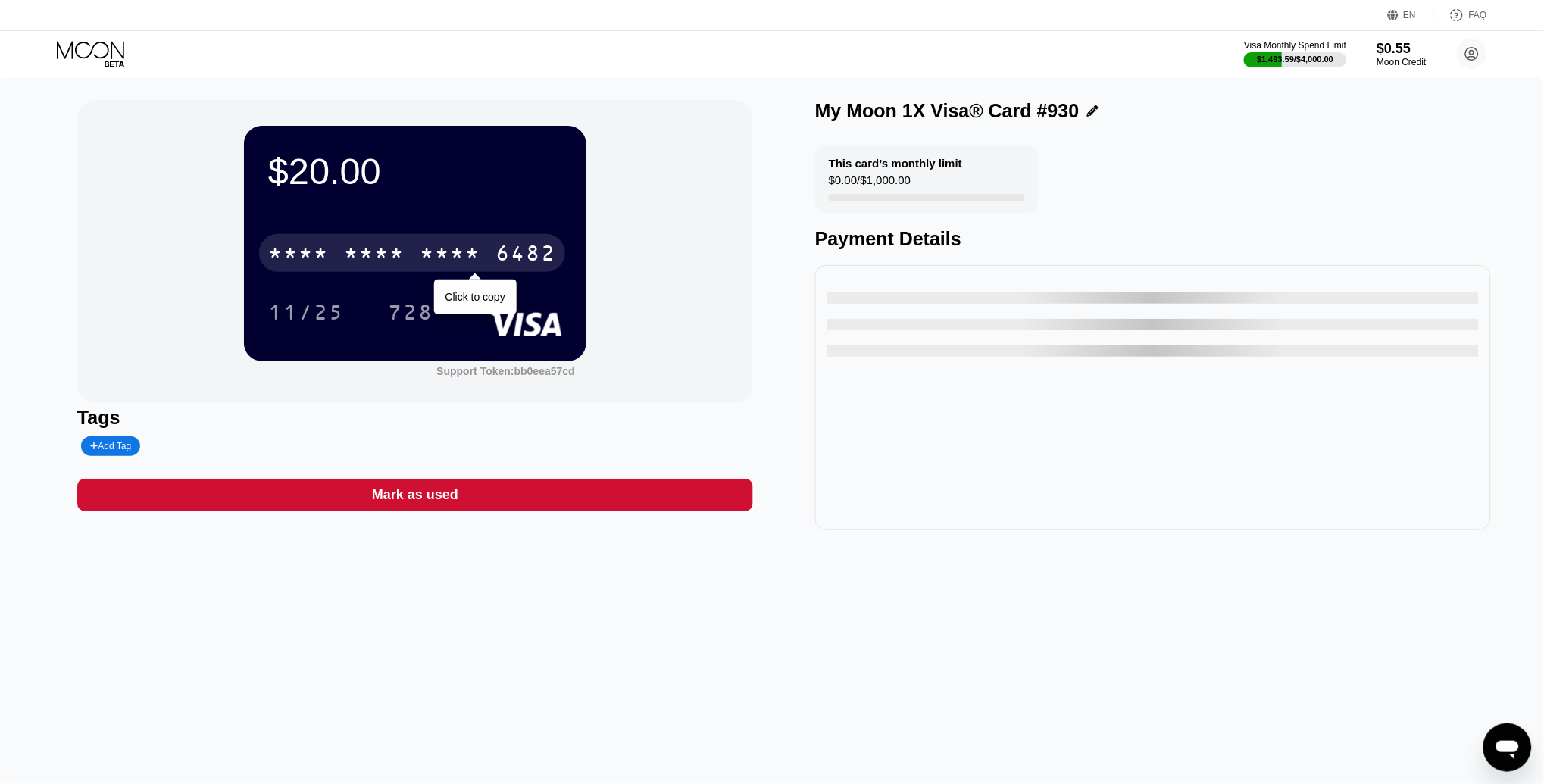
click at [331, 250] on div "* * * * * * * * * * * * 6482" at bounding box center [412, 252] width 306 height 37
